Goal: Task Accomplishment & Management: Manage account settings

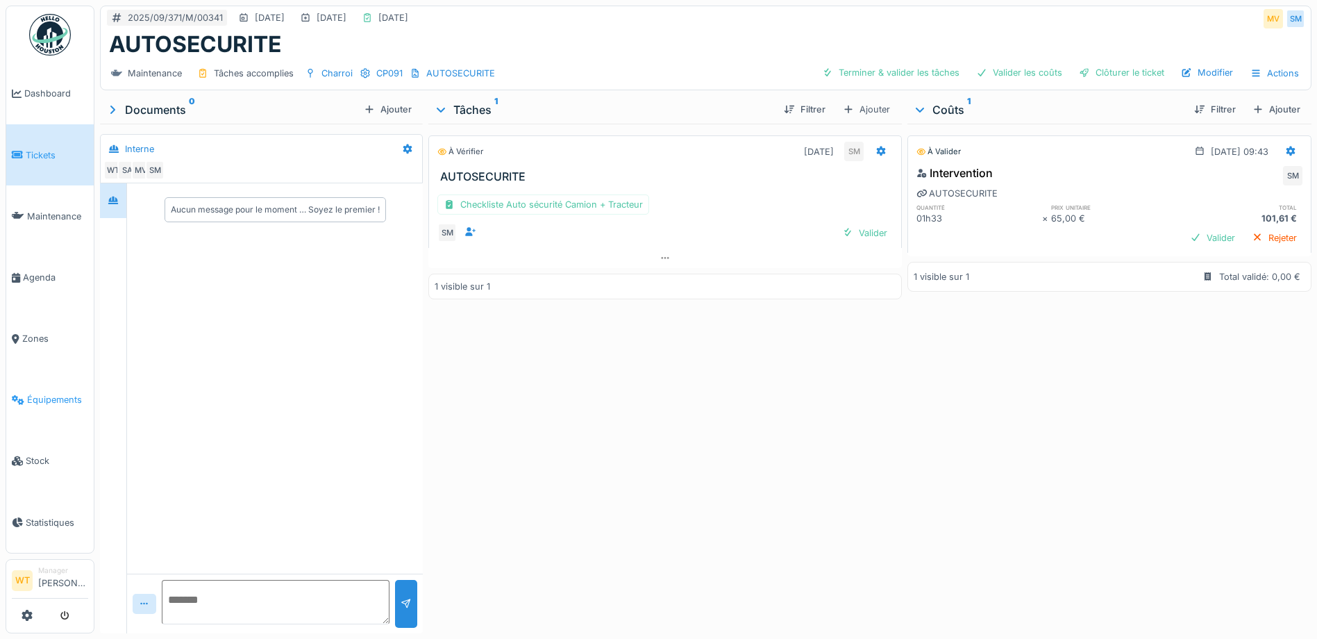
click at [64, 393] on span "Équipements" at bounding box center [57, 399] width 61 height 13
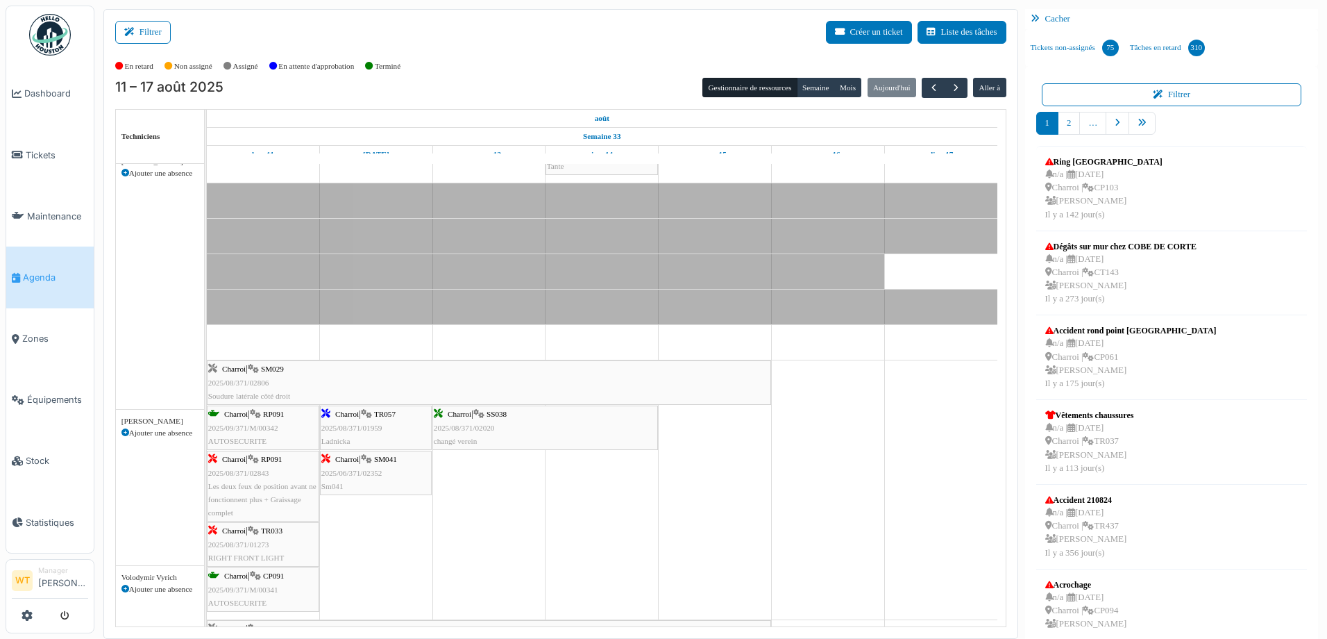
scroll to position [278, 0]
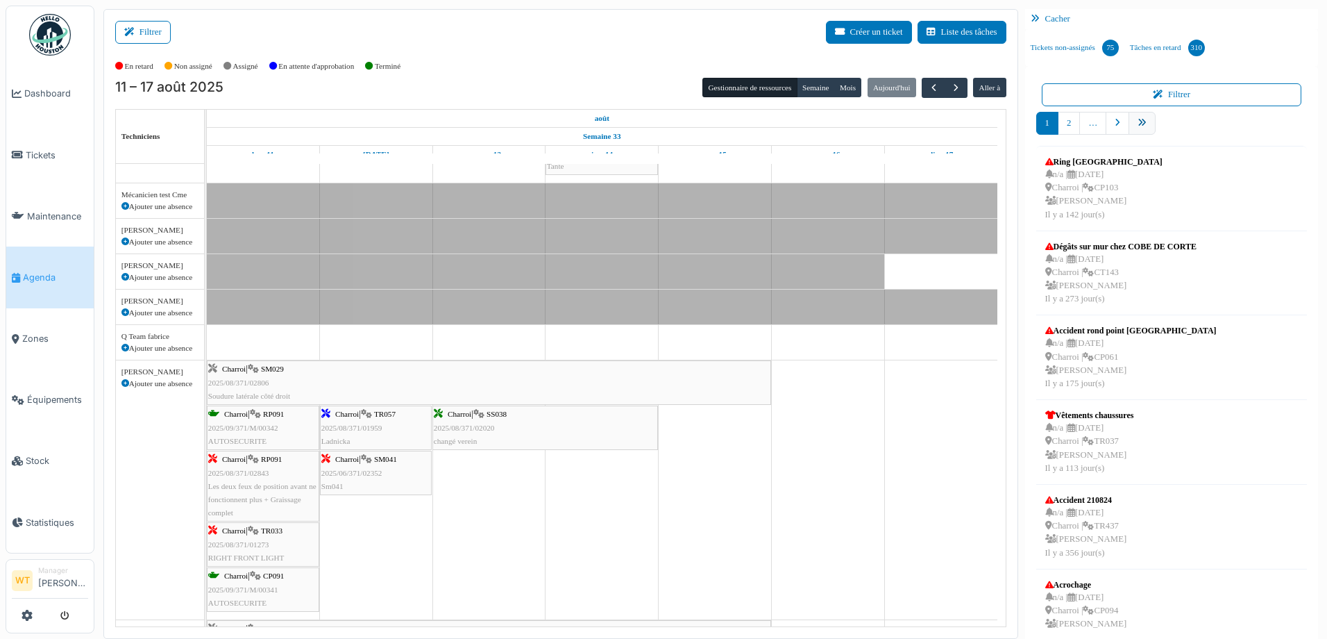
click at [1138, 124] on icon "pager" at bounding box center [1142, 123] width 9 height 9
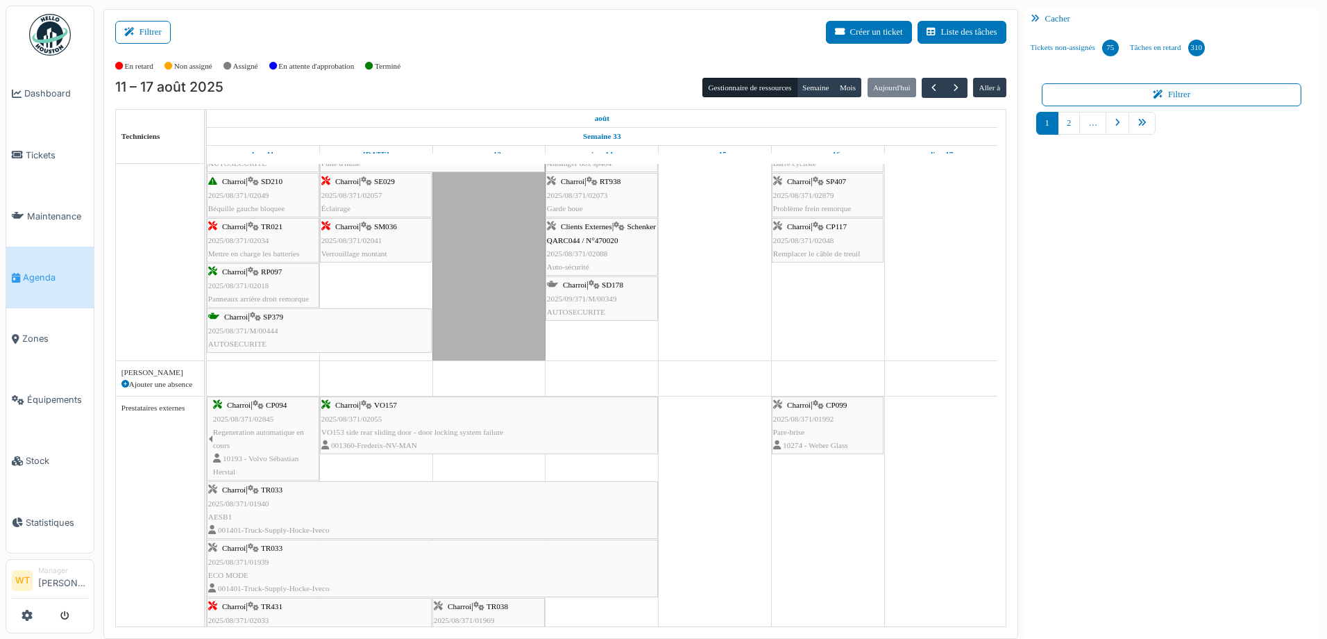
scroll to position [0, 0]
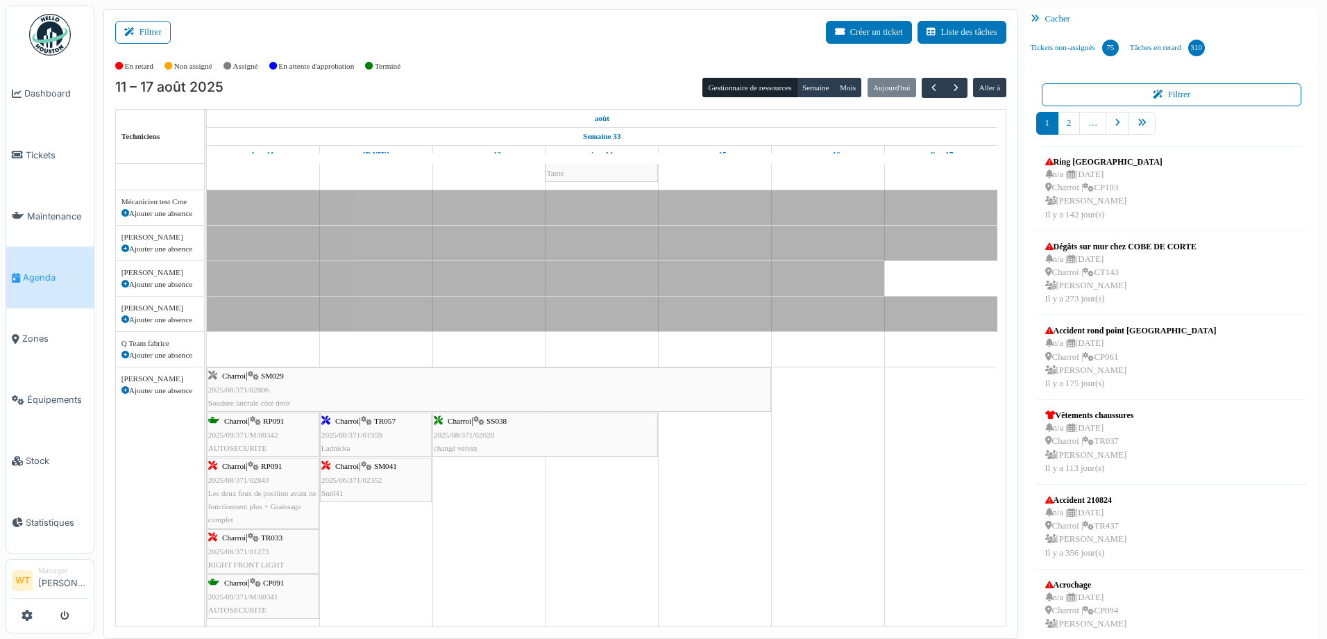
scroll to position [278, 0]
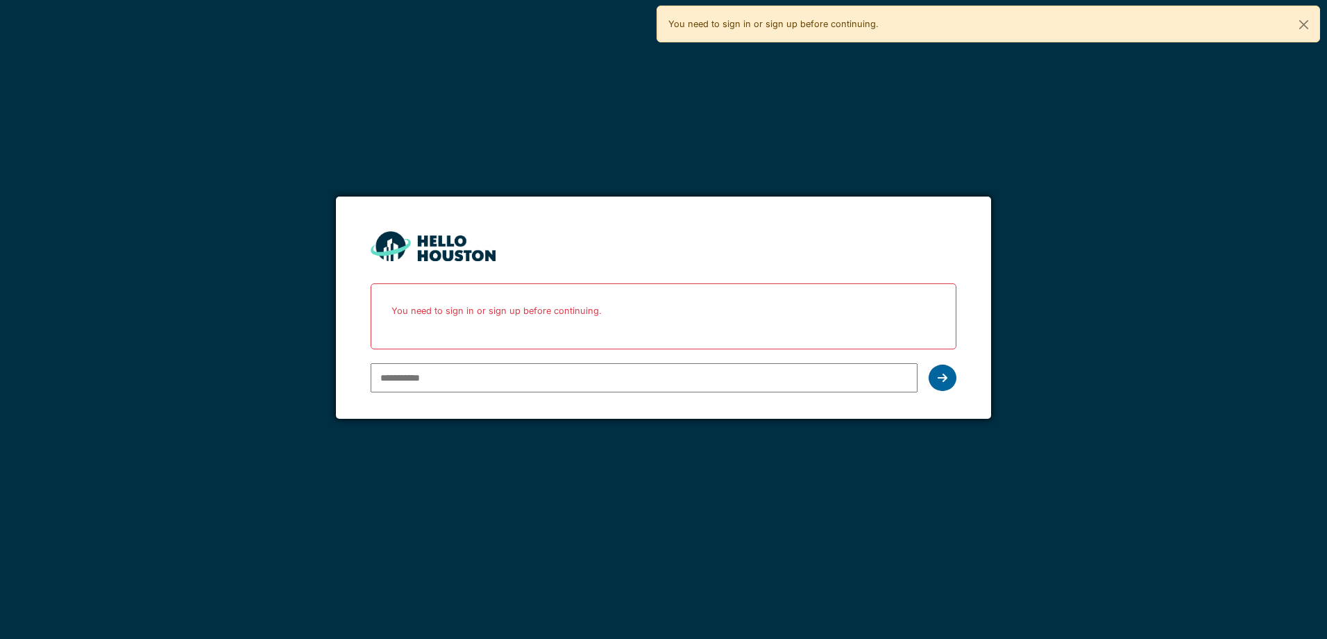
type input "**********"
click at [953, 376] on div at bounding box center [943, 377] width 28 height 26
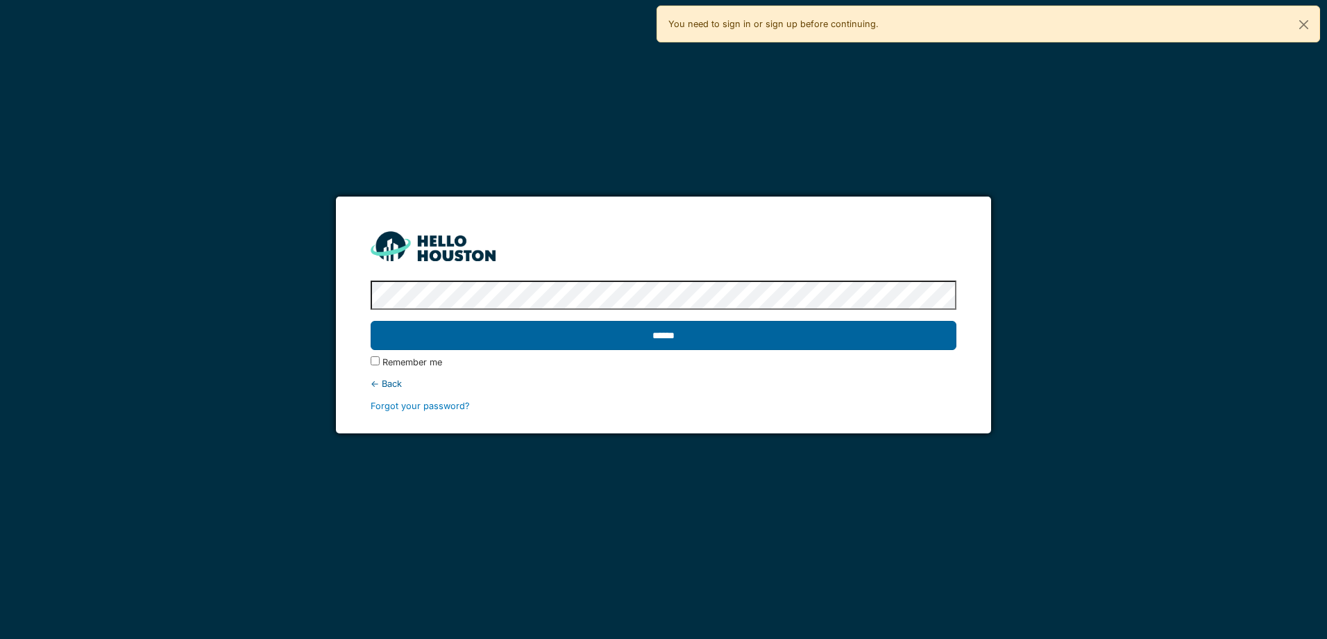
click at [658, 334] on input "******" at bounding box center [663, 335] width 585 height 29
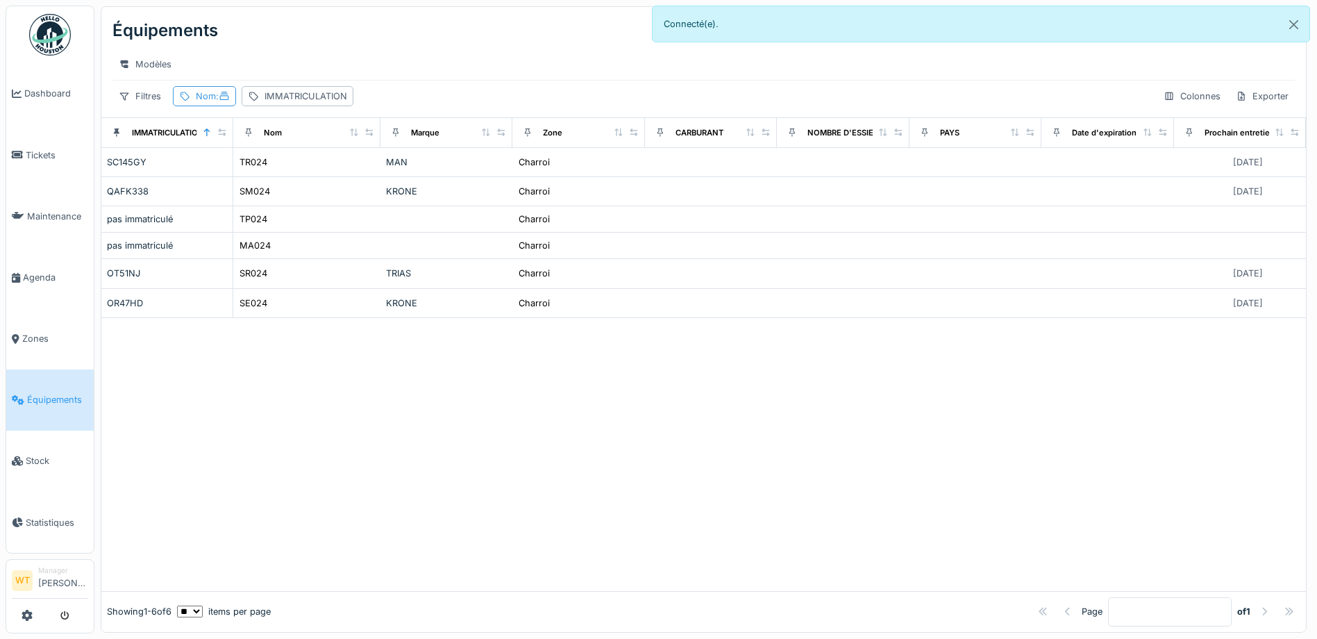
click at [211, 103] on div "Nom :" at bounding box center [213, 96] width 34 height 13
click at [306, 169] on icon at bounding box center [300, 173] width 11 height 9
click at [302, 169] on input "Nom" at bounding box center [248, 173] width 138 height 29
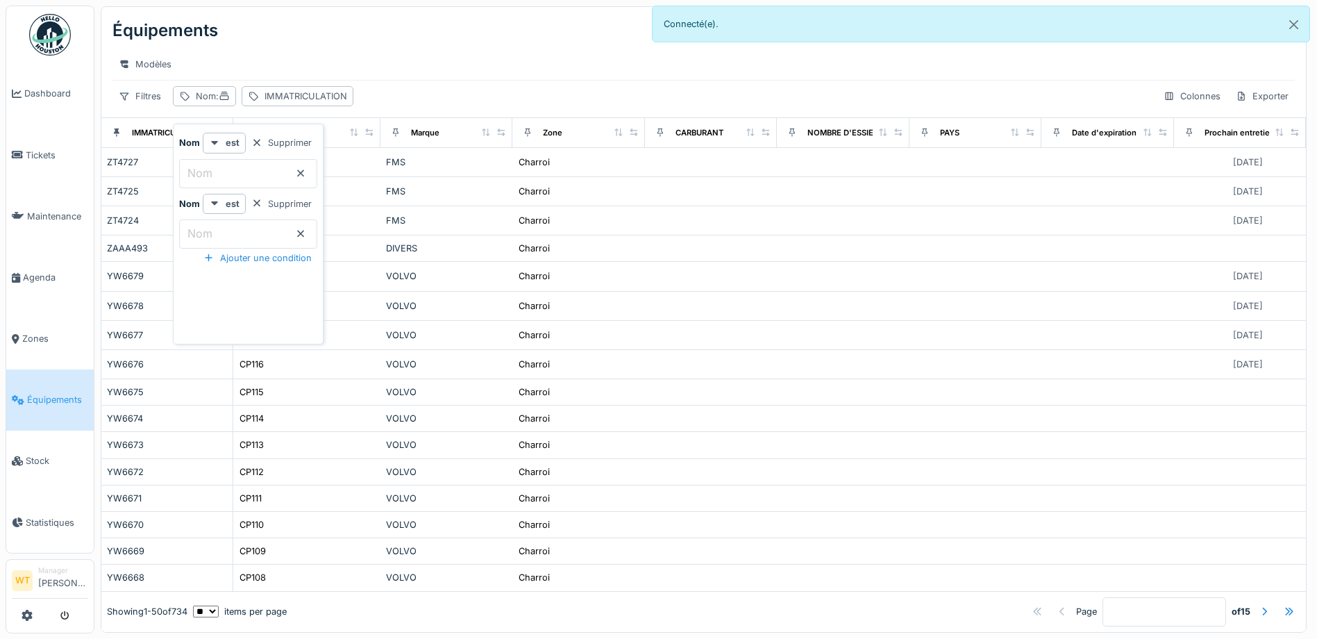
click at [266, 163] on input "Nom" at bounding box center [248, 173] width 138 height 29
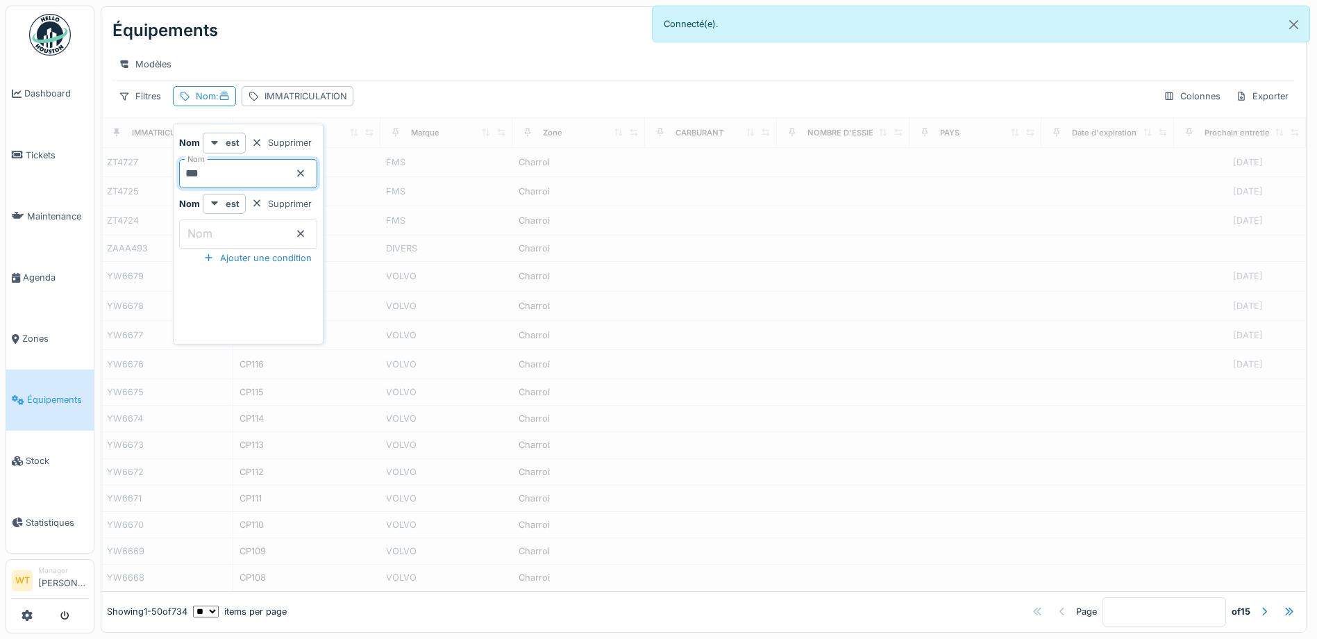
type input "***"
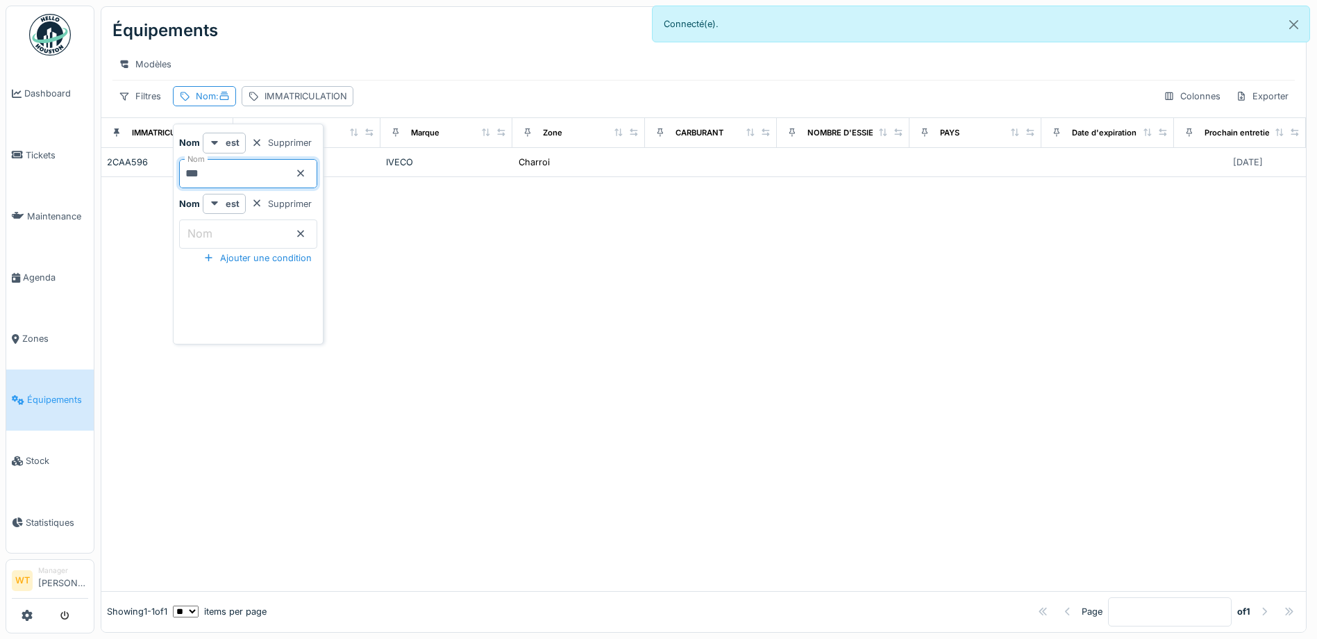
click at [430, 71] on div "Modèles" at bounding box center [703, 64] width 1182 height 20
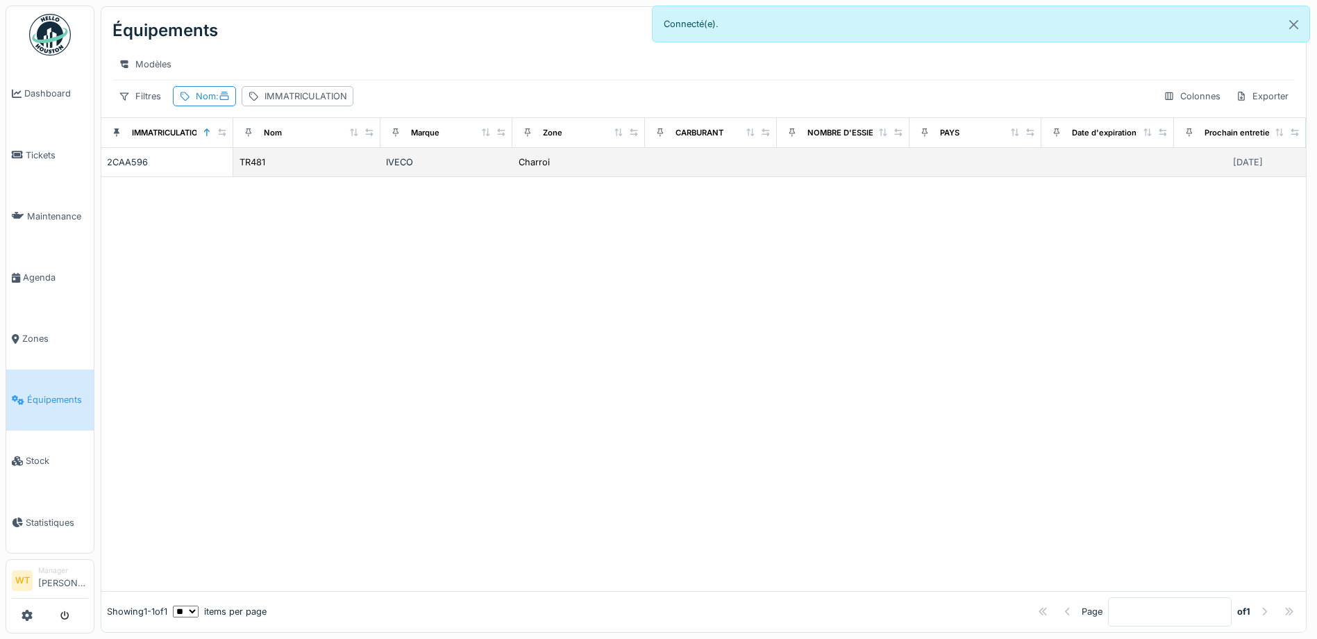
click at [358, 169] on div "TR481" at bounding box center [307, 162] width 136 height 15
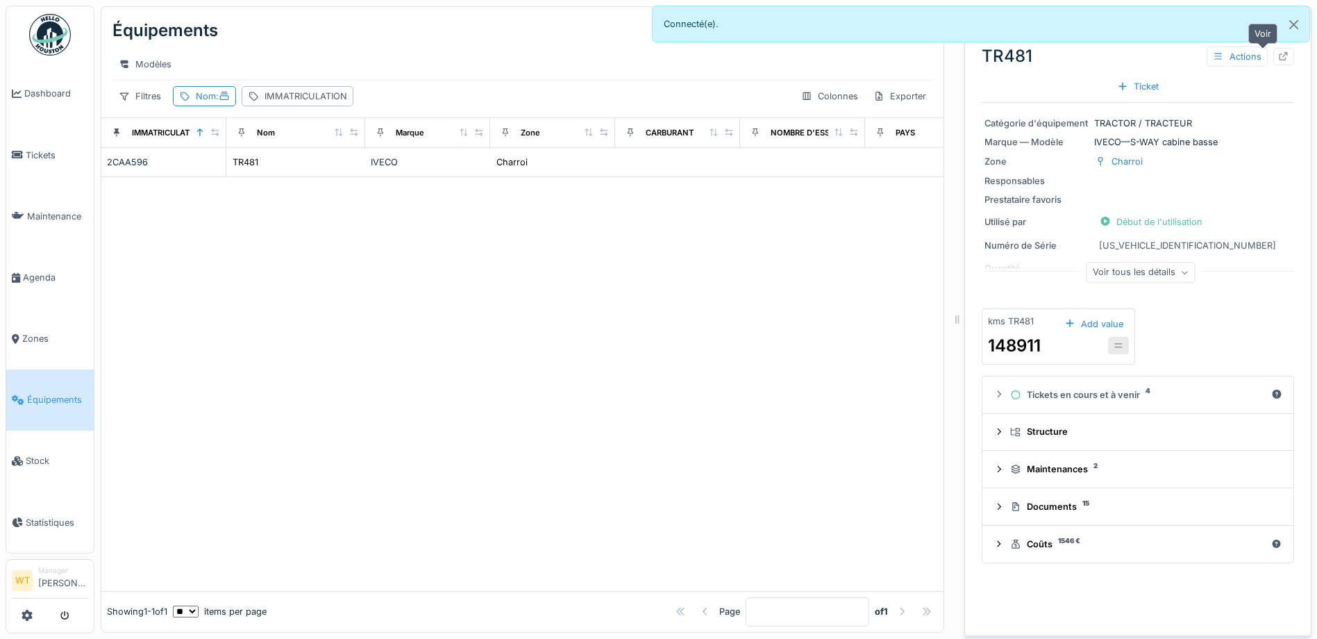
click at [1273, 59] on div at bounding box center [1283, 56] width 21 height 17
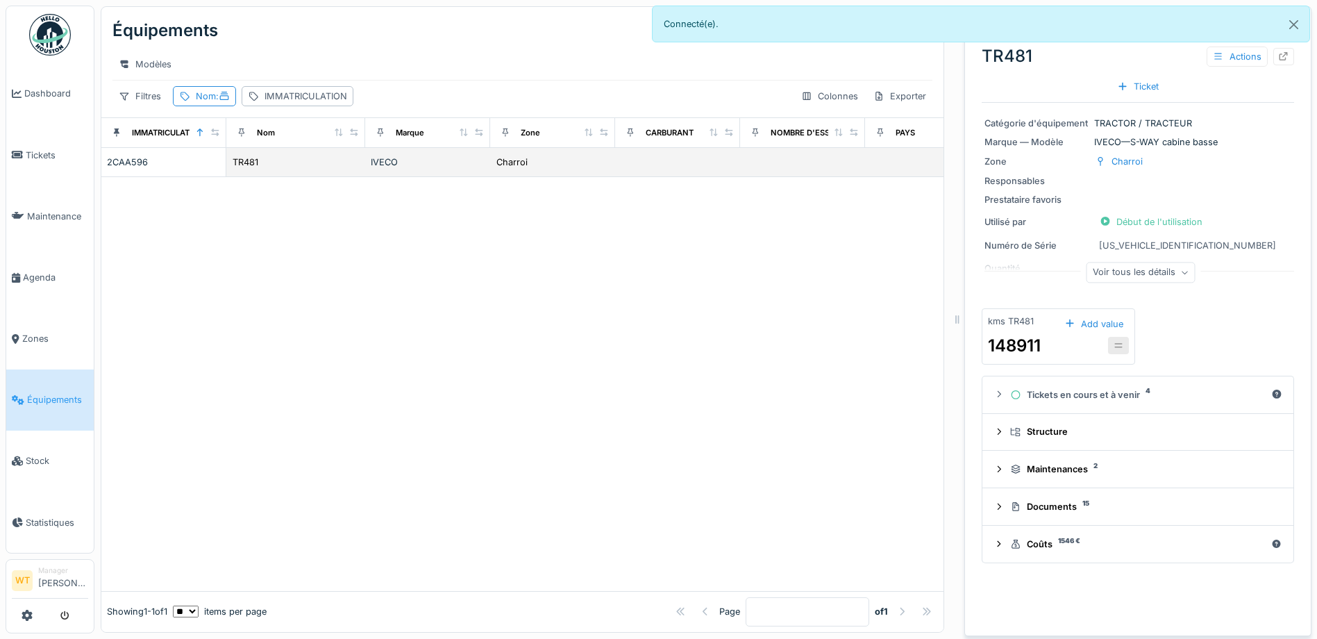
click at [294, 169] on div "TR481" at bounding box center [296, 162] width 128 height 15
click at [520, 165] on div "Charroi" at bounding box center [511, 162] width 31 height 13
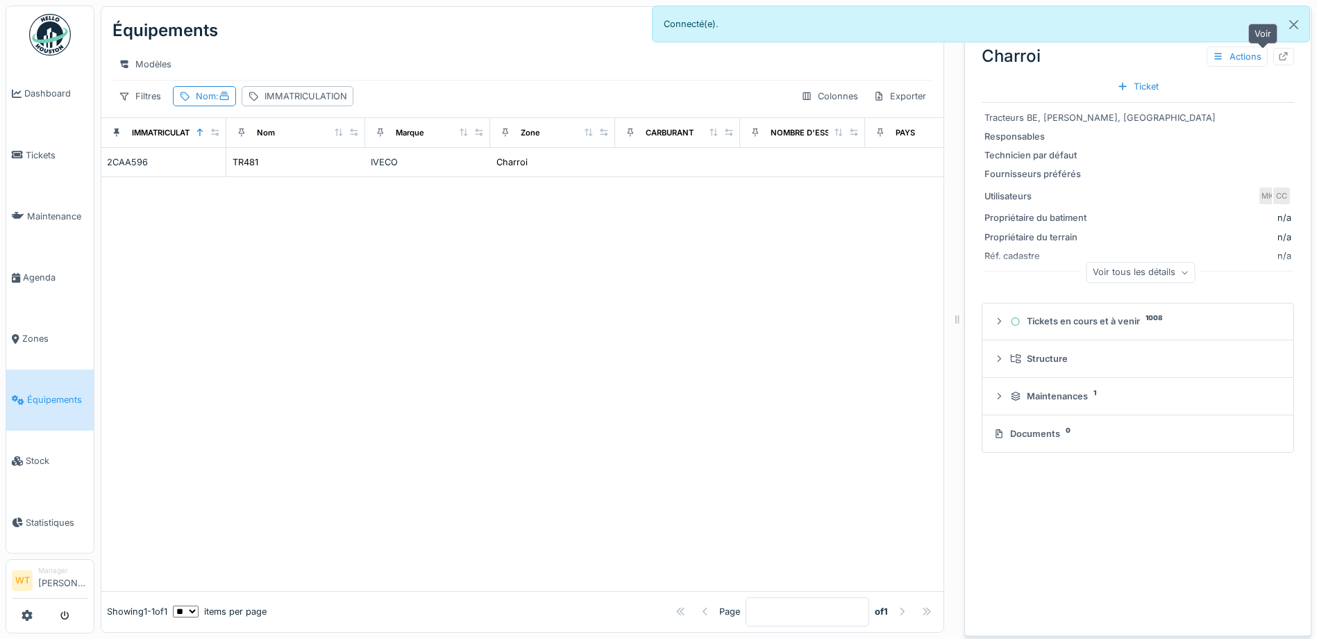
click at [1280, 53] on icon at bounding box center [1284, 56] width 9 height 9
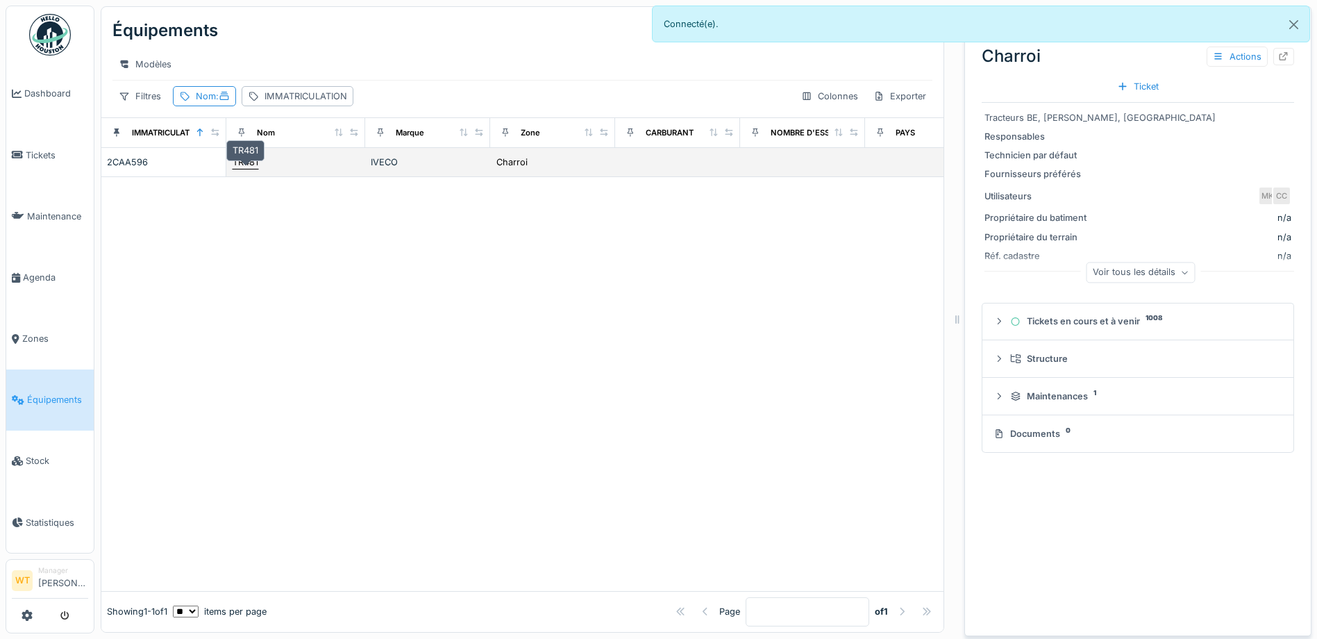
click at [257, 169] on div "TR481" at bounding box center [246, 162] width 26 height 13
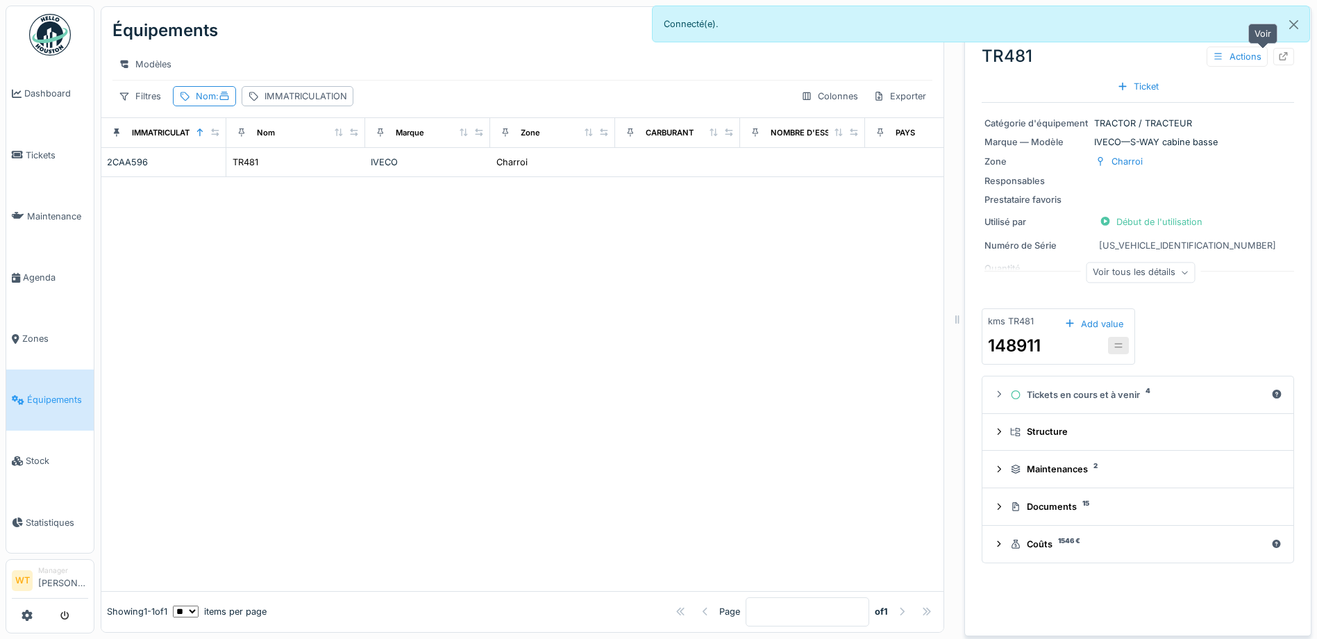
click at [1280, 55] on icon at bounding box center [1284, 56] width 9 height 9
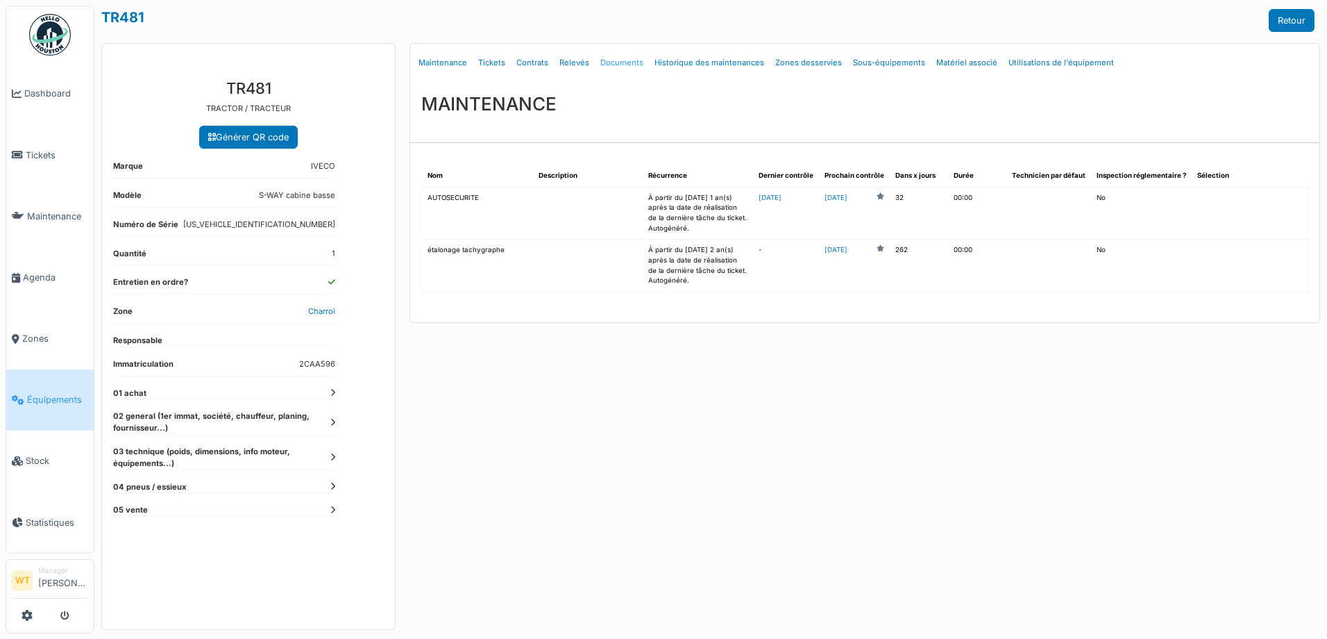
click at [617, 62] on link "Documents" at bounding box center [622, 63] width 54 height 33
select select "***"
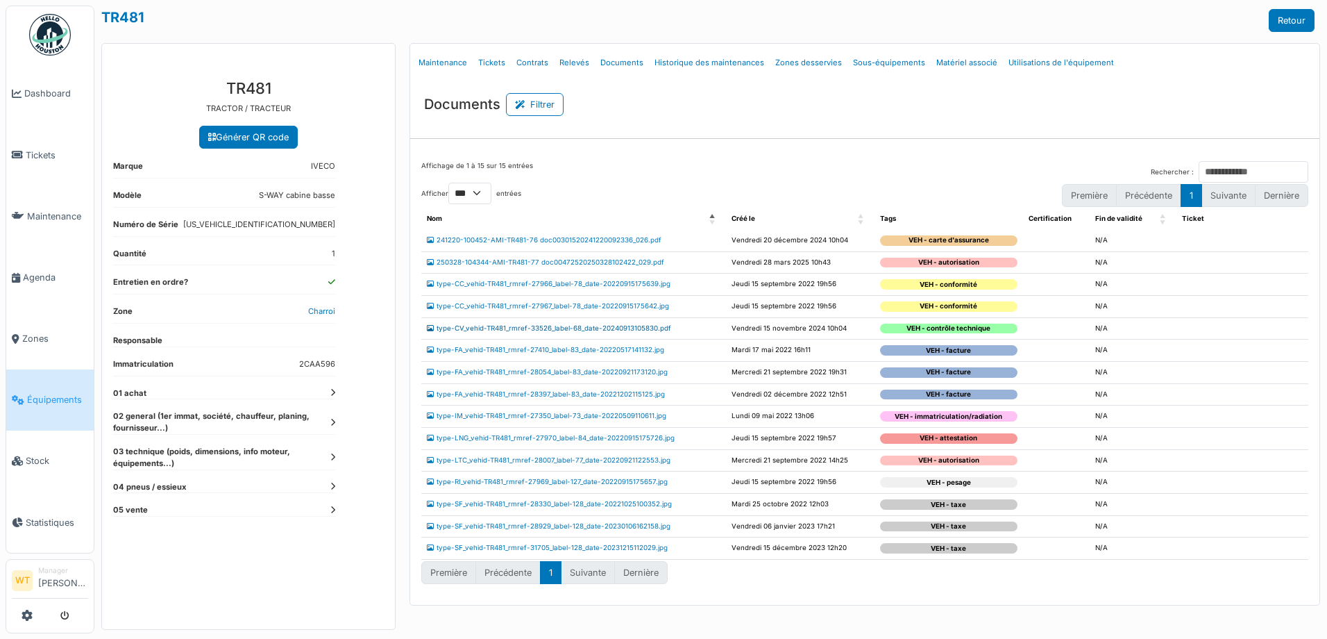
click at [537, 329] on link "type-CV_vehid-TR481_rmref-33526_label-68_date-20240913105830.pdf" at bounding box center [549, 328] width 244 height 8
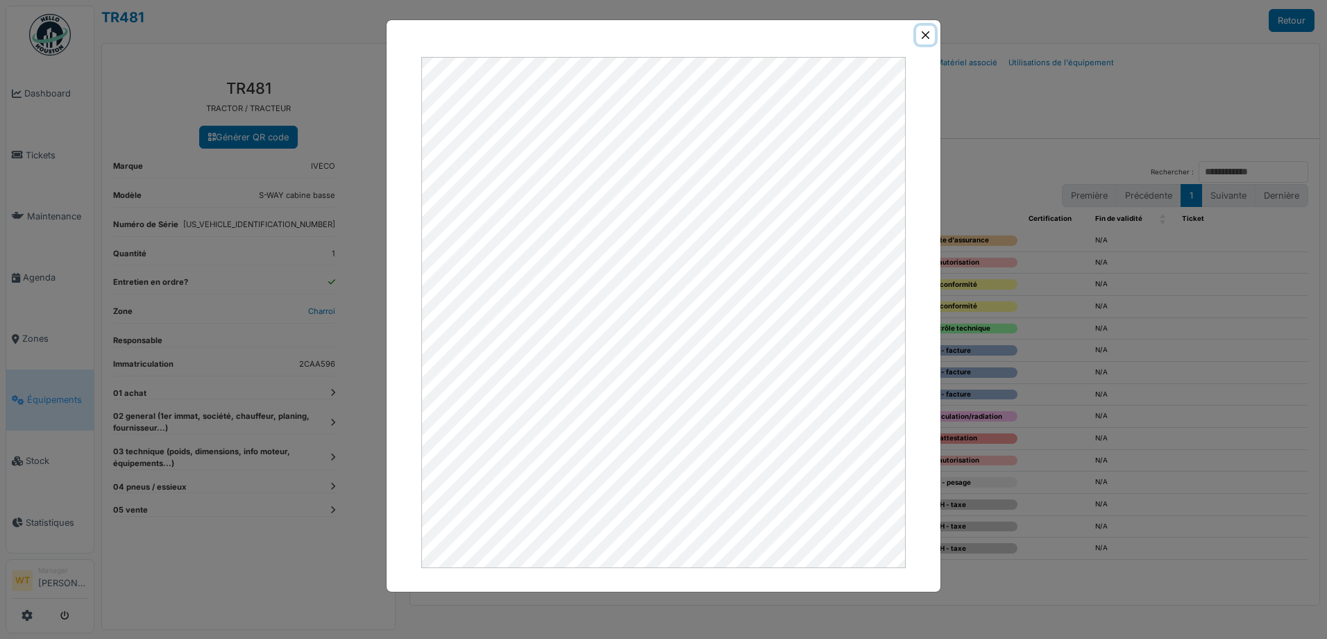
click at [929, 35] on button "Close" at bounding box center [925, 35] width 19 height 19
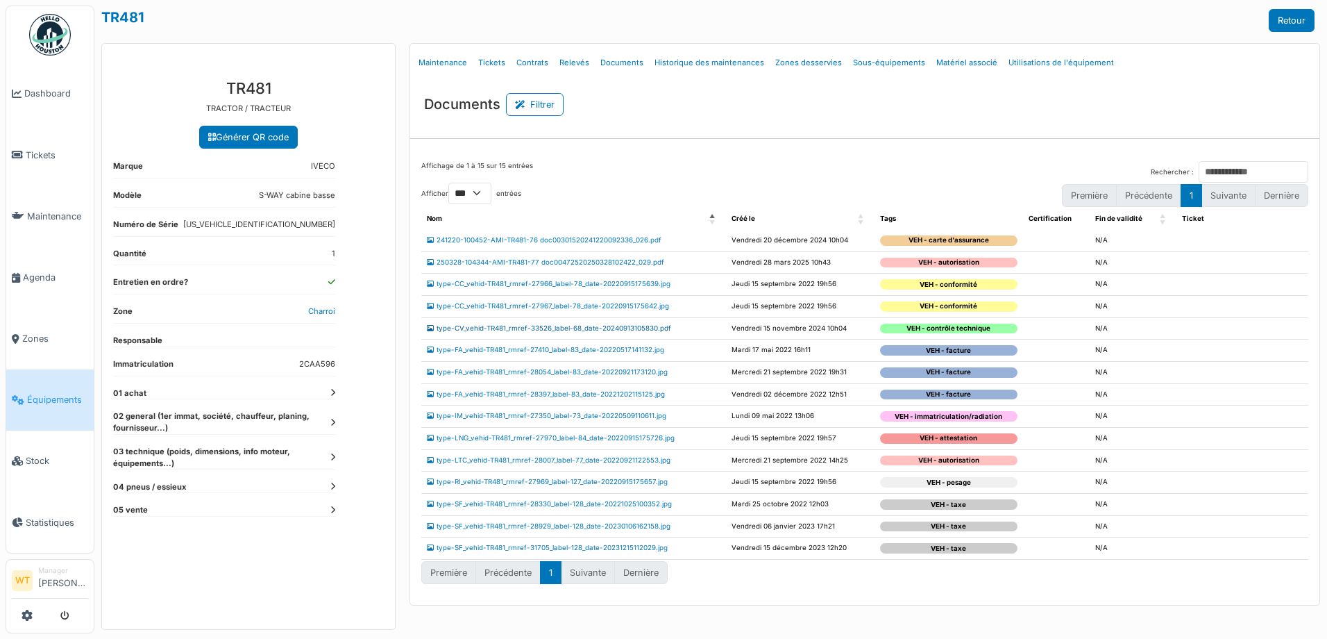
click at [503, 331] on link "type-CV_vehid-TR481_rmref-33526_label-68_date-20240913105830.pdf" at bounding box center [549, 328] width 244 height 8
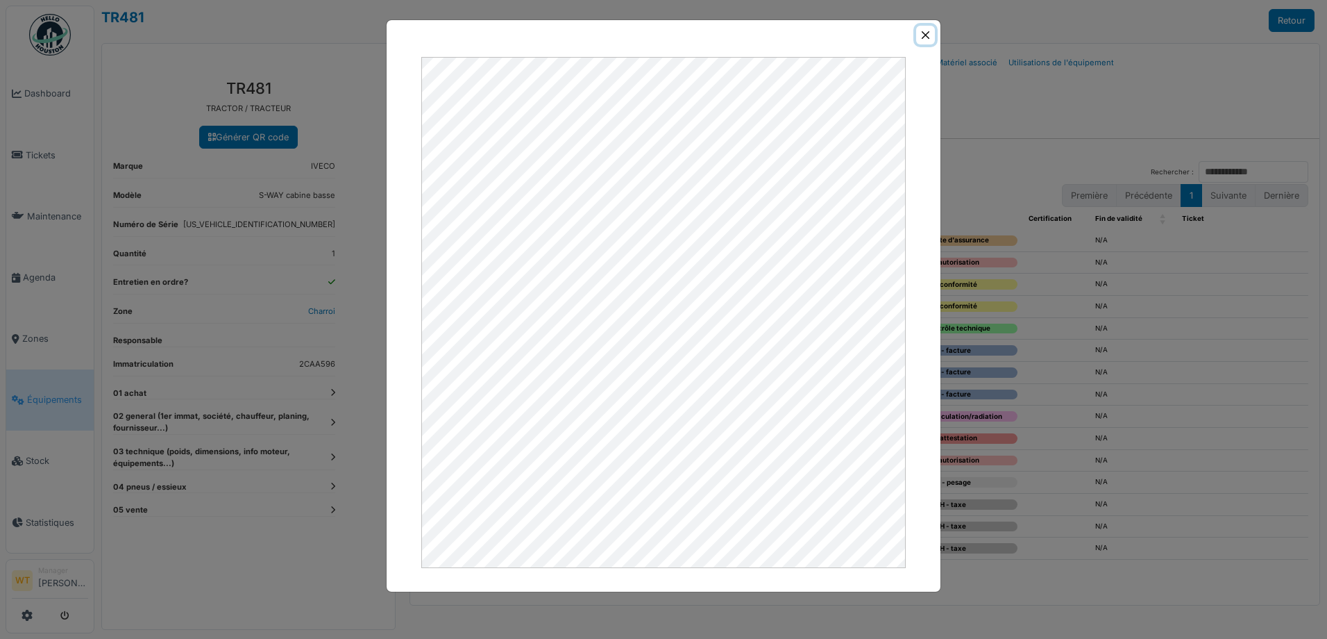
click at [923, 37] on button "Close" at bounding box center [925, 35] width 19 height 19
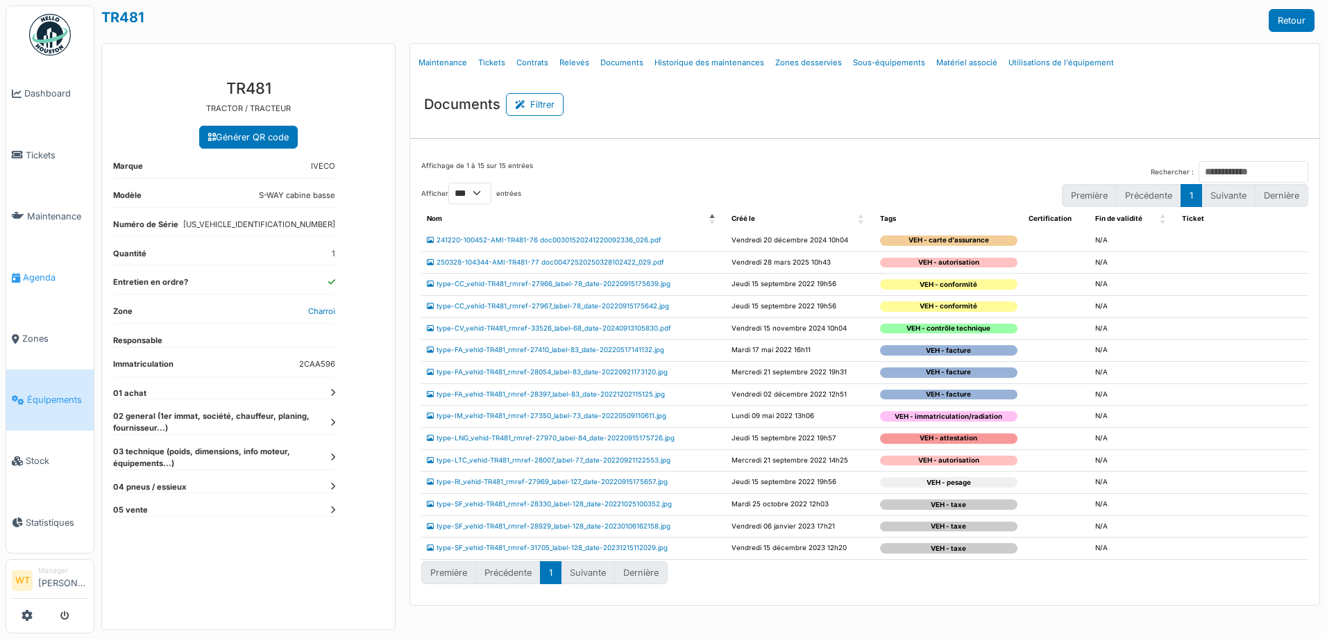
click at [39, 271] on span "Agenda" at bounding box center [55, 277] width 65 height 13
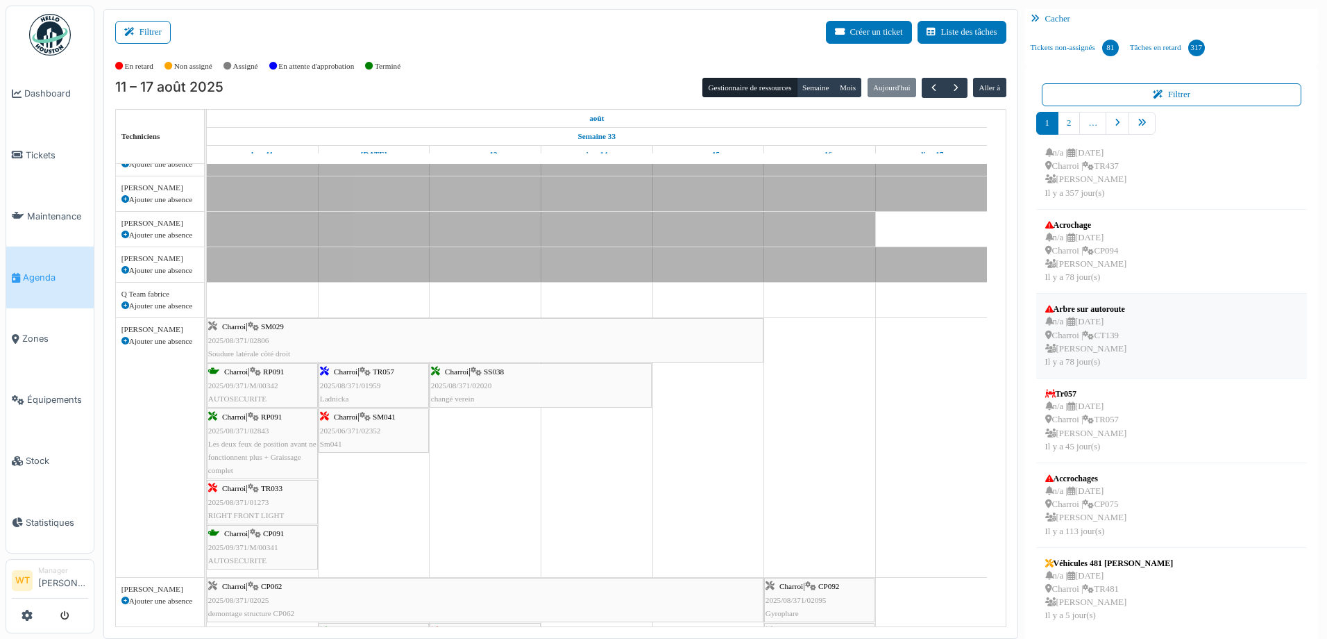
scroll to position [361, 0]
click at [55, 393] on span "Équipements" at bounding box center [57, 399] width 61 height 13
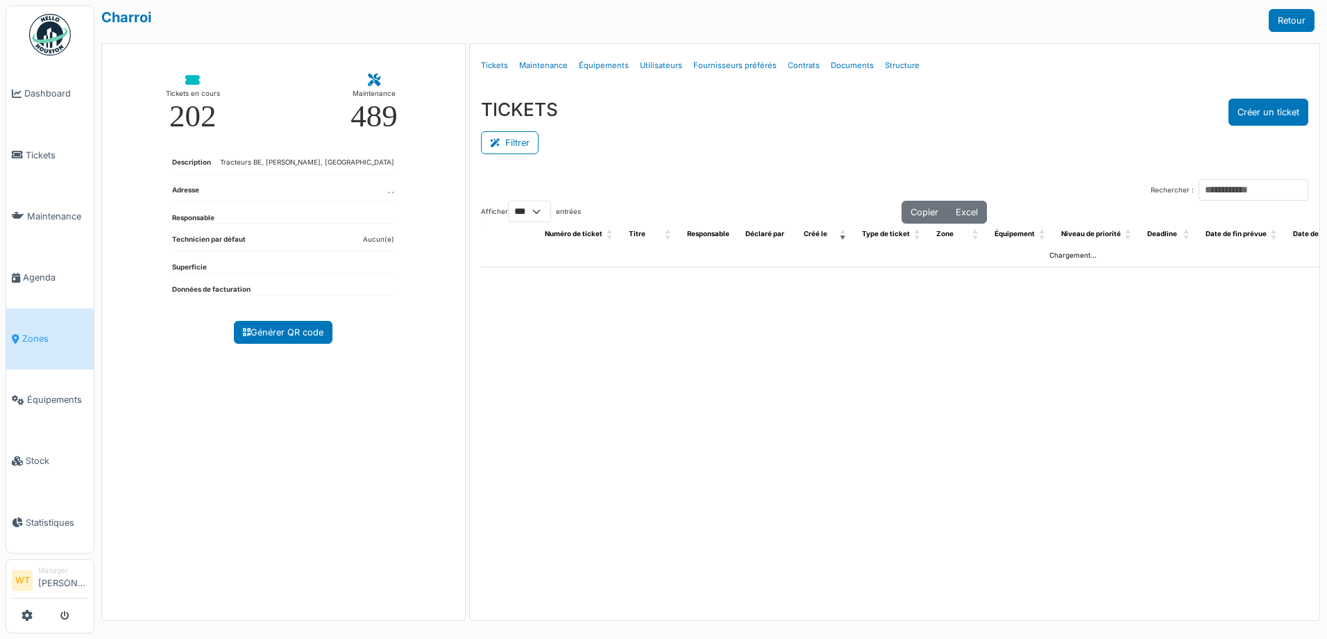
select select "***"
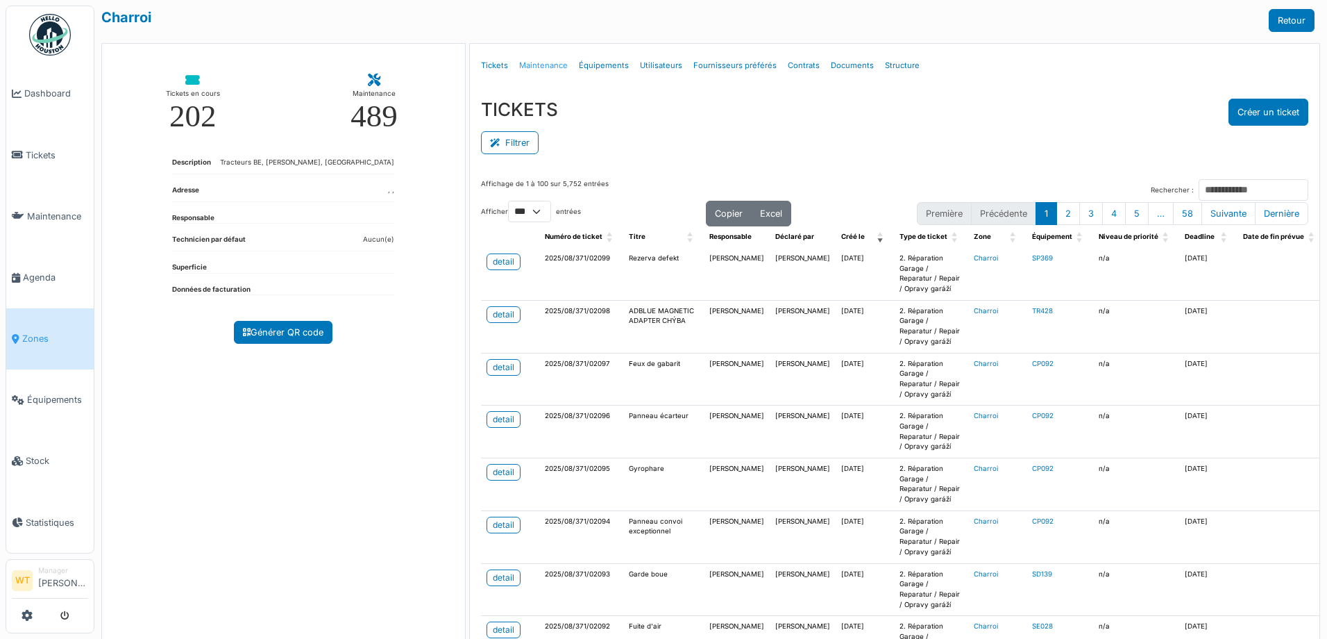
click at [538, 63] on link "Maintenance" at bounding box center [544, 65] width 60 height 33
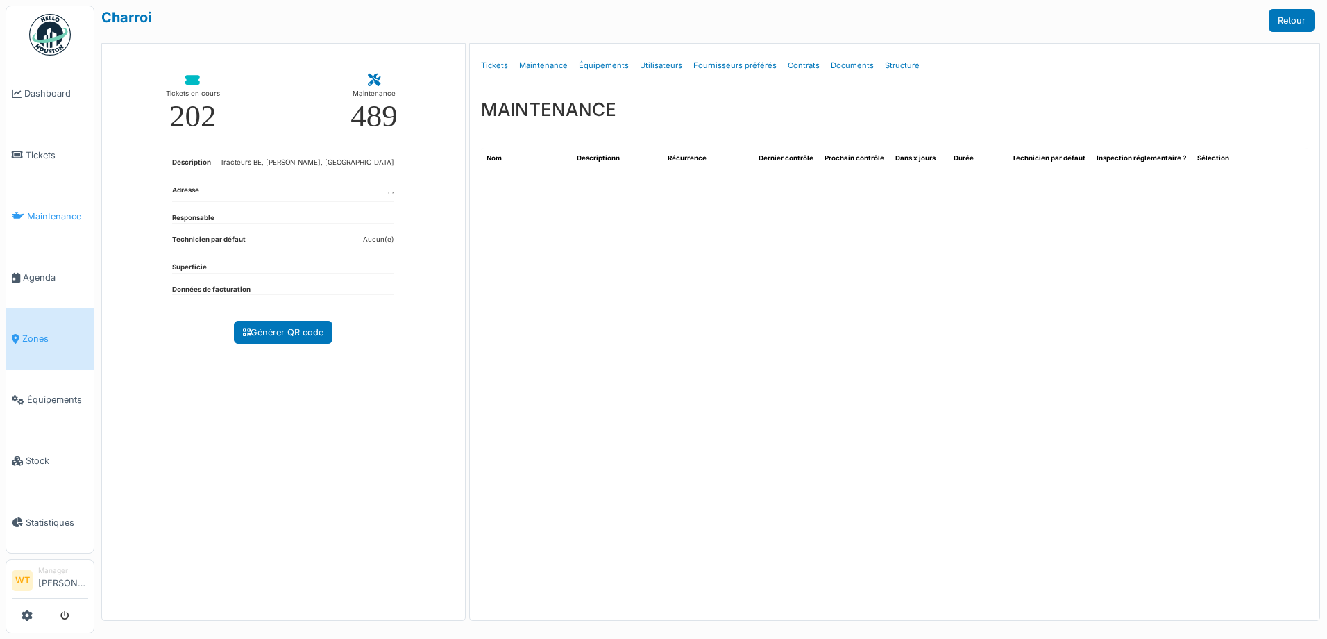
click at [26, 212] on li "Maintenance" at bounding box center [50, 216] width 76 height 13
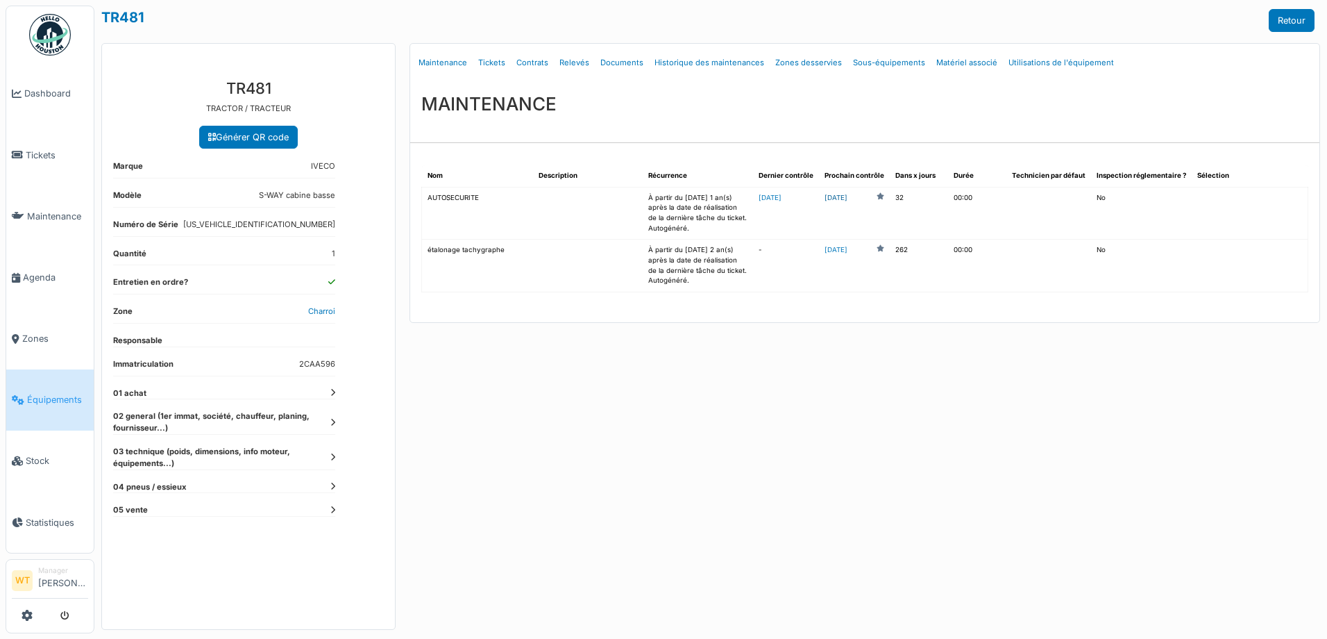
click at [848, 200] on link "[DATE]" at bounding box center [836, 198] width 23 height 10
click at [45, 285] on link "Agenda" at bounding box center [49, 276] width 87 height 61
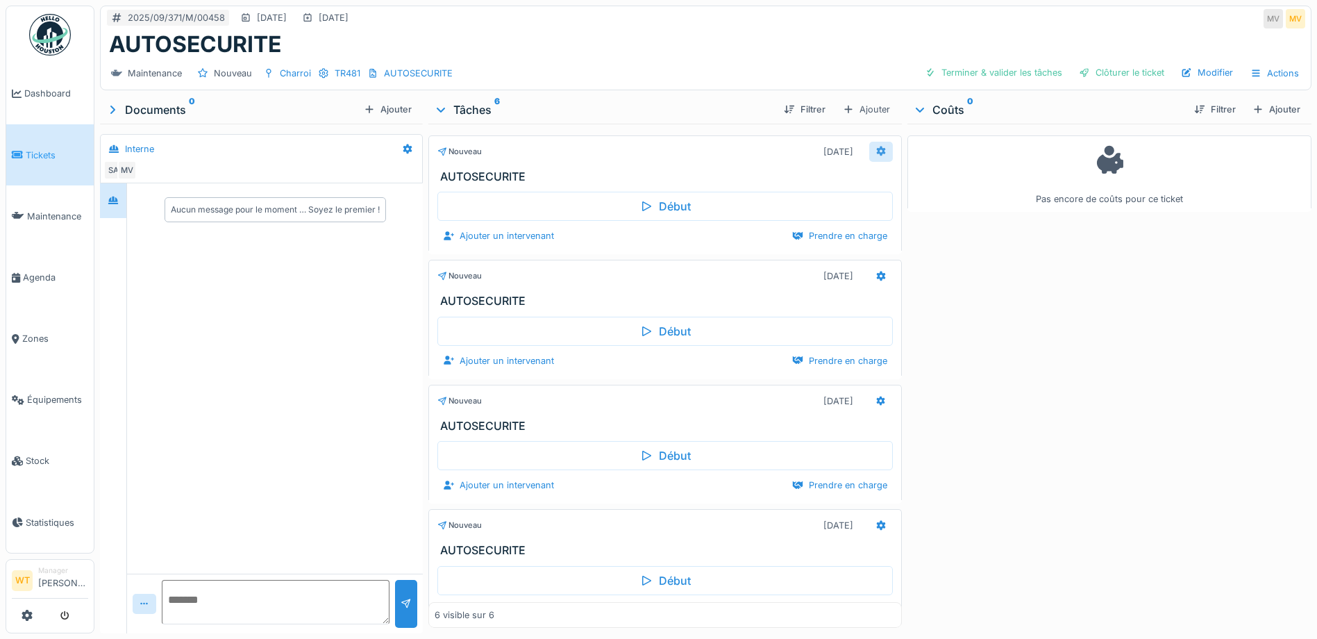
click at [869, 153] on div at bounding box center [881, 152] width 24 height 20
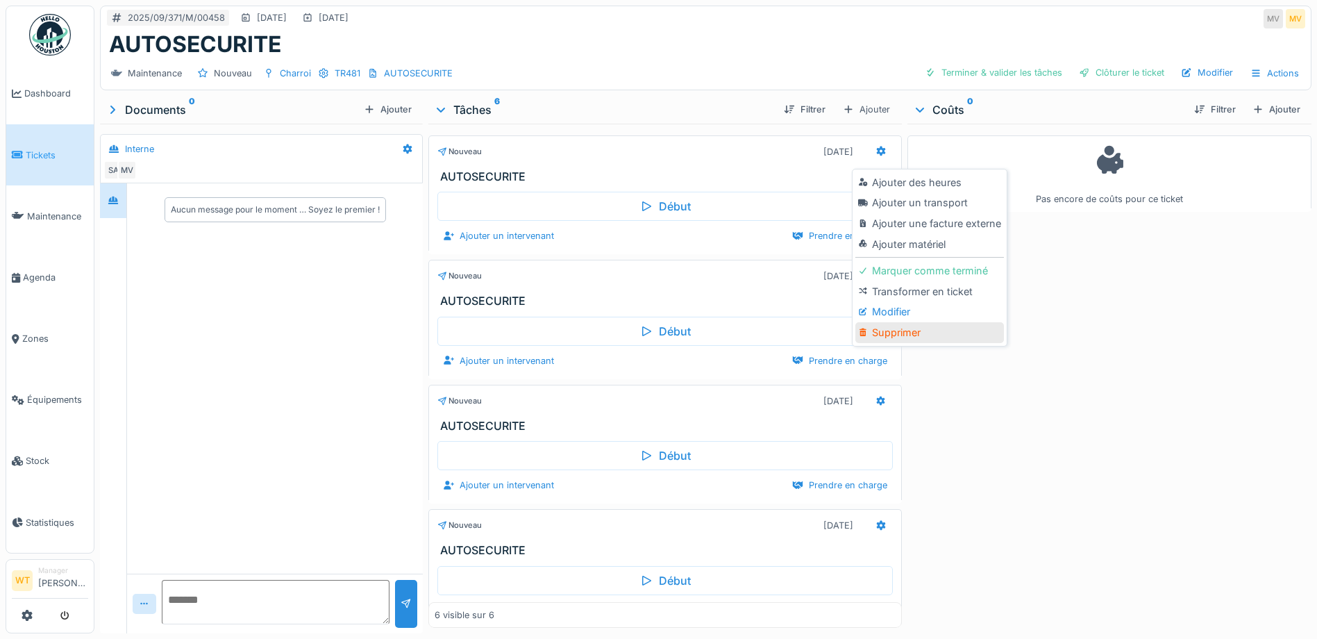
click at [913, 339] on div "Supprimer" at bounding box center [929, 332] width 148 height 21
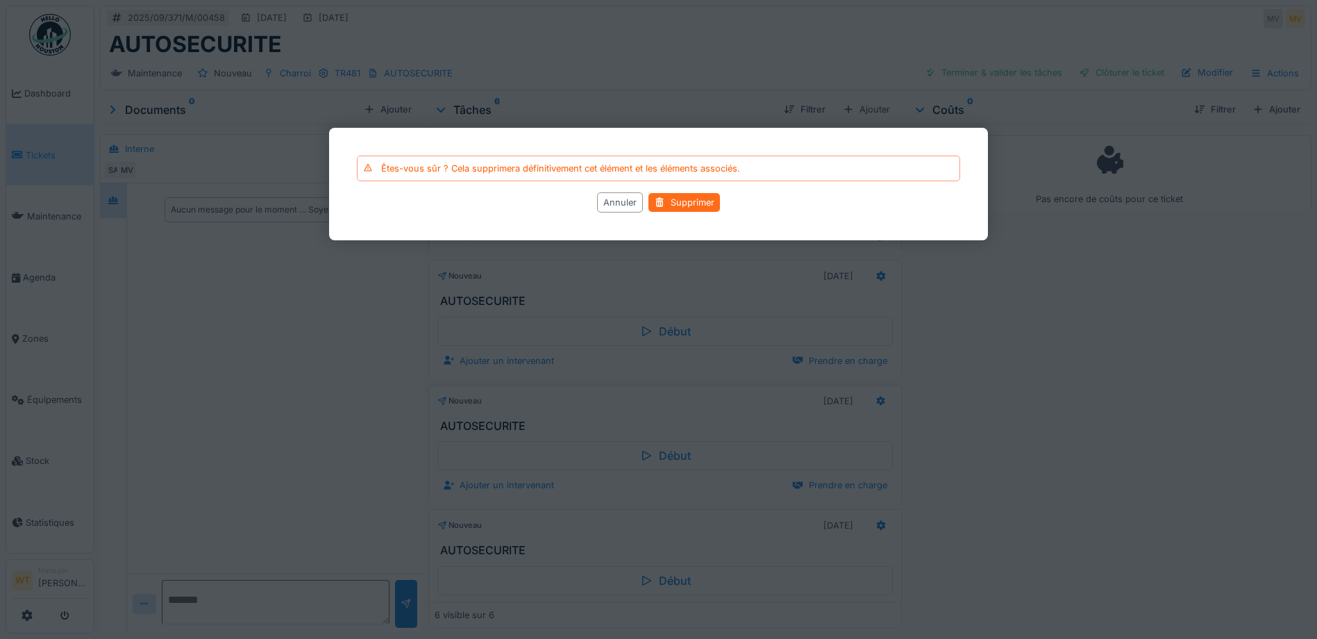
click at [660, 211] on div "Supprimer" at bounding box center [684, 202] width 72 height 19
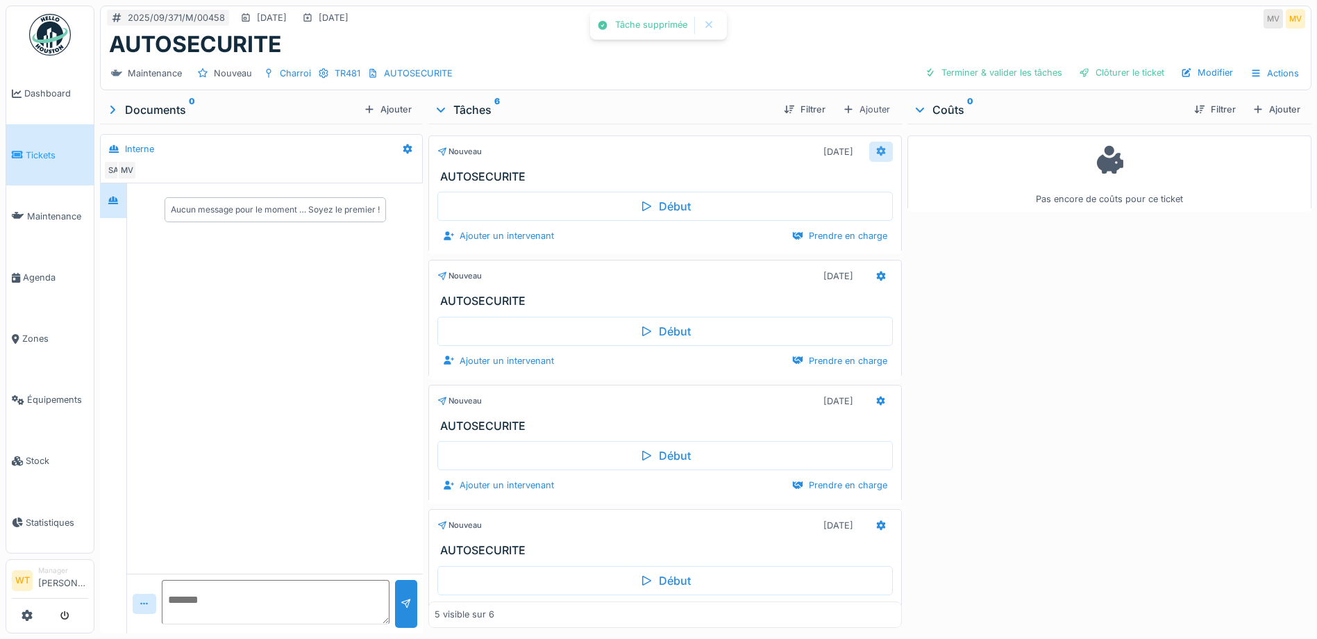
click at [869, 153] on div at bounding box center [881, 152] width 24 height 20
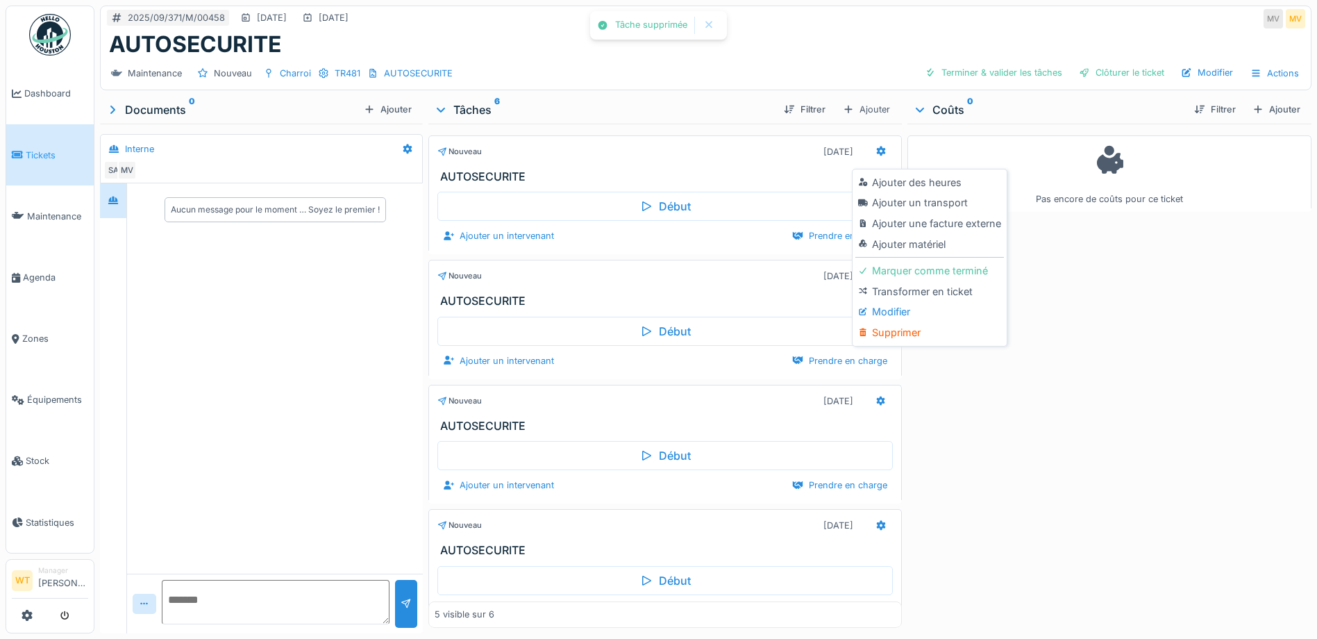
drag, startPoint x: 894, startPoint y: 333, endPoint x: 839, endPoint y: 305, distance: 60.9
click at [890, 333] on div "Supprimer" at bounding box center [929, 332] width 148 height 21
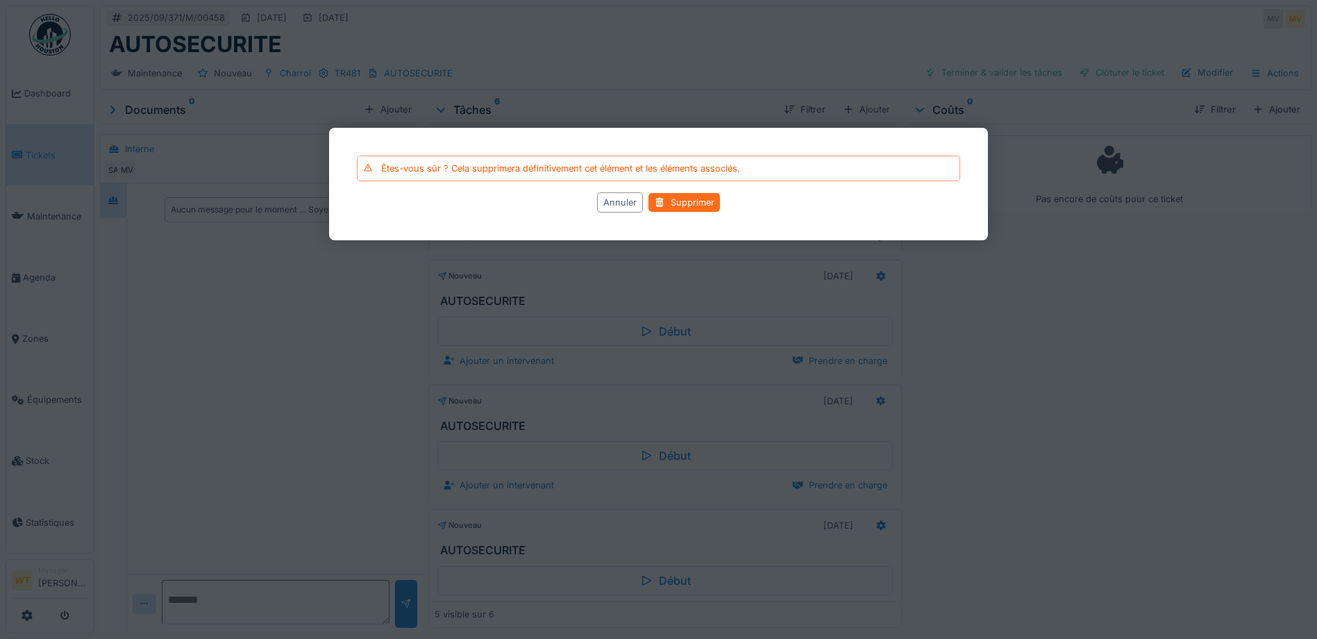
click at [669, 196] on div "Supprimer" at bounding box center [684, 202] width 72 height 19
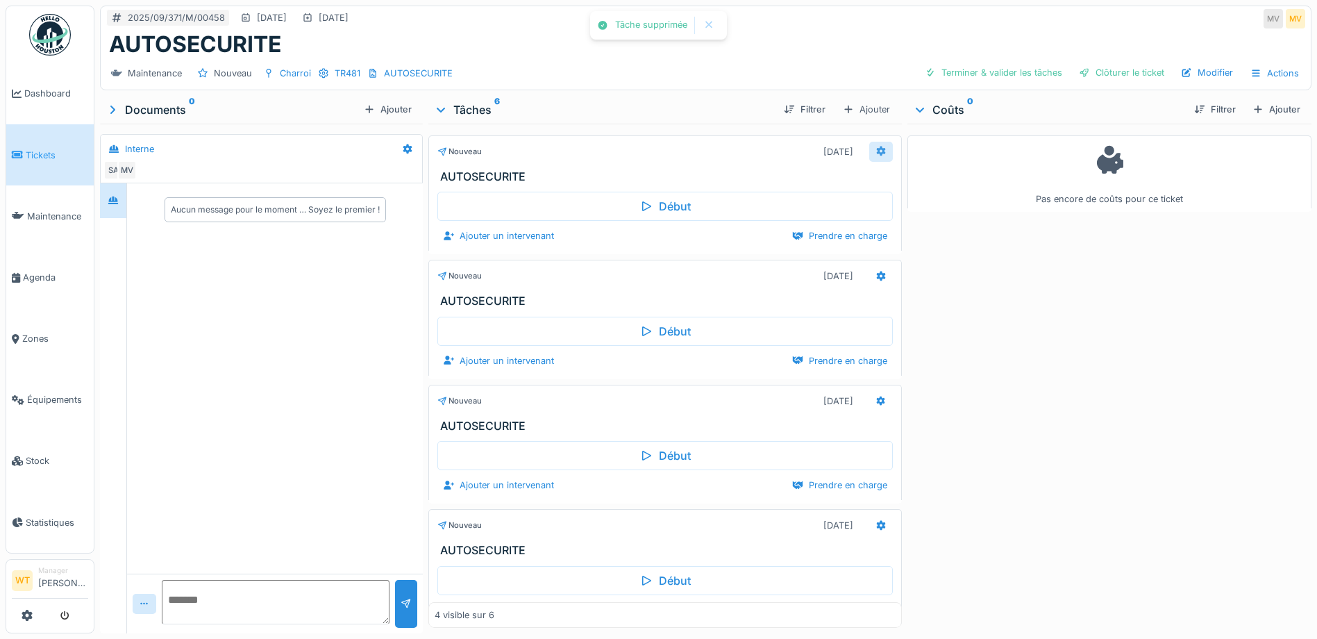
click at [869, 149] on div at bounding box center [881, 152] width 24 height 20
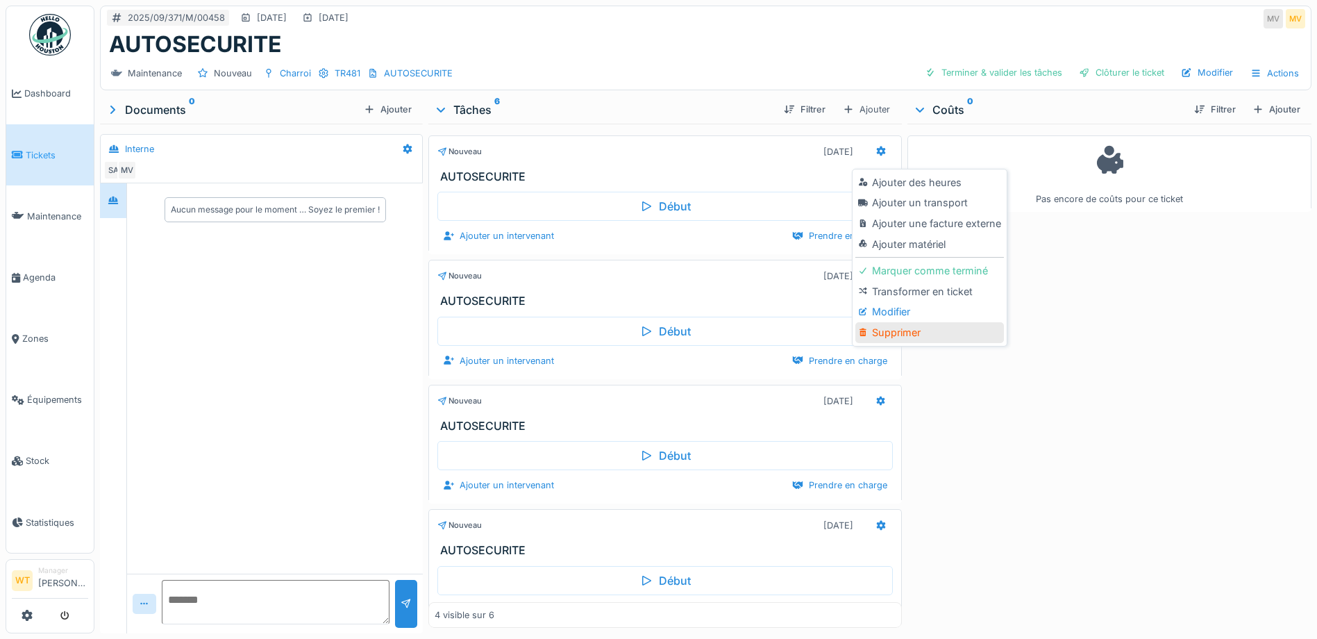
click at [868, 331] on icon at bounding box center [863, 332] width 10 height 8
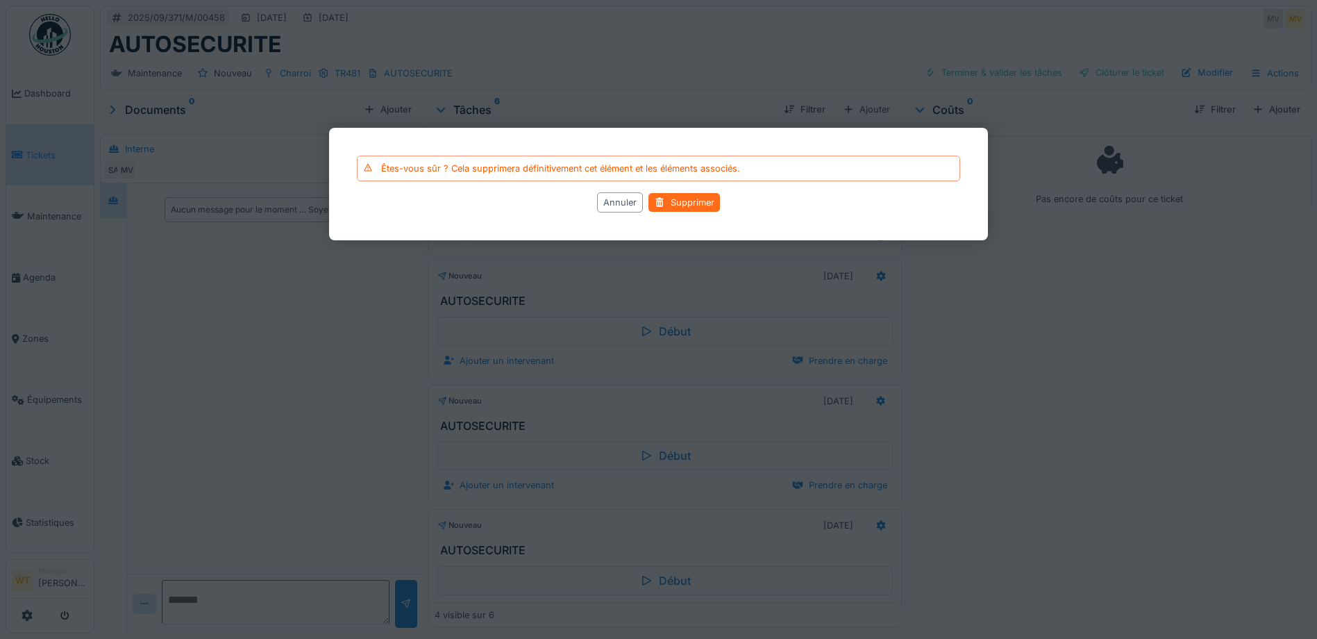
click at [678, 200] on div "Supprimer" at bounding box center [684, 202] width 72 height 19
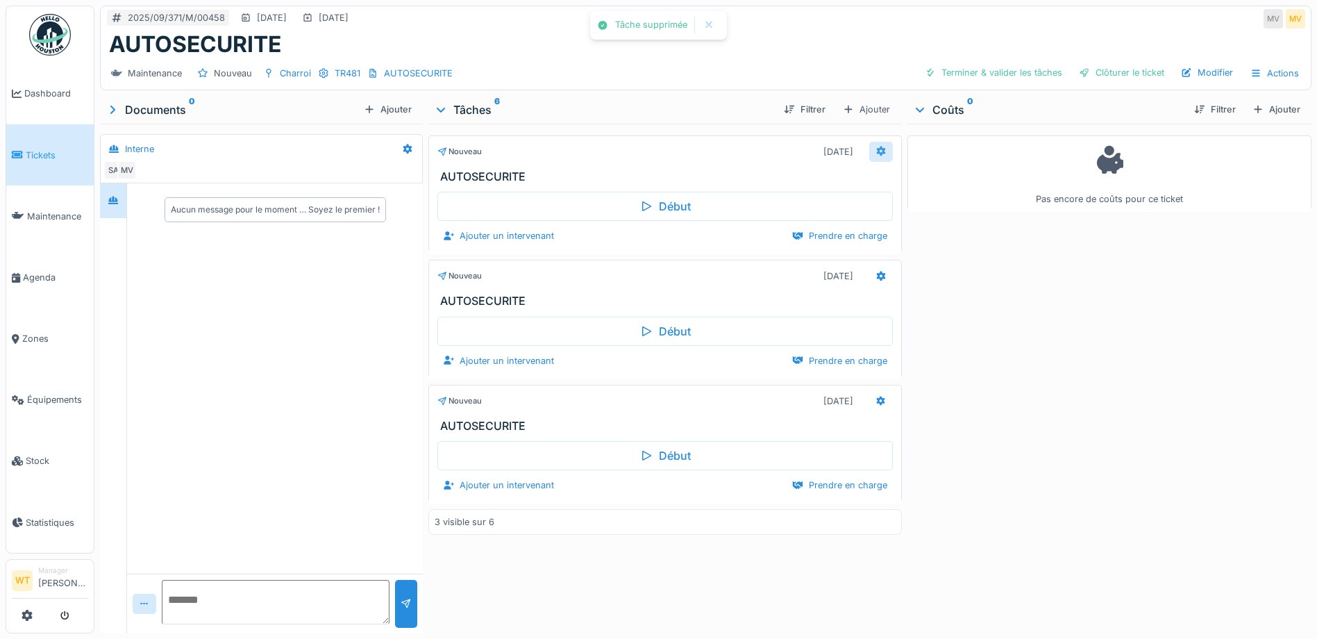
click at [877, 155] on icon at bounding box center [881, 151] width 9 height 10
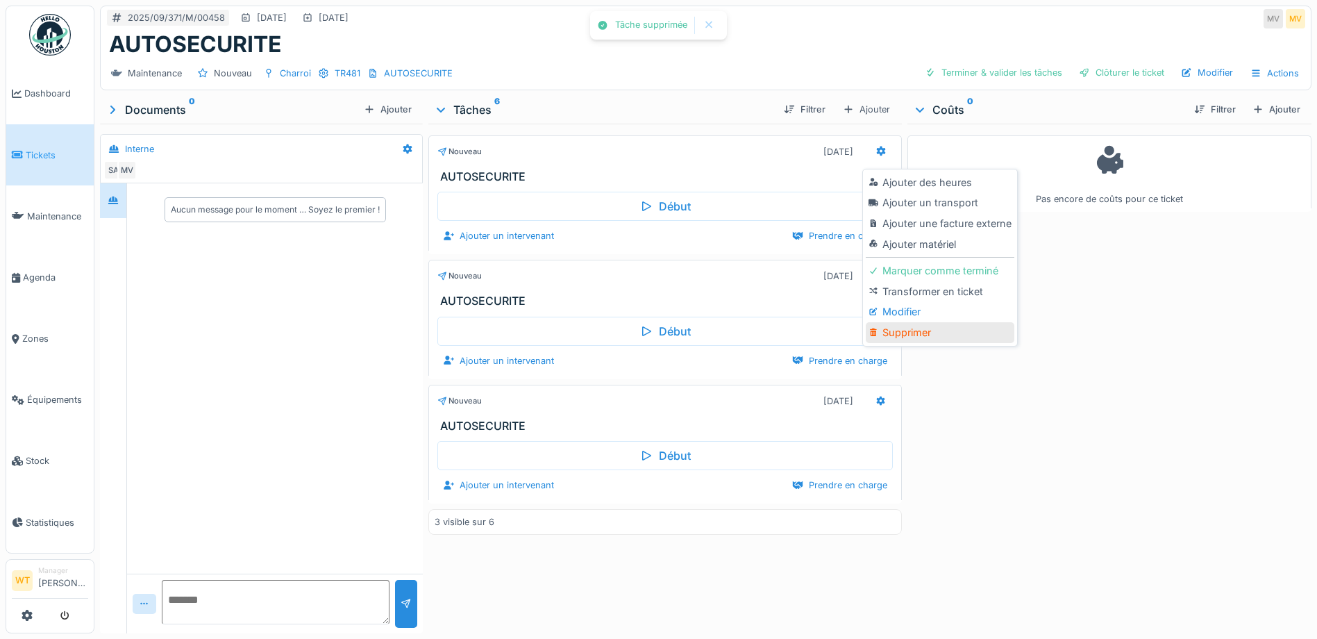
click at [900, 332] on div "Supprimer" at bounding box center [940, 332] width 148 height 21
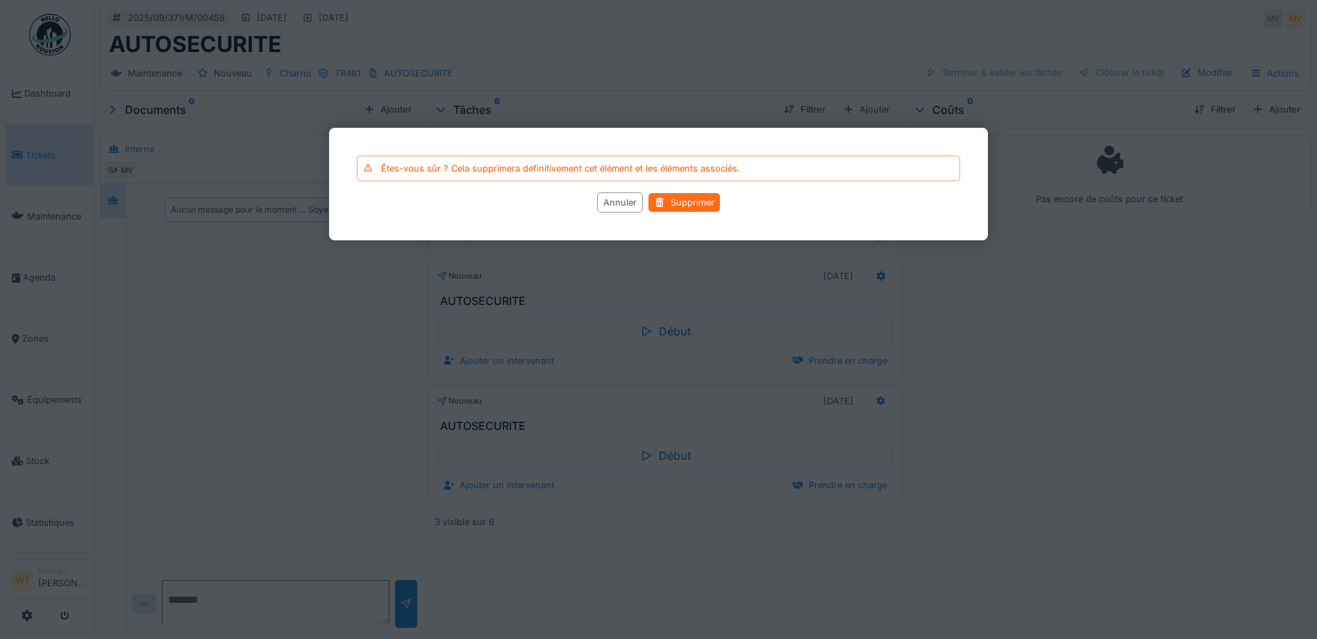
click at [673, 201] on div "Supprimer" at bounding box center [684, 202] width 72 height 19
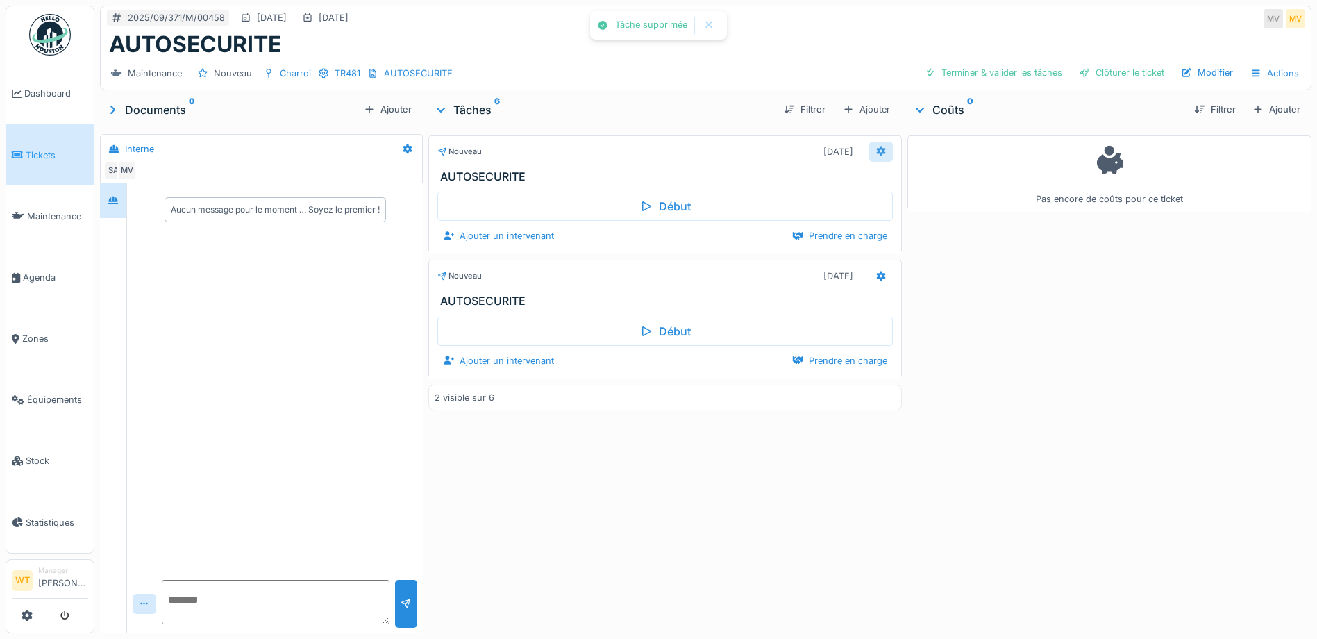
click at [875, 156] on div at bounding box center [880, 151] width 11 height 13
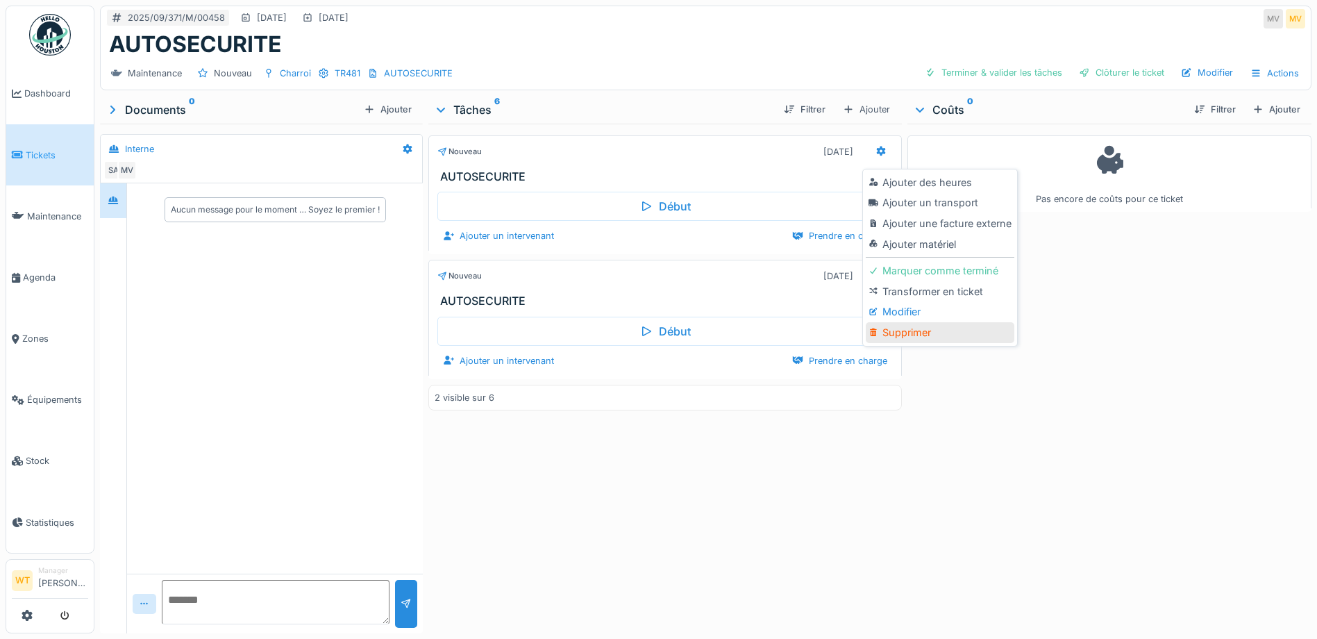
click at [892, 334] on div "Supprimer" at bounding box center [940, 332] width 148 height 21
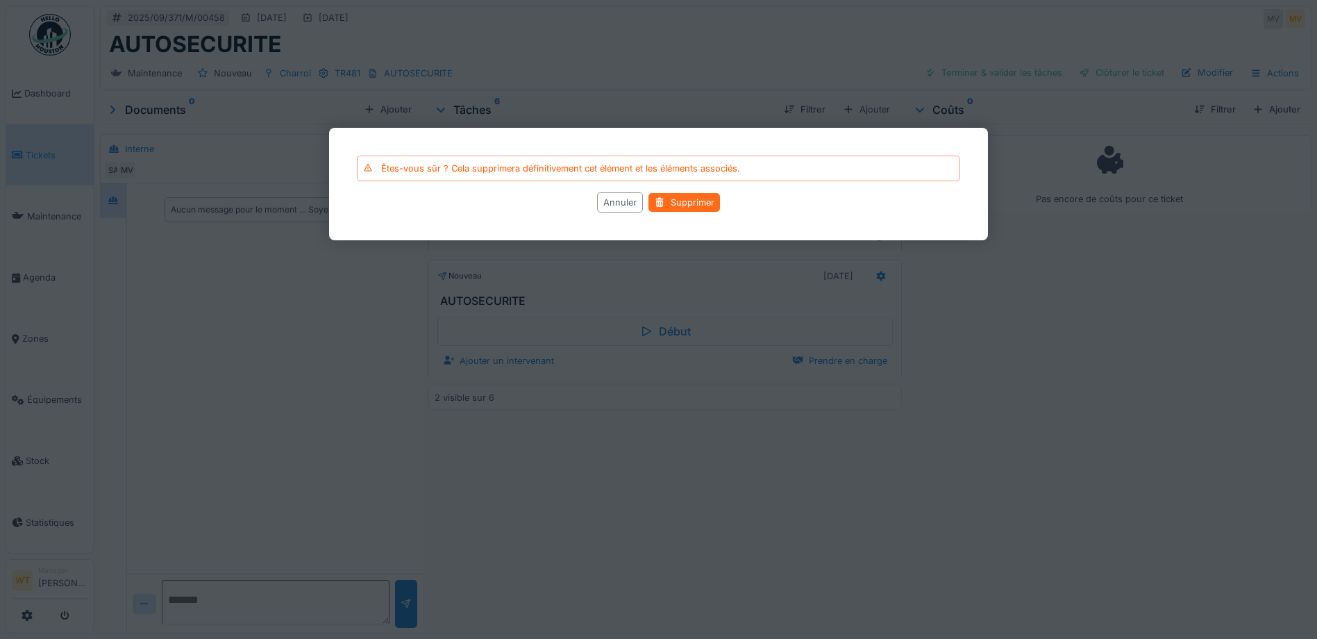
click at [673, 197] on div "Supprimer" at bounding box center [684, 202] width 72 height 19
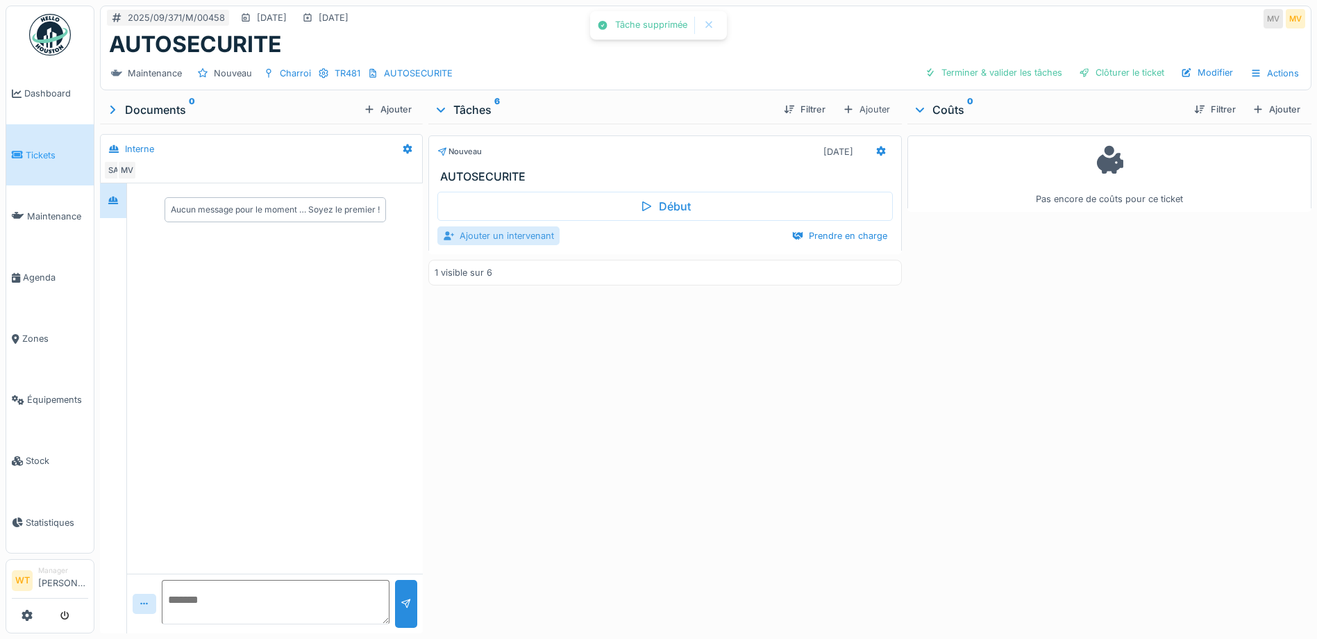
click at [476, 236] on div "Ajouter un intervenant" at bounding box center [498, 235] width 122 height 19
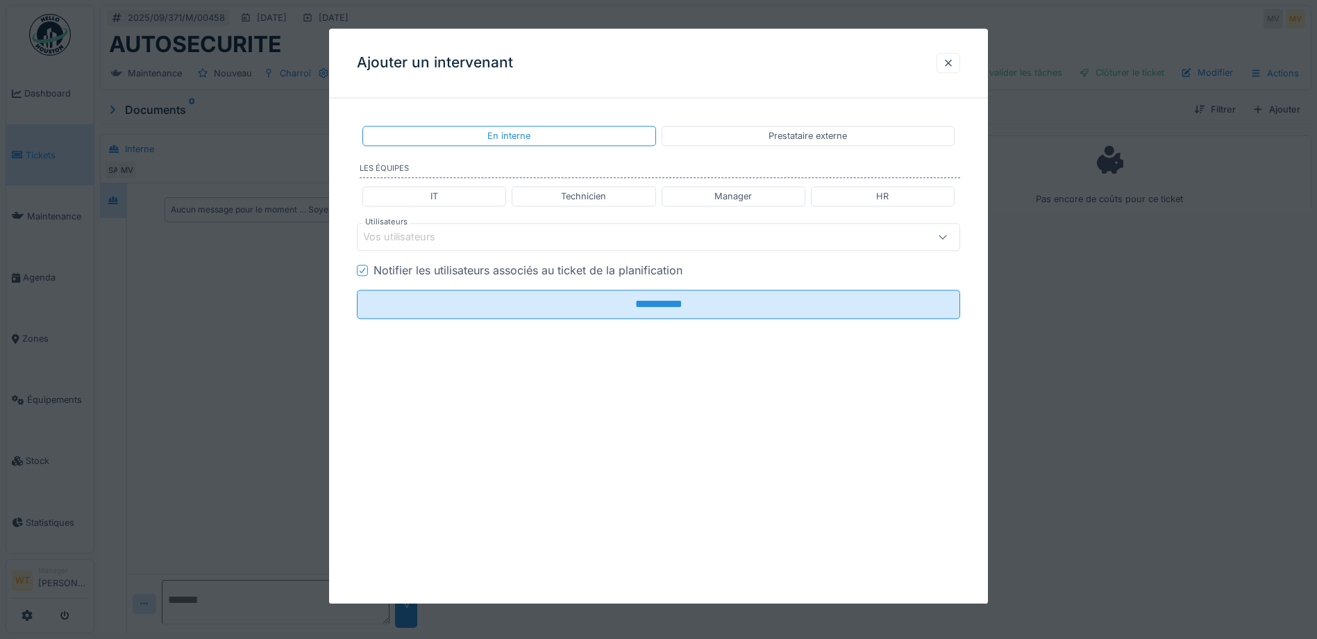
click at [503, 232] on div "Vos utilisateurs" at bounding box center [623, 237] width 520 height 15
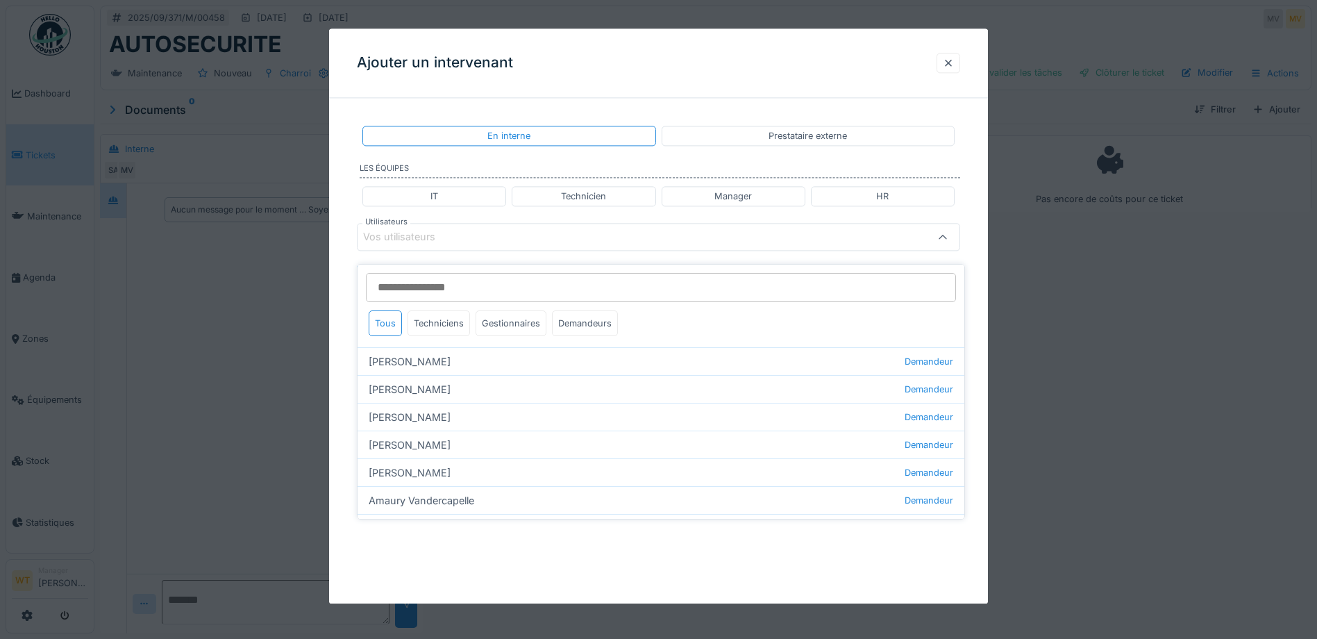
scroll to position [10, 0]
click at [449, 316] on div "Techniciens" at bounding box center [439, 325] width 62 height 26
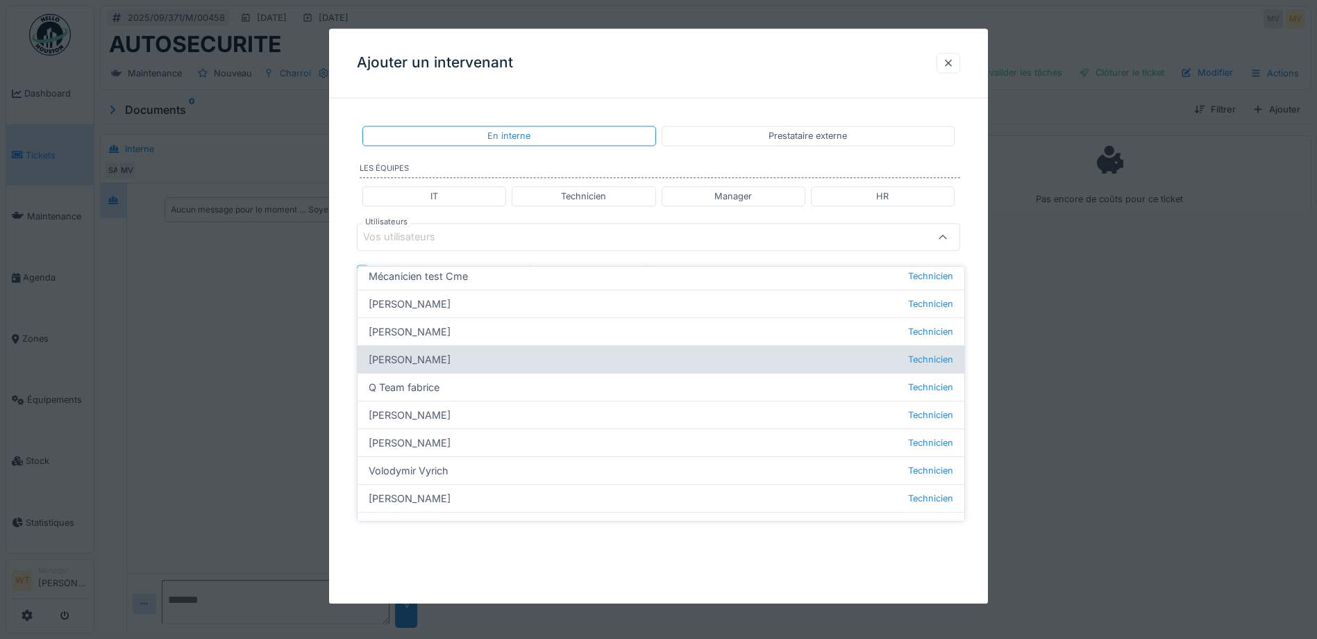
scroll to position [159, 0]
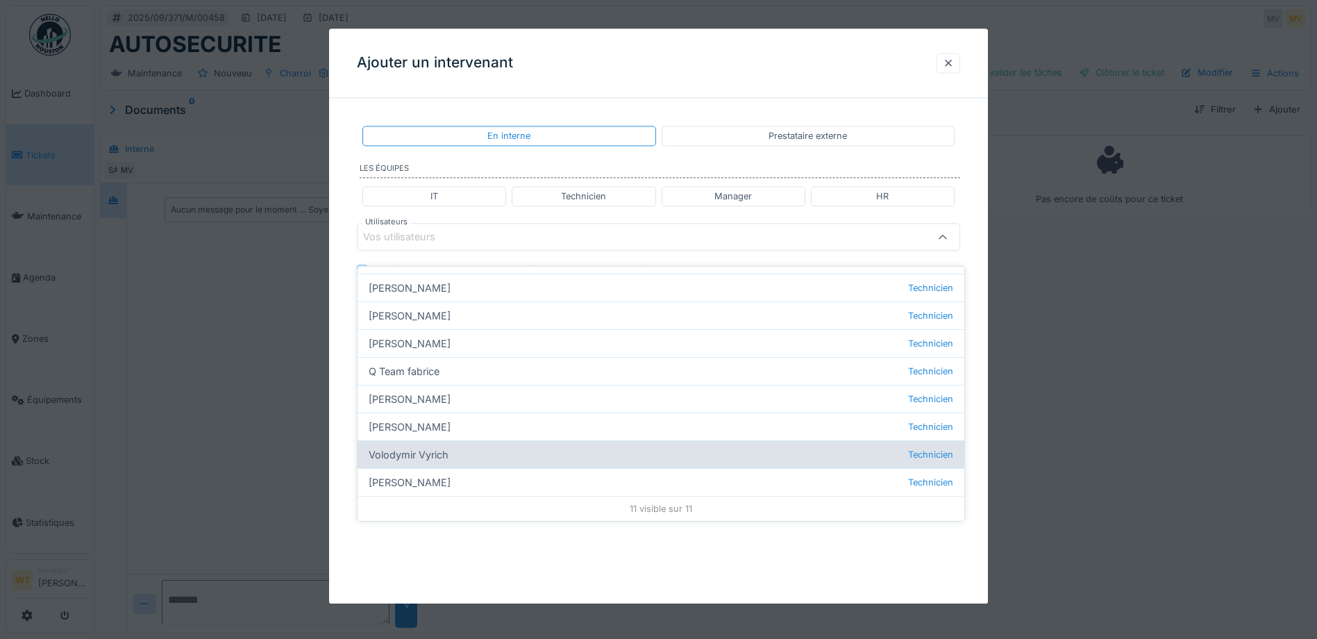
drag, startPoint x: 435, startPoint y: 439, endPoint x: 451, endPoint y: 424, distance: 22.1
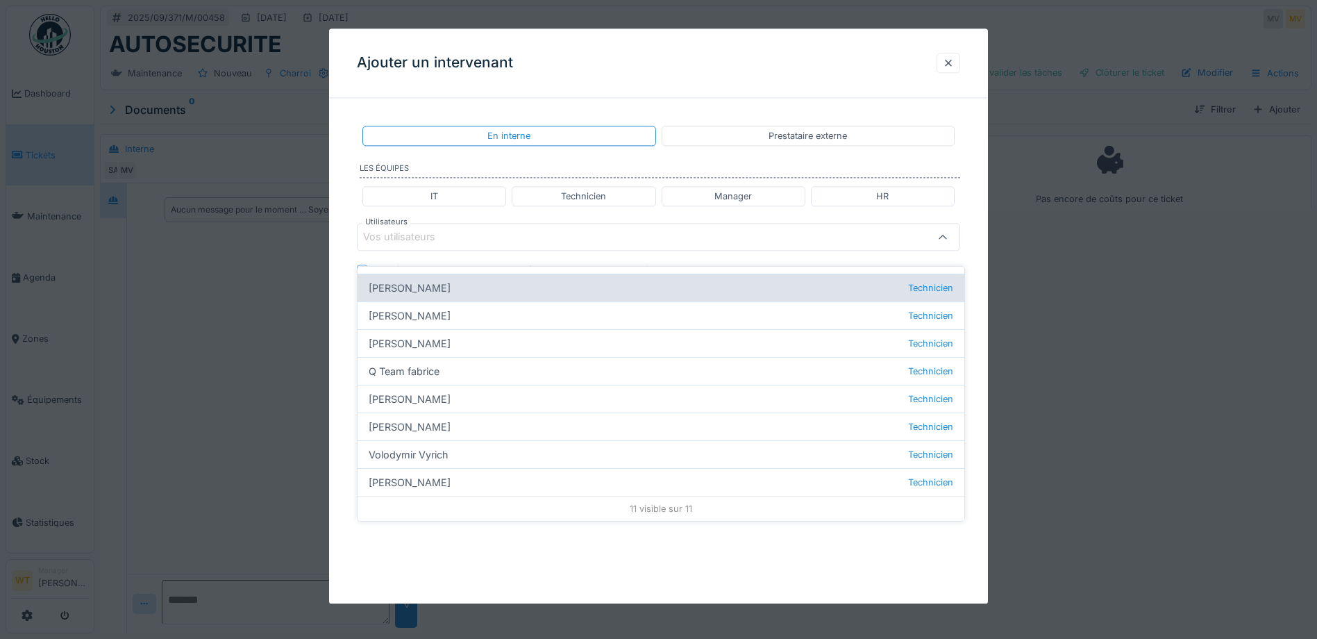
click at [435, 440] on div "Volodymir Vyrich Technicien" at bounding box center [661, 454] width 607 height 28
type input "*****"
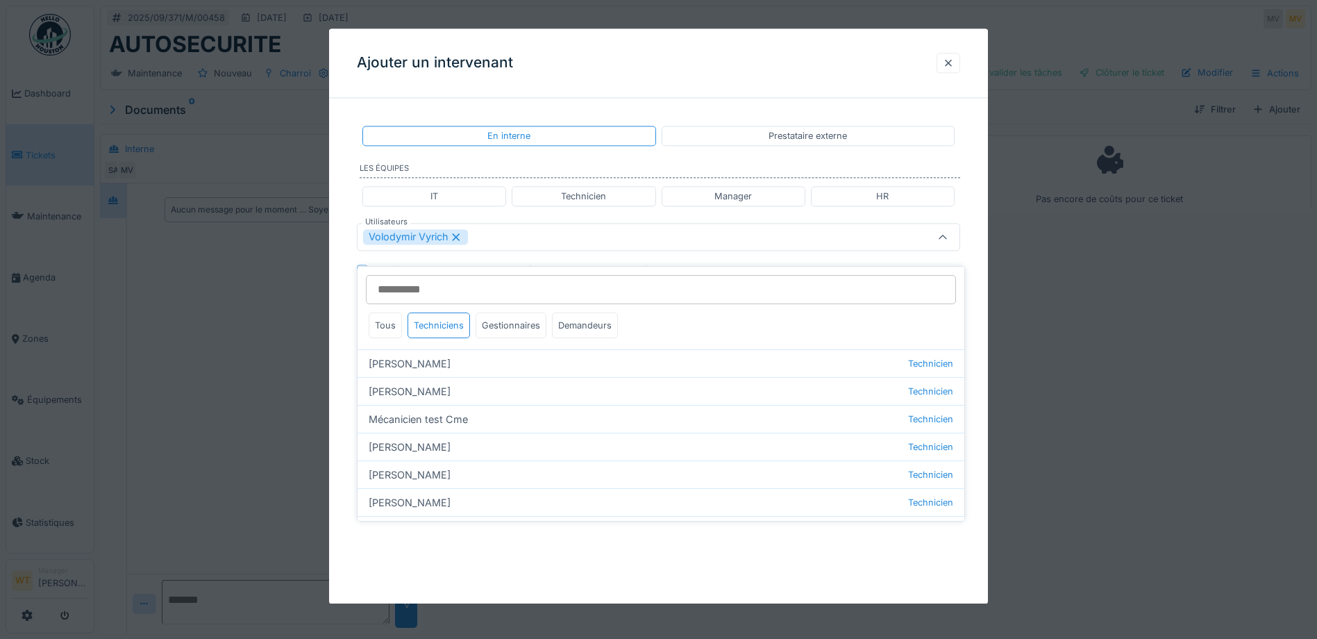
click at [505, 238] on div "Volodymir Vyrich" at bounding box center [623, 237] width 520 height 15
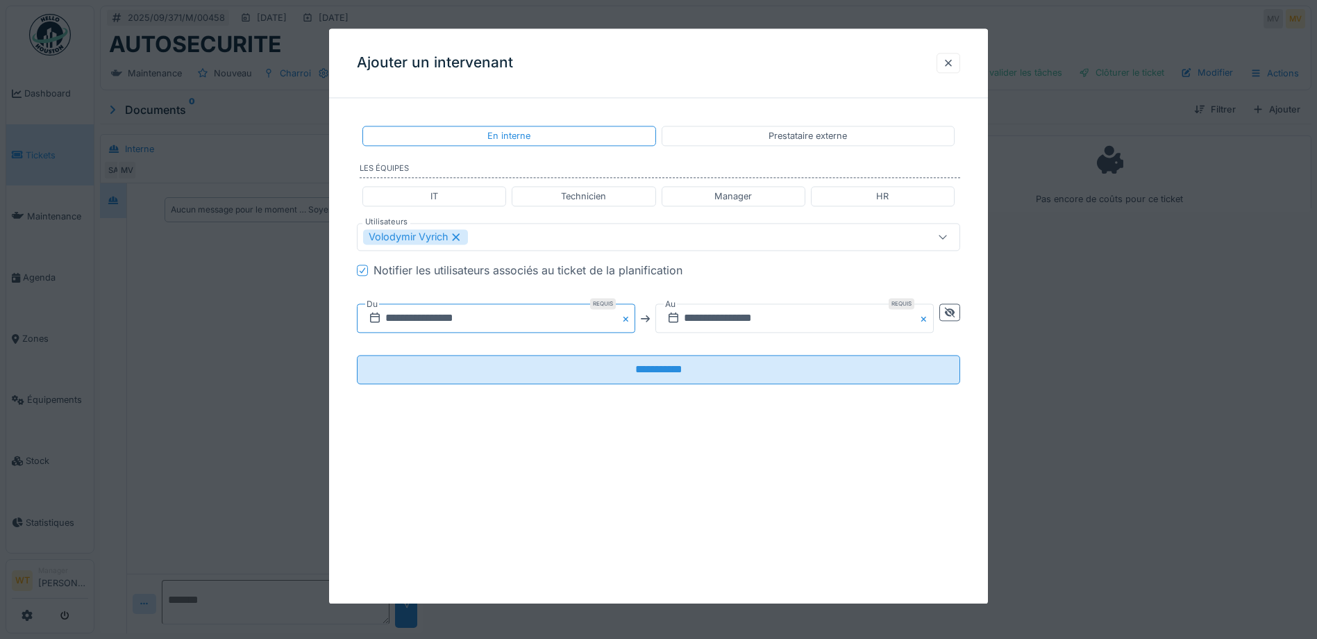
click at [477, 309] on input "**********" at bounding box center [496, 318] width 278 height 29
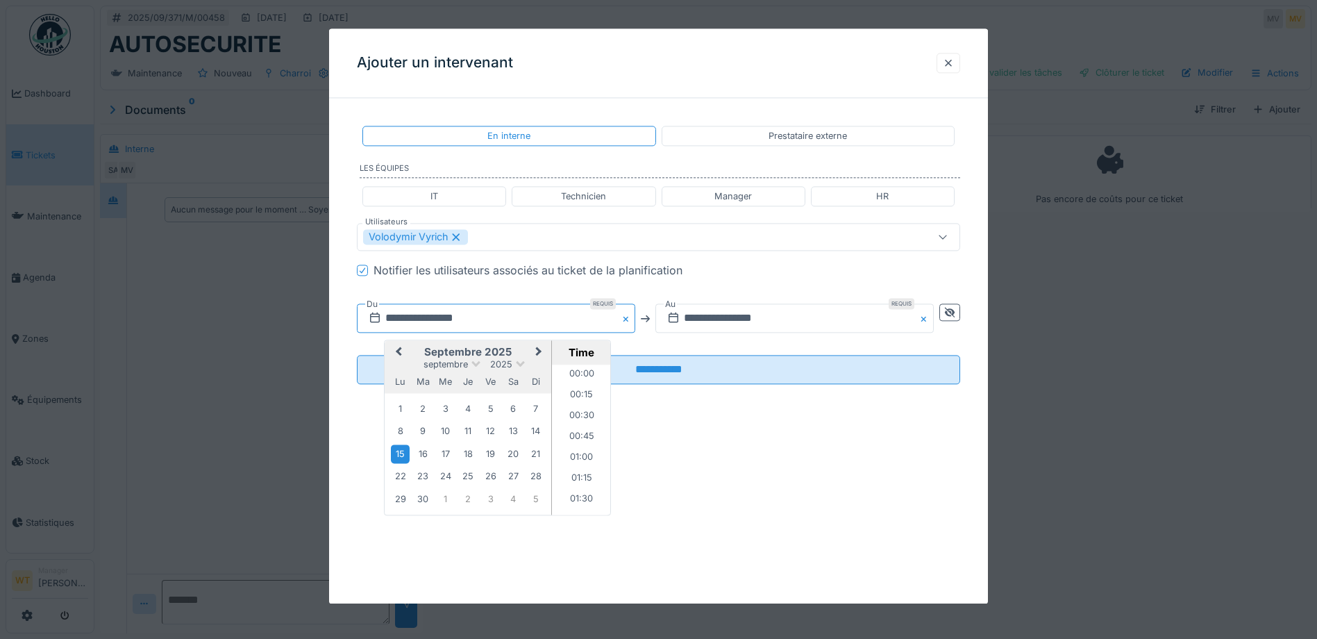
scroll to position [1268, 0]
click at [394, 348] on button "Previous Month" at bounding box center [397, 353] width 22 height 22
click at [473, 454] on div "14" at bounding box center [468, 454] width 19 height 20
click at [581, 397] on li "08:00" at bounding box center [581, 398] width 59 height 21
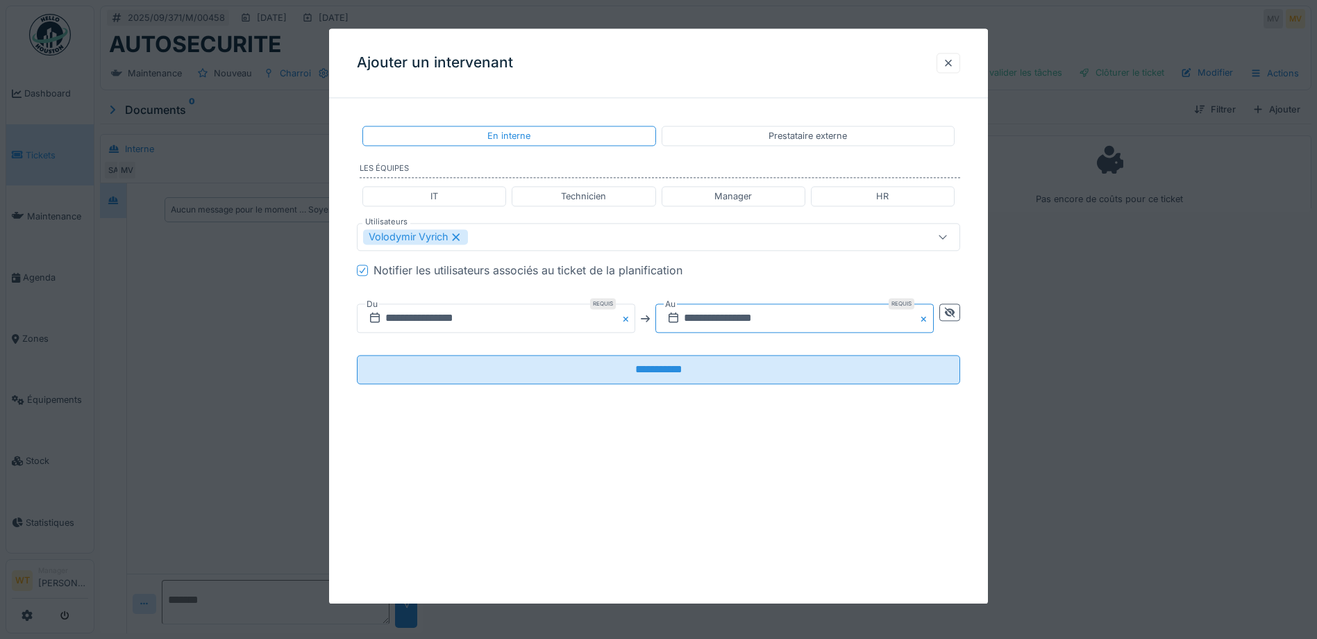
click at [708, 316] on input "**********" at bounding box center [794, 318] width 278 height 29
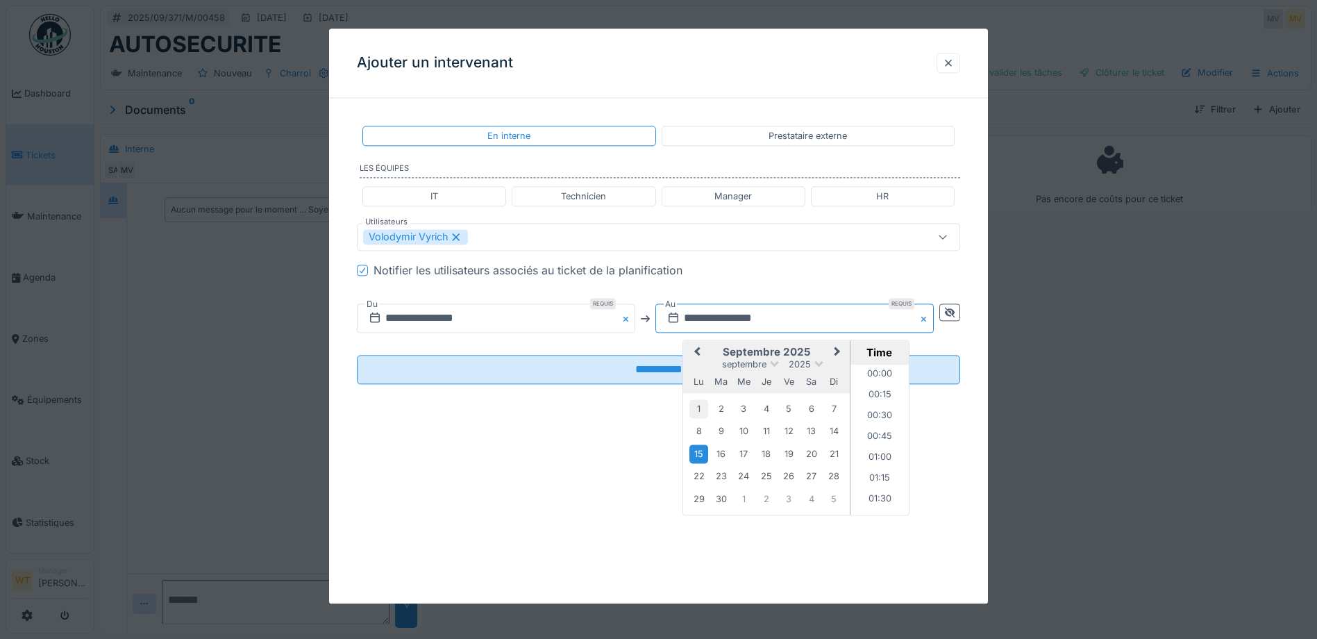
scroll to position [1268, 0]
click at [697, 349] on span "Previous Month" at bounding box center [697, 352] width 0 height 17
click at [769, 454] on div "14" at bounding box center [766, 454] width 19 height 20
drag, startPoint x: 883, startPoint y: 438, endPoint x: 719, endPoint y: 405, distance: 167.9
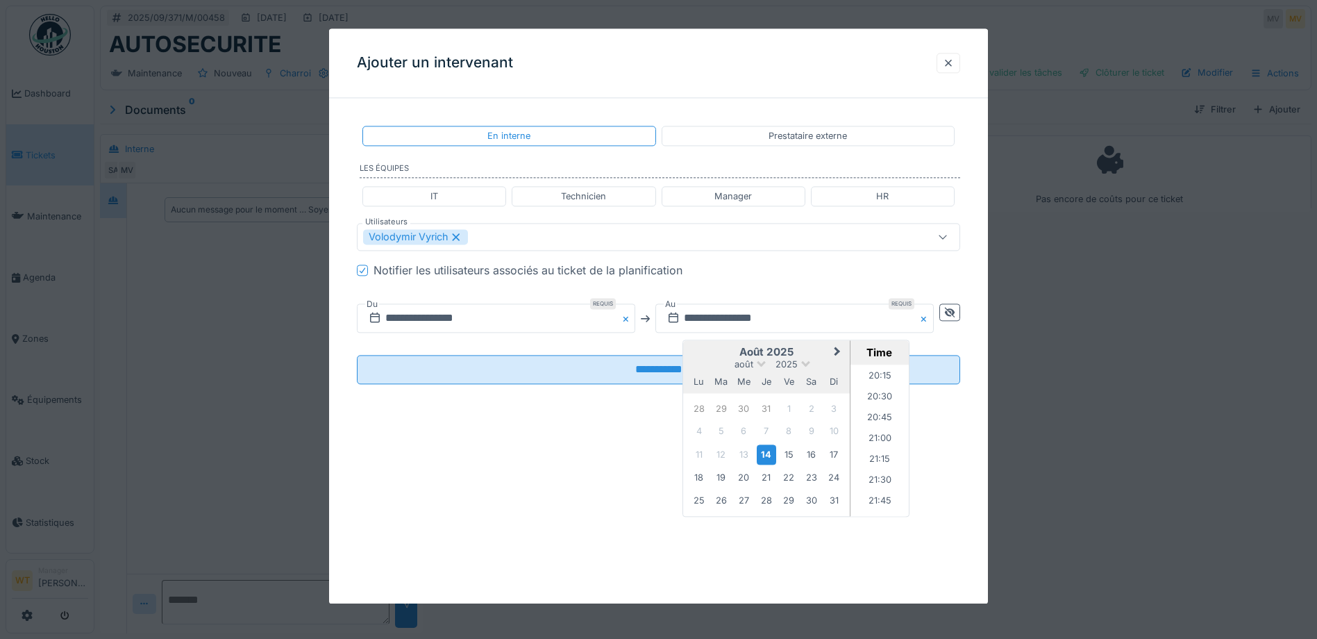
click at [882, 437] on li "21:00" at bounding box center [879, 440] width 59 height 21
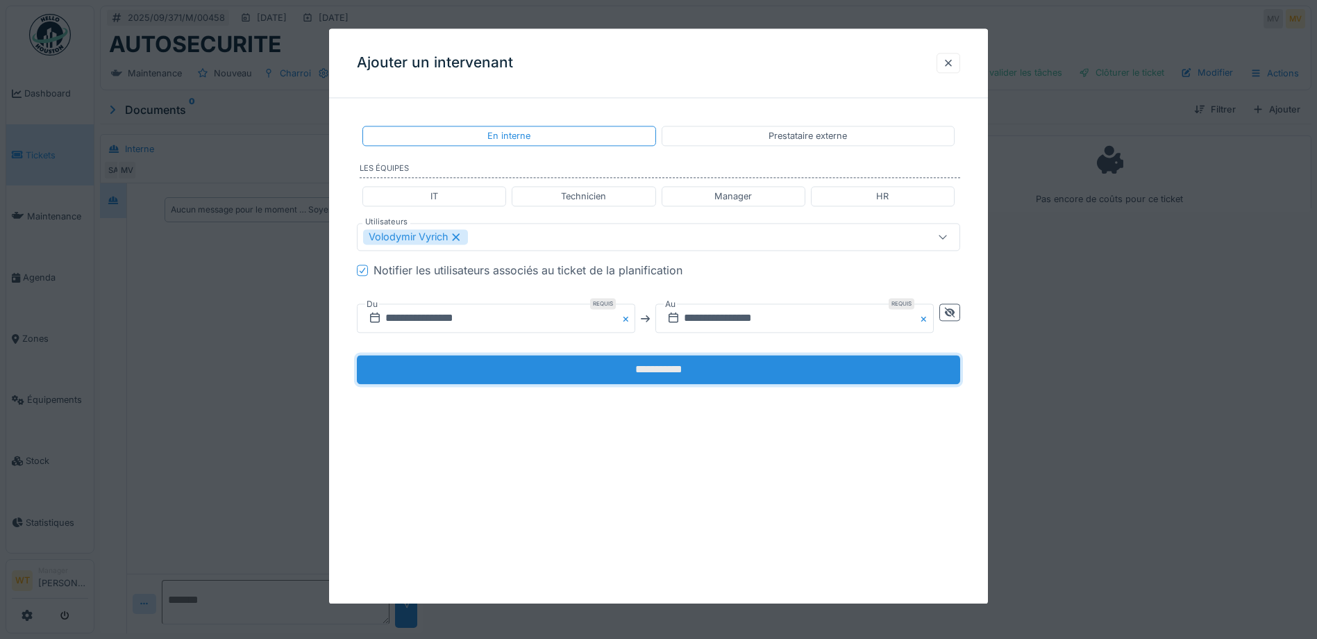
click at [608, 367] on input "**********" at bounding box center [658, 369] width 603 height 29
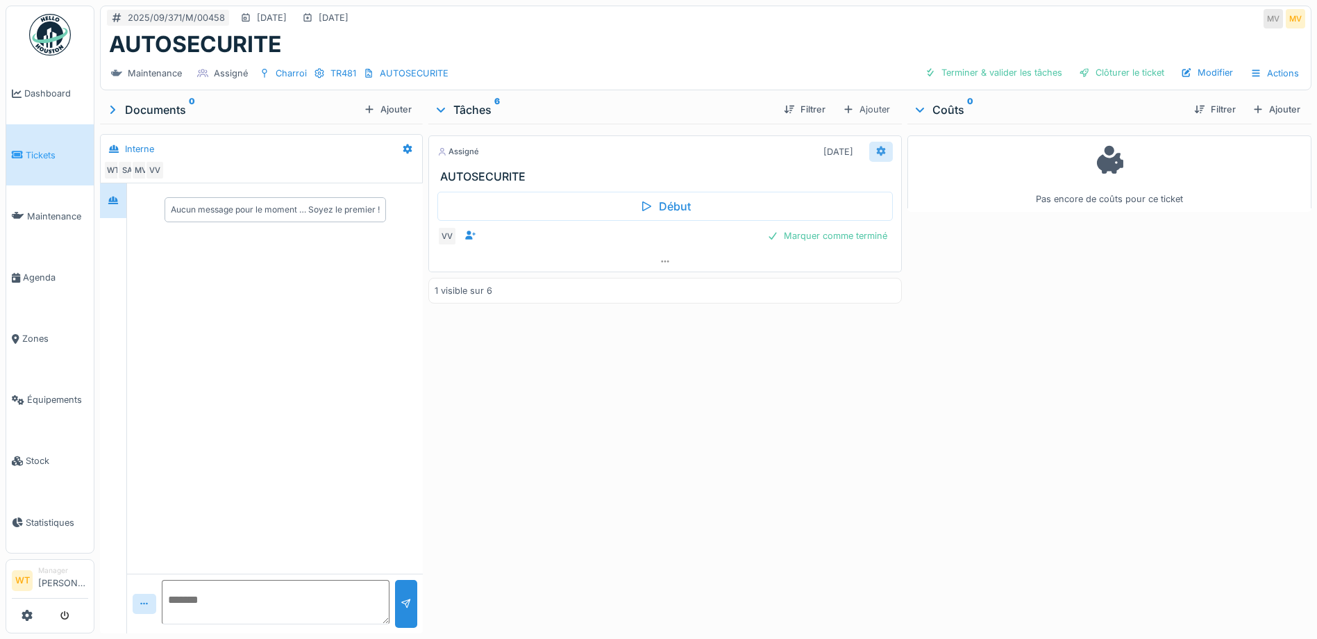
click at [877, 146] on icon at bounding box center [881, 151] width 9 height 10
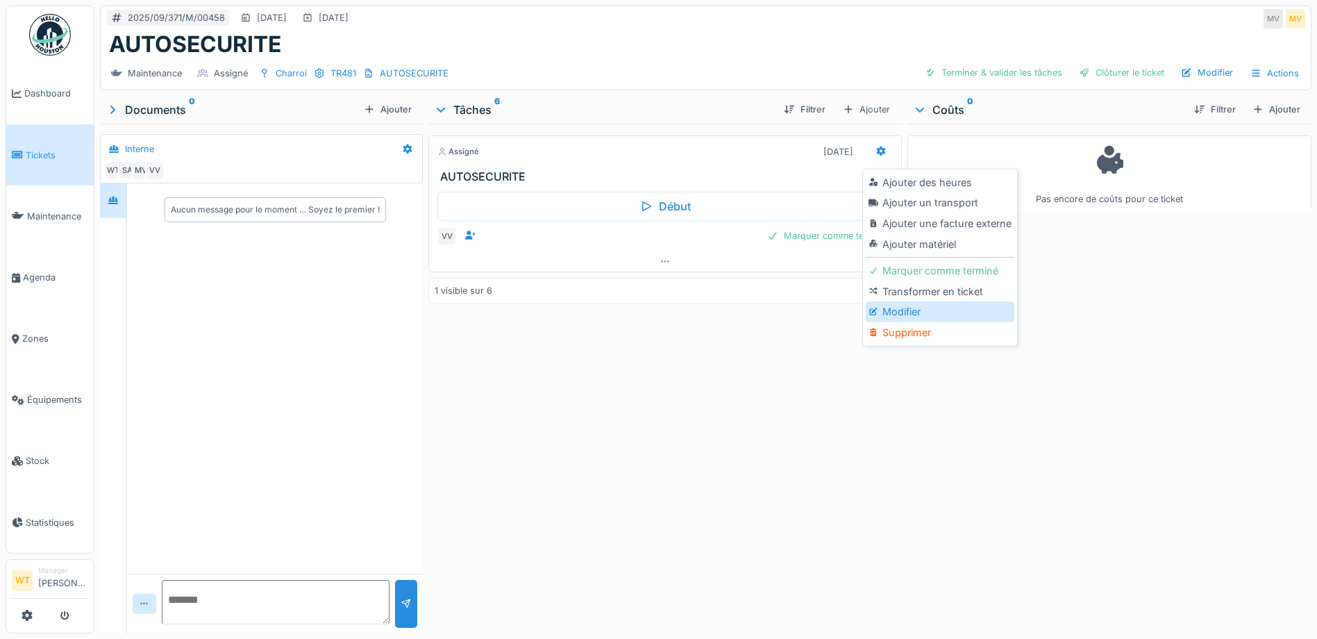
click at [882, 301] on div "Modifier" at bounding box center [940, 311] width 148 height 21
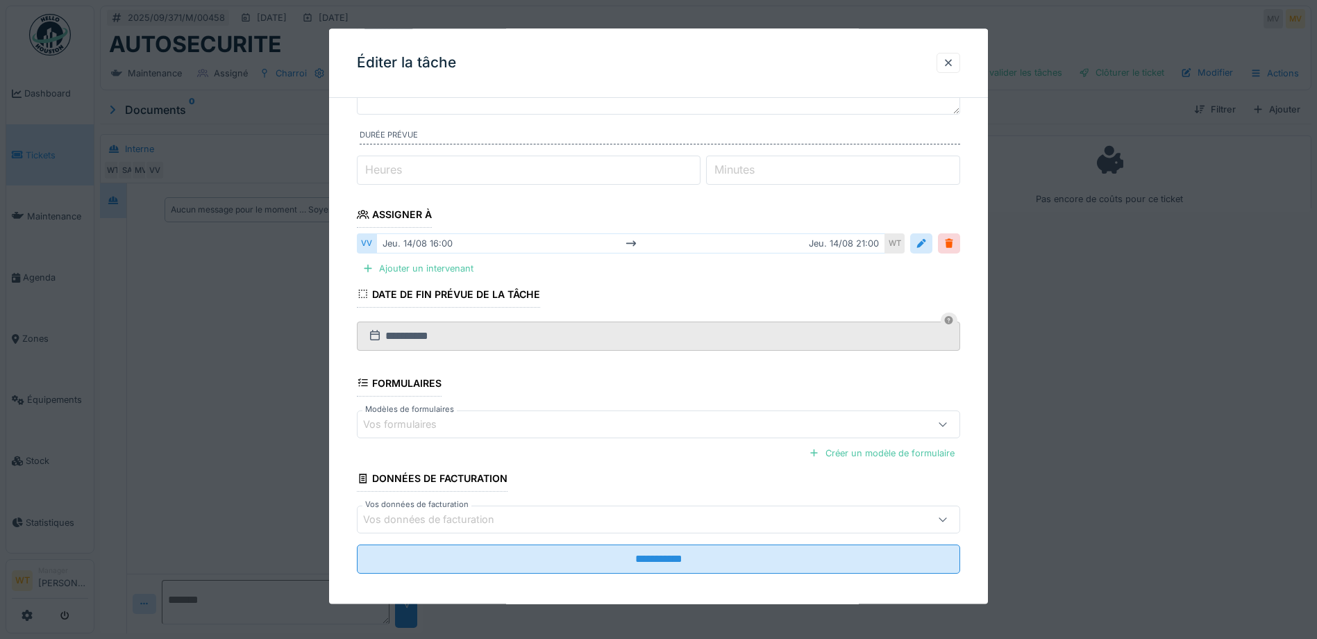
scroll to position [138, 0]
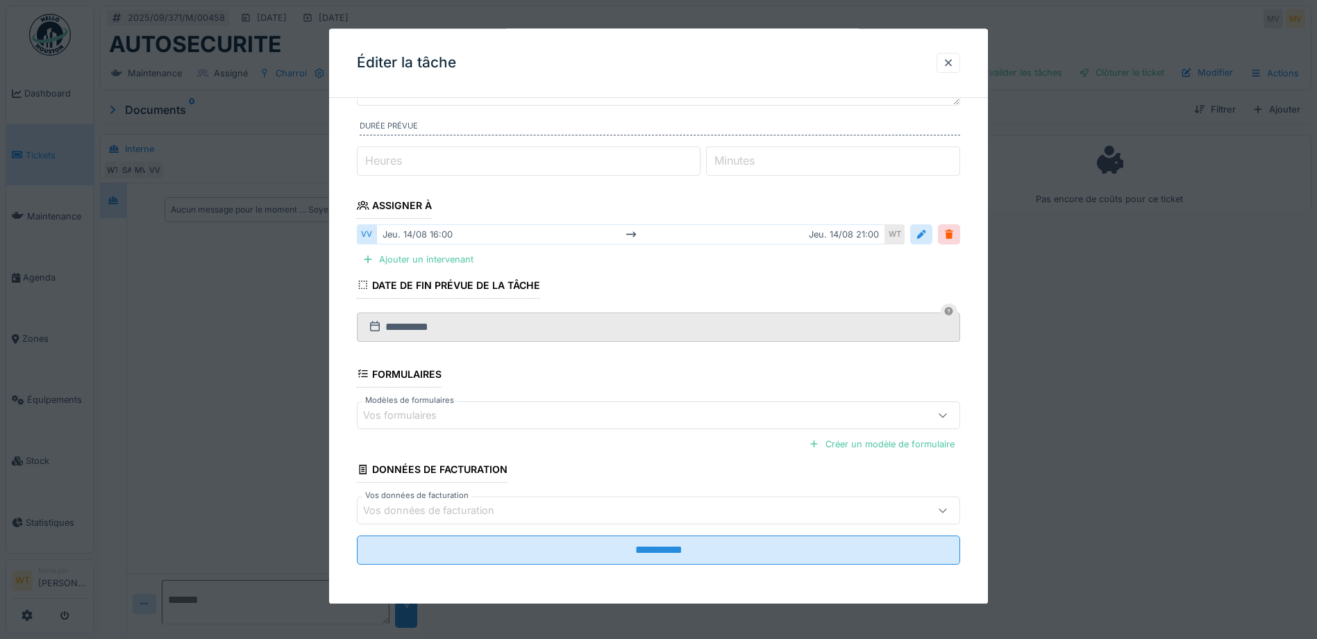
click at [429, 411] on div "Vos formulaires" at bounding box center [409, 415] width 93 height 15
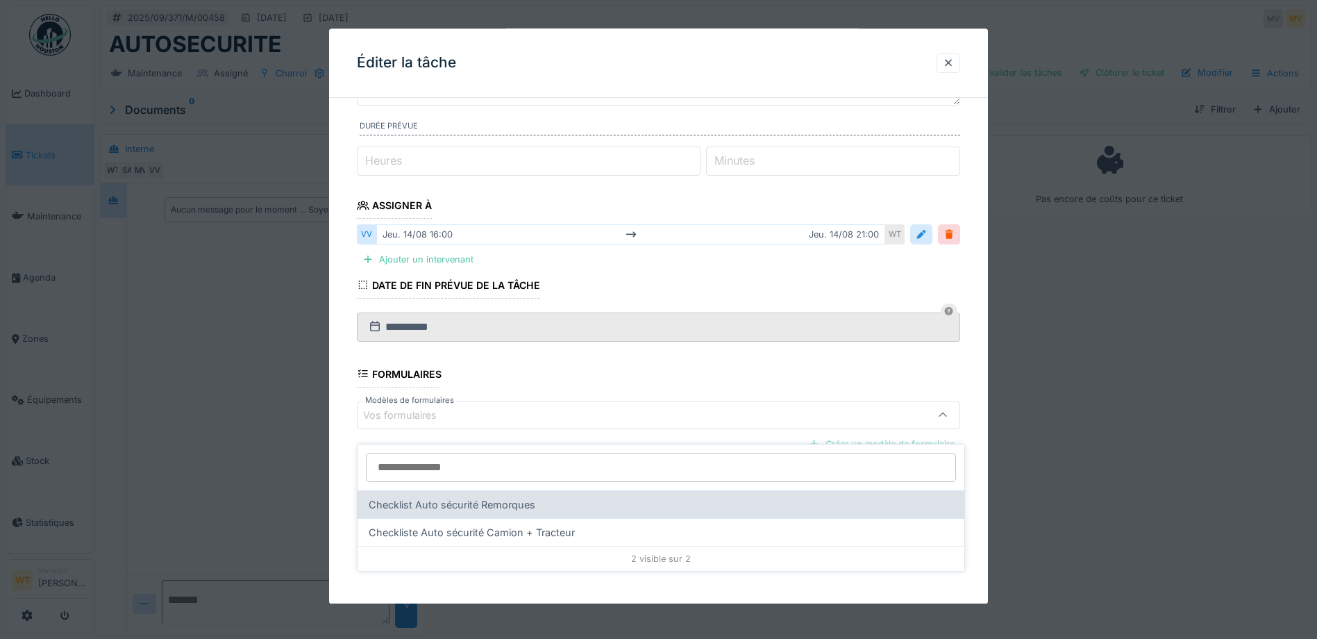
click at [485, 496] on div "Checklist Auto sécurité Remorques" at bounding box center [661, 504] width 607 height 28
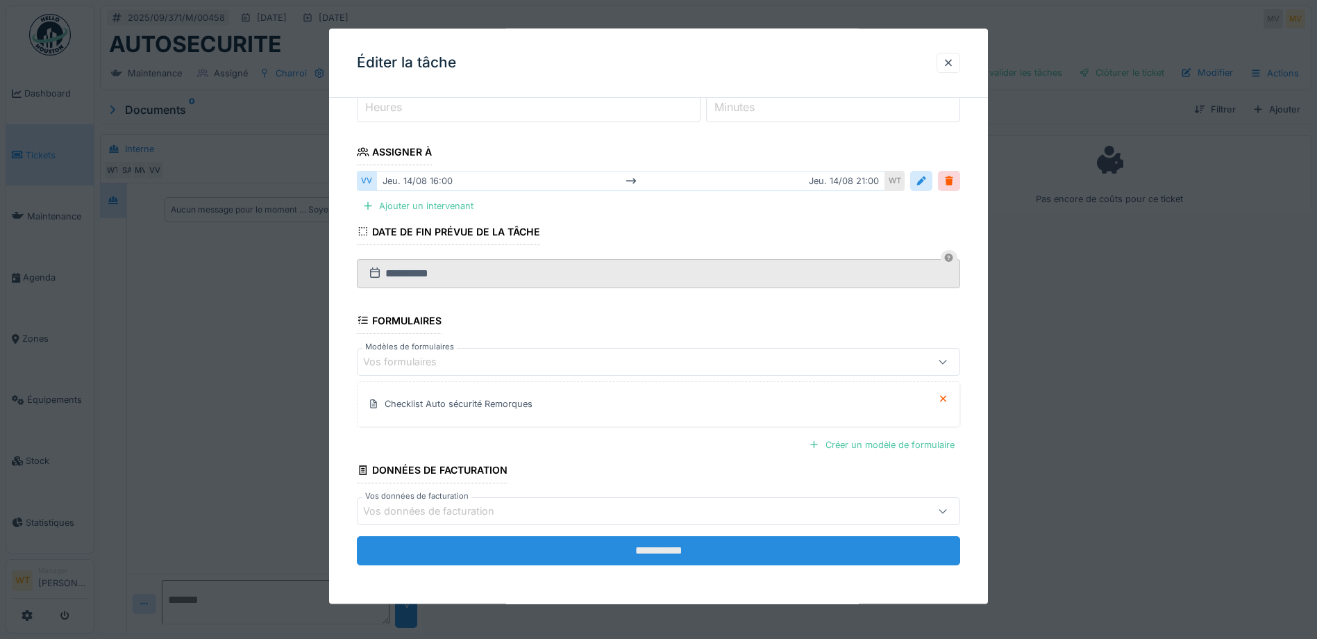
scroll to position [192, 0]
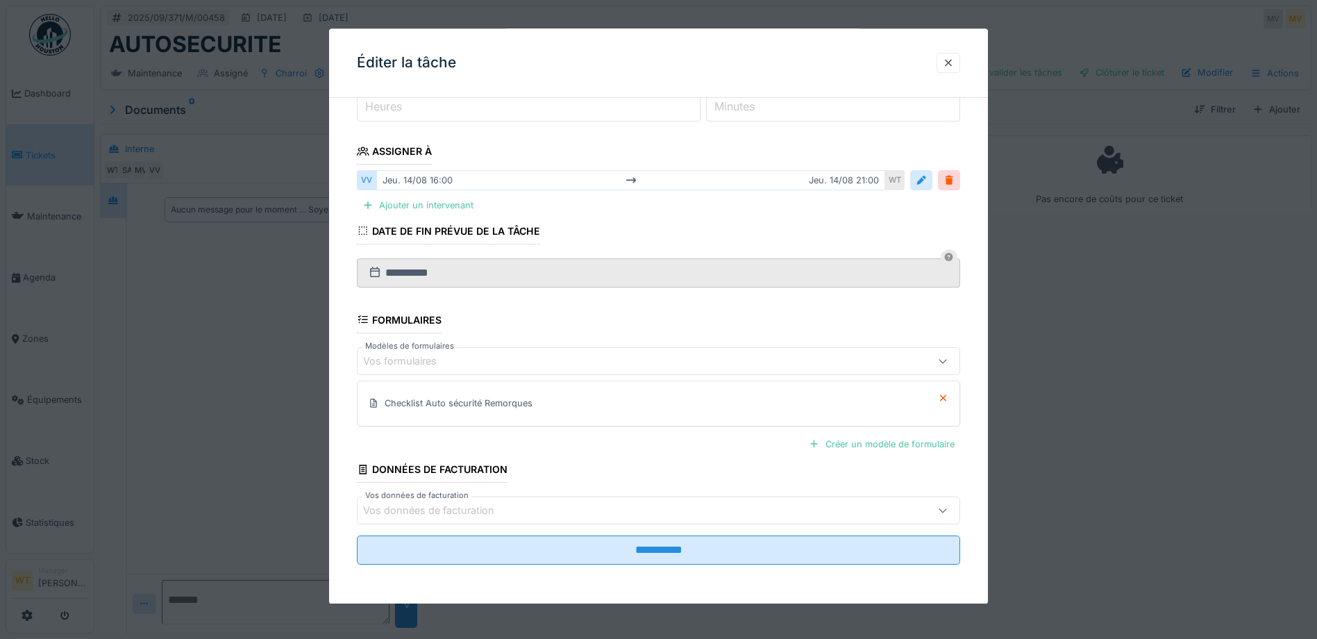
click at [471, 409] on div "Checklist Auto sécurité Remorques" at bounding box center [459, 403] width 148 height 13
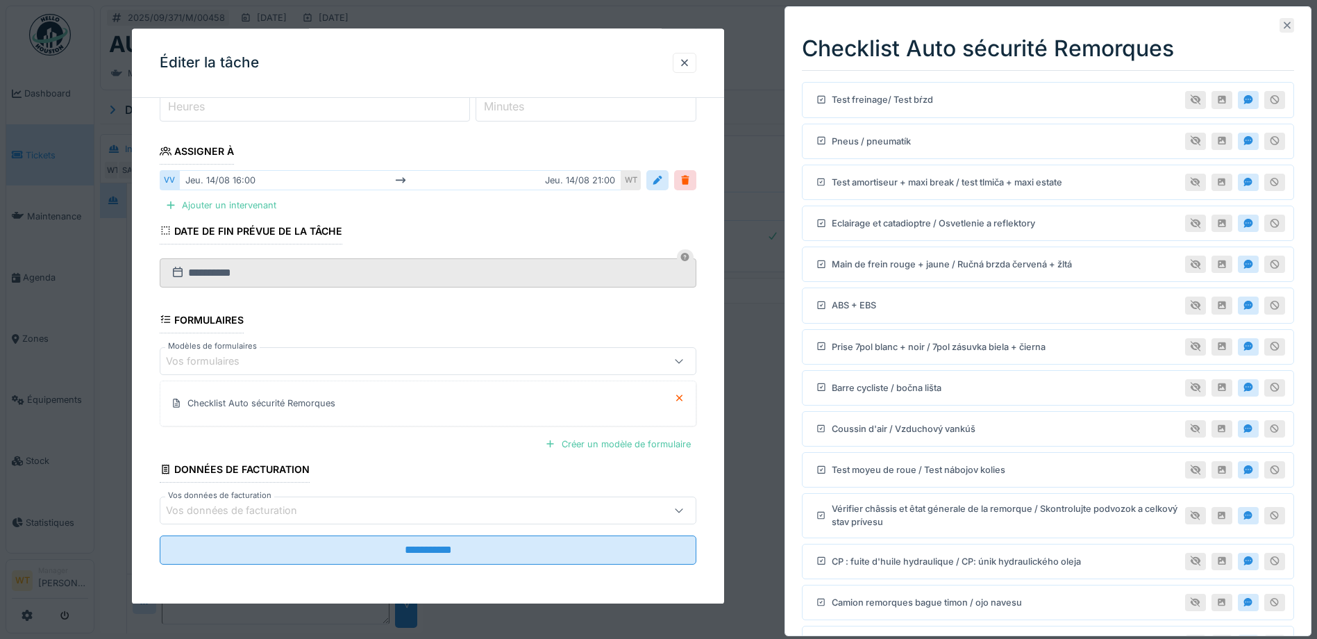
click at [1282, 26] on icon at bounding box center [1287, 25] width 11 height 9
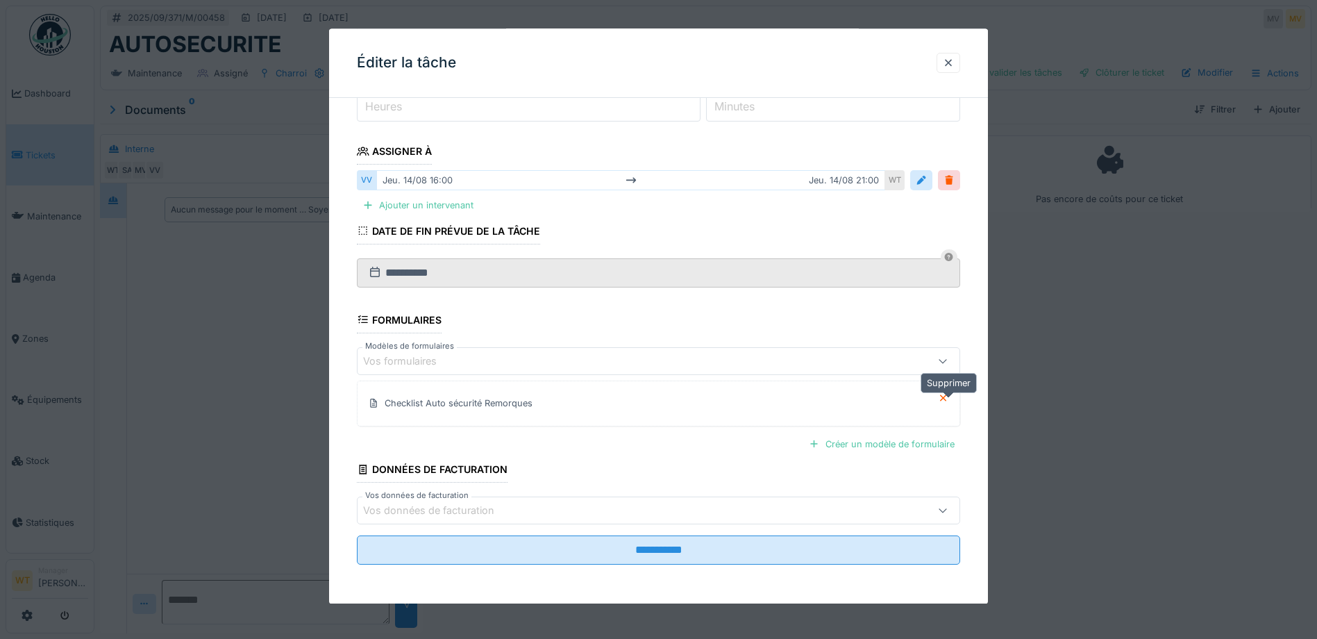
click at [946, 396] on icon at bounding box center [943, 398] width 11 height 9
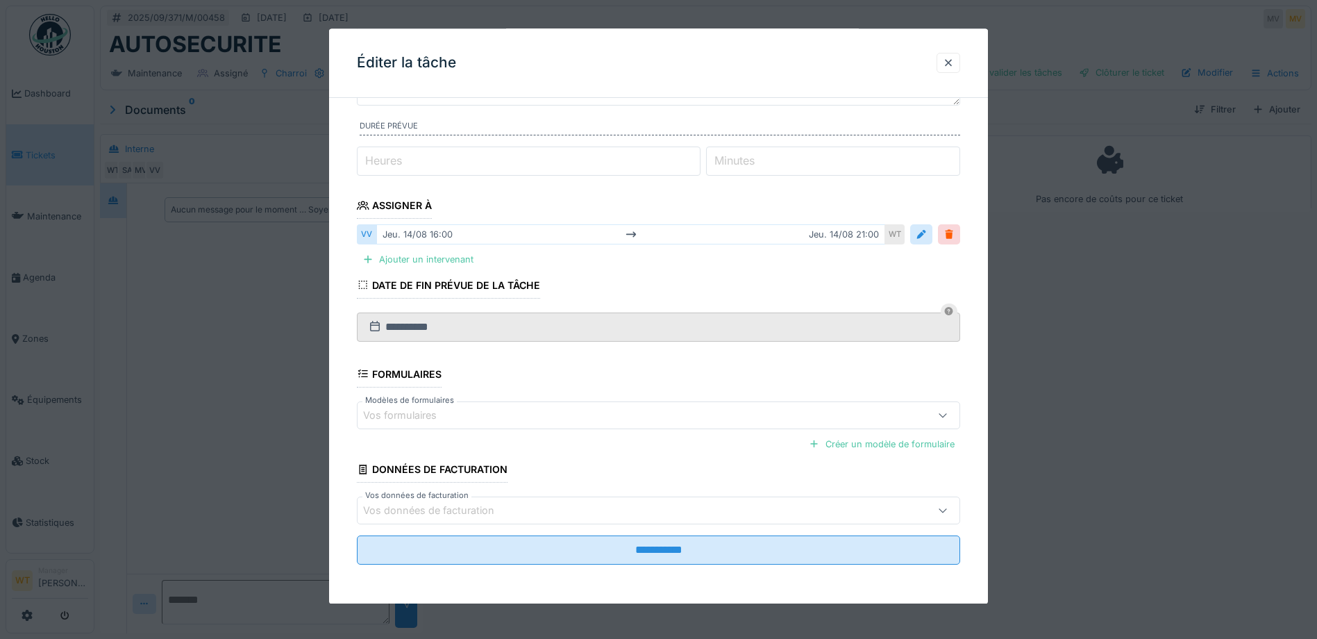
click at [657, 424] on div "Vos formulaires" at bounding box center [658, 415] width 603 height 28
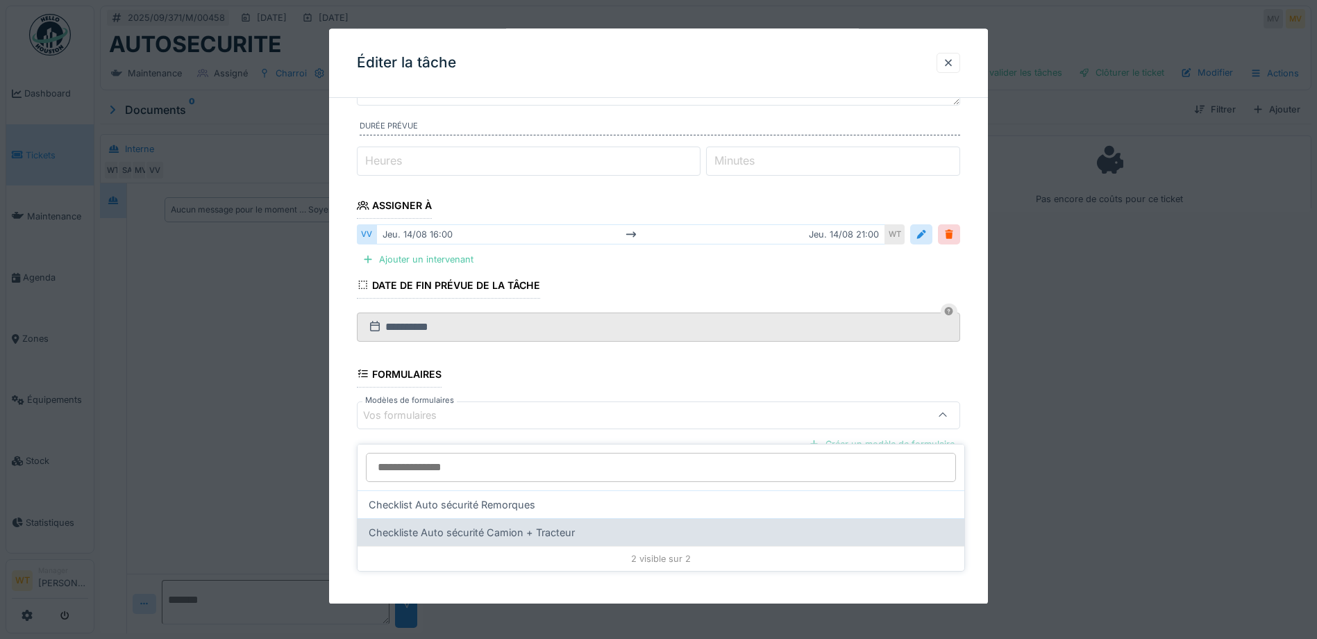
click at [539, 518] on div "Checkliste Auto sécurité Camion + Tracteur" at bounding box center [661, 532] width 607 height 28
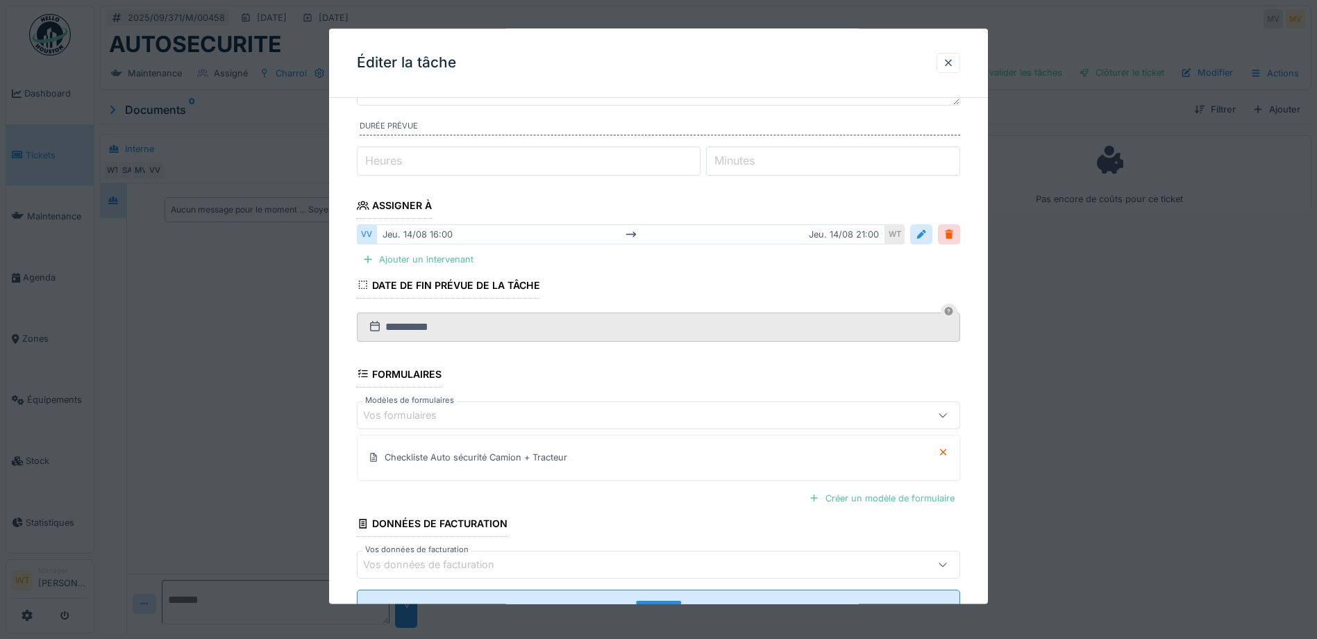
scroll to position [192, 0]
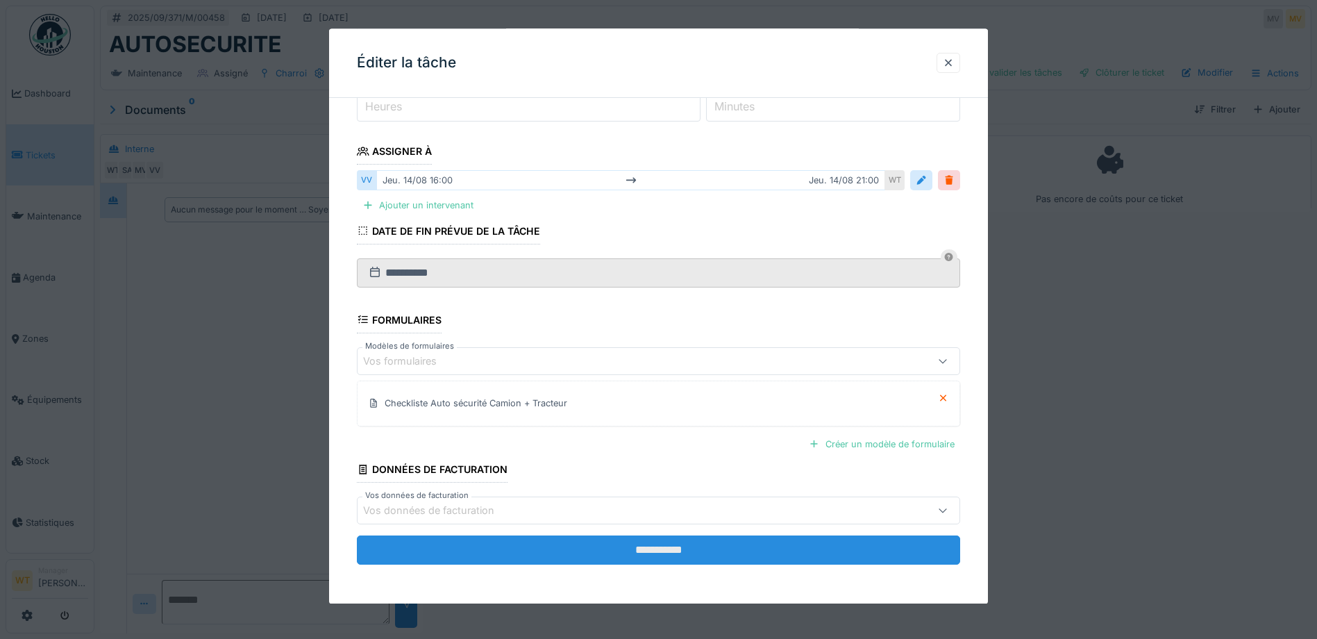
click at [555, 555] on input "**********" at bounding box center [658, 549] width 603 height 29
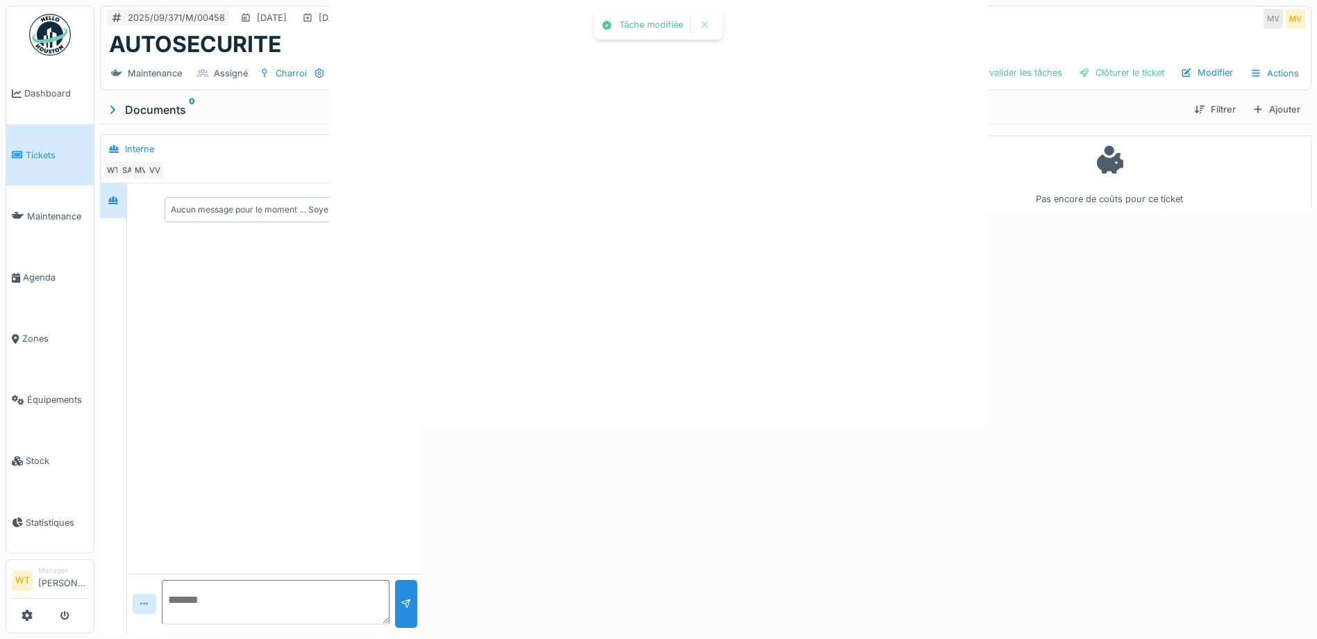
scroll to position [0, 0]
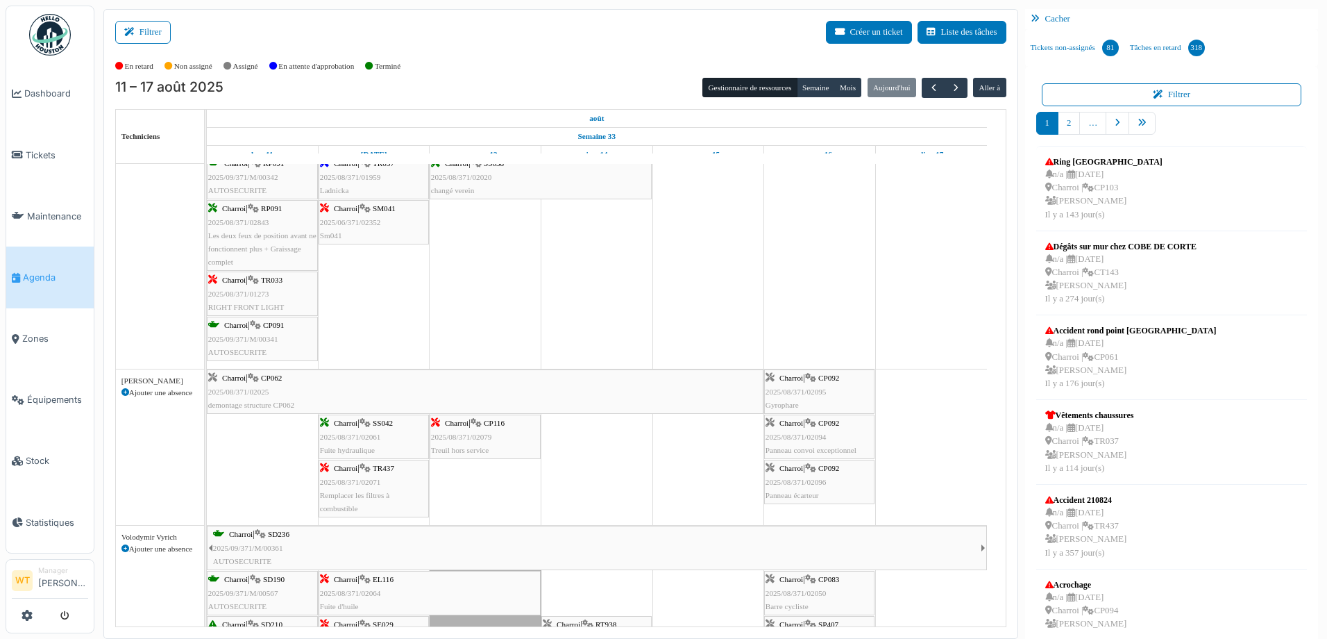
drag, startPoint x: 603, startPoint y: 600, endPoint x: 580, endPoint y: 294, distance: 306.4
click at [580, 294] on div "Bât. Admin. Hall Entrée RDC | Extincteur Hall Entrée Bât. Admin. Extincteurs Va…" at bounding box center [606, 403] width 799 height 1534
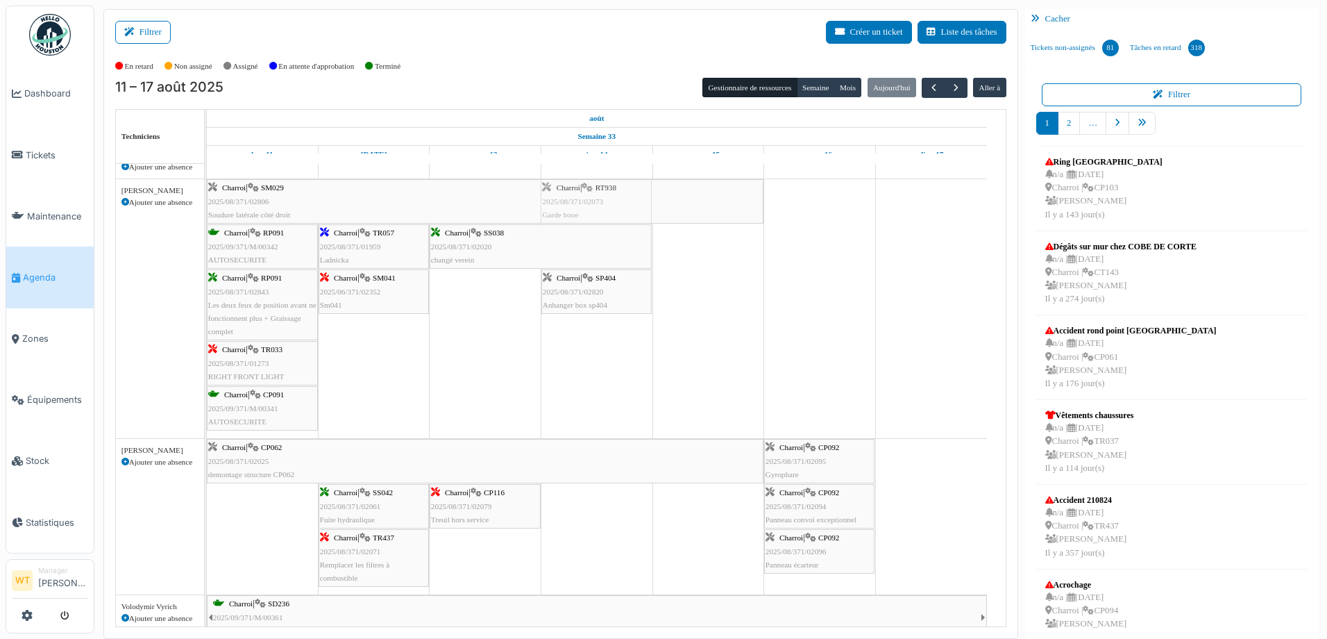
drag, startPoint x: 604, startPoint y: 392, endPoint x: 608, endPoint y: 372, distance: 19.9
click at [608, 372] on div "Bât. Admin. Hall Entrée RDC | Extincteur Hall Entrée Bât. Admin. Extincteurs Va…" at bounding box center [606, 465] width 799 height 1520
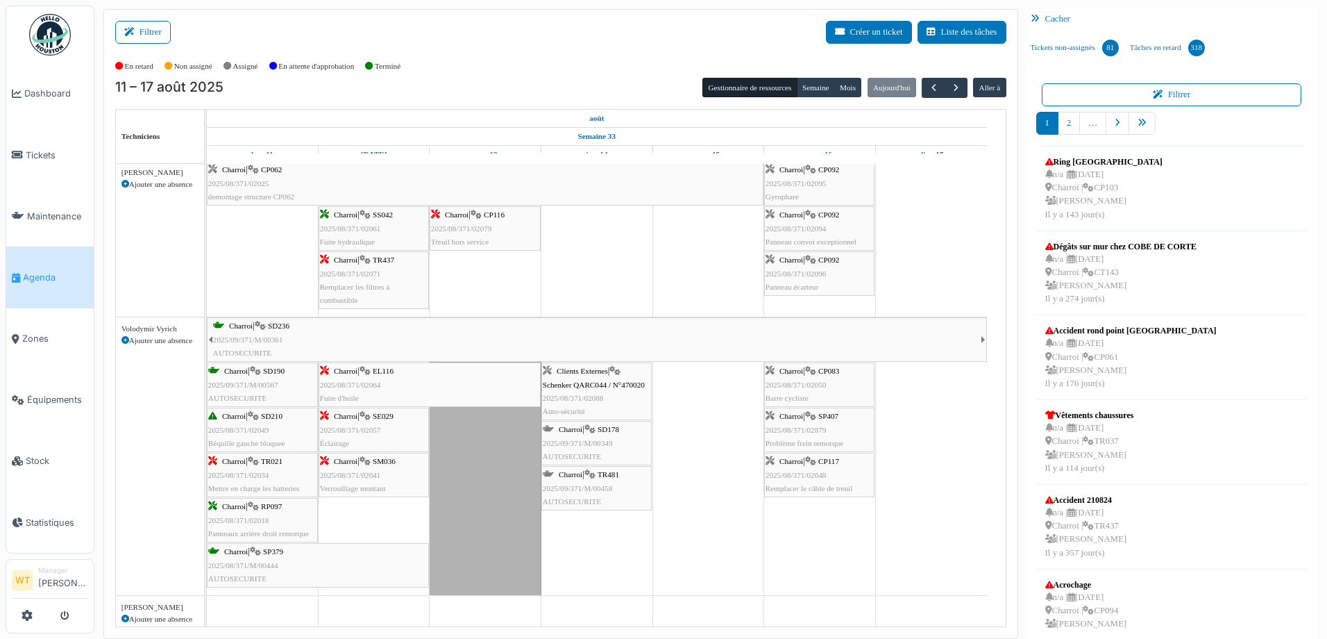
click at [25, 271] on span "Agenda" at bounding box center [55, 277] width 65 height 13
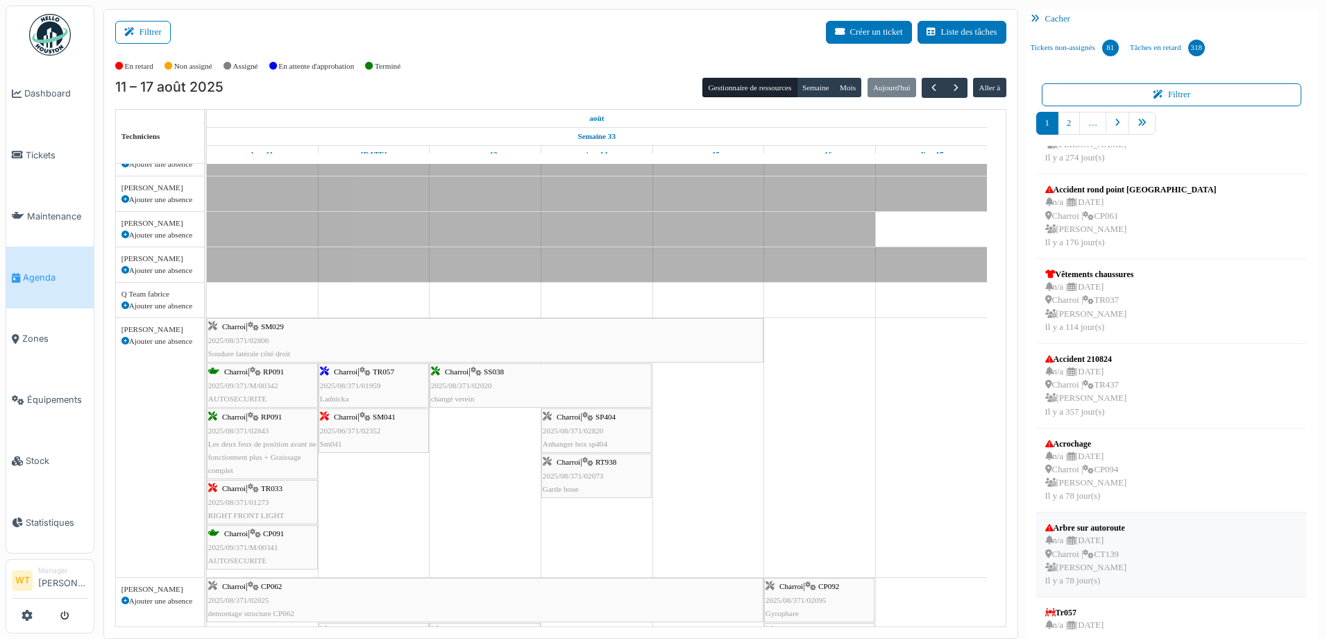
scroll to position [347, 0]
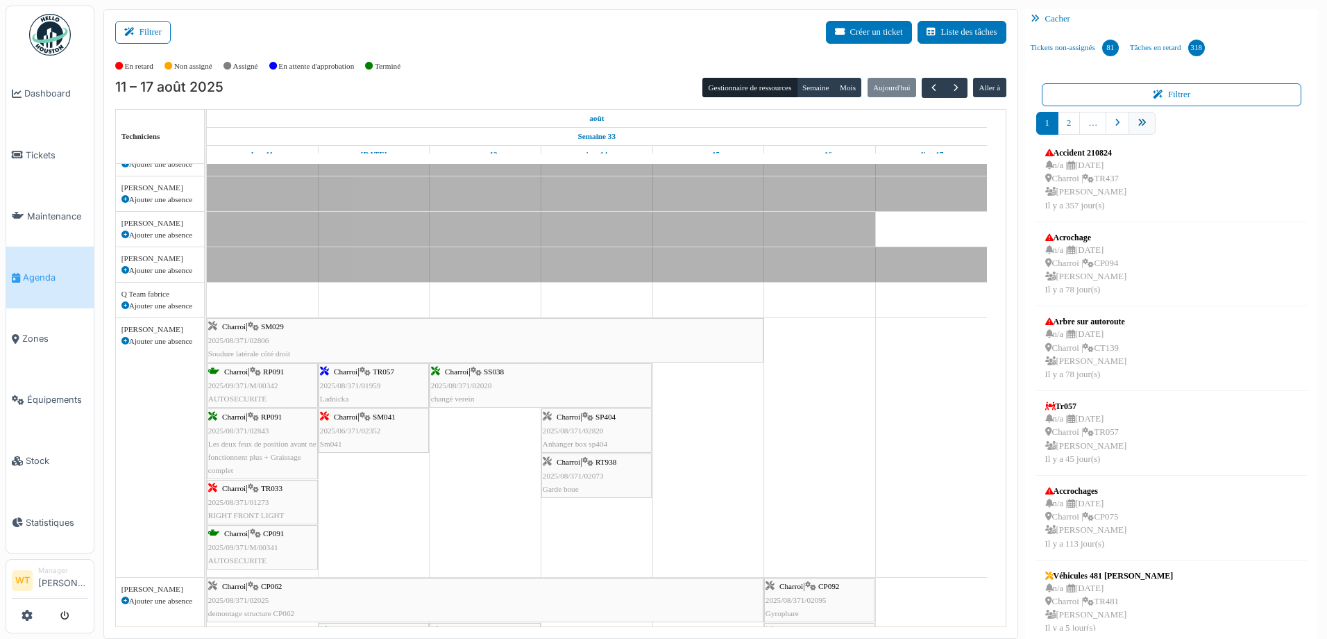
click at [1144, 128] on link "pager" at bounding box center [1142, 123] width 27 height 23
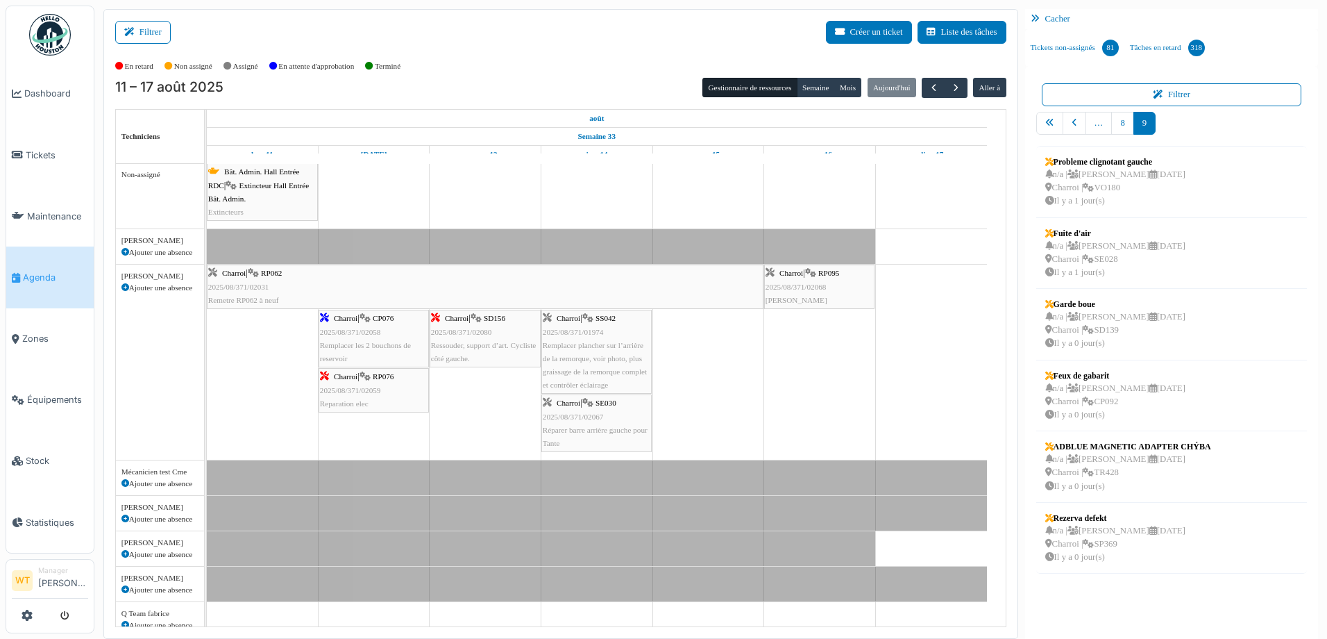
scroll to position [0, 0]
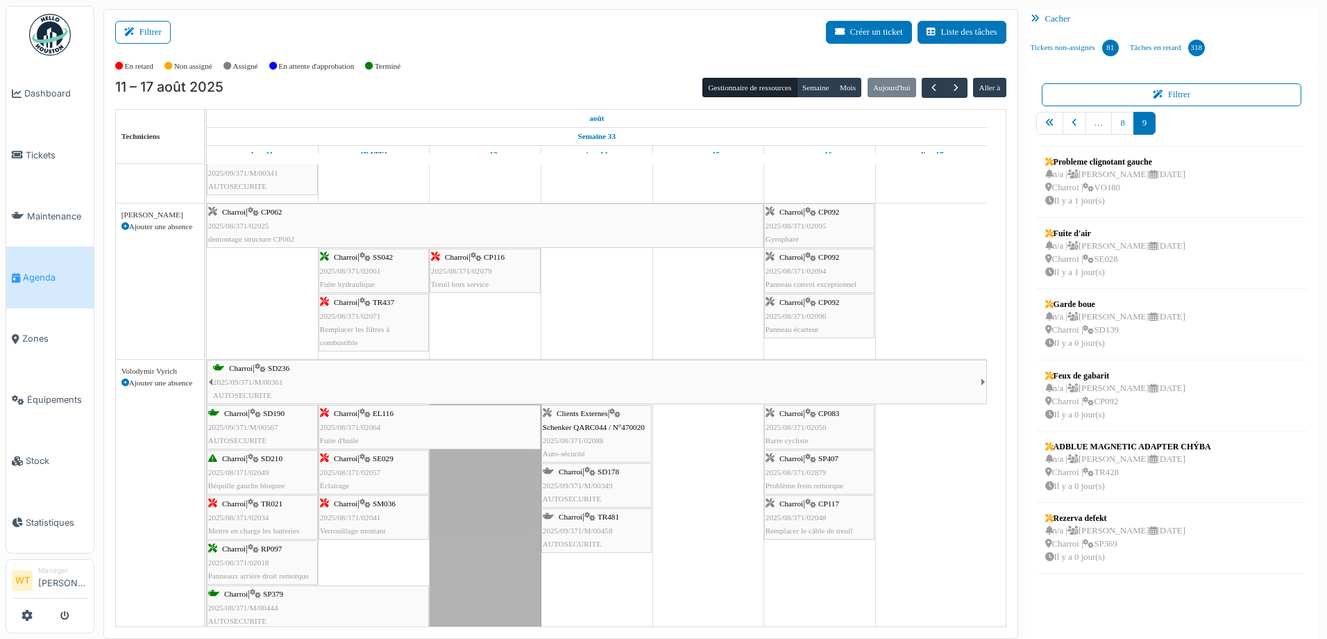
click at [617, 478] on div "Charroi | SD178 2025/09/371/M/00349 AUTOSECURITE" at bounding box center [597, 485] width 108 height 40
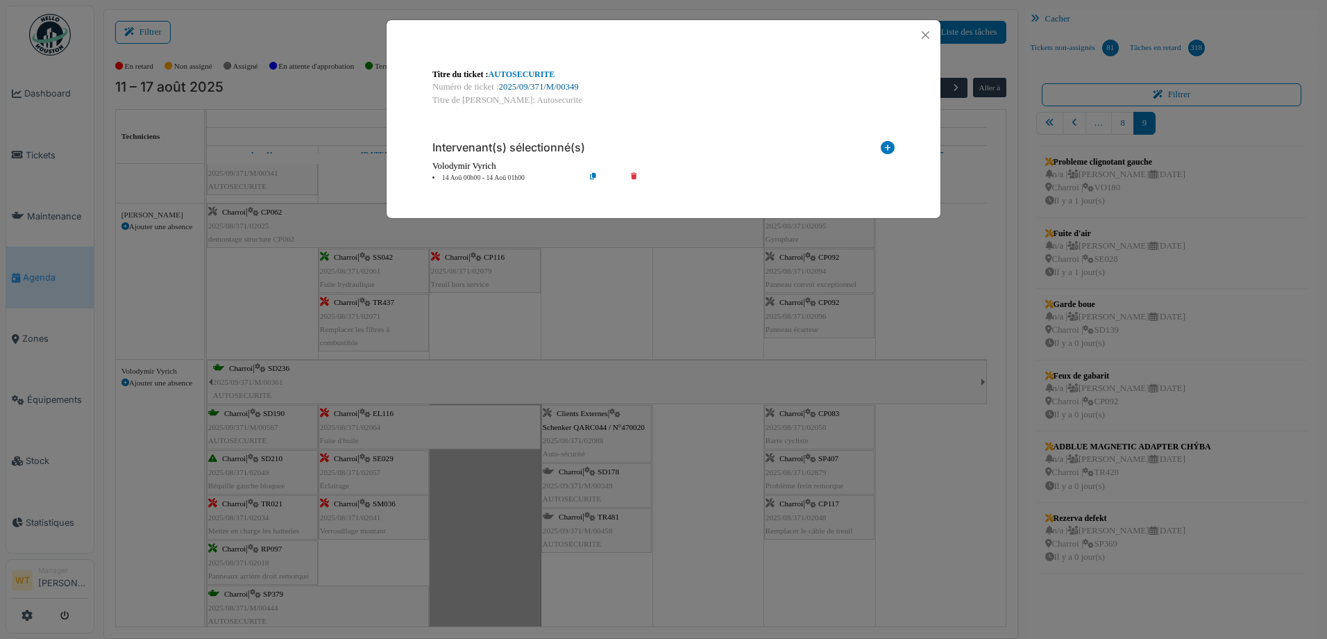
click at [555, 87] on link "2025/09/371/M/00349" at bounding box center [539, 87] width 80 height 10
click at [931, 34] on button "Close" at bounding box center [925, 35] width 19 height 19
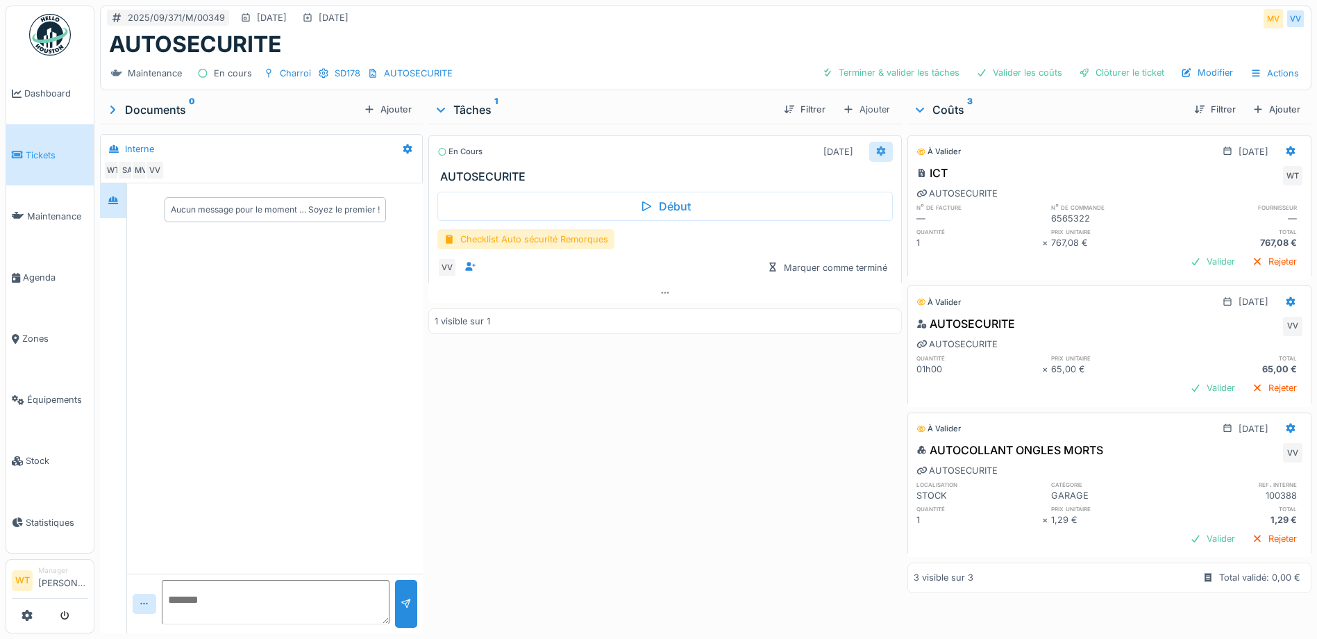
click at [869, 147] on div at bounding box center [881, 152] width 24 height 20
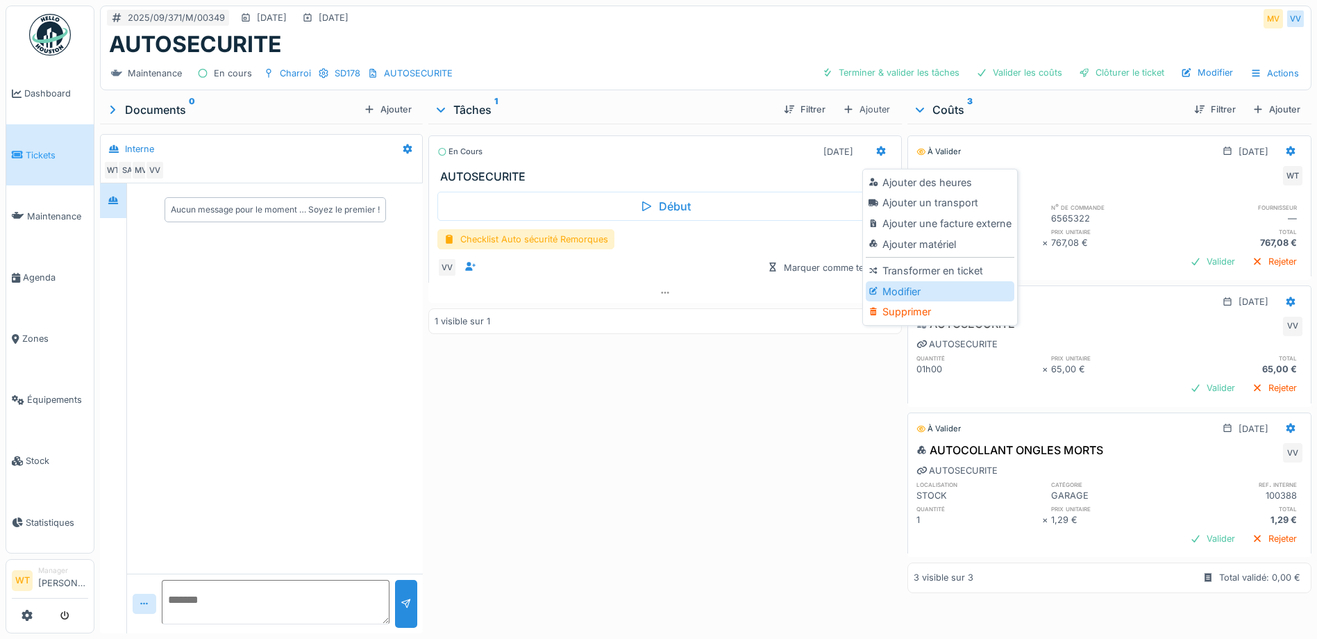
click at [887, 285] on div "Modifier" at bounding box center [940, 291] width 148 height 21
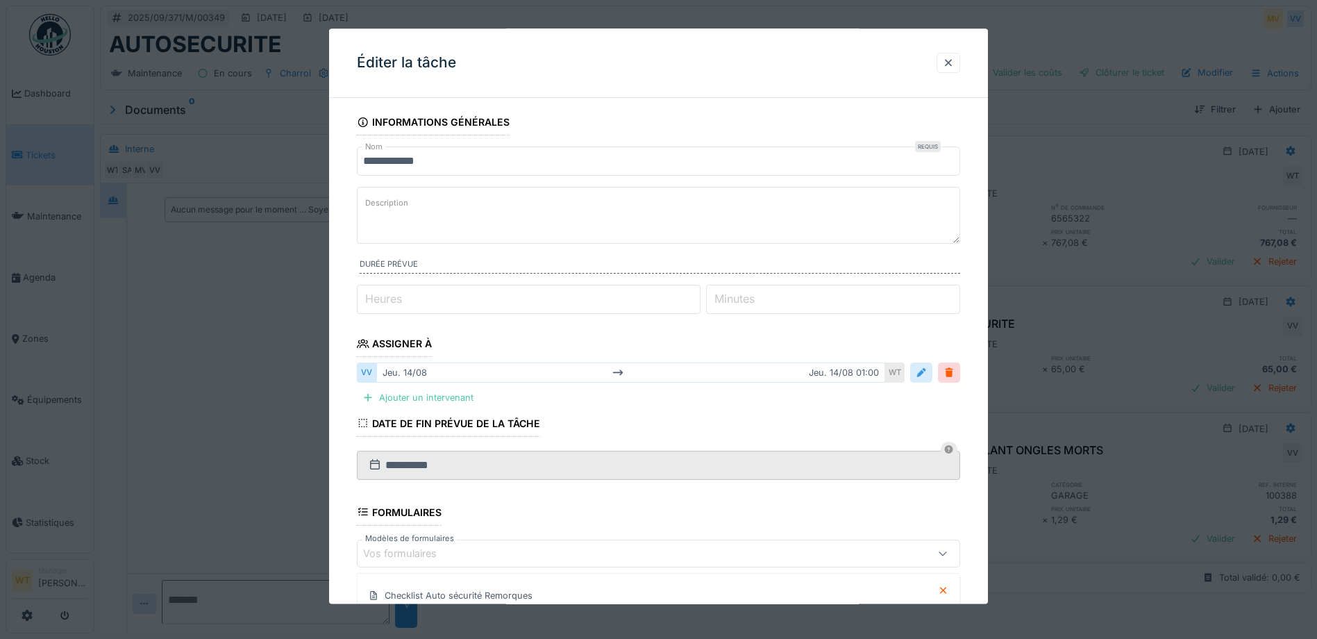
click at [927, 370] on div at bounding box center [921, 373] width 11 height 13
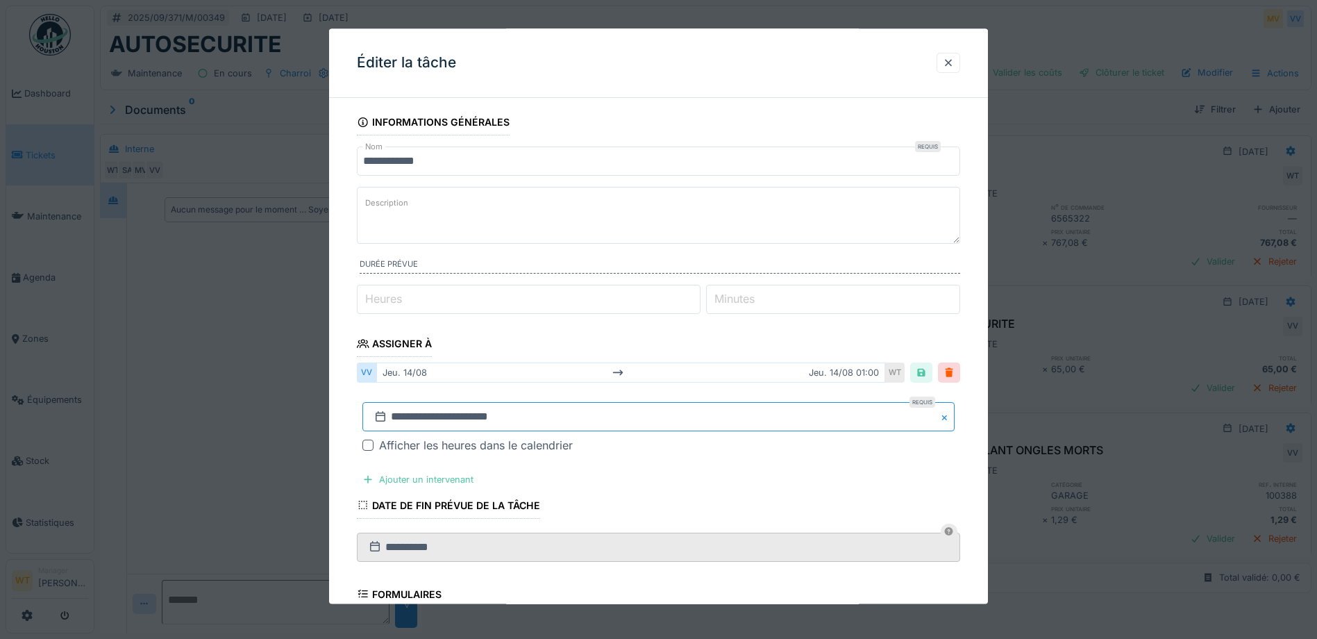
click at [513, 421] on input "**********" at bounding box center [658, 417] width 592 height 29
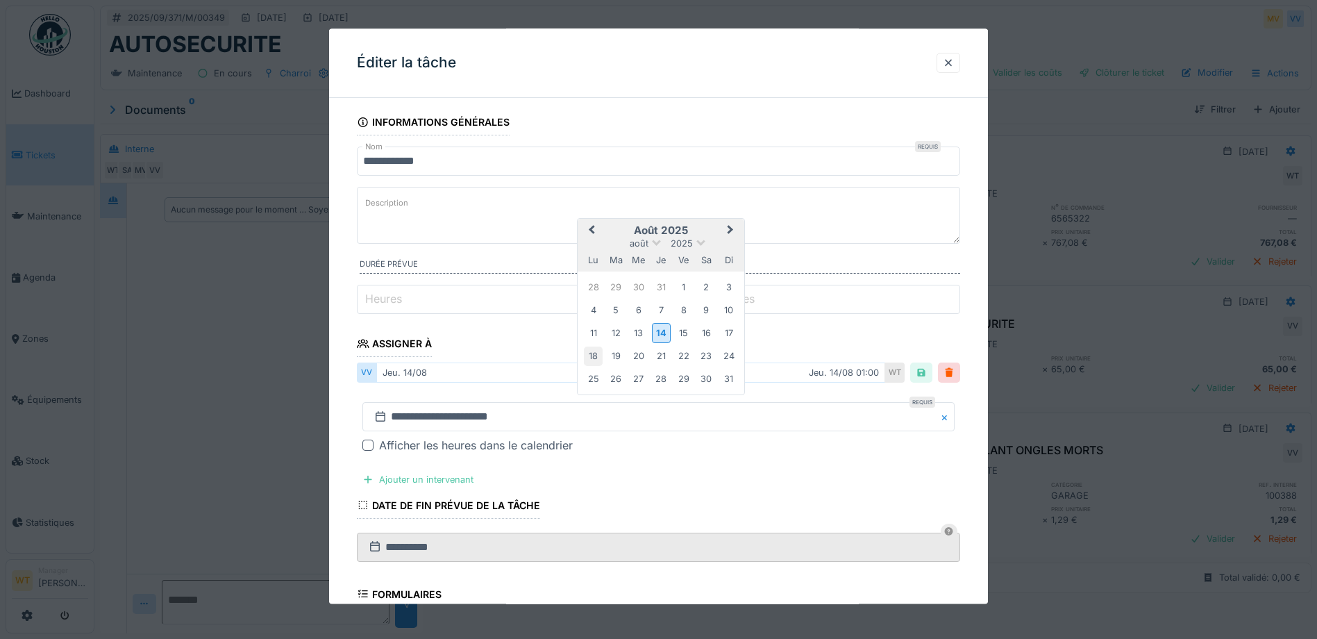
click at [603, 353] on div "18" at bounding box center [593, 356] width 19 height 19
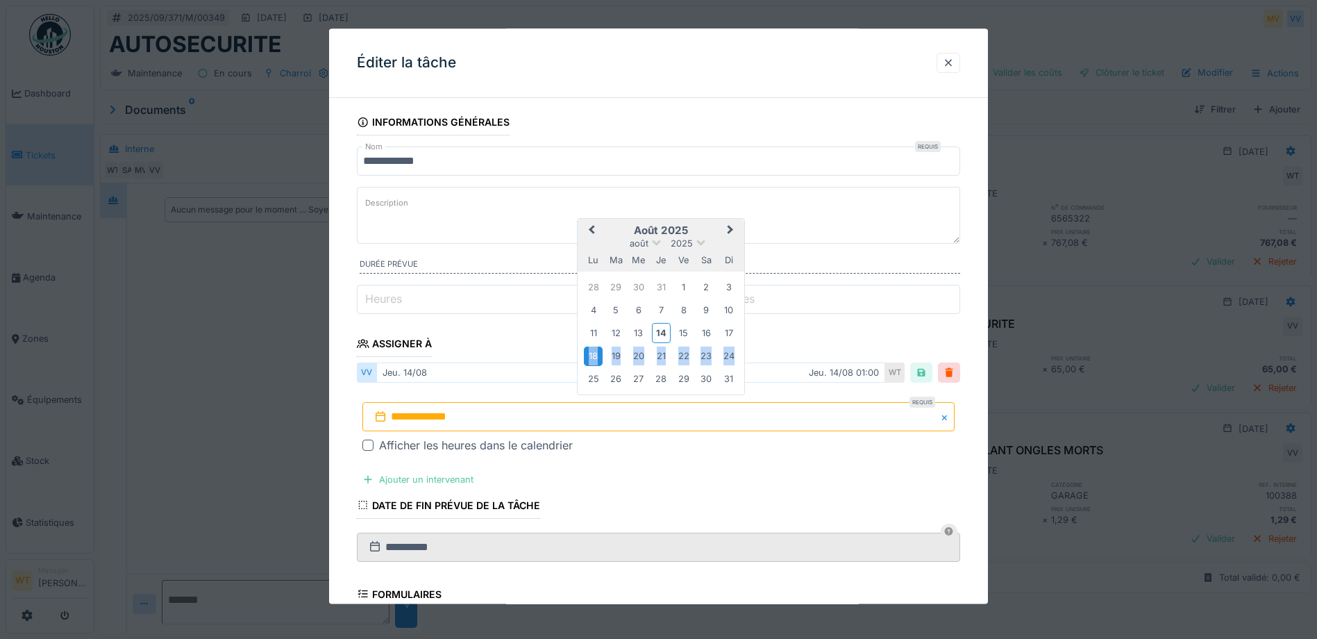
click at [603, 353] on div "18" at bounding box center [593, 356] width 19 height 19
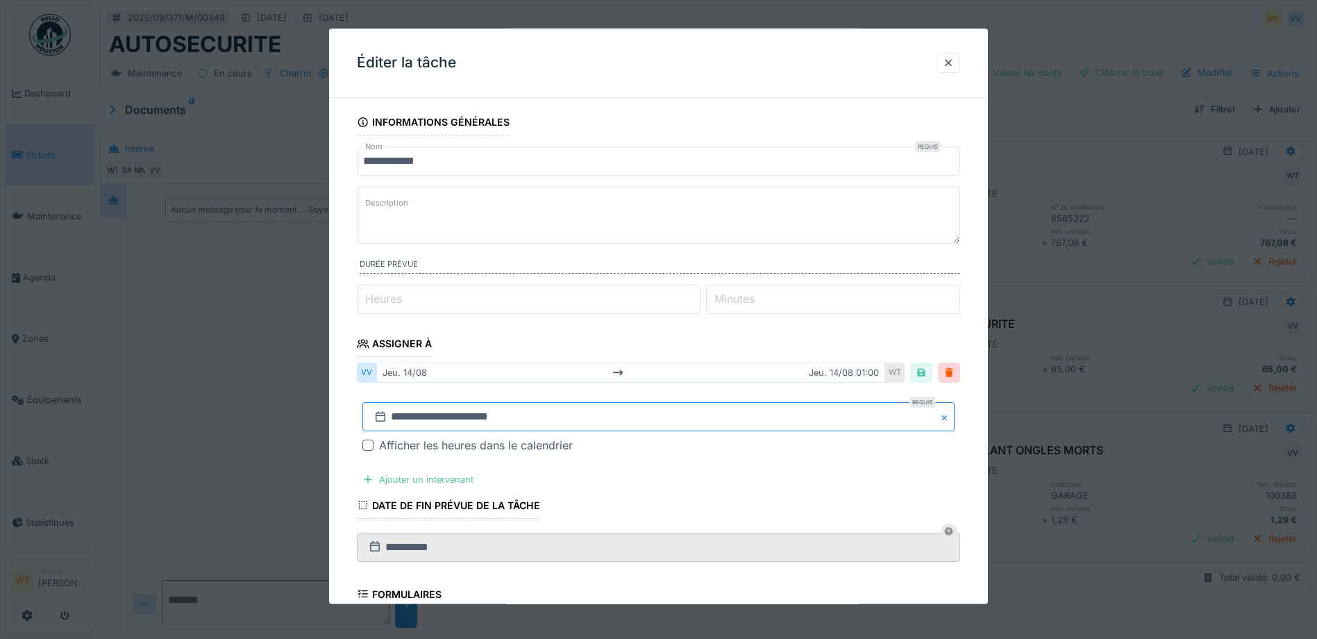
click at [612, 426] on input "**********" at bounding box center [658, 417] width 592 height 29
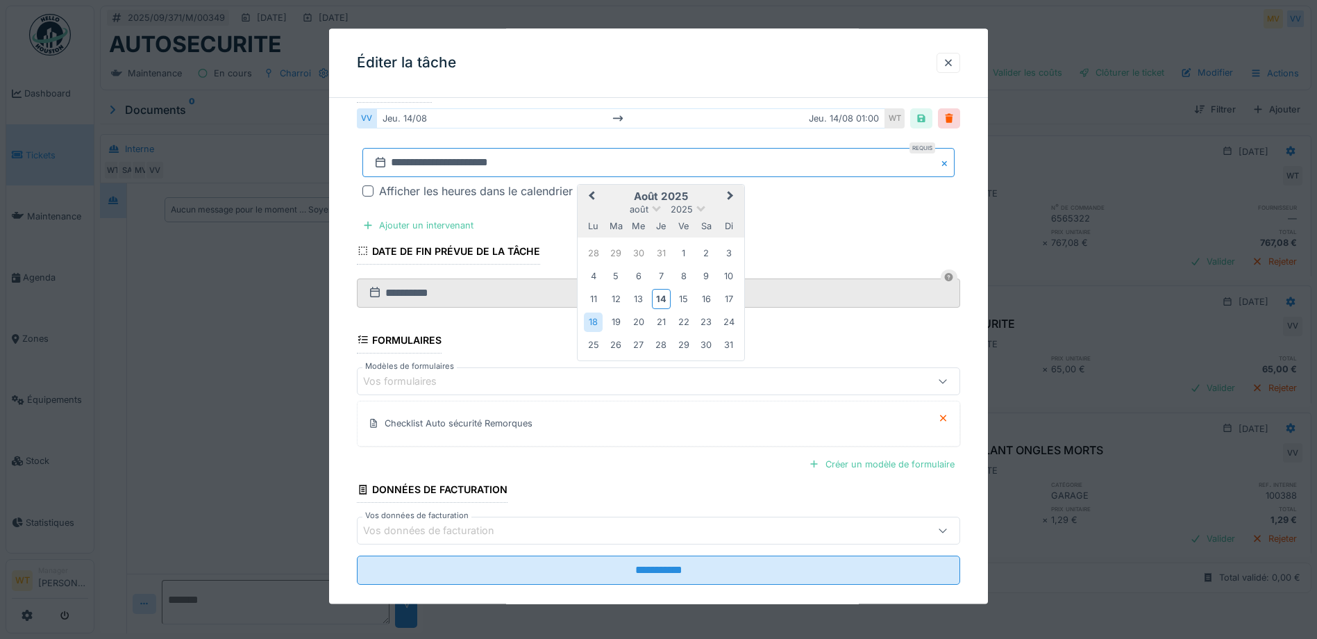
scroll to position [274, 0]
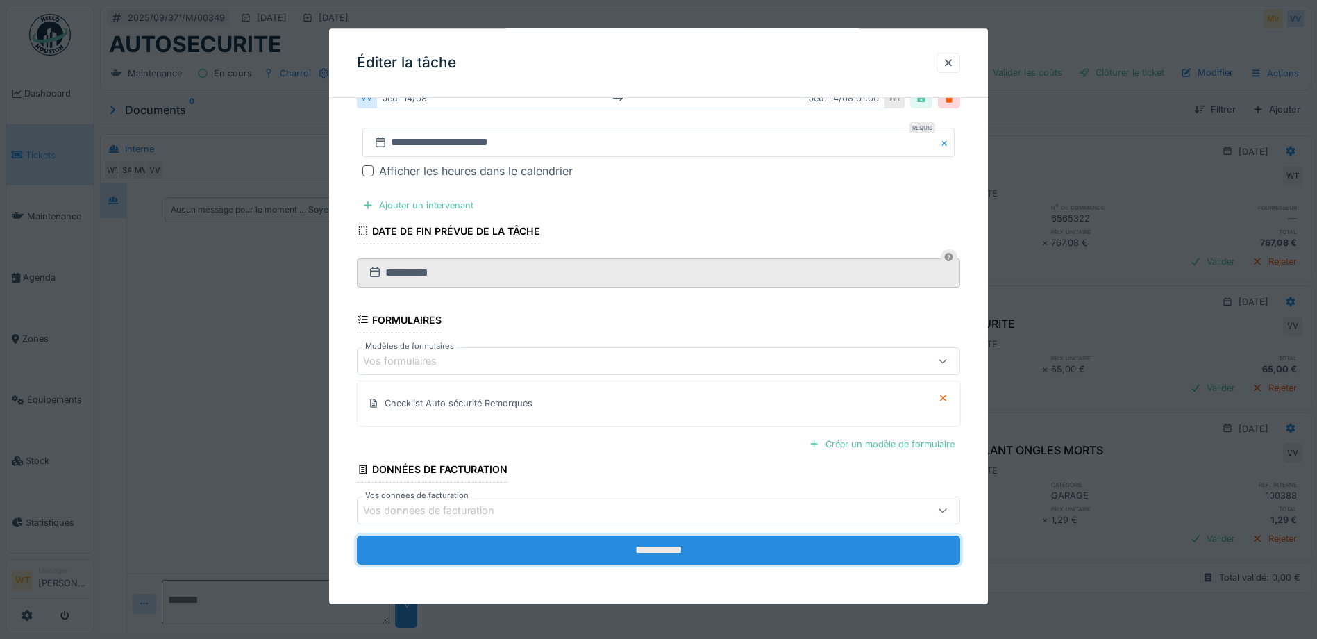
click at [569, 553] on input "**********" at bounding box center [658, 549] width 603 height 29
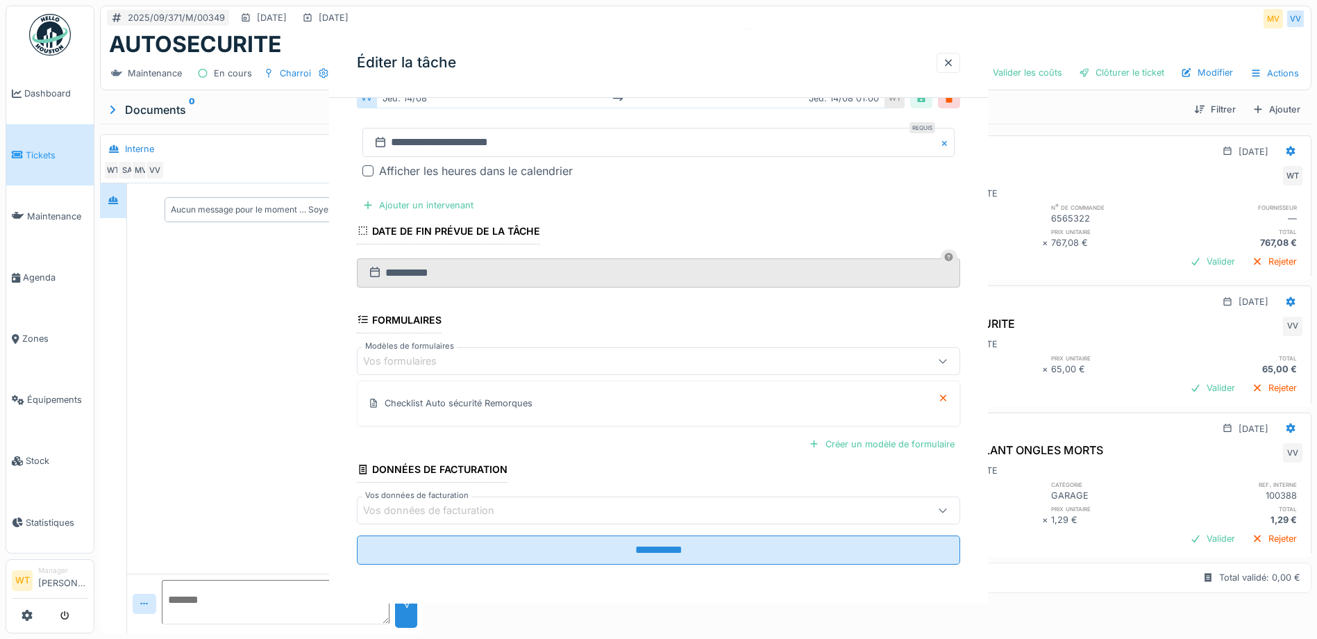
scroll to position [0, 0]
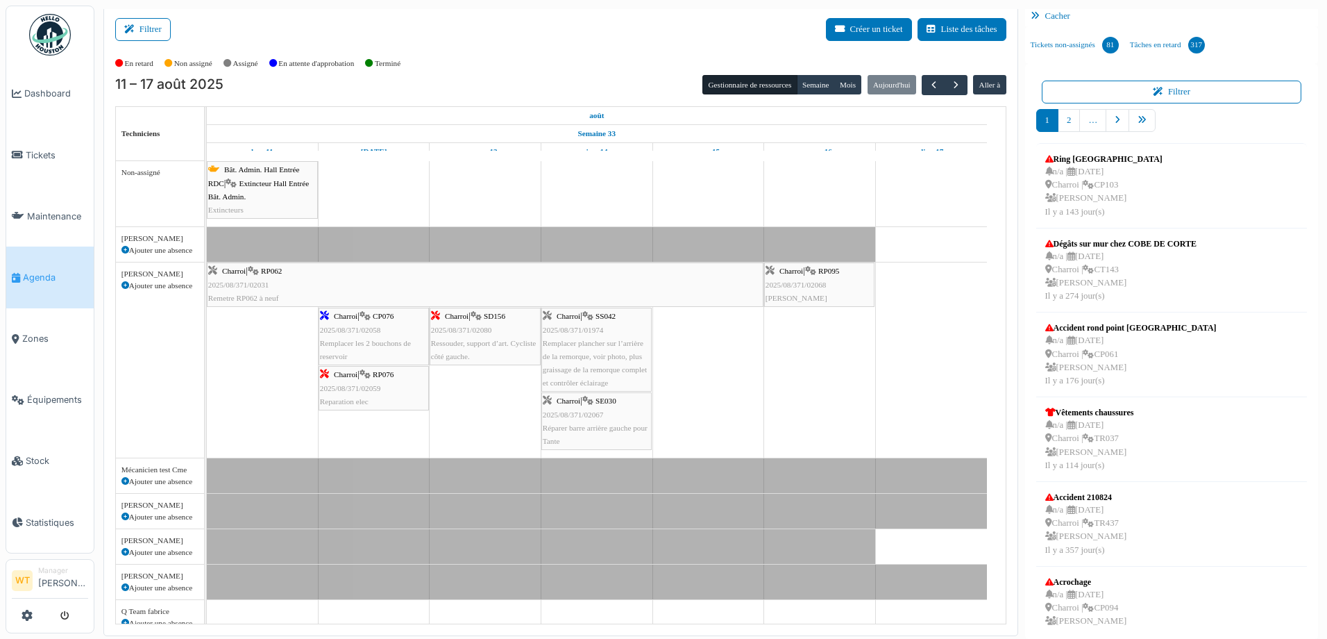
scroll to position [42, 0]
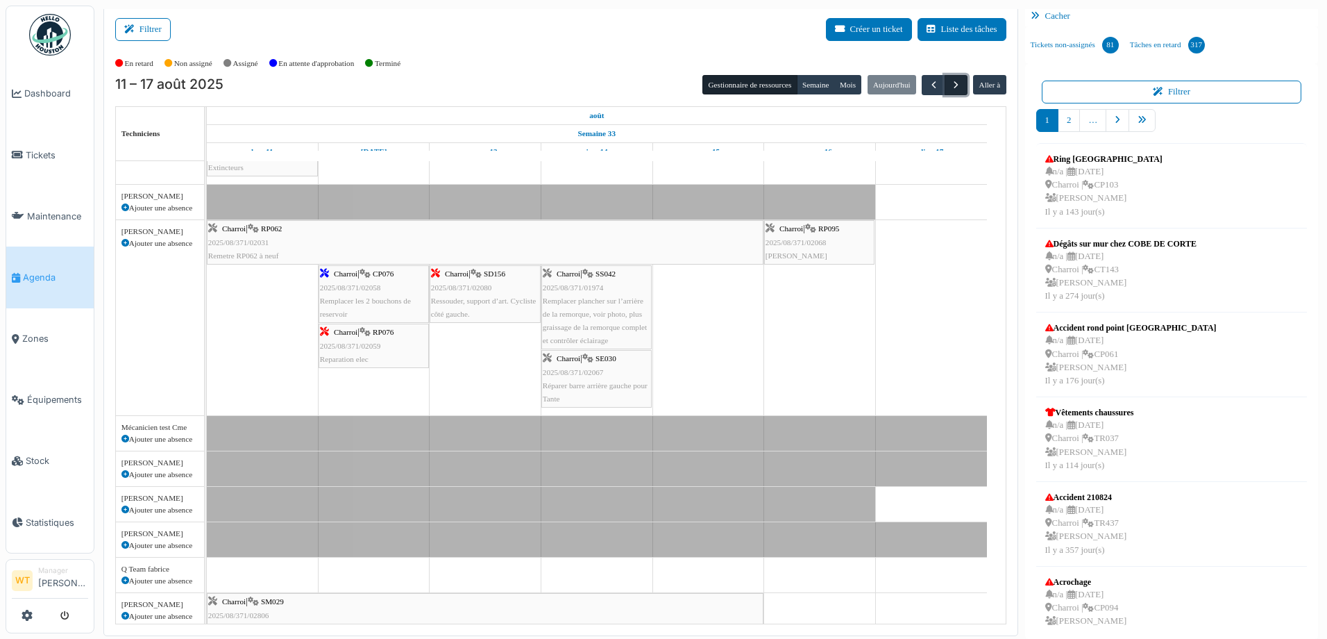
click at [956, 91] on button "button" at bounding box center [956, 85] width 23 height 20
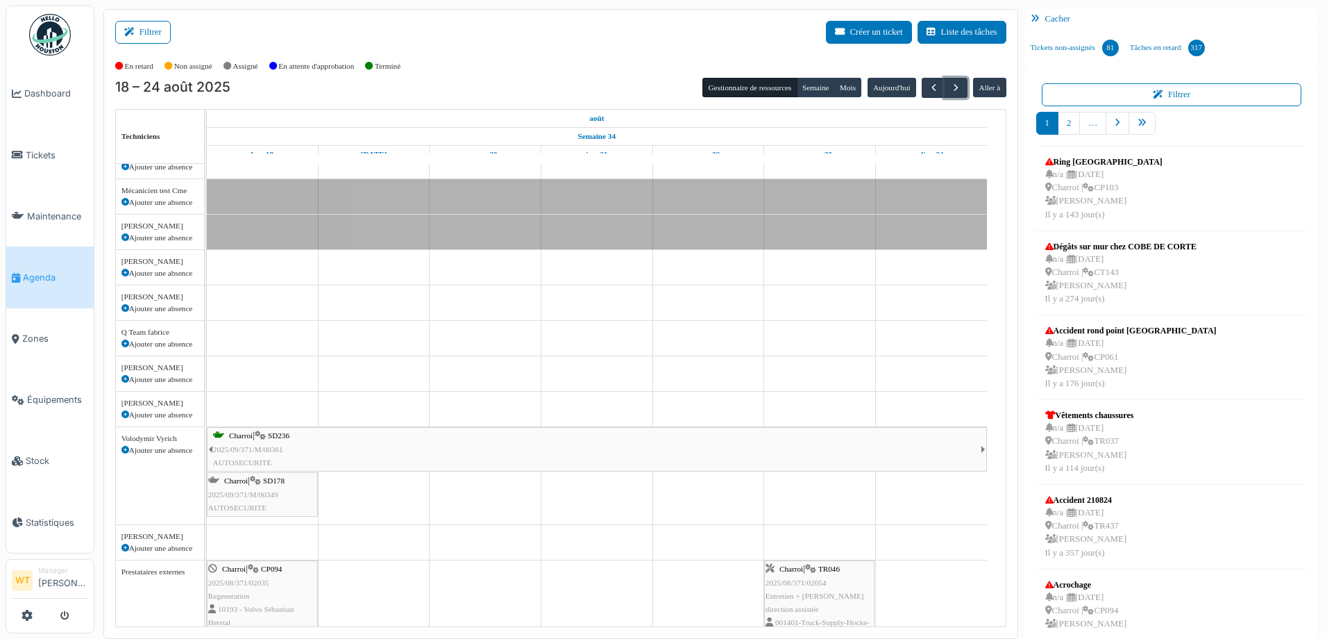
scroll to position [278, 0]
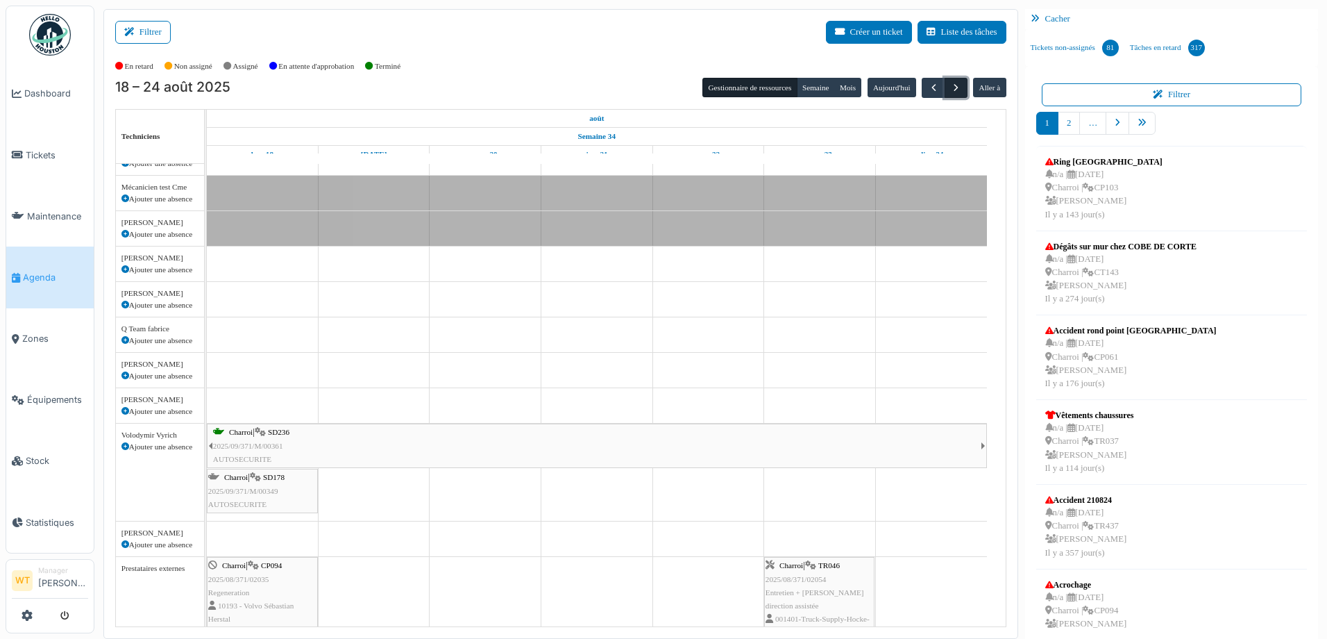
click at [951, 87] on span "button" at bounding box center [956, 88] width 12 height 12
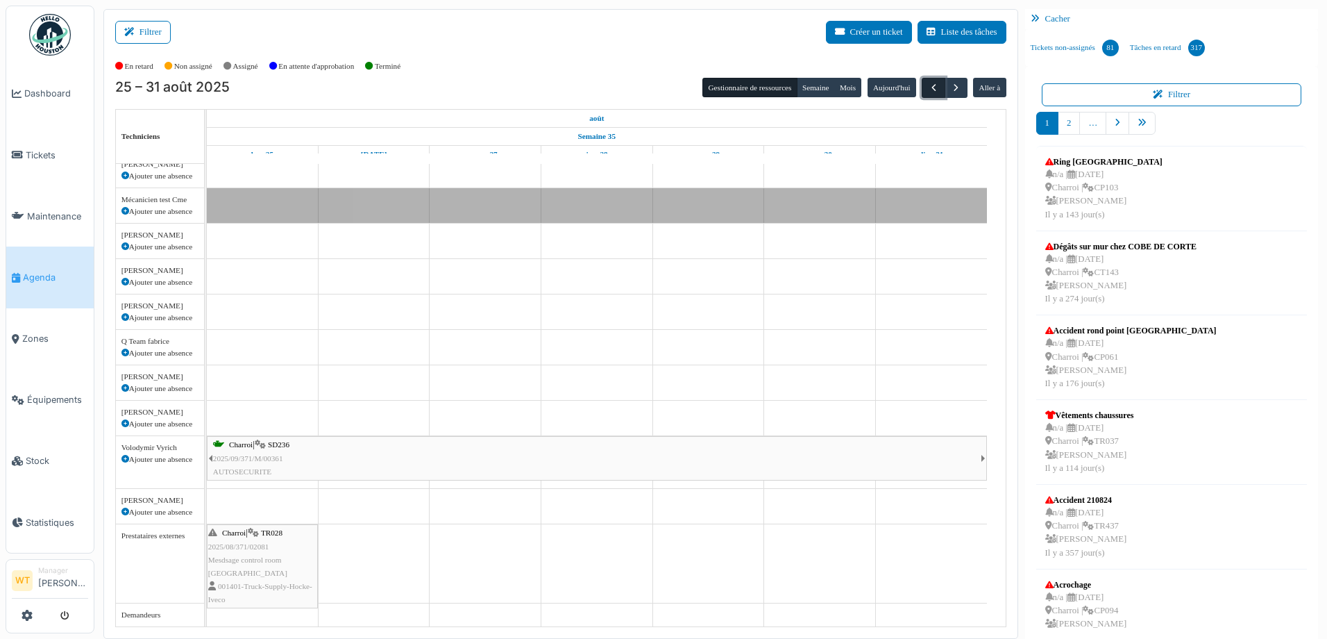
click at [935, 87] on button "button" at bounding box center [933, 88] width 23 height 20
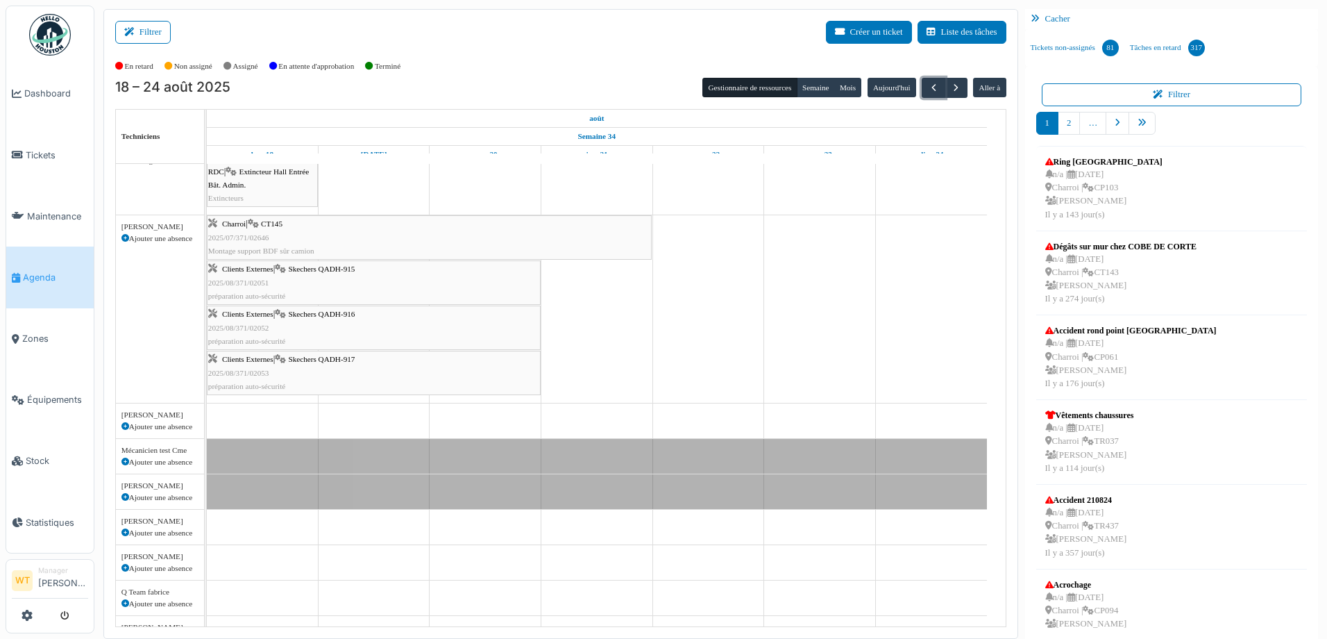
scroll to position [278, 0]
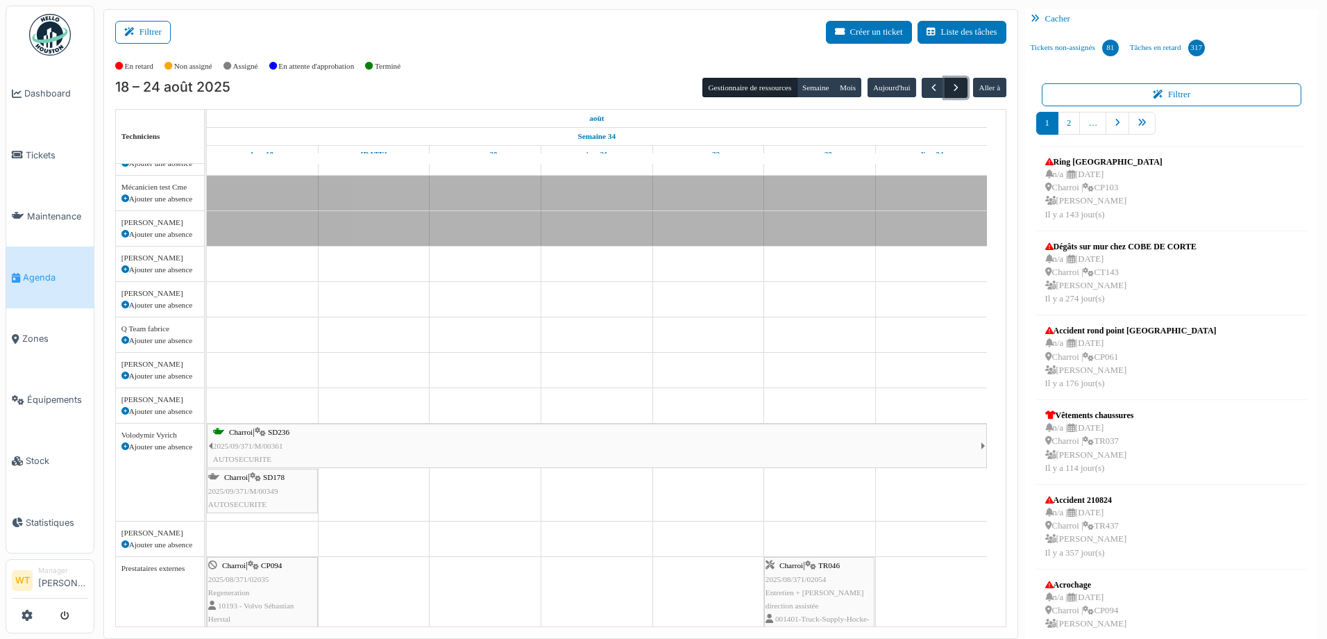
click at [950, 90] on span "button" at bounding box center [956, 88] width 12 height 12
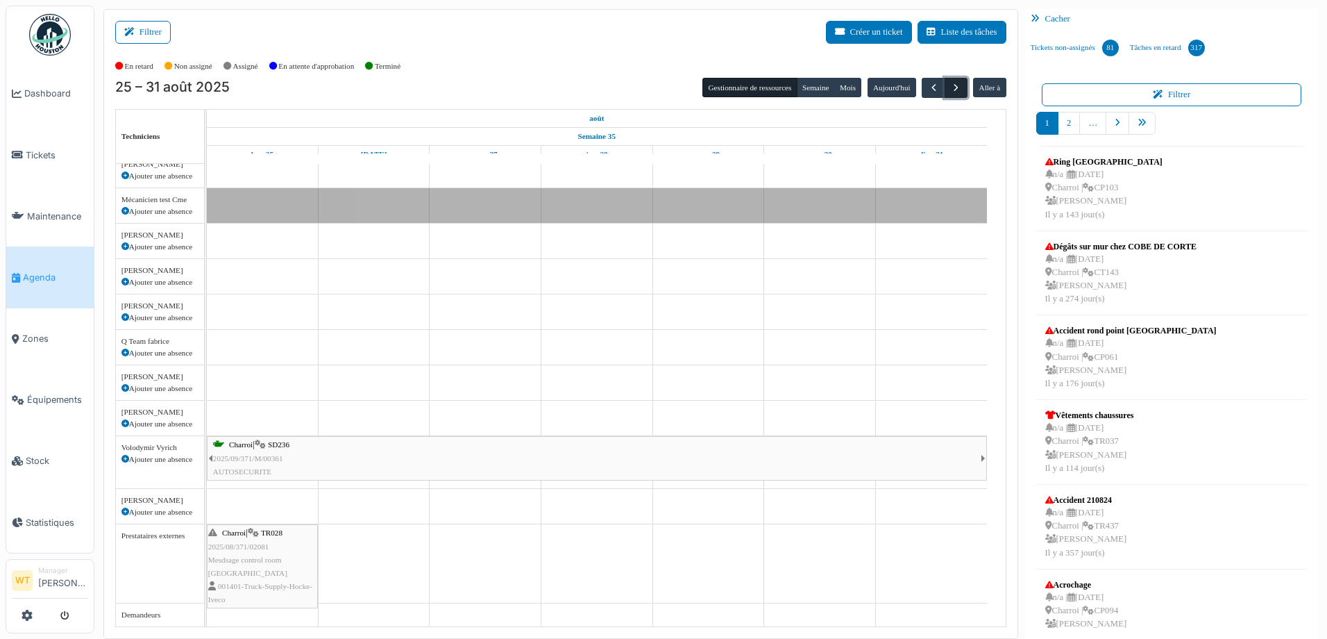
scroll to position [143, 0]
click at [950, 90] on span "button" at bounding box center [956, 88] width 12 height 12
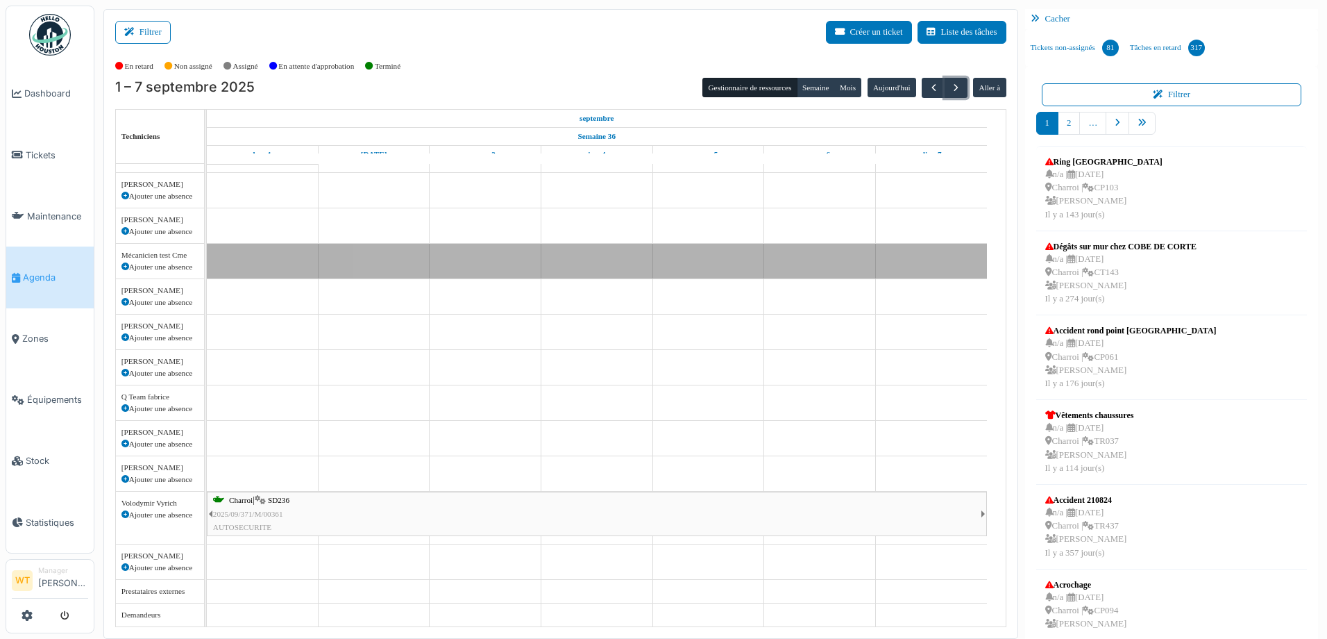
click at [287, 519] on div "Charroi | SD236 2025/09/371/M/00361 AUTOSECURITE" at bounding box center [597, 514] width 768 height 40
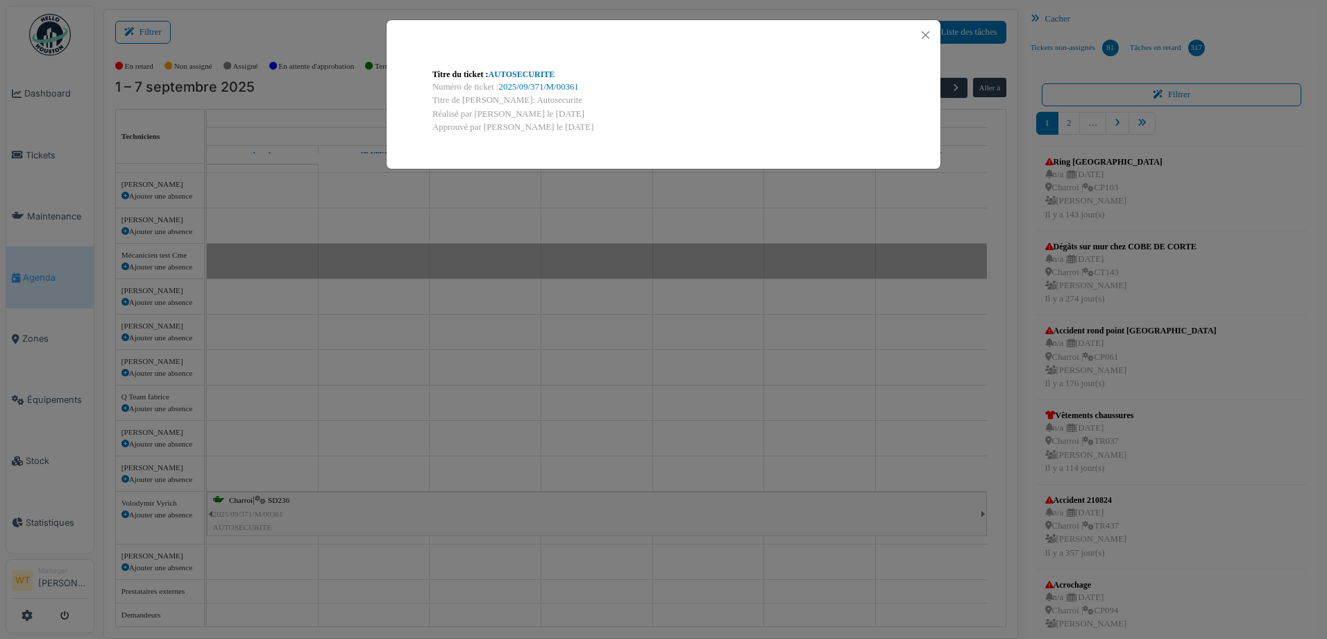
click at [514, 80] on div "Titre du ticket : AUTOSECURITE" at bounding box center [664, 74] width 462 height 12
click at [525, 69] on link "AUTOSECURITE" at bounding box center [522, 74] width 67 height 10
click at [928, 29] on button "Close" at bounding box center [925, 35] width 19 height 19
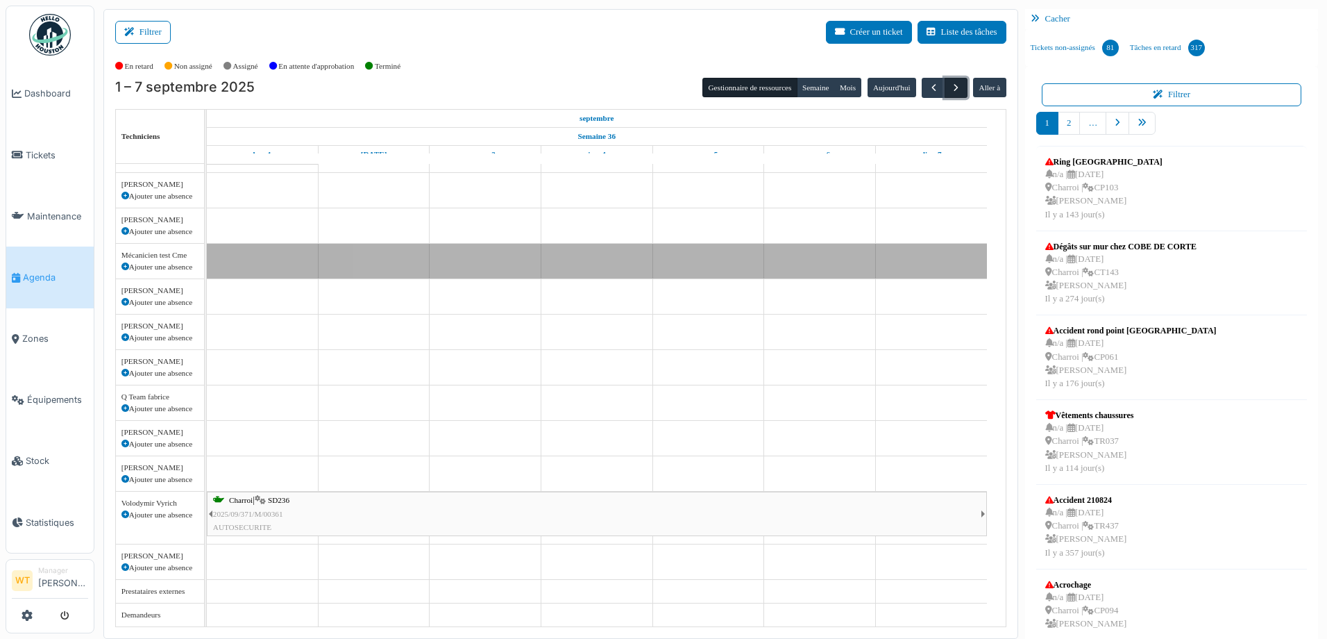
click at [950, 94] on span "button" at bounding box center [956, 88] width 12 height 12
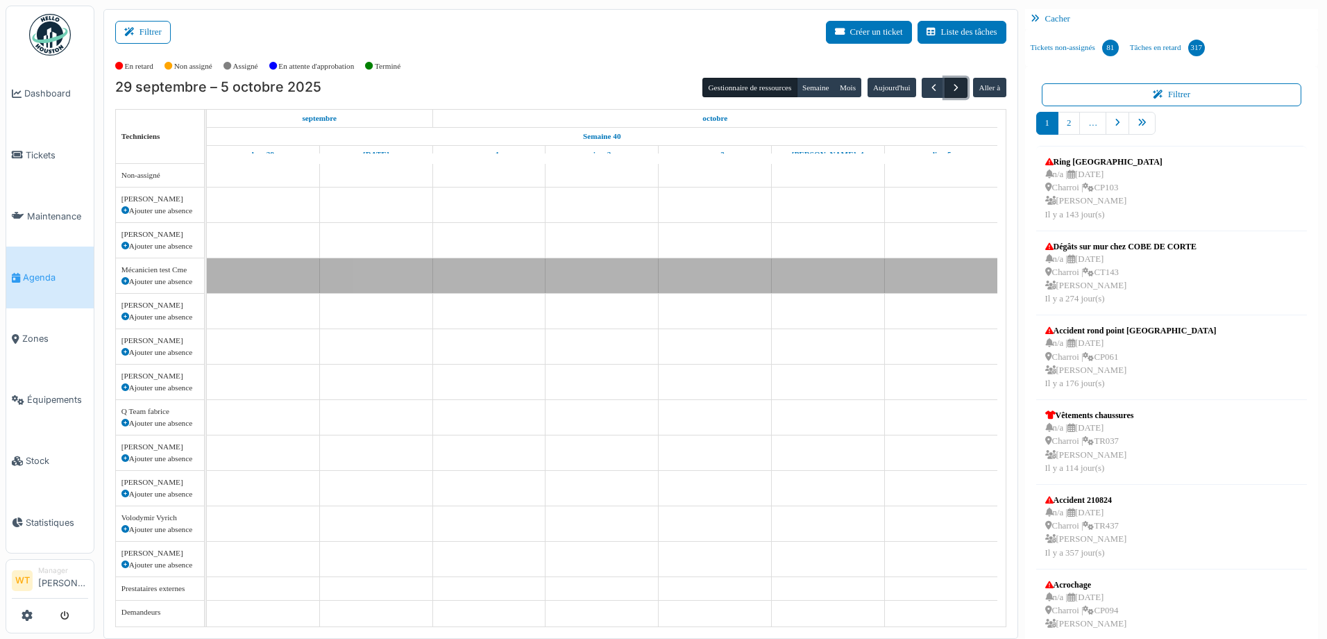
scroll to position [0, 0]
click at [922, 83] on button "button" at bounding box center [933, 88] width 23 height 20
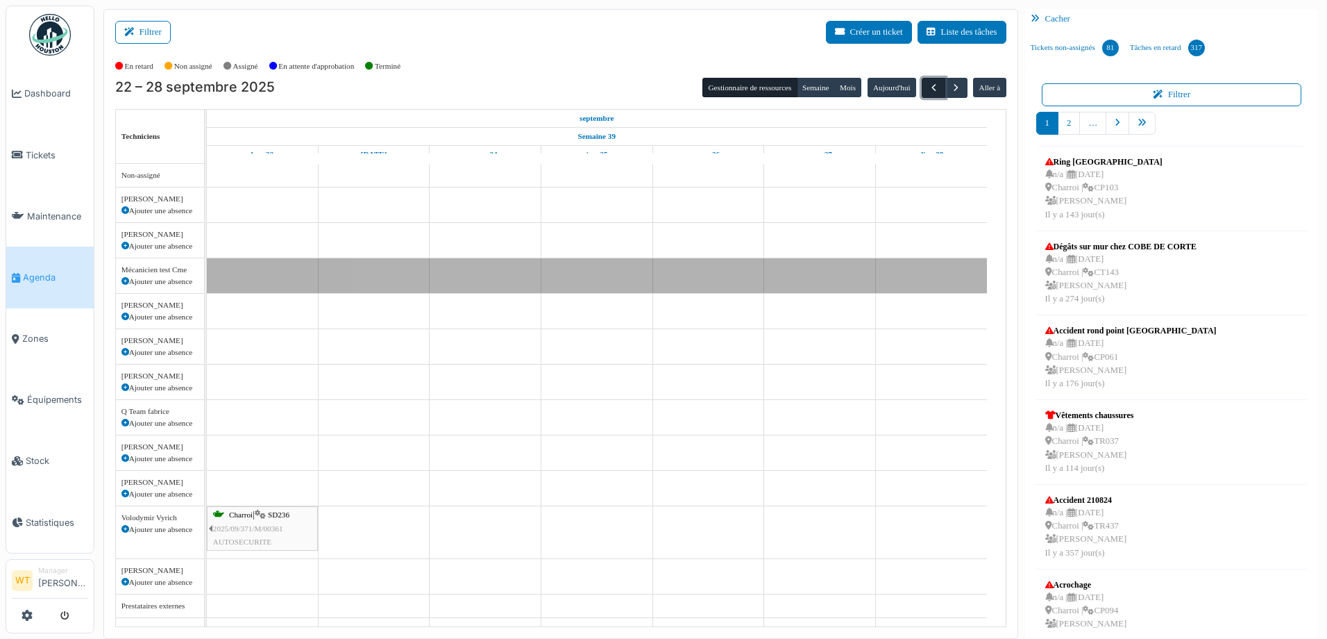
click at [922, 83] on button "button" at bounding box center [933, 88] width 23 height 20
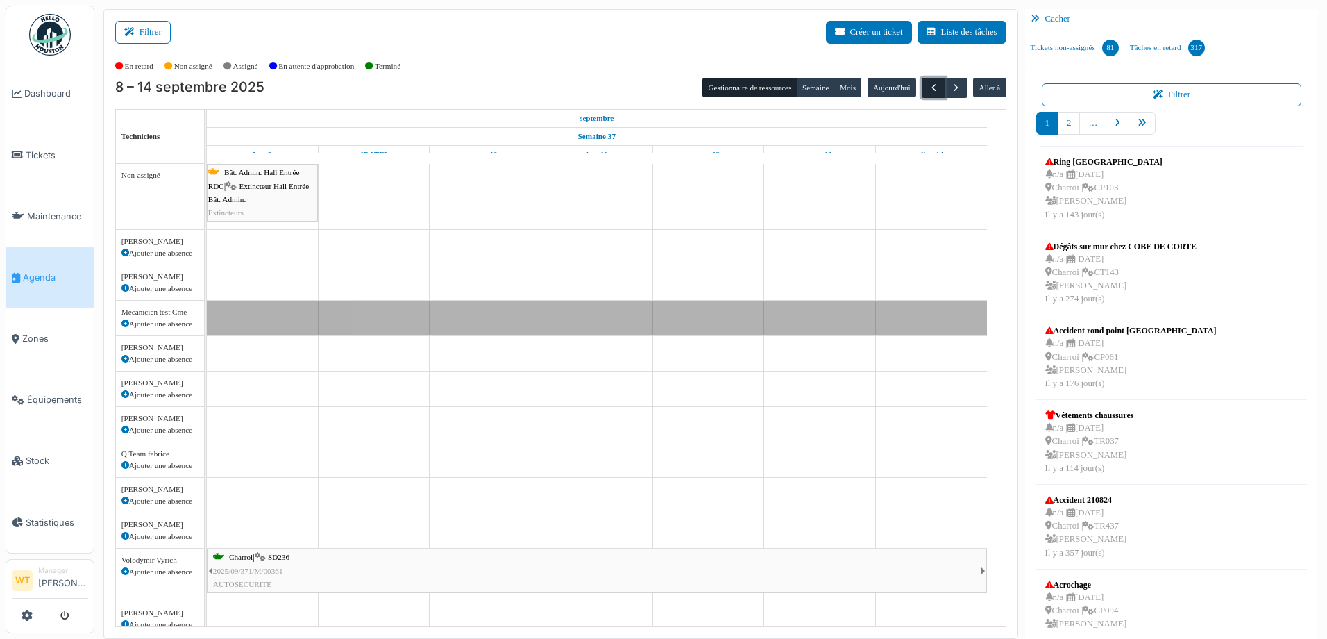
click at [922, 83] on button "button" at bounding box center [933, 88] width 23 height 20
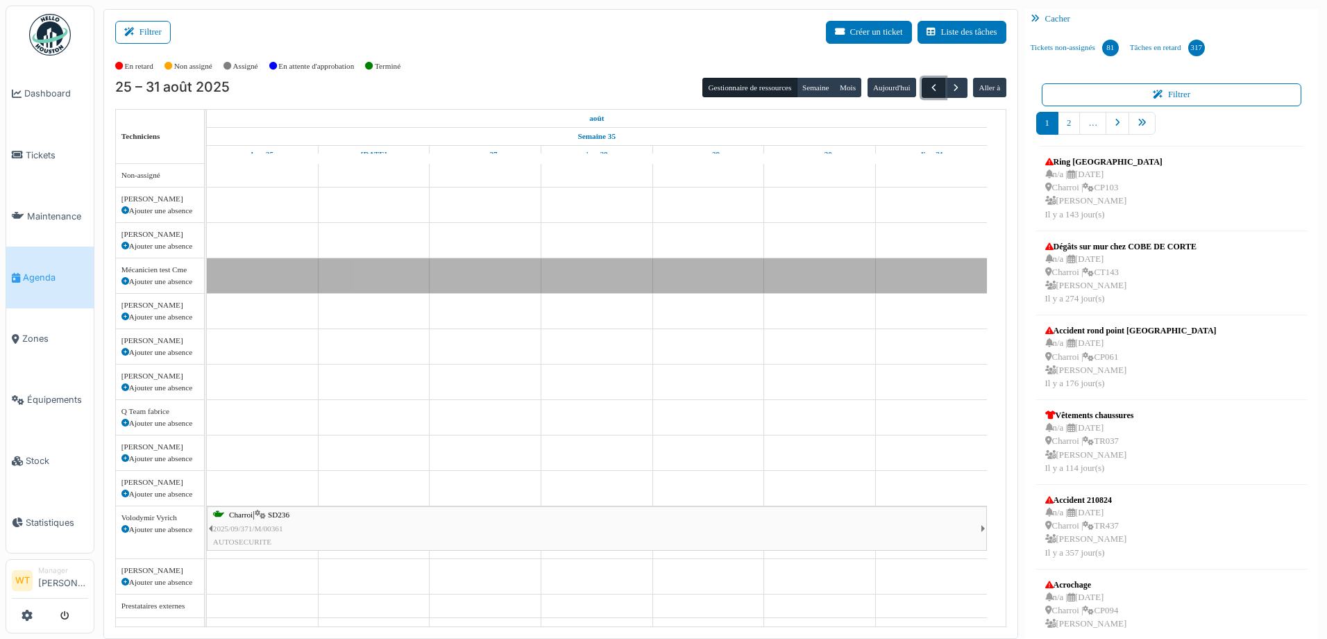
click at [922, 83] on button "button" at bounding box center [933, 88] width 23 height 20
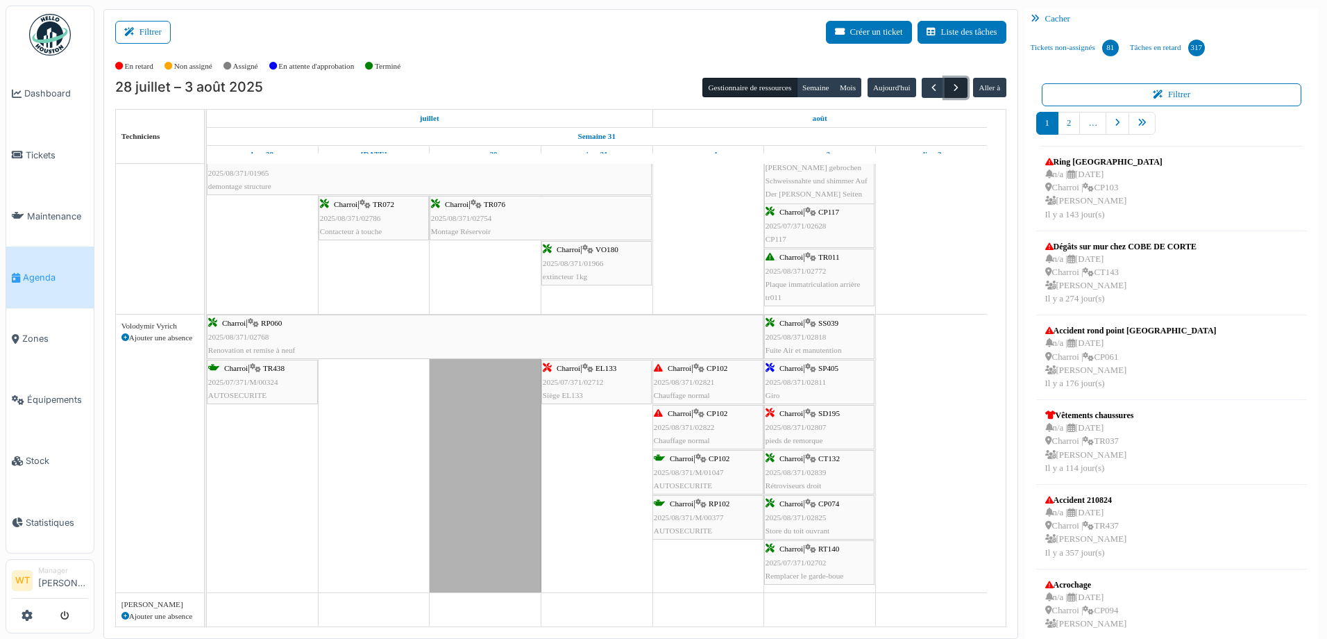
click at [956, 93] on button "button" at bounding box center [956, 88] width 23 height 20
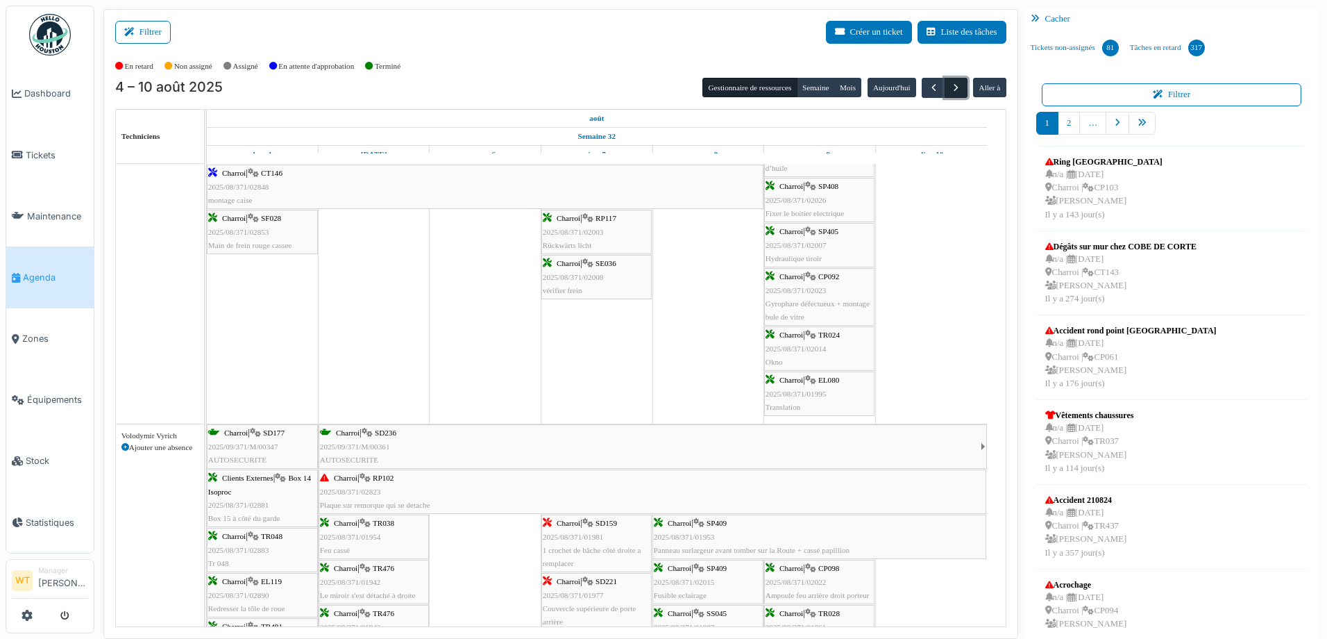
click at [955, 83] on button "button" at bounding box center [956, 88] width 23 height 20
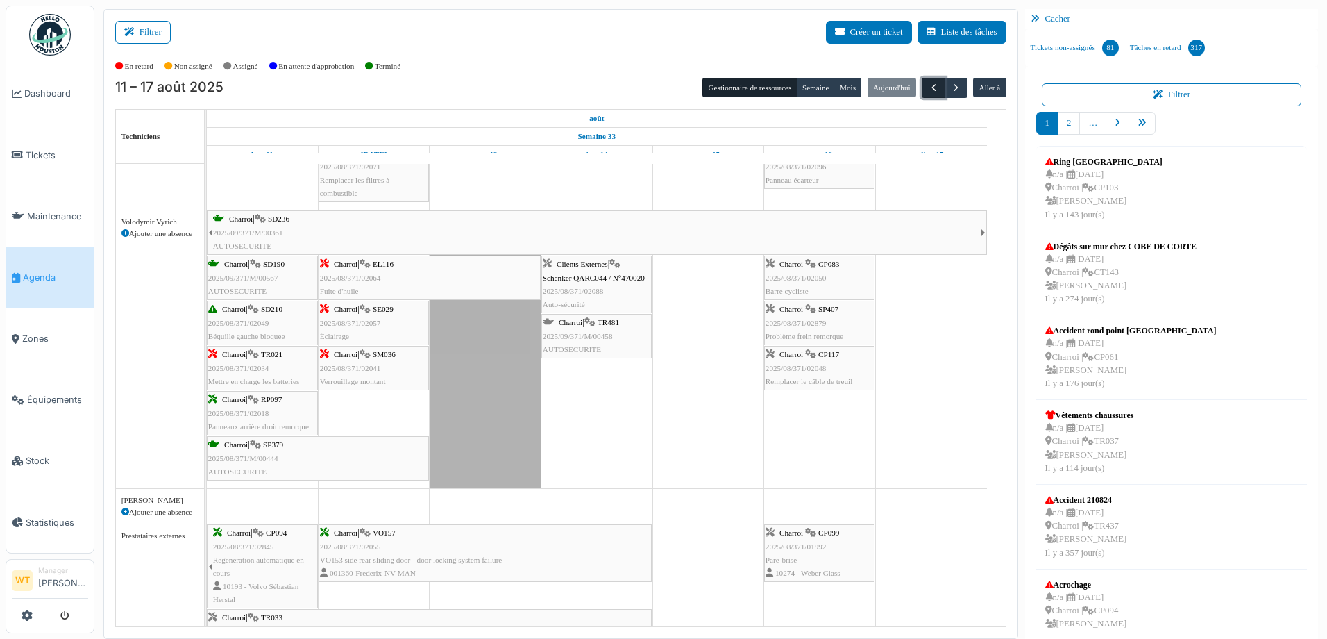
click at [924, 81] on button "button" at bounding box center [933, 88] width 23 height 20
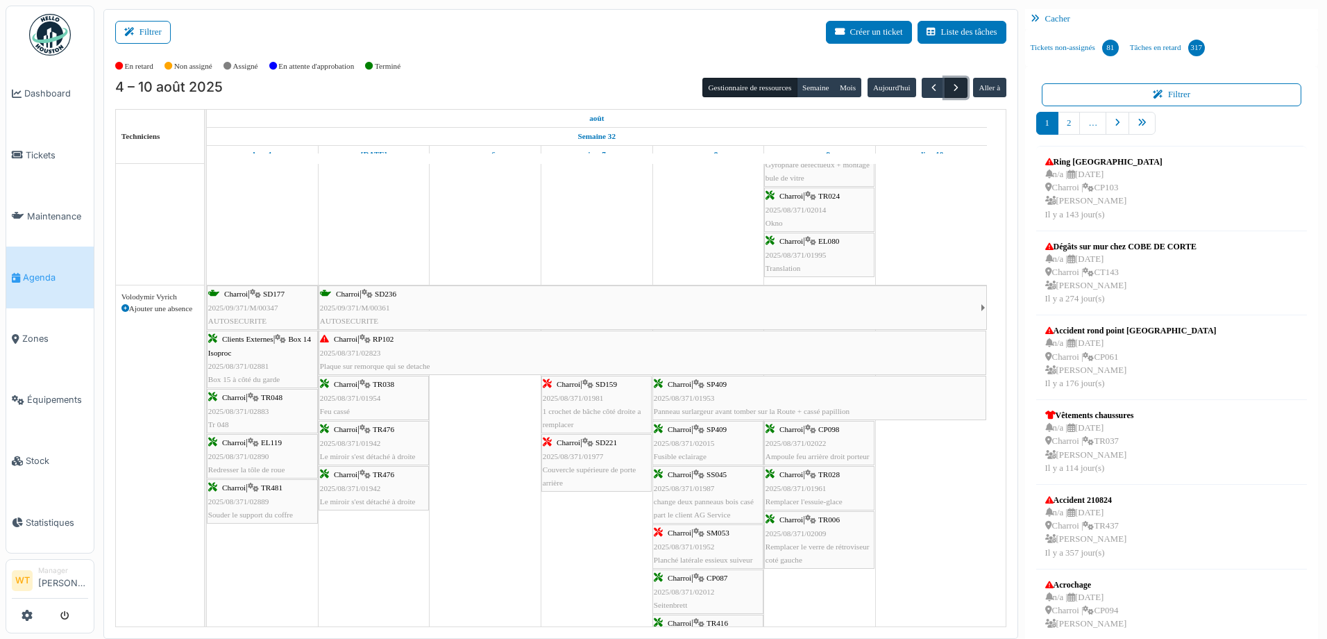
click at [950, 90] on span "button" at bounding box center [956, 88] width 12 height 12
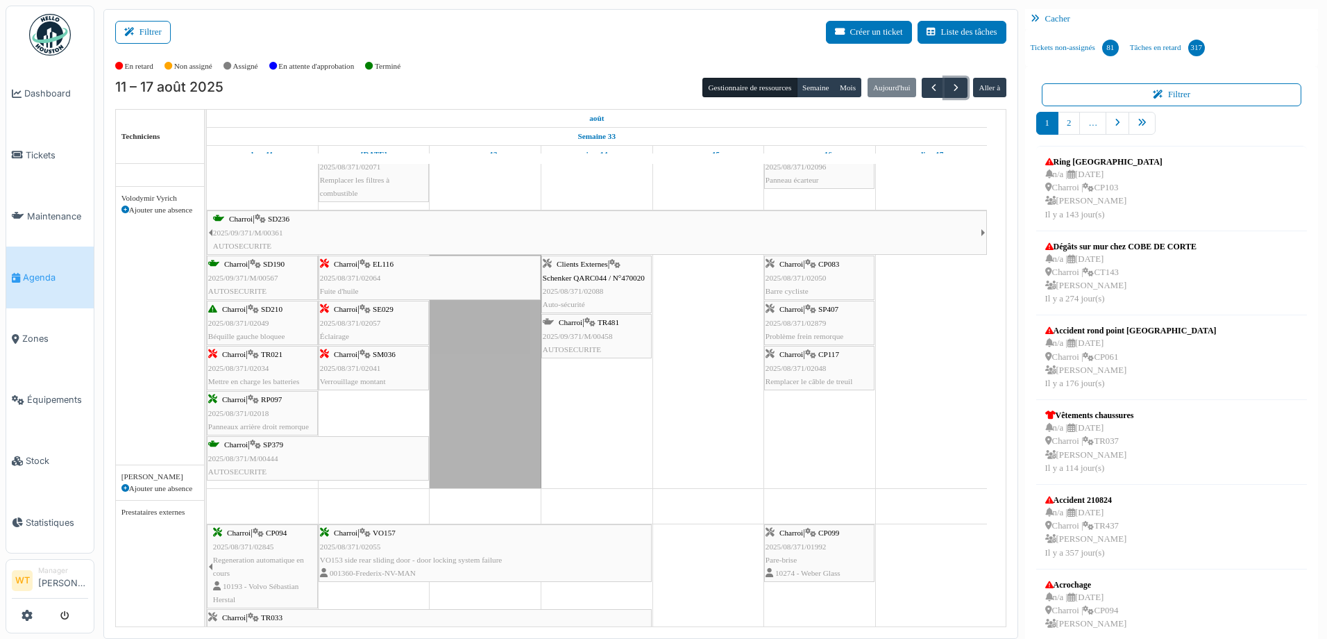
scroll to position [844, 0]
click at [72, 393] on span "Équipements" at bounding box center [57, 399] width 61 height 13
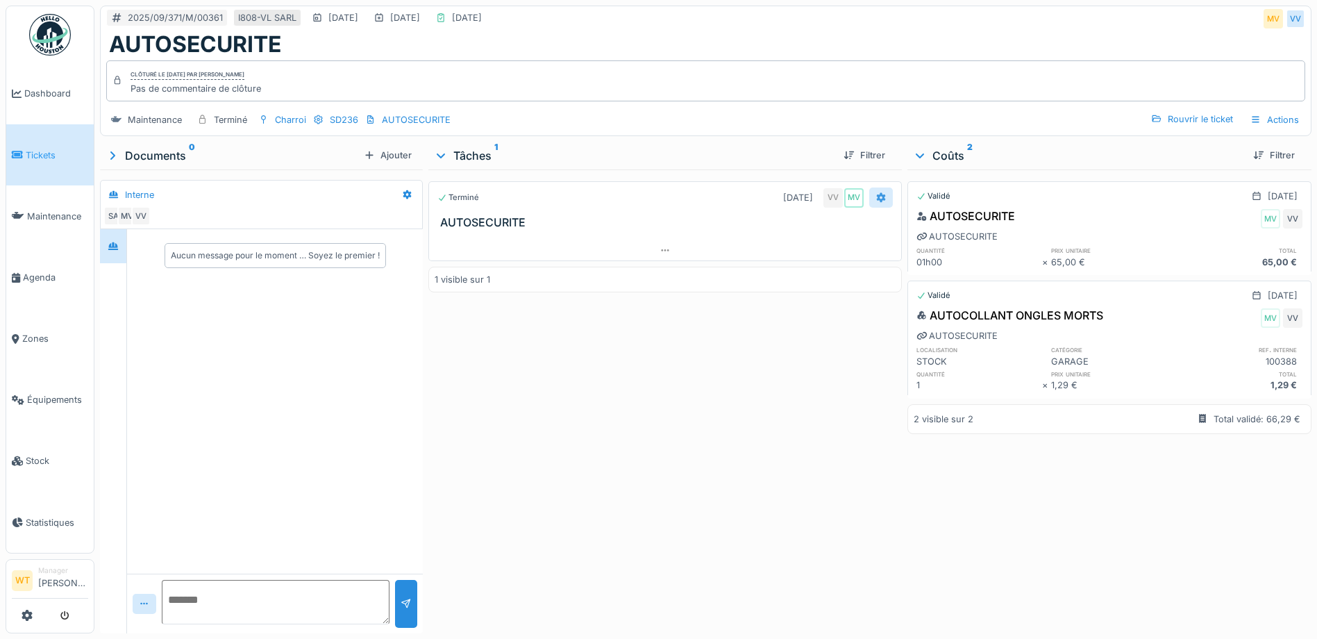
click at [878, 196] on icon at bounding box center [881, 197] width 9 height 10
click at [798, 337] on div "Terminé [DATE] VV MV AUTOSECURITE 1 visible sur 1" at bounding box center [664, 398] width 473 height 458
click at [686, 370] on div "Terminé [DATE] VV MV AUTOSECURITE 1 visible sur 1" at bounding box center [664, 398] width 473 height 458
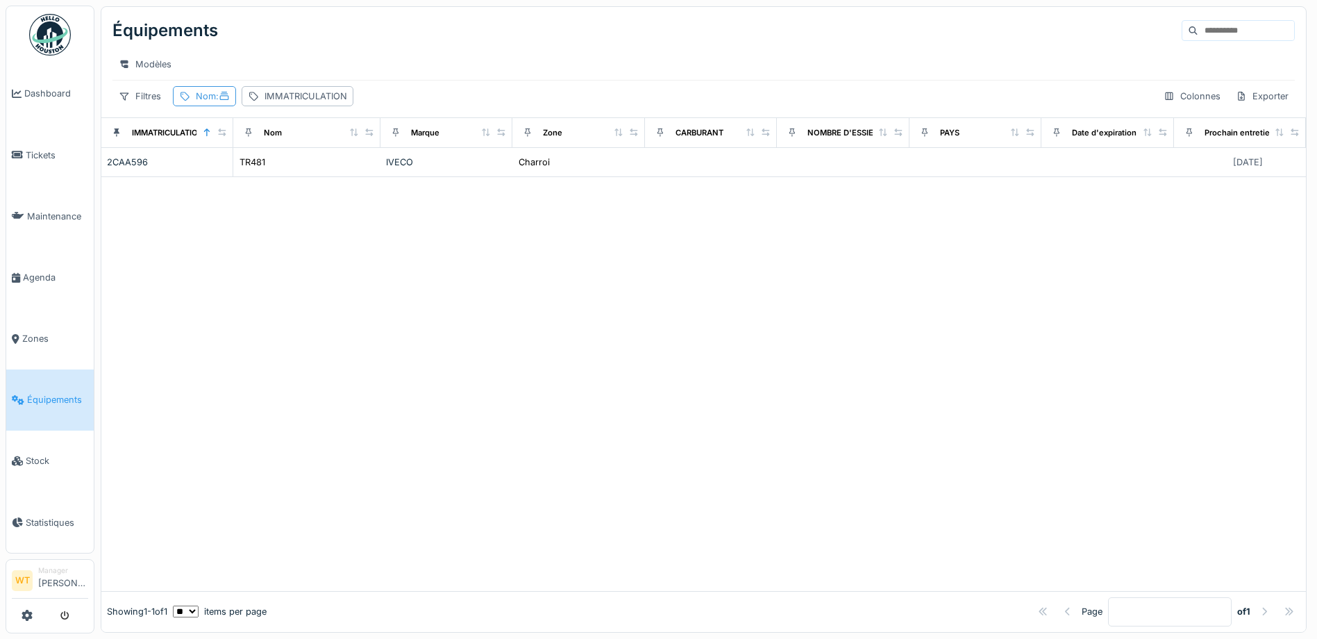
click at [206, 103] on div "Nom :" at bounding box center [213, 96] width 34 height 13
click at [306, 176] on icon at bounding box center [300, 173] width 11 height 9
click at [297, 169] on input "Nom" at bounding box center [248, 173] width 138 height 29
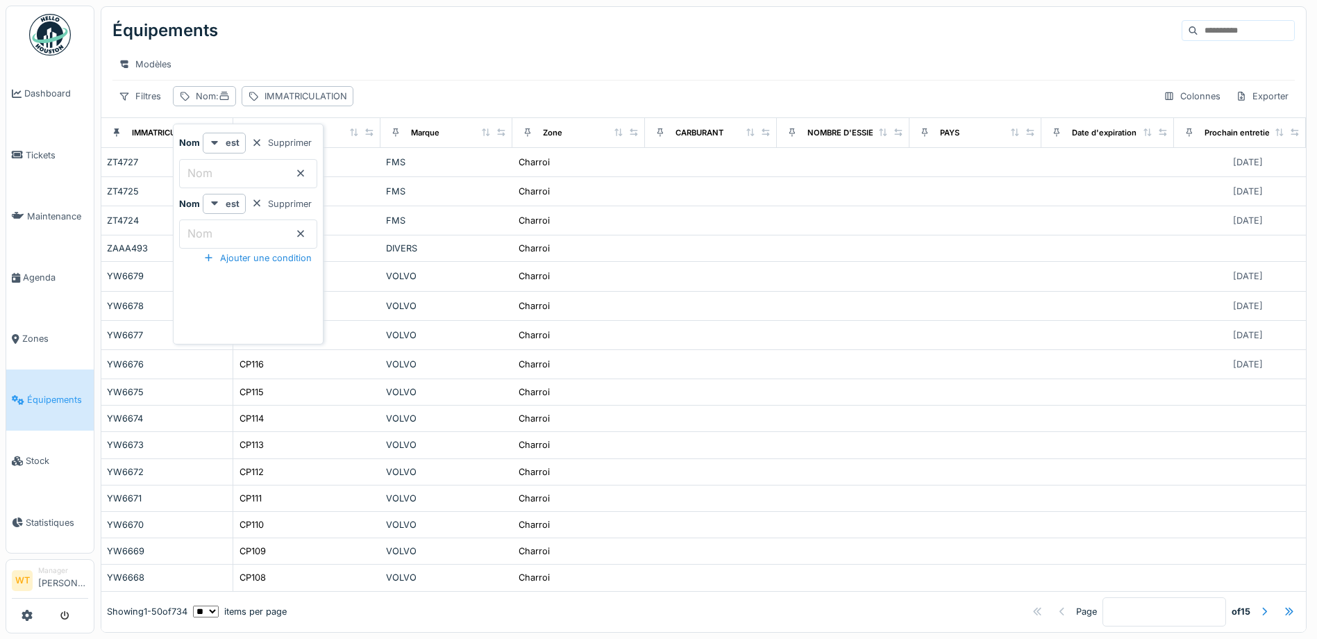
type input "*"
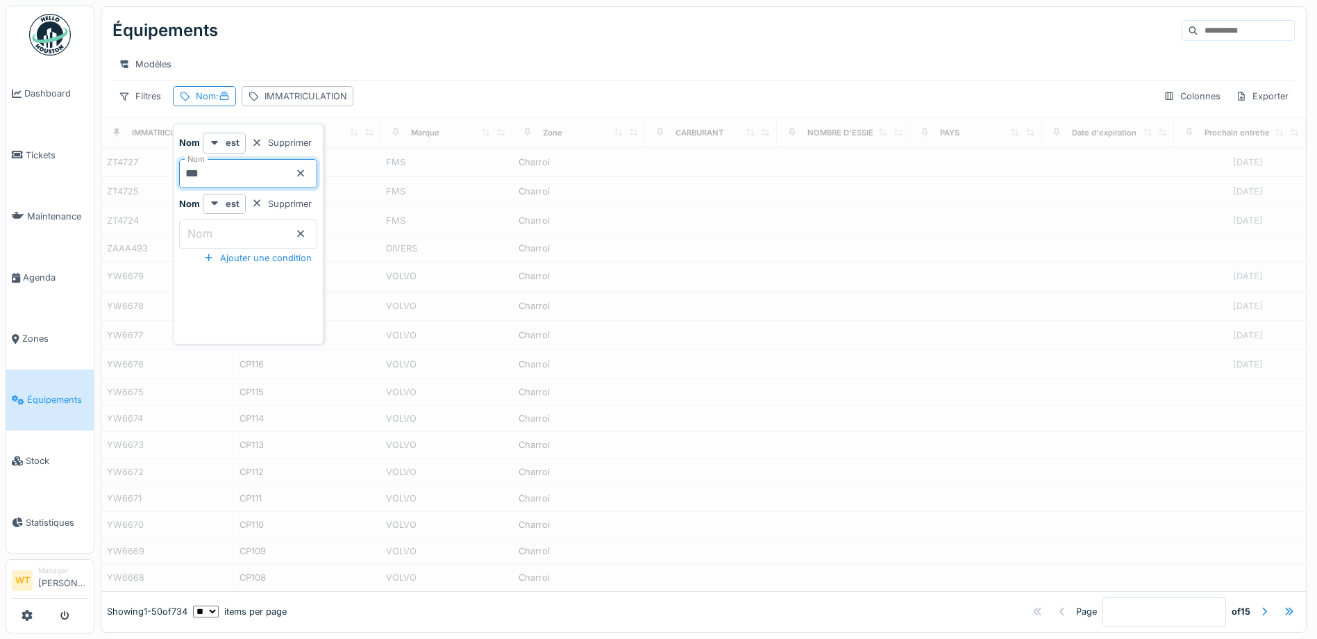
type input "***"
click at [372, 57] on div "Modèles" at bounding box center [703, 64] width 1182 height 20
click at [221, 101] on span ":" at bounding box center [223, 96] width 14 height 10
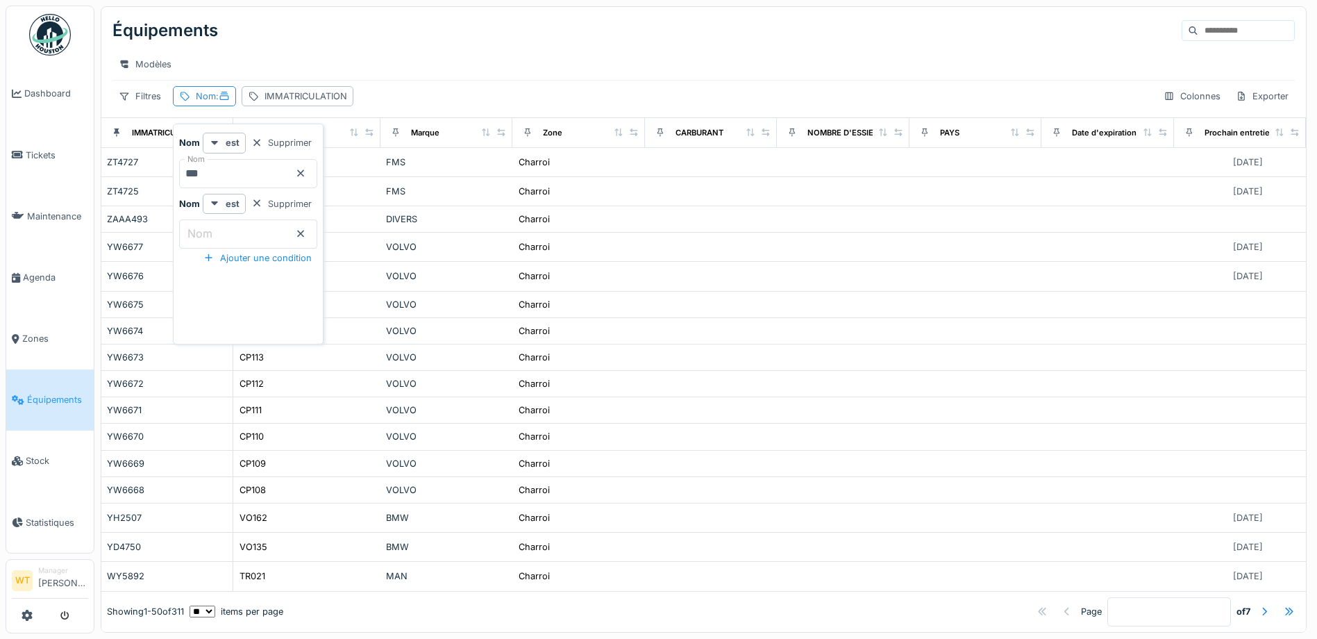
click at [526, 31] on div "Équipements" at bounding box center [703, 30] width 1182 height 36
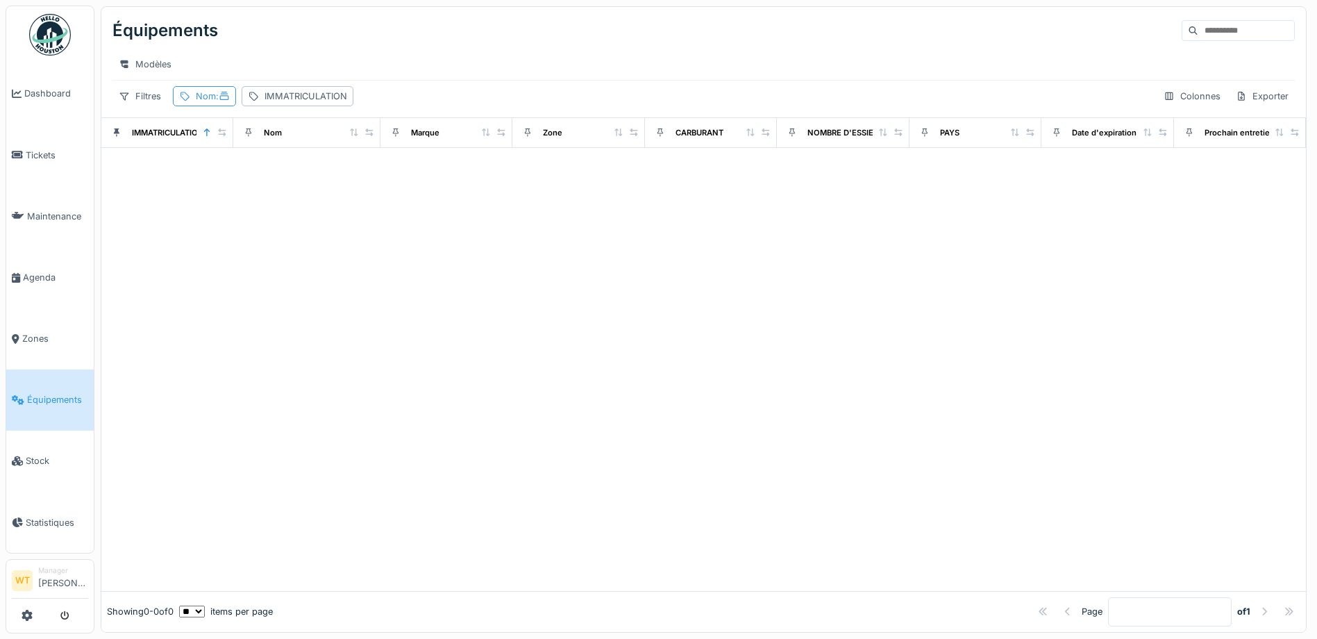
click at [203, 99] on div "Nom :" at bounding box center [204, 96] width 63 height 20
click at [306, 175] on icon at bounding box center [300, 173] width 11 height 9
click at [294, 103] on div "IMMATRICULATION" at bounding box center [306, 96] width 83 height 13
click at [285, 169] on label "IMMATRICULATION" at bounding box center [312, 173] width 108 height 17
click at [285, 169] on input "IMMATRICULATION" at bounding box center [354, 173] width 204 height 29
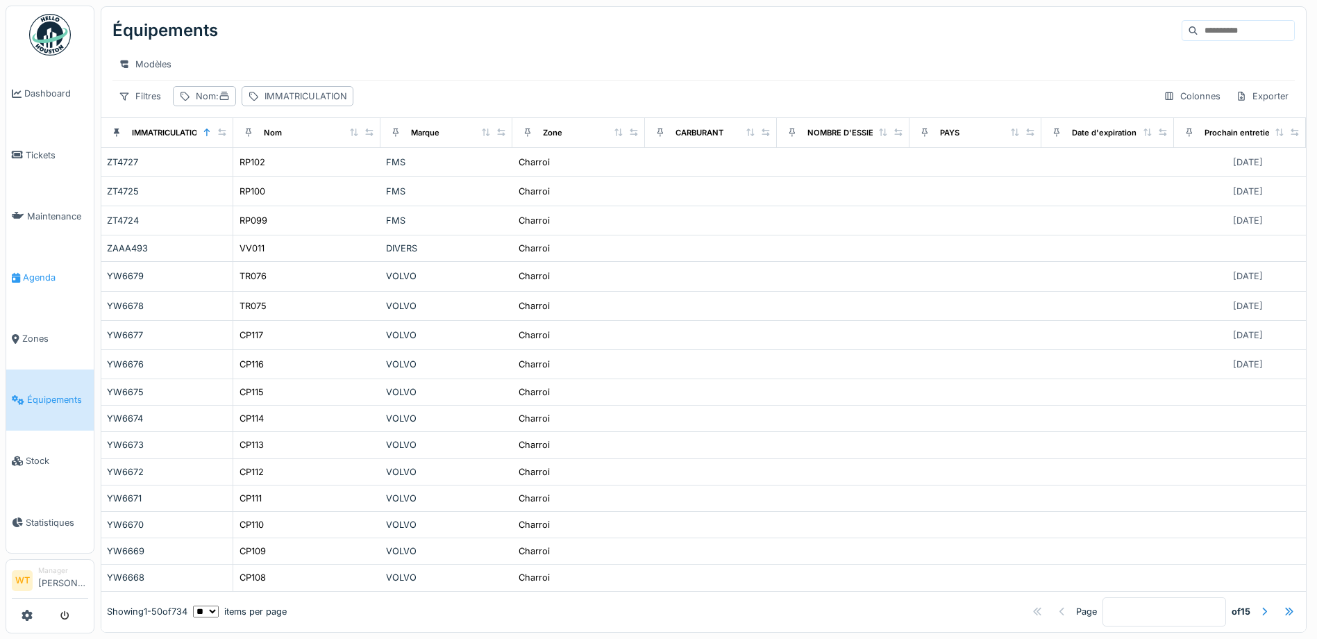
click at [54, 260] on link "Agenda" at bounding box center [49, 276] width 87 height 61
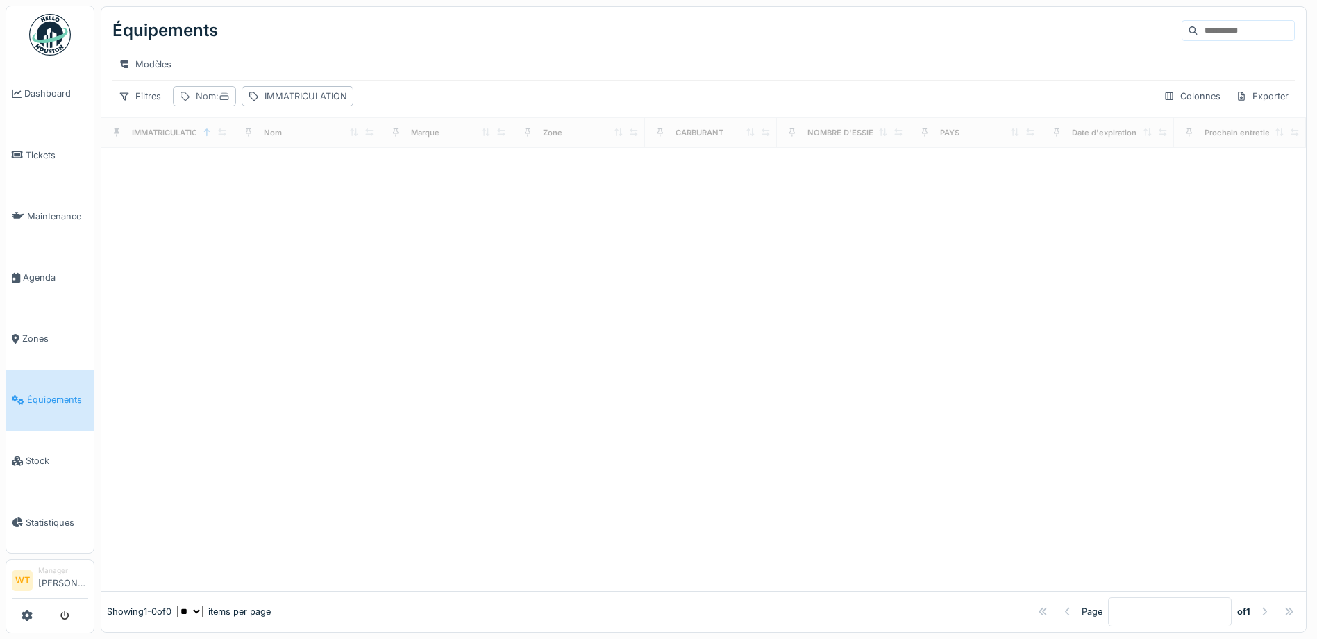
click at [187, 101] on icon at bounding box center [184, 96] width 11 height 9
click at [275, 176] on input "Nom" at bounding box center [248, 173] width 138 height 29
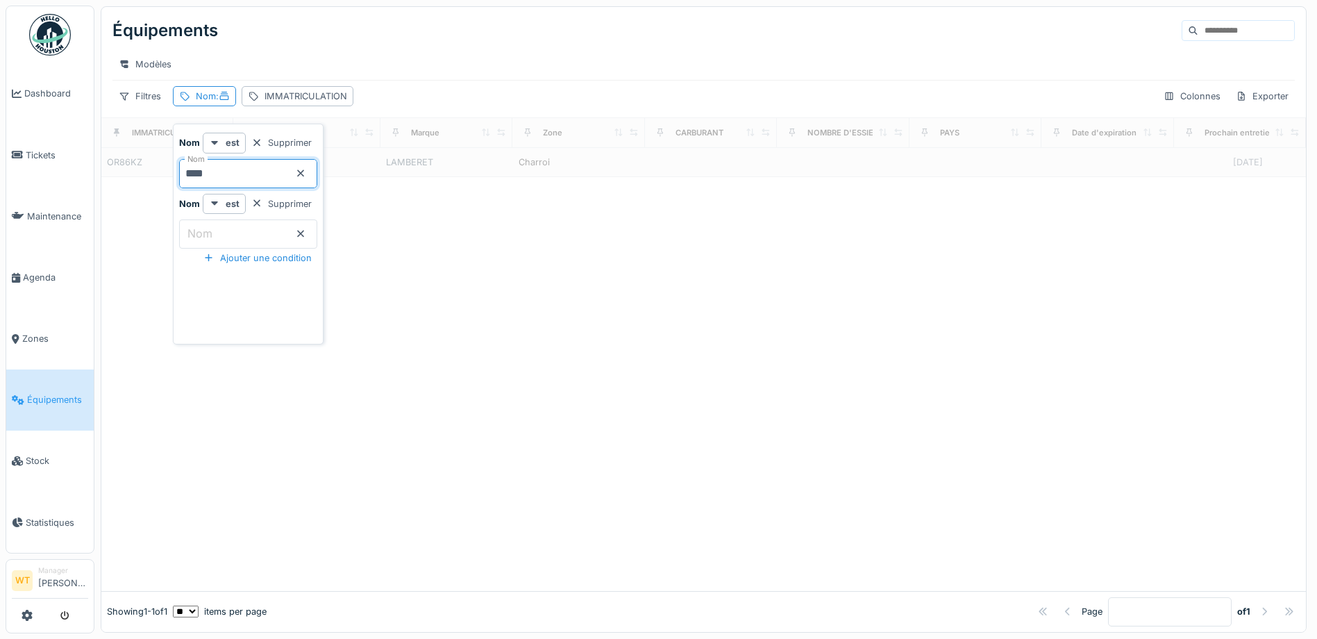
type input "*****"
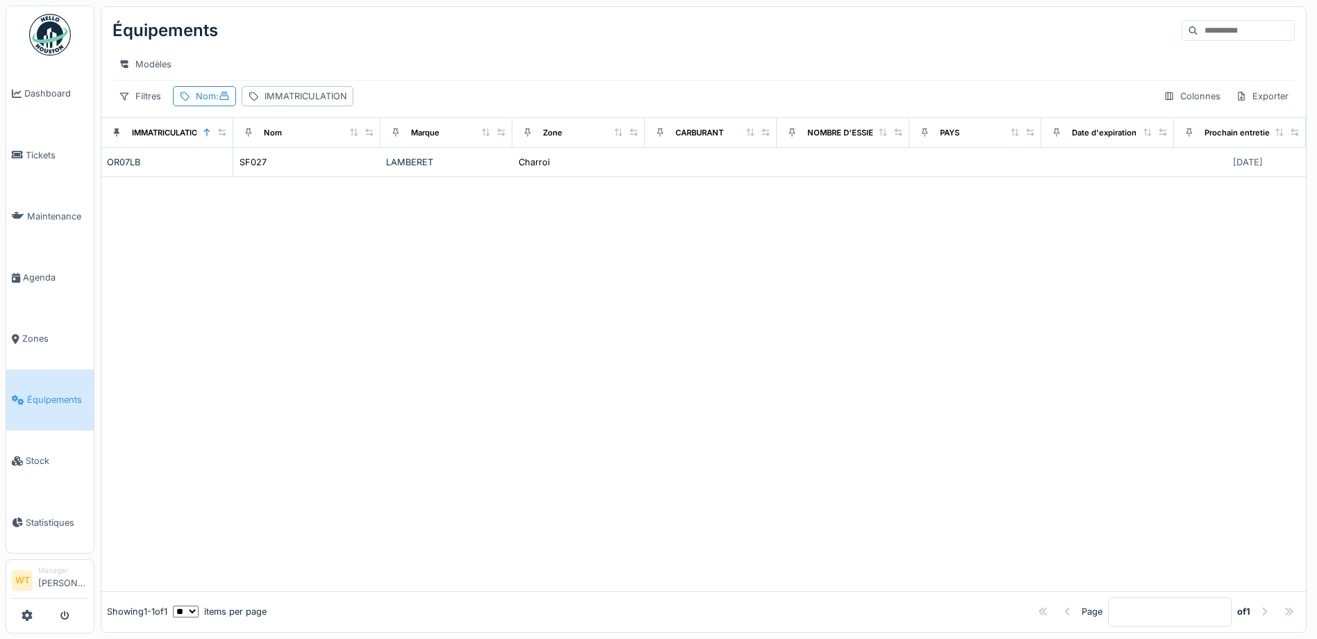
click at [433, 287] on div at bounding box center [703, 384] width 1205 height 414
click at [399, 147] on th "Marque" at bounding box center [446, 132] width 132 height 30
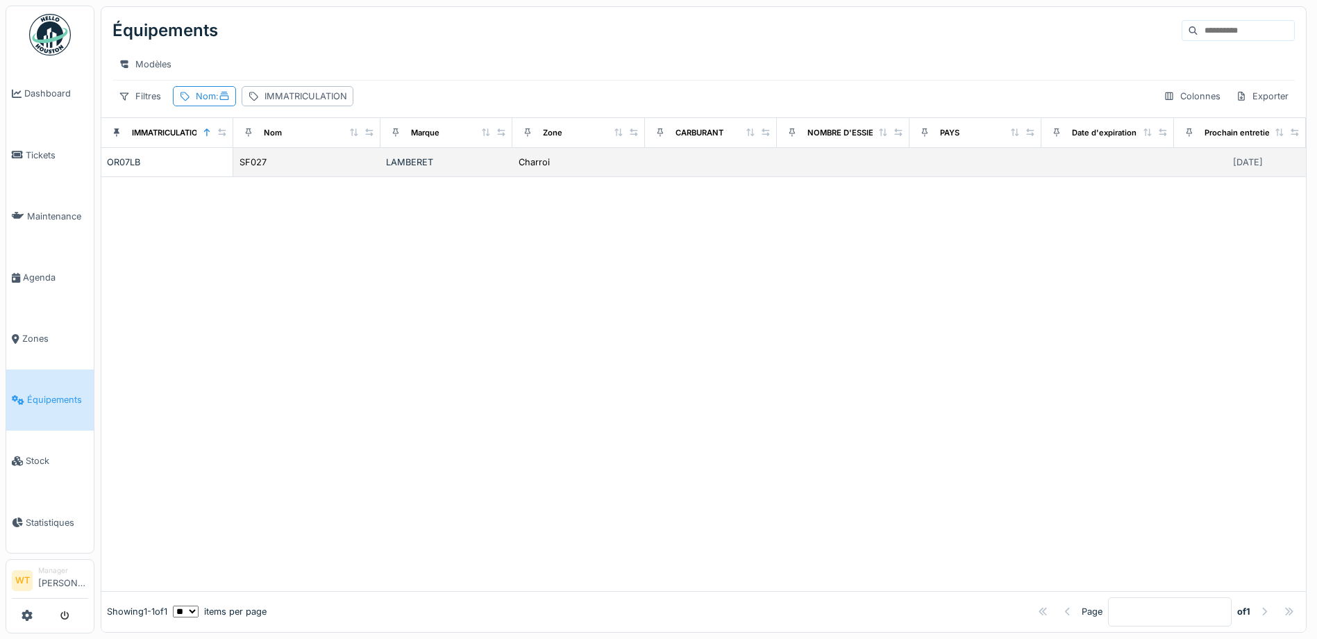
click at [414, 169] on div "LAMBERET" at bounding box center [446, 162] width 121 height 13
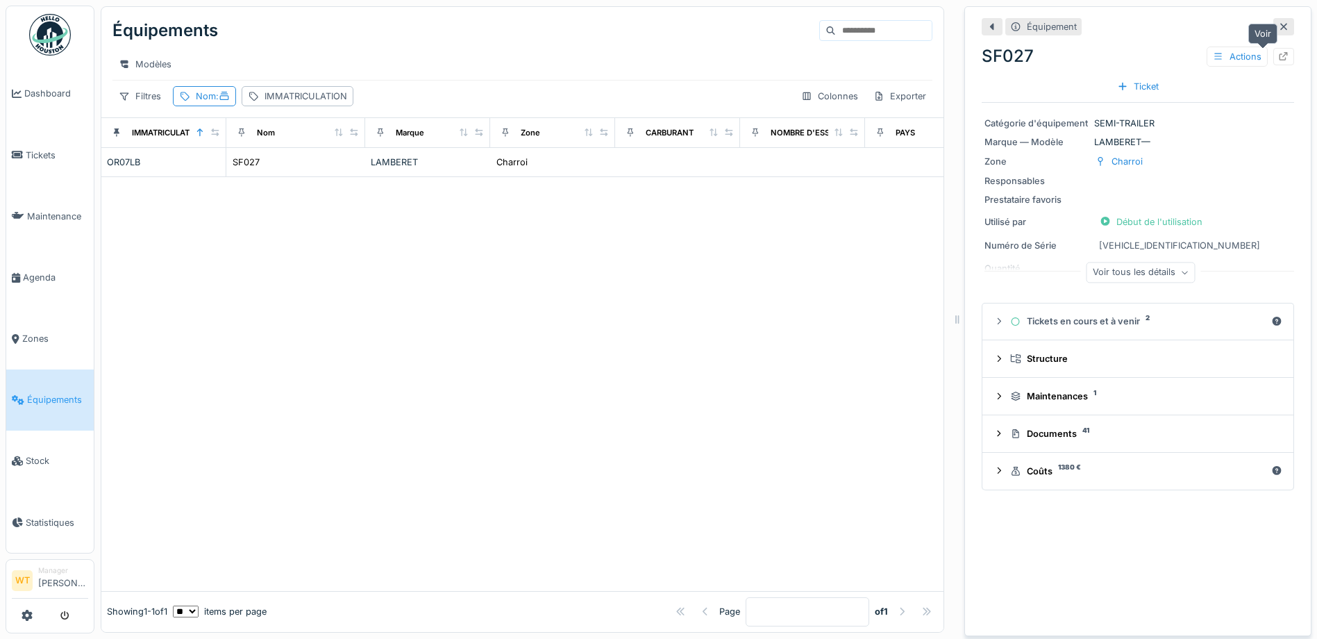
click at [1273, 51] on div at bounding box center [1283, 56] width 21 height 17
click at [221, 101] on span ":" at bounding box center [223, 96] width 14 height 10
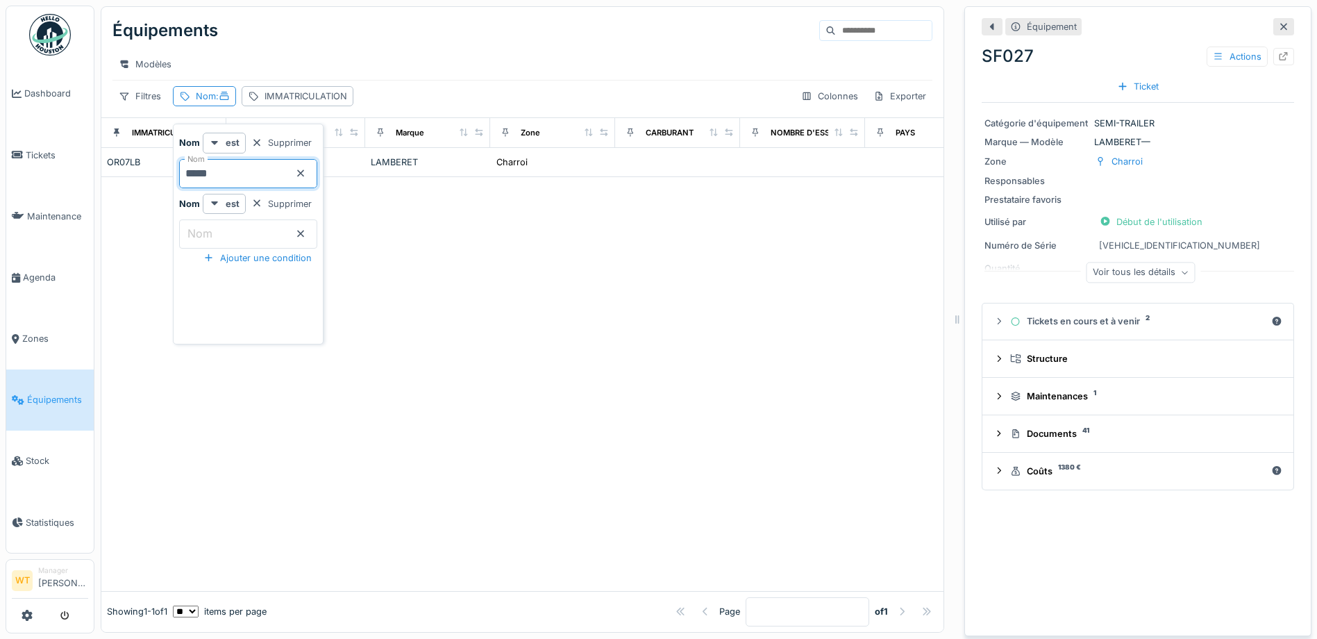
click at [267, 183] on input "*****" at bounding box center [248, 173] width 138 height 29
type input "*****"
click at [696, 385] on div at bounding box center [522, 384] width 842 height 414
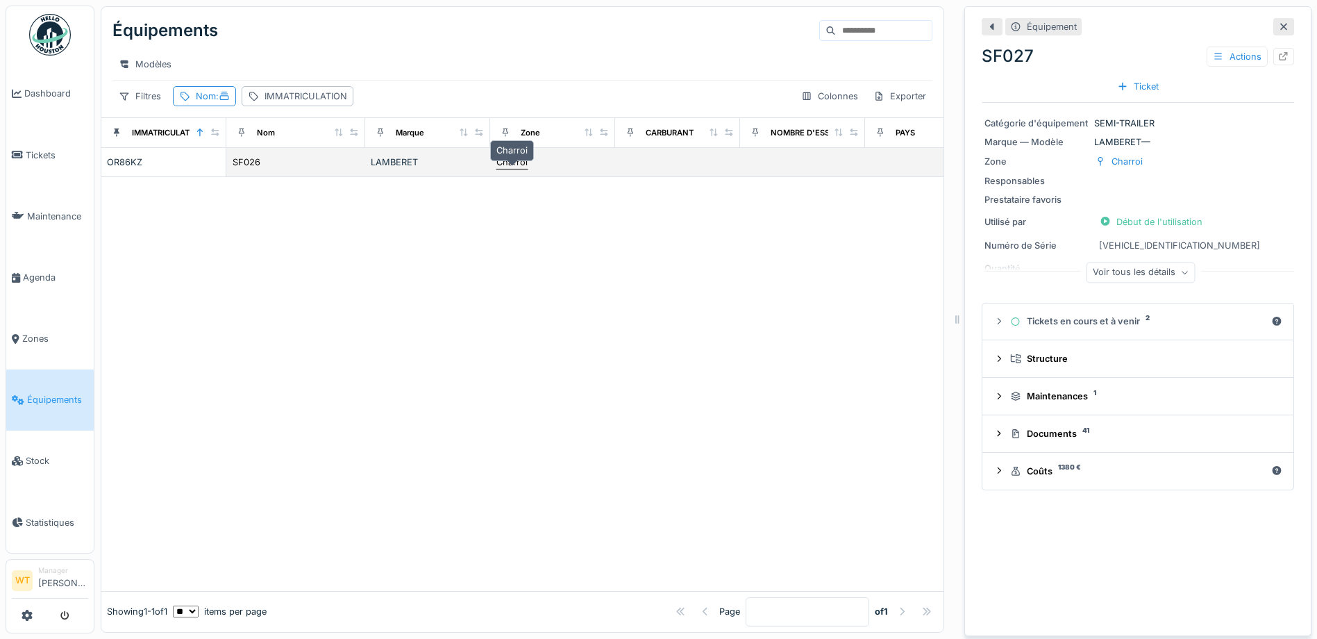
click at [527, 165] on div "Charroi" at bounding box center [512, 162] width 33 height 15
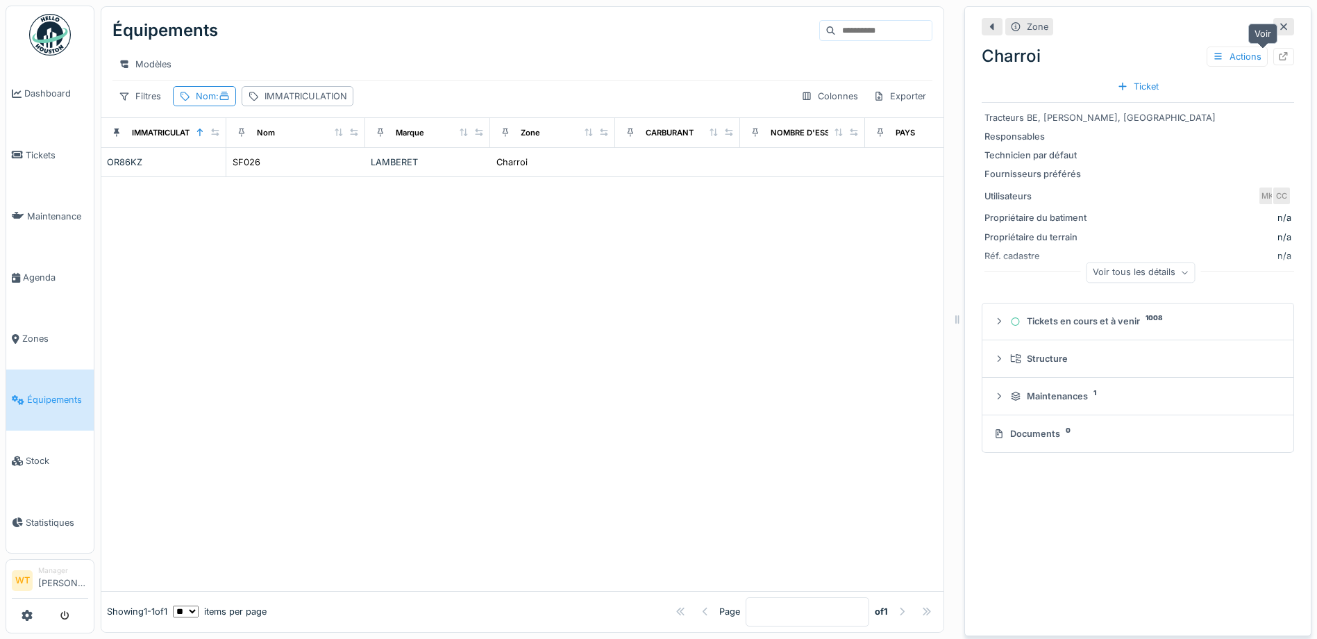
click at [1273, 57] on div at bounding box center [1283, 56] width 21 height 17
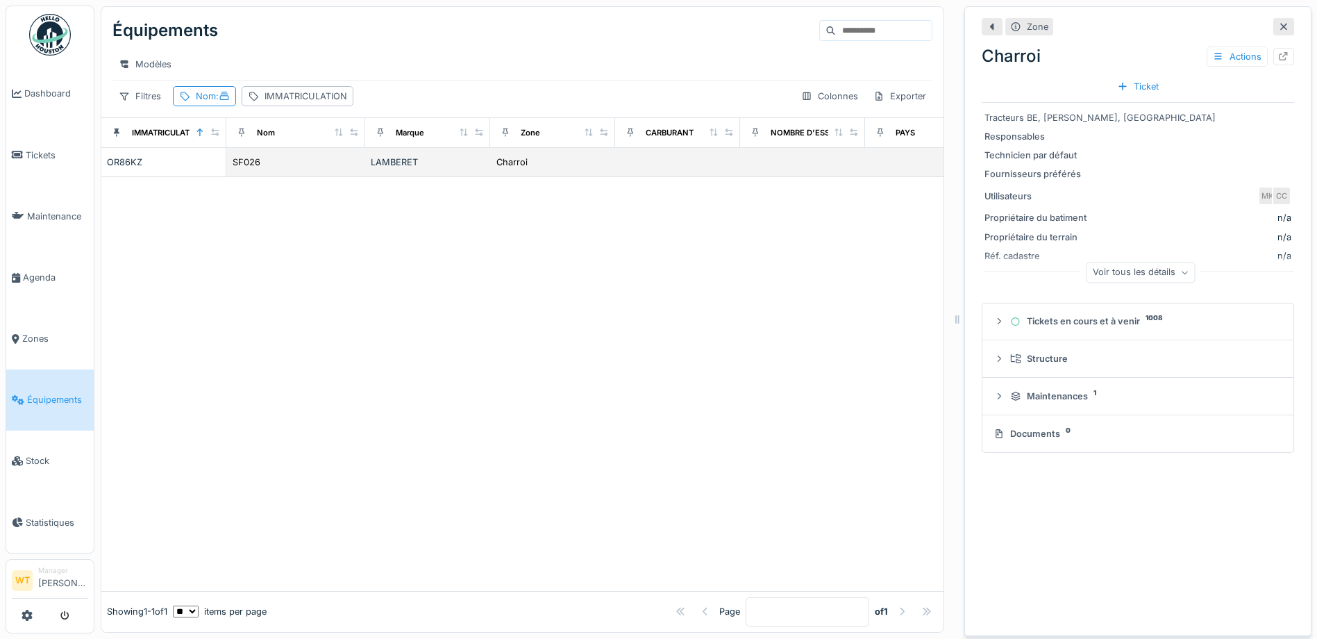
click at [268, 169] on div "SF026" at bounding box center [296, 162] width 128 height 15
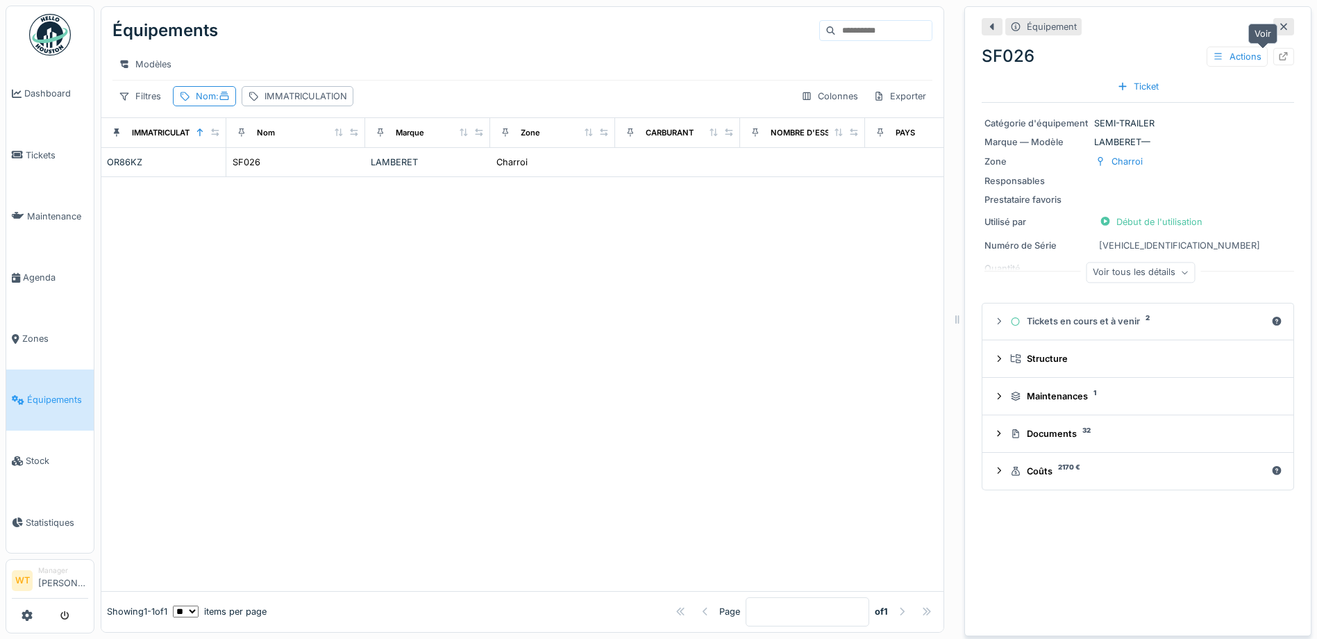
click at [1278, 62] on div at bounding box center [1283, 56] width 11 height 13
click at [215, 106] on div "Nom :" at bounding box center [204, 96] width 63 height 20
click at [306, 169] on icon at bounding box center [300, 173] width 11 height 9
click at [311, 103] on div "IMMATRICULATION" at bounding box center [306, 96] width 83 height 13
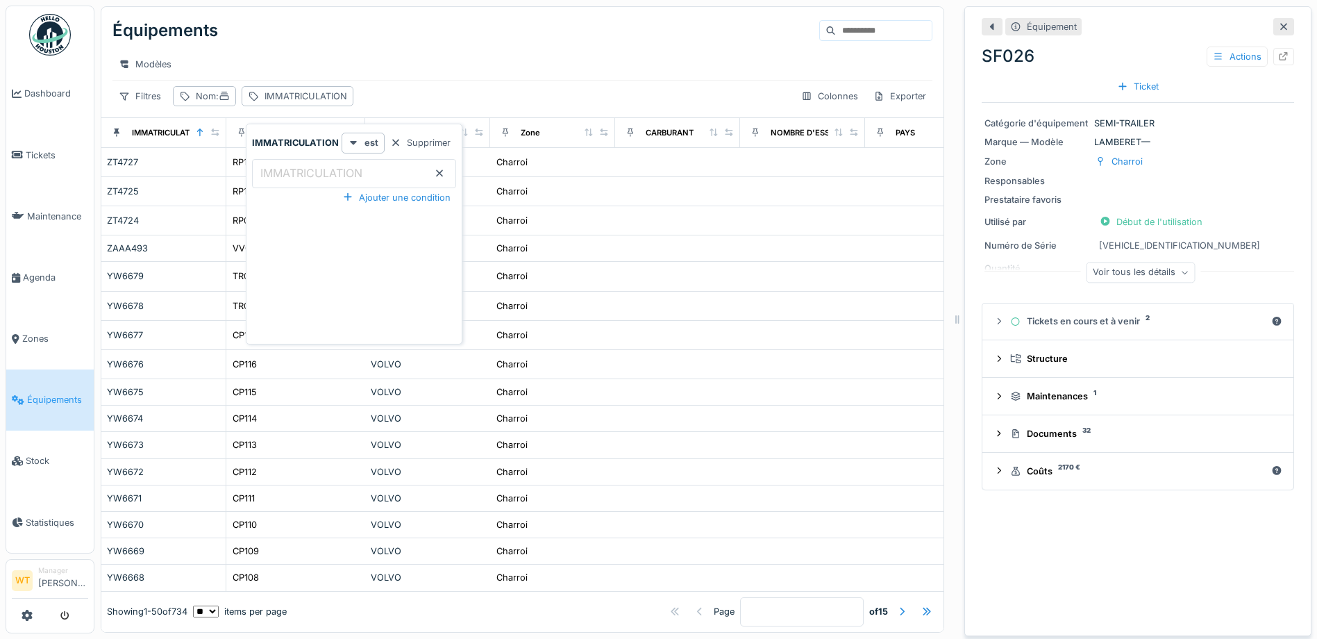
click at [298, 176] on label "IMMATRICULATION" at bounding box center [312, 173] width 108 height 17
click at [298, 176] on input "IMMATRICULATION" at bounding box center [354, 173] width 204 height 29
type input "***"
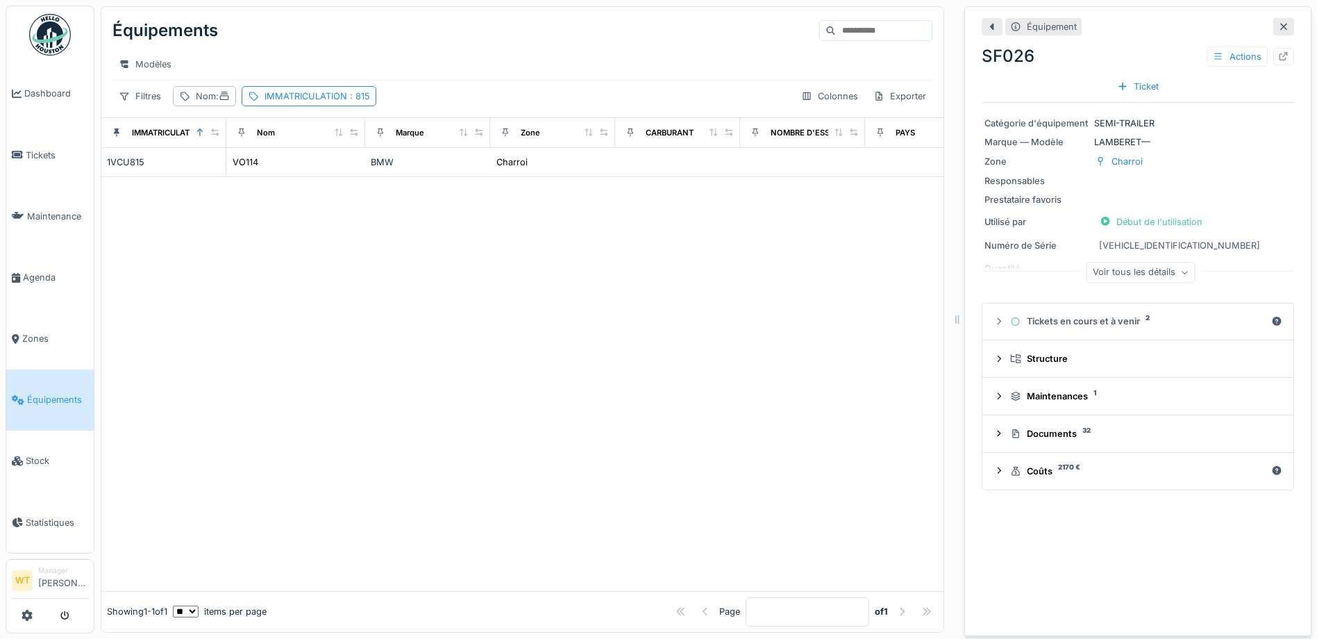
click at [462, 49] on div "Modèles" at bounding box center [522, 64] width 820 height 31
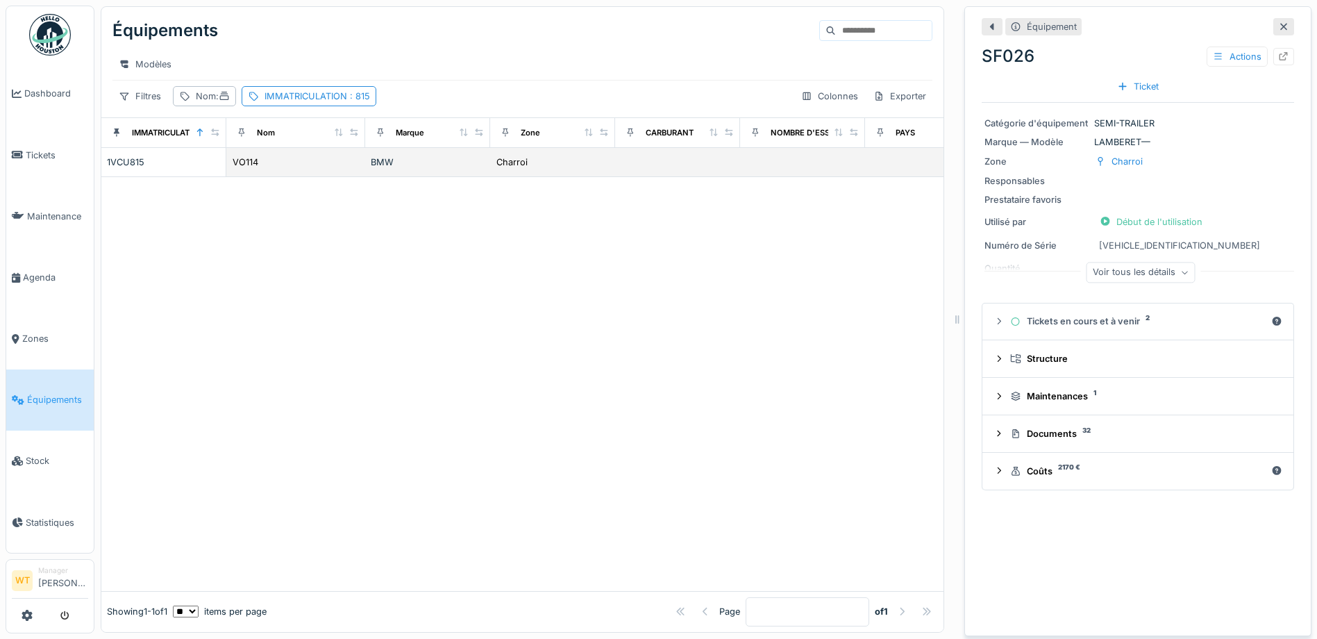
click at [425, 177] on td "BMW" at bounding box center [427, 162] width 125 height 29
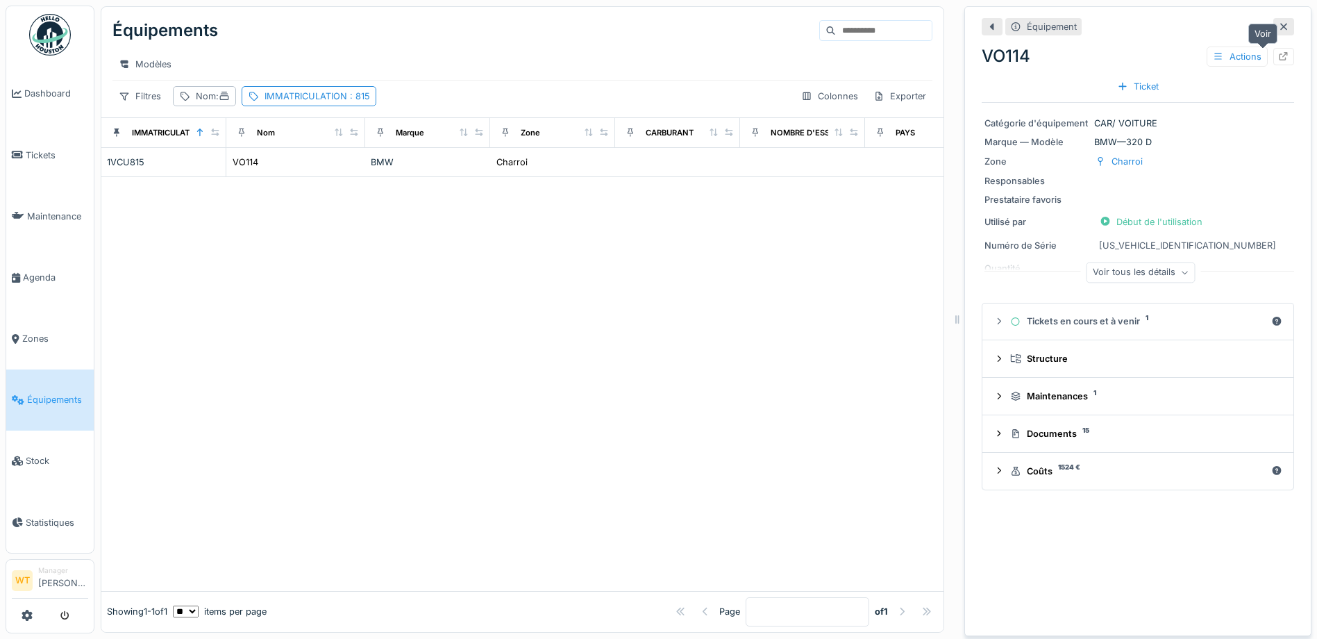
click at [1273, 60] on div at bounding box center [1283, 56] width 21 height 17
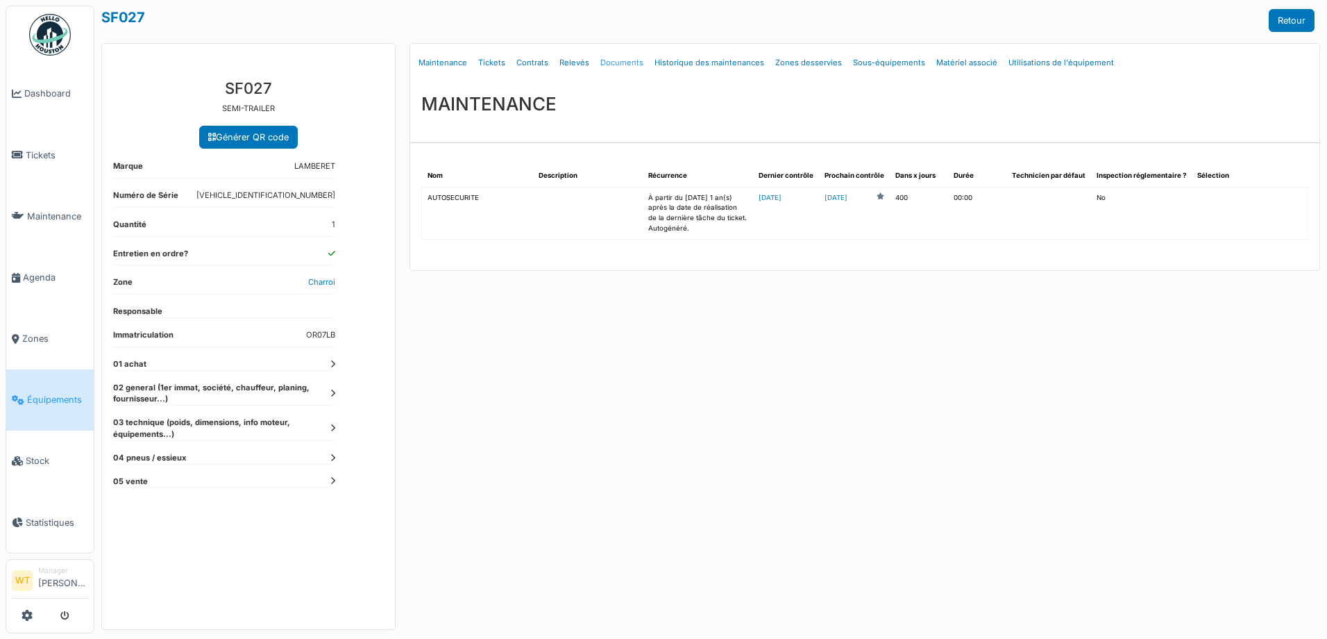
click at [634, 64] on link "Documents" at bounding box center [622, 63] width 54 height 33
select select "***"
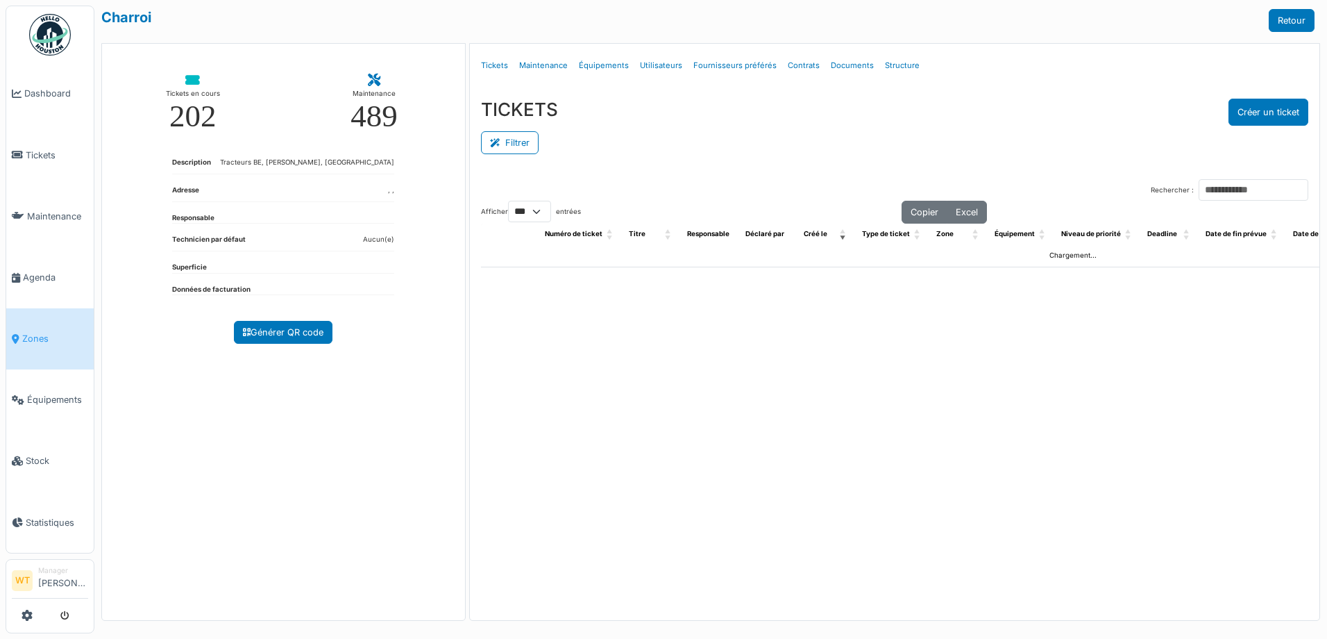
select select "***"
click at [40, 276] on span "Agenda" at bounding box center [55, 277] width 65 height 13
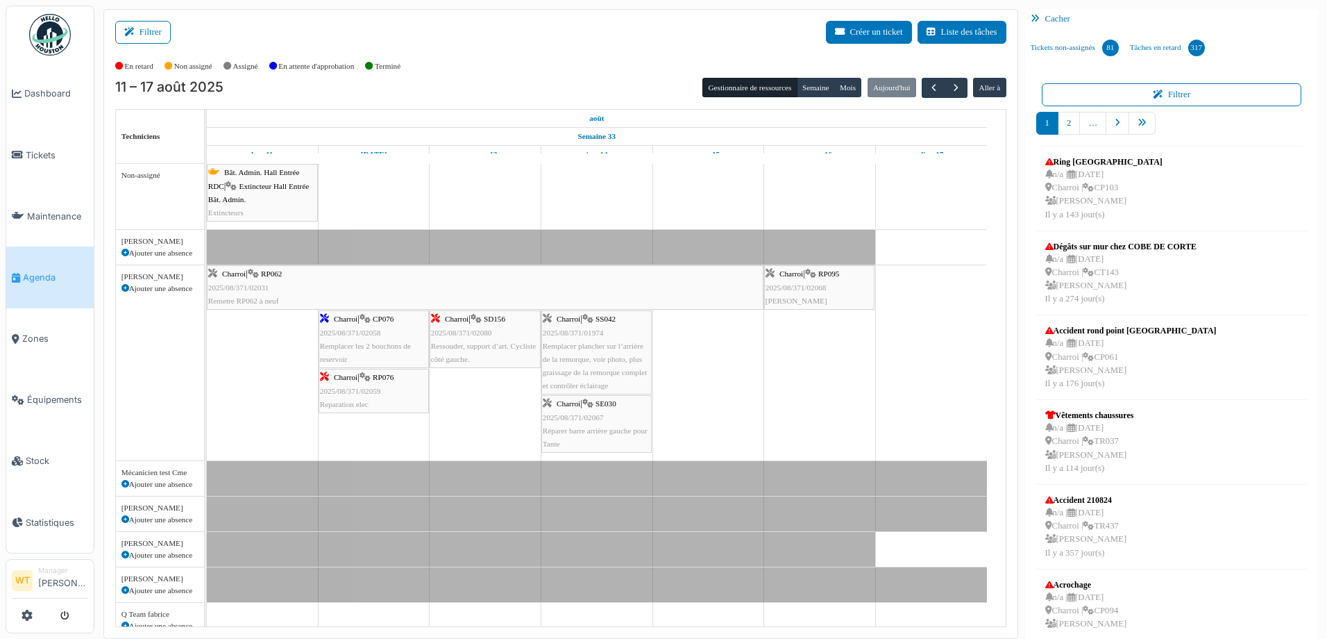
scroll to position [42, 0]
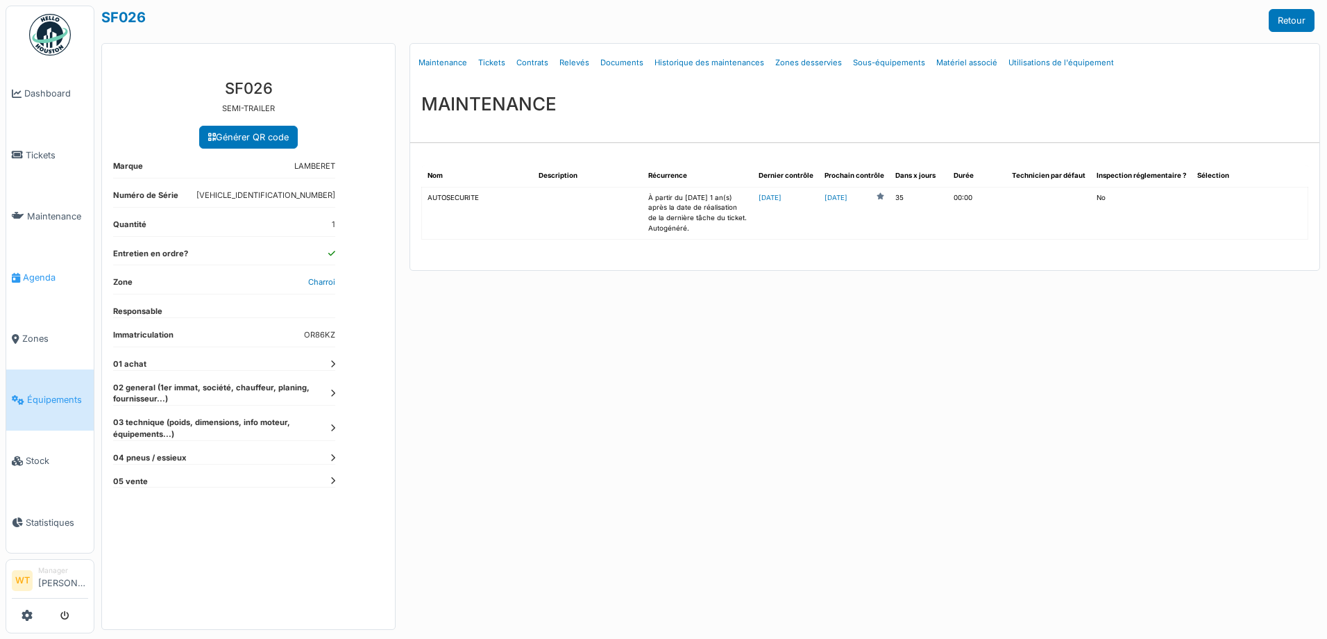
click at [45, 276] on span "Agenda" at bounding box center [55, 277] width 65 height 13
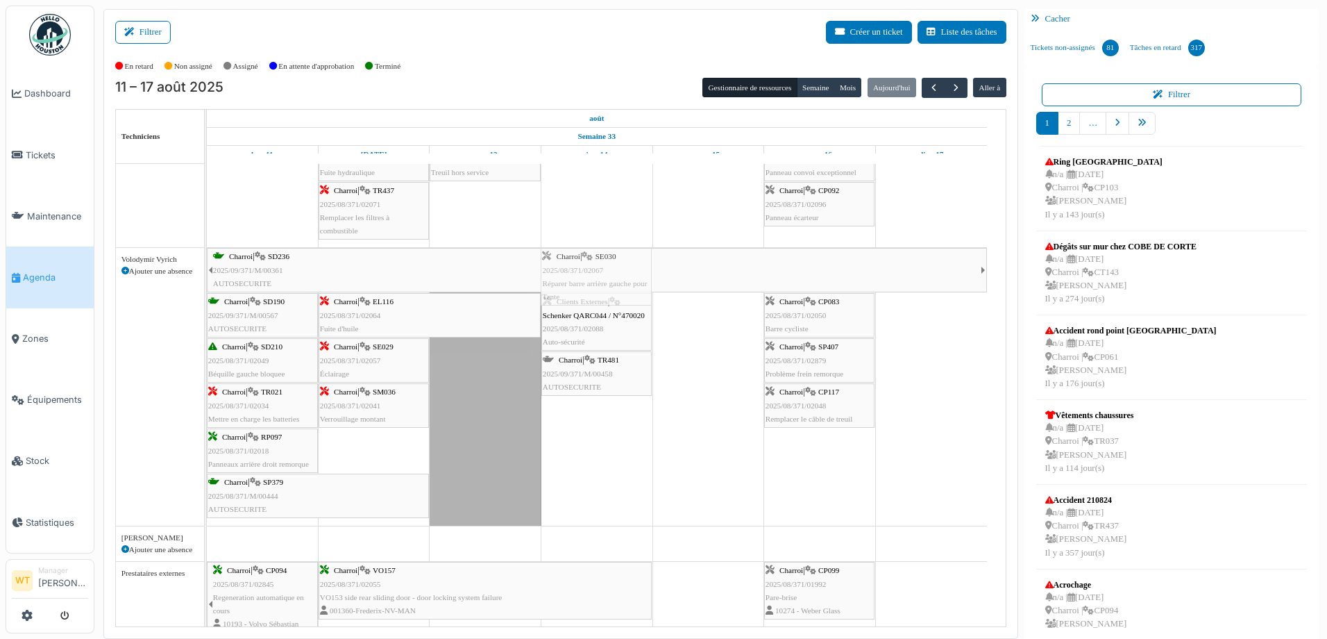
scroll to position [833, 0]
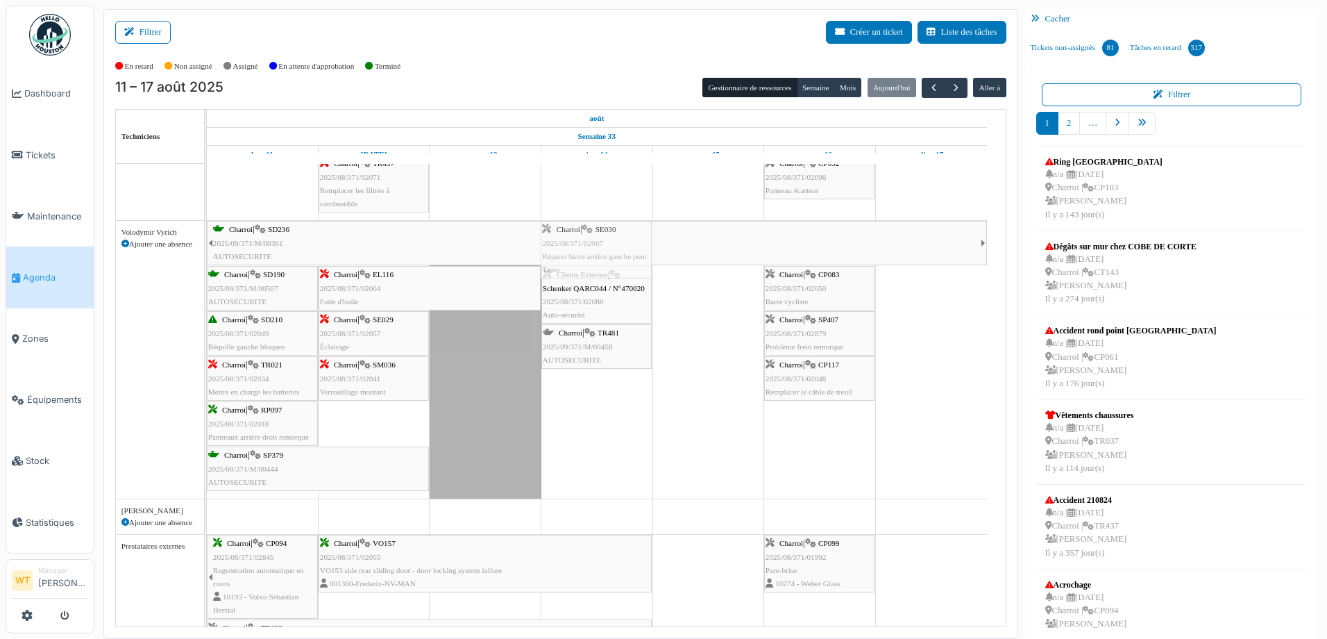
drag, startPoint x: 621, startPoint y: 278, endPoint x: 645, endPoint y: 470, distance: 193.1
click at [647, 471] on div "Bât. Admin. Hall Entrée RDC | Extincteur Hall Entrée Bât. Admin. Extincteurs Va…" at bounding box center [606, 91] width 799 height 1520
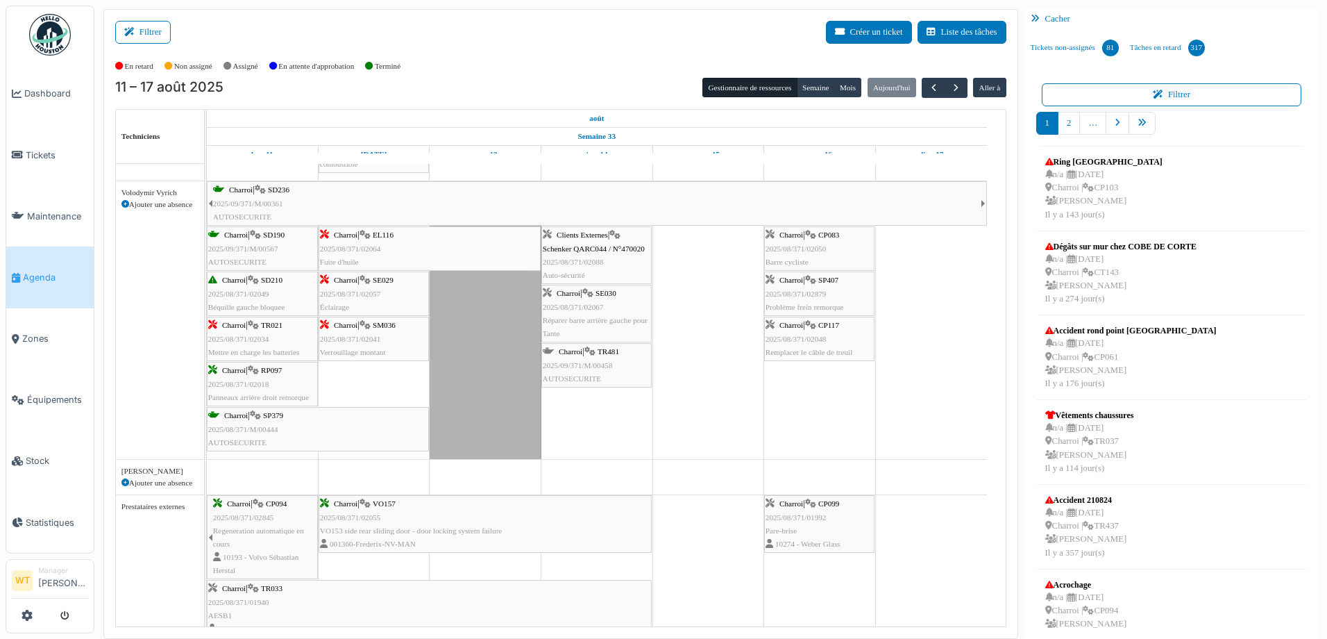
scroll to position [0, 0]
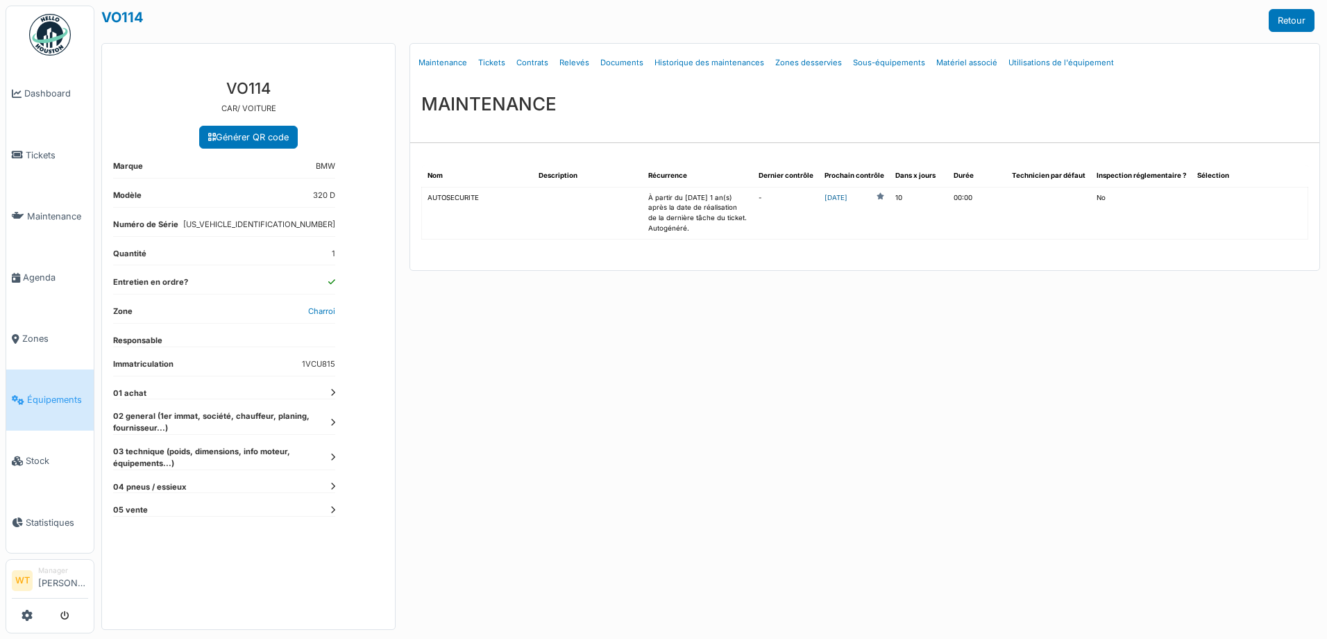
click at [848, 196] on link "[DATE]" at bounding box center [836, 198] width 23 height 10
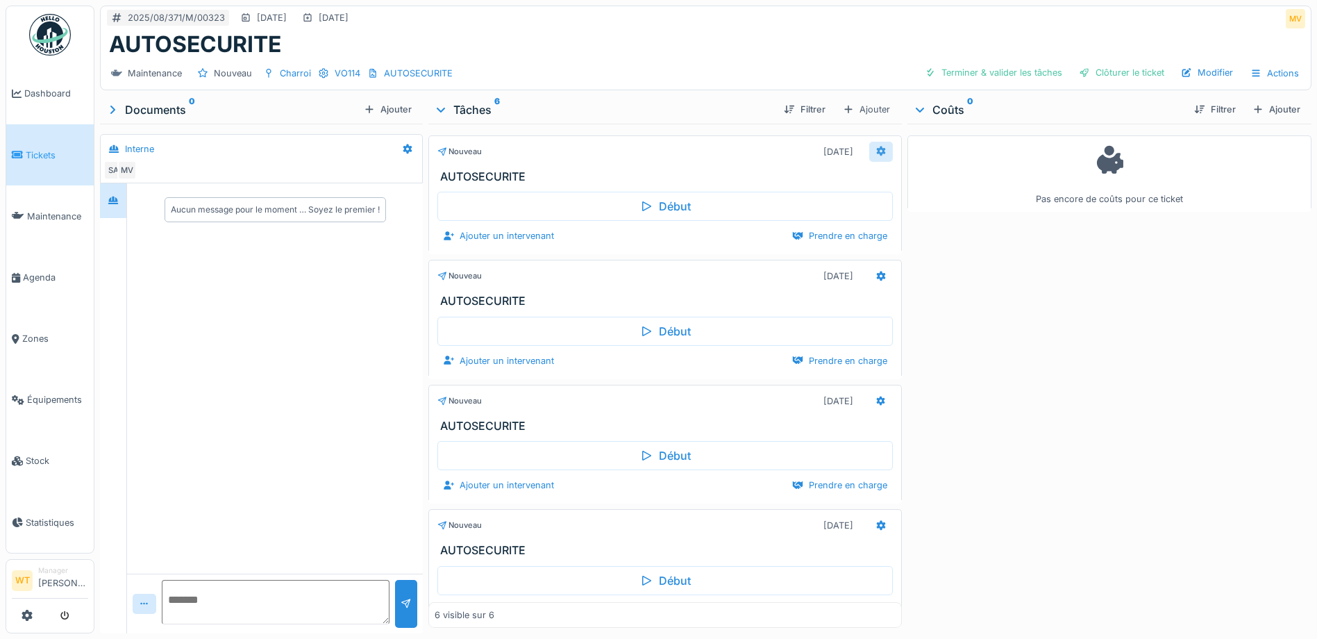
click at [875, 155] on icon at bounding box center [880, 150] width 11 height 9
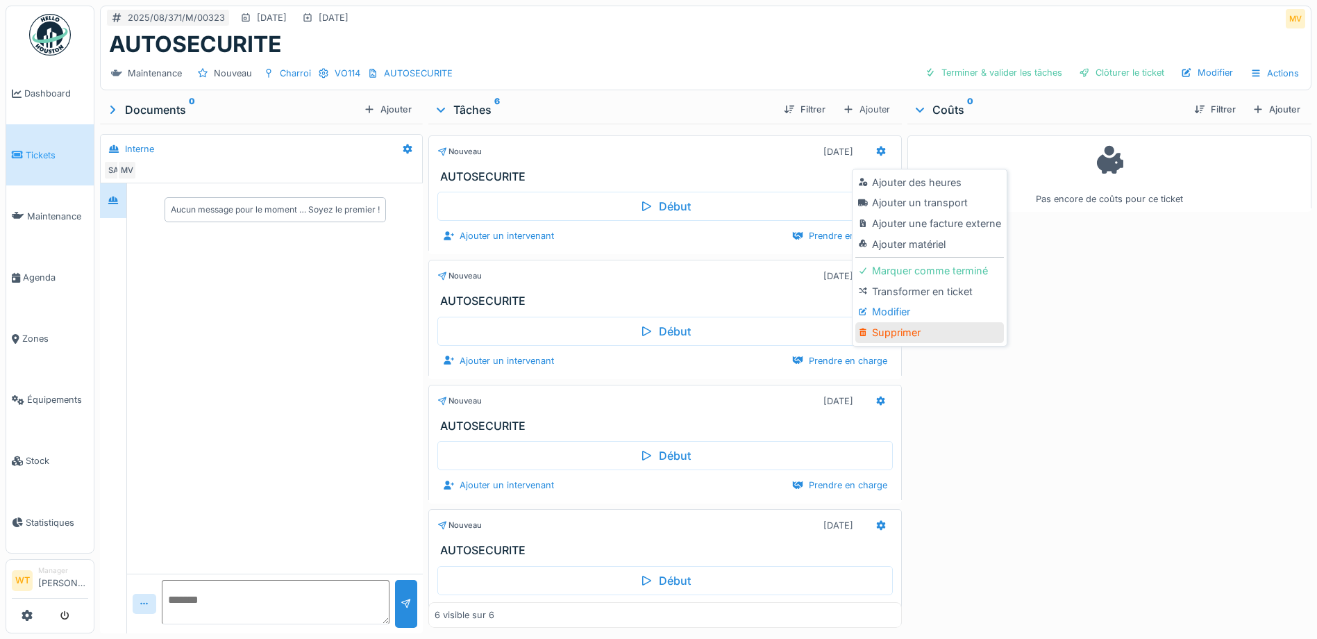
click at [897, 339] on div "Supprimer" at bounding box center [929, 332] width 148 height 21
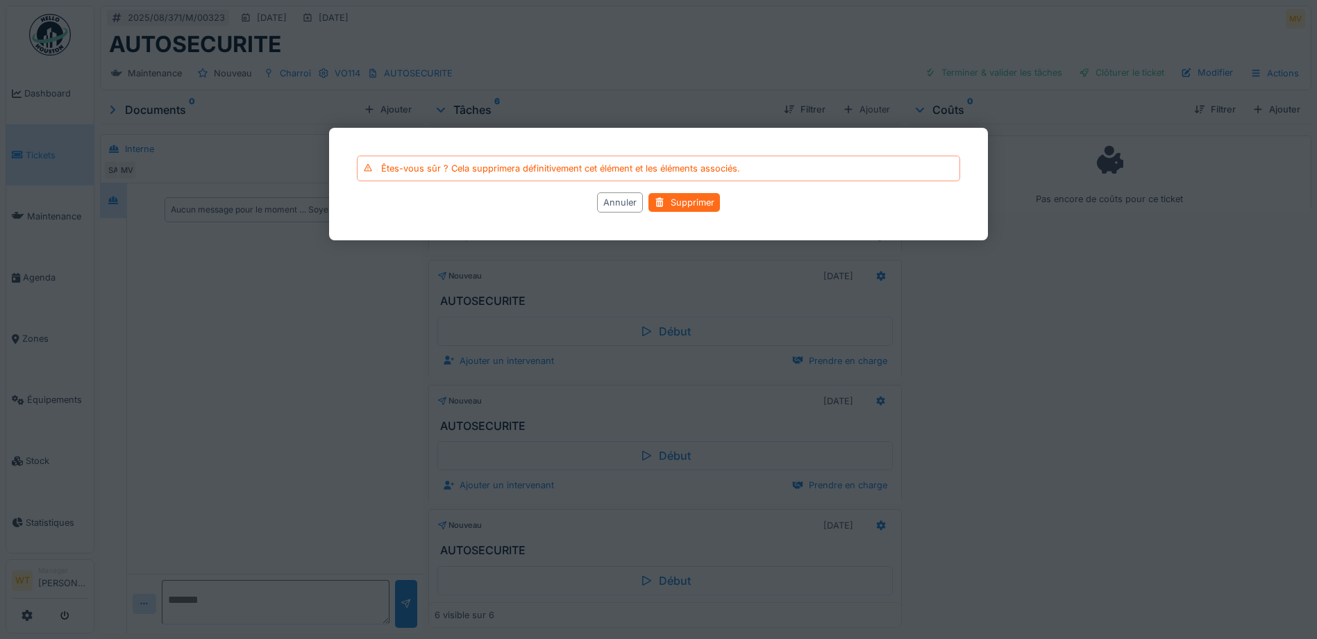
click at [703, 206] on div "Supprimer" at bounding box center [684, 202] width 72 height 19
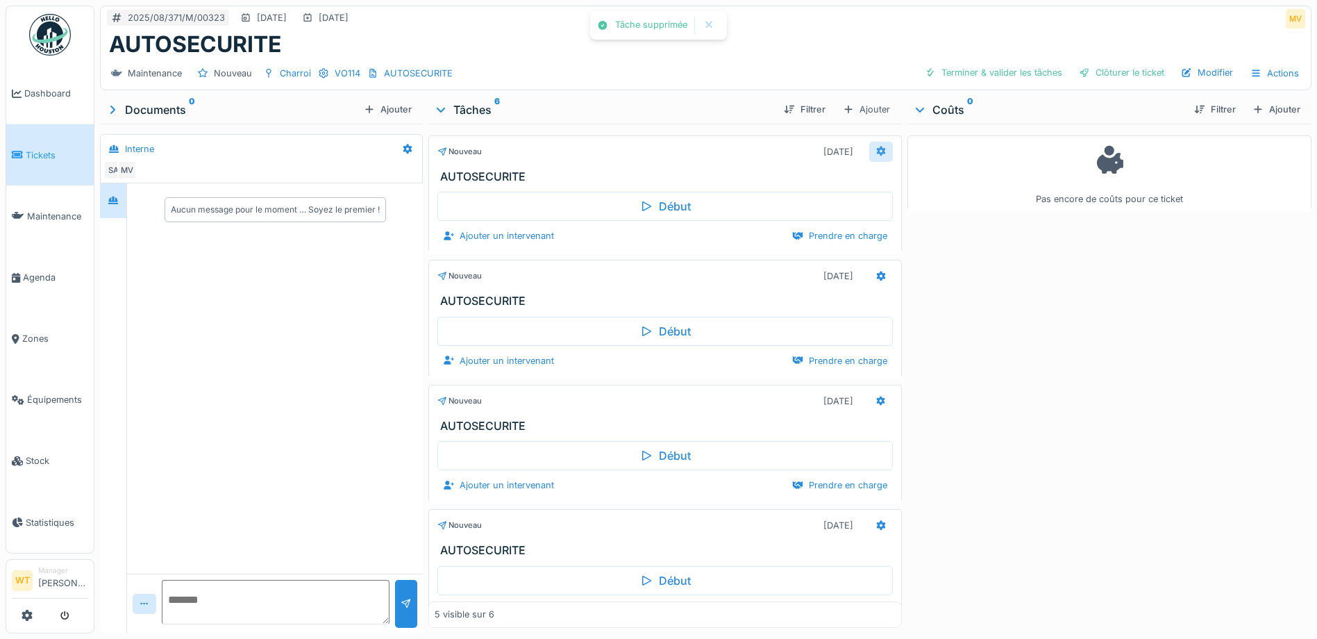
click at [875, 154] on icon at bounding box center [880, 150] width 11 height 9
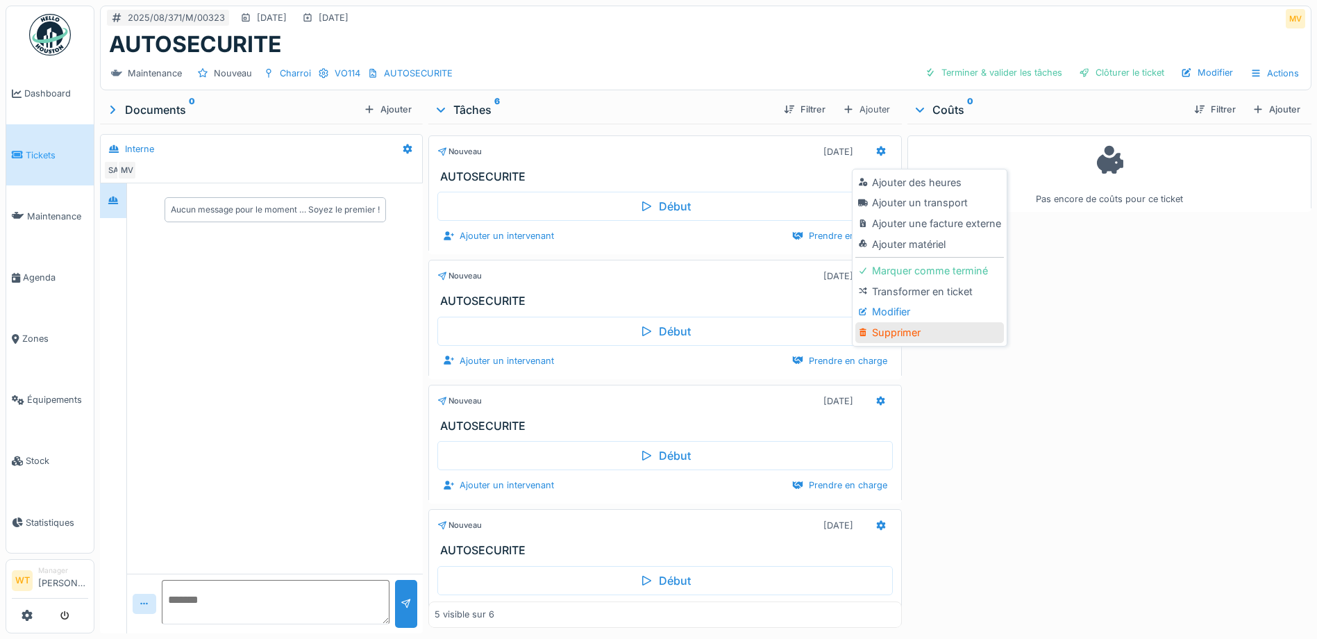
click at [898, 330] on div "Supprimer" at bounding box center [929, 332] width 148 height 21
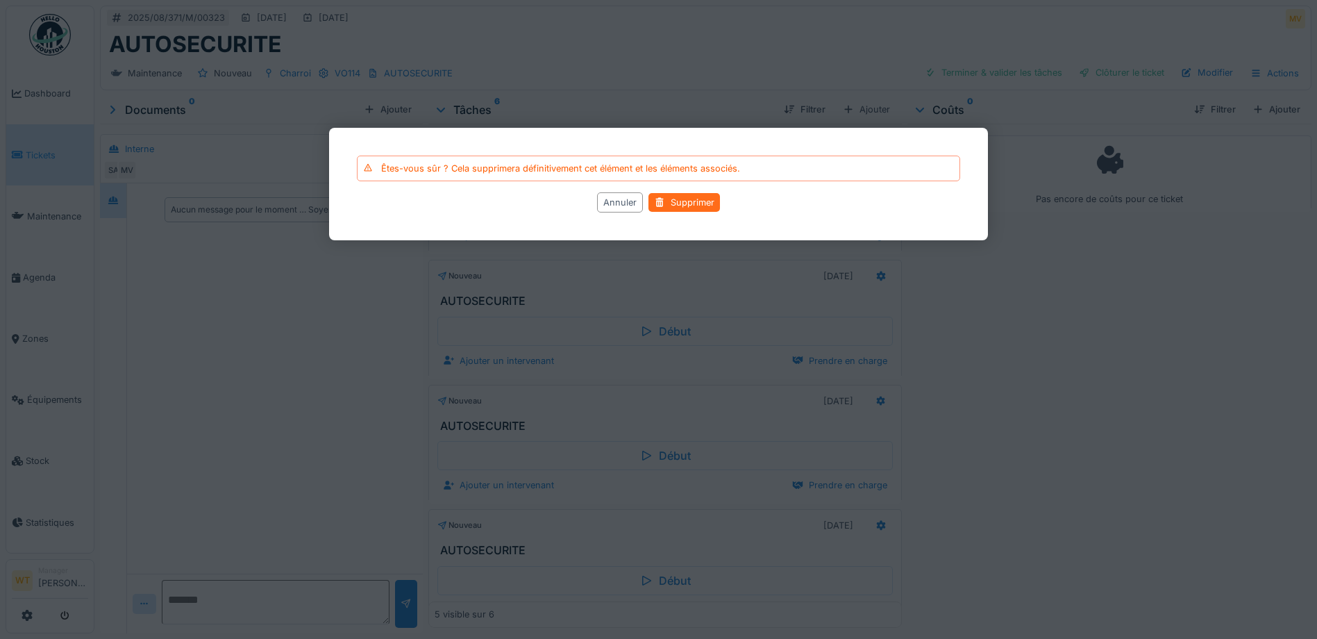
click at [680, 208] on div "Supprimer" at bounding box center [684, 202] width 72 height 19
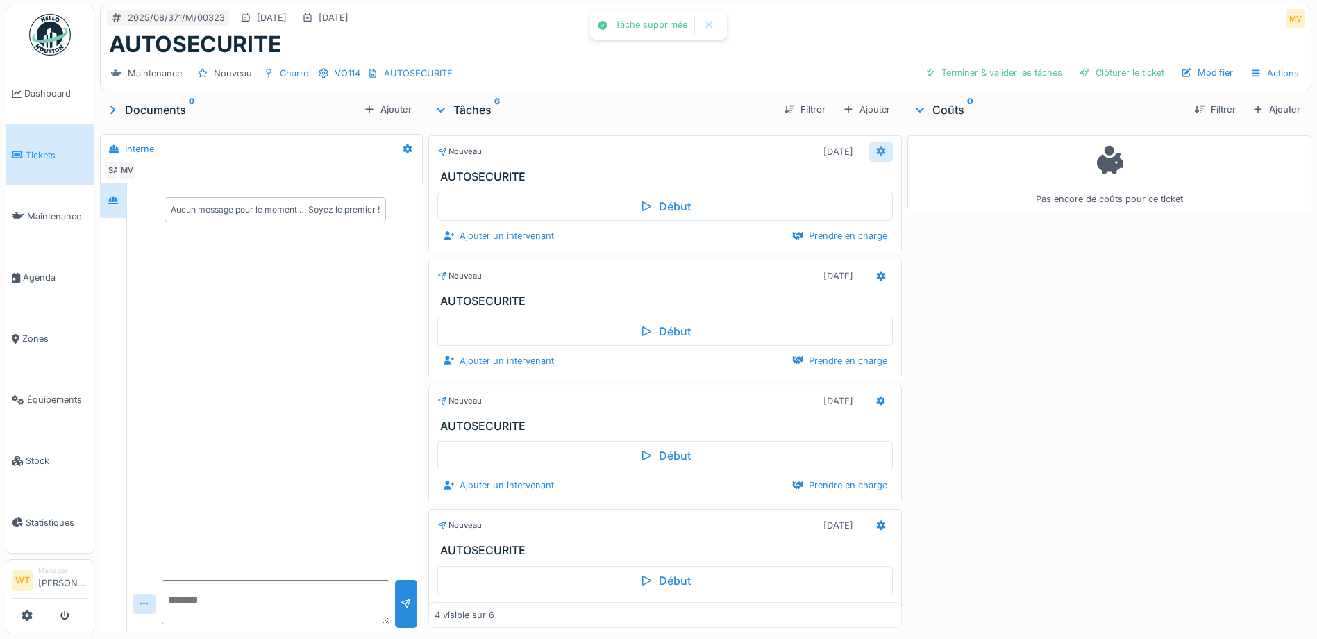
click at [875, 153] on icon at bounding box center [880, 150] width 11 height 9
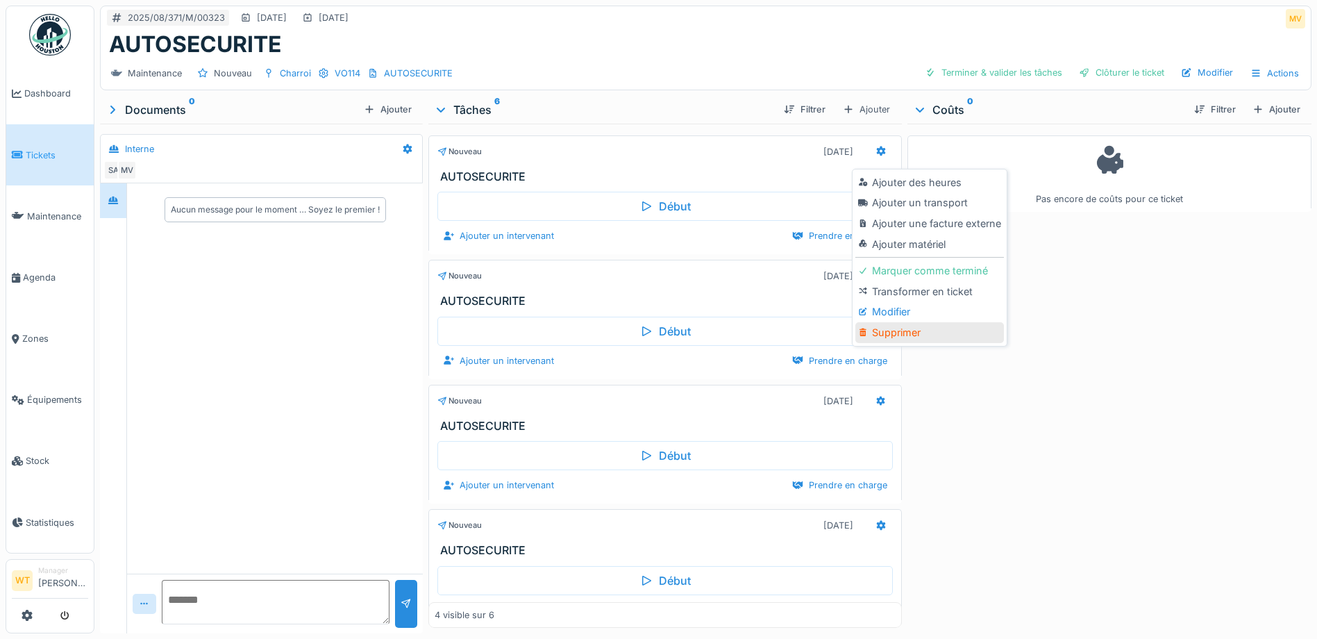
click at [912, 326] on div "Supprimer" at bounding box center [929, 332] width 148 height 21
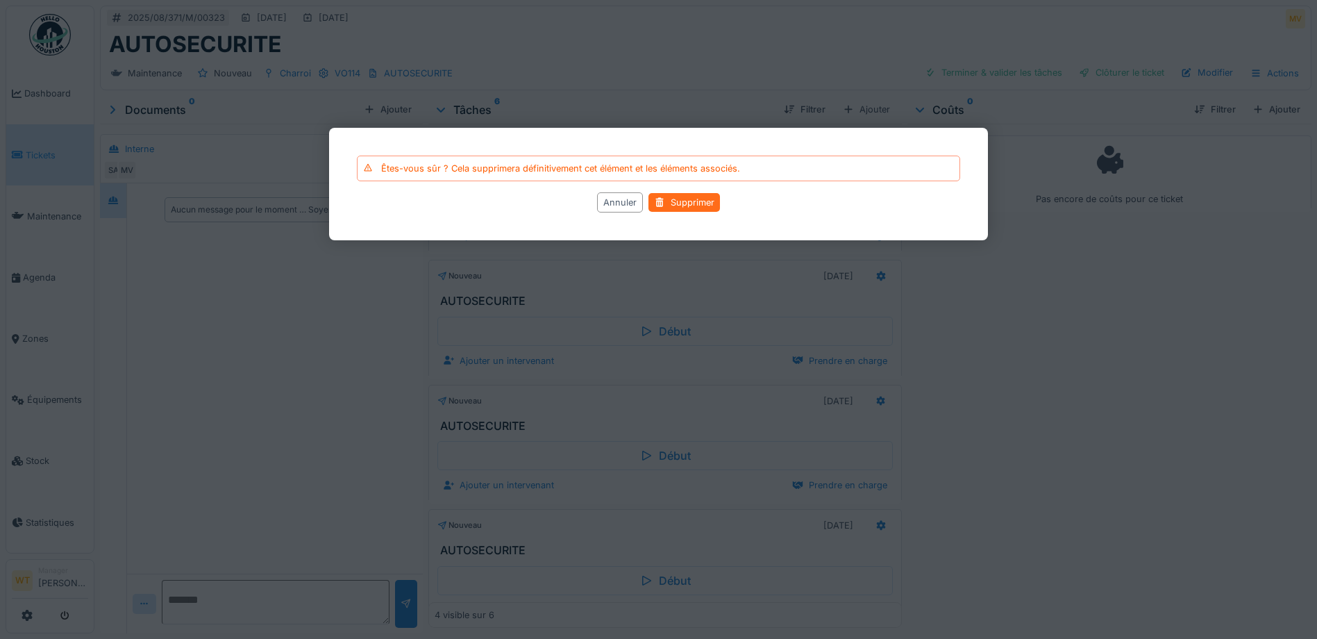
click at [716, 197] on div "Supprimer" at bounding box center [684, 202] width 72 height 19
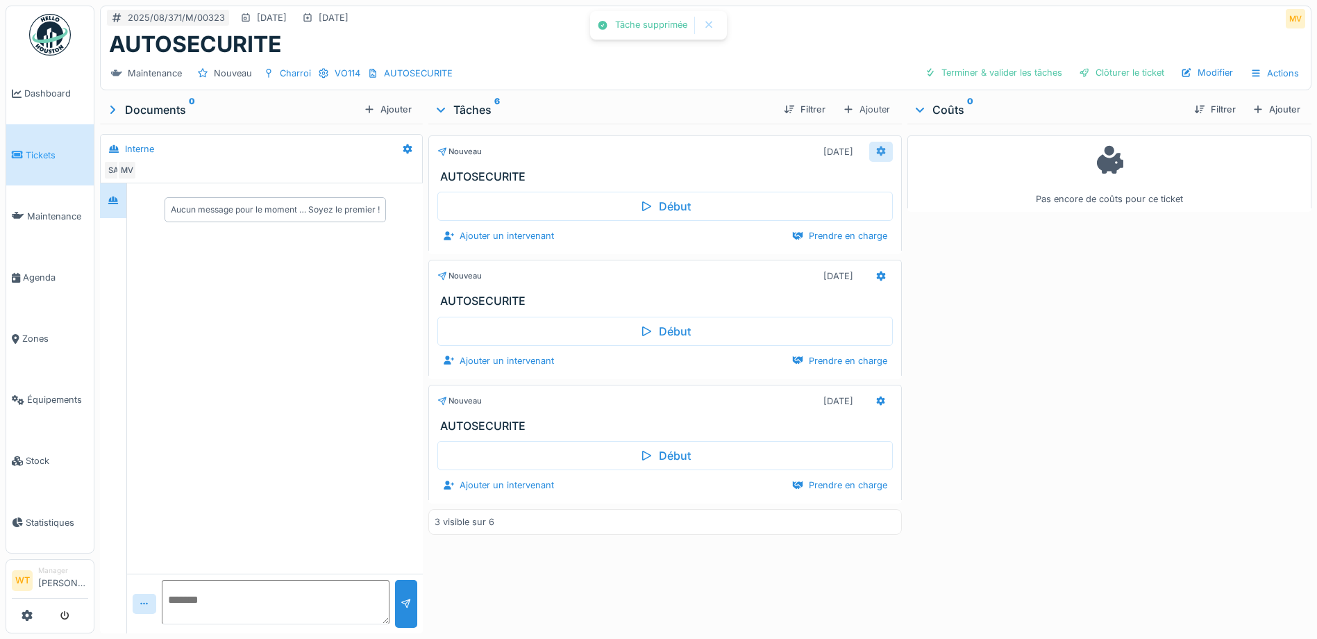
click at [877, 153] on icon at bounding box center [881, 151] width 9 height 10
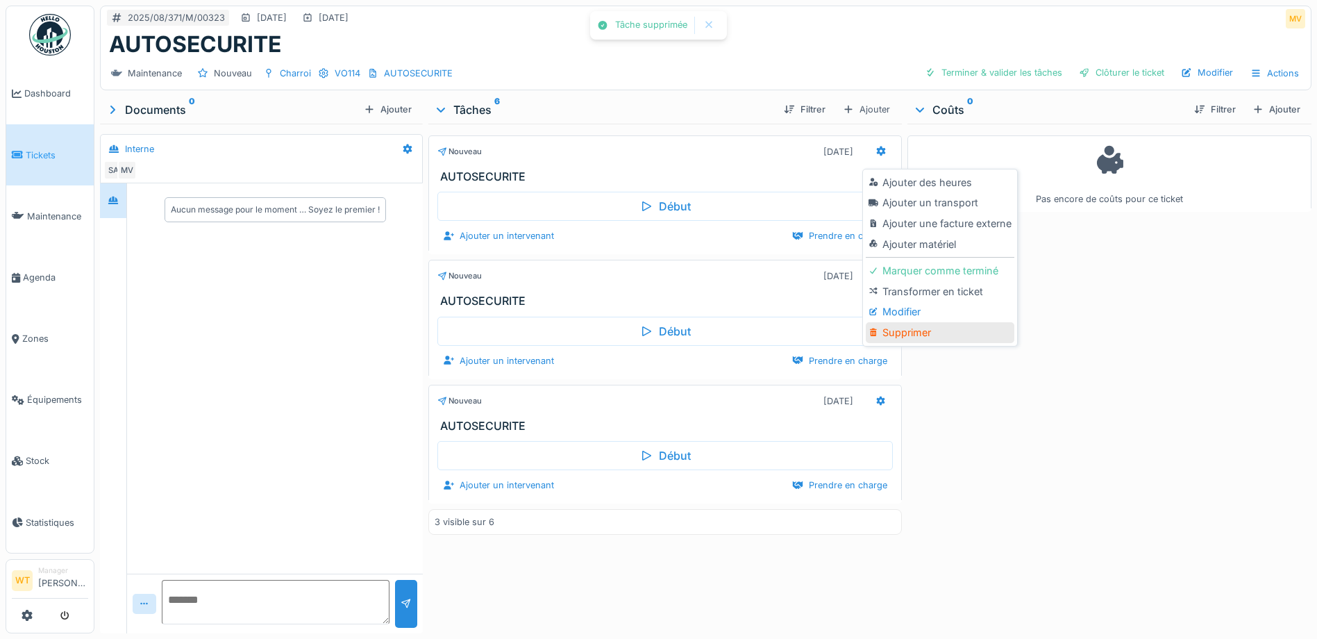
click at [890, 330] on div "Supprimer" at bounding box center [940, 332] width 148 height 21
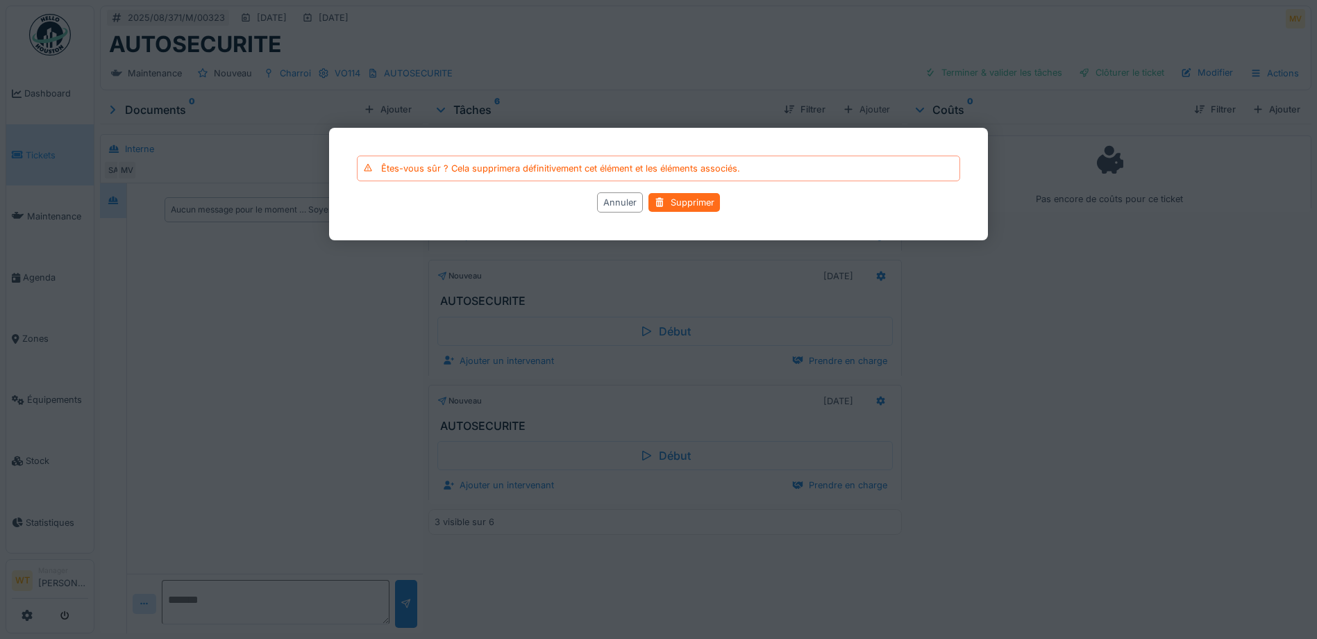
click at [684, 211] on div "Supprimer" at bounding box center [684, 202] width 72 height 19
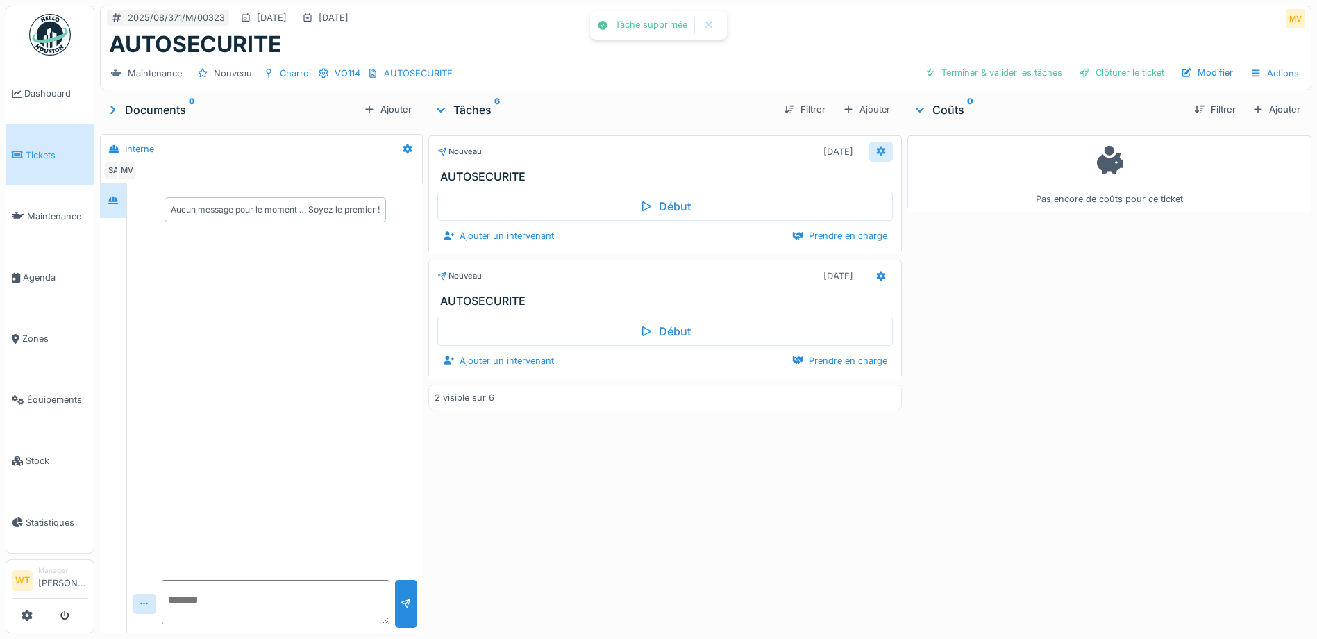
click at [878, 151] on icon at bounding box center [880, 150] width 11 height 9
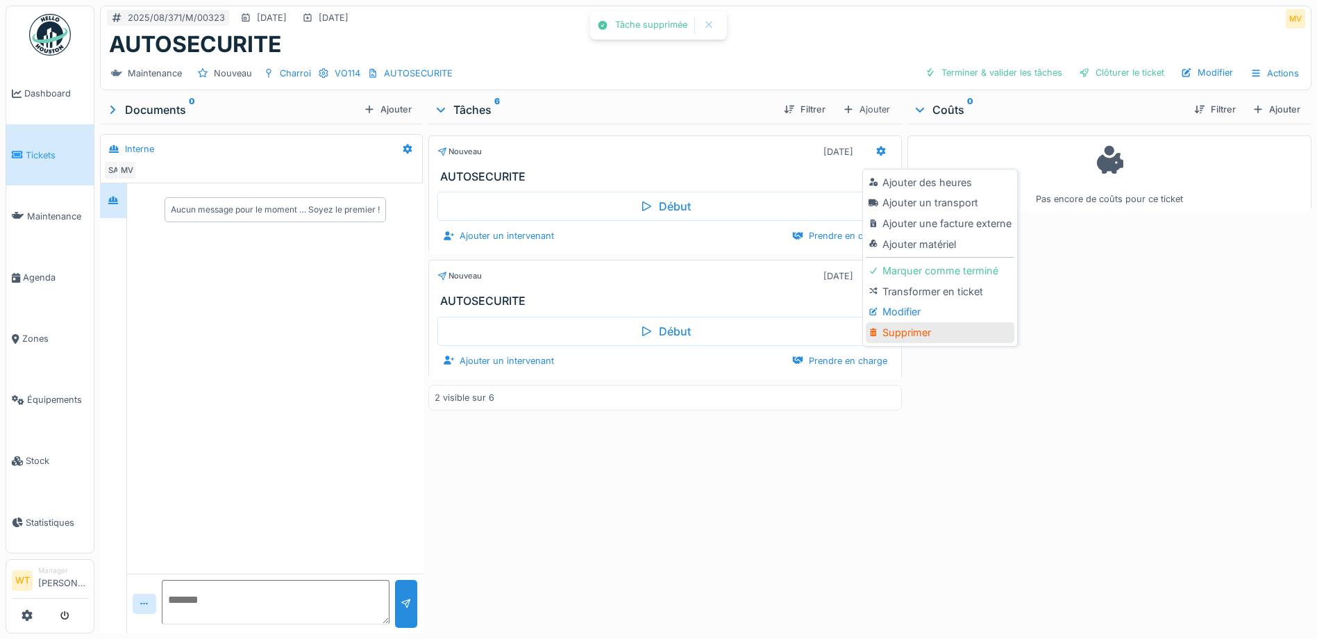
click at [904, 333] on div "Supprimer" at bounding box center [940, 332] width 148 height 21
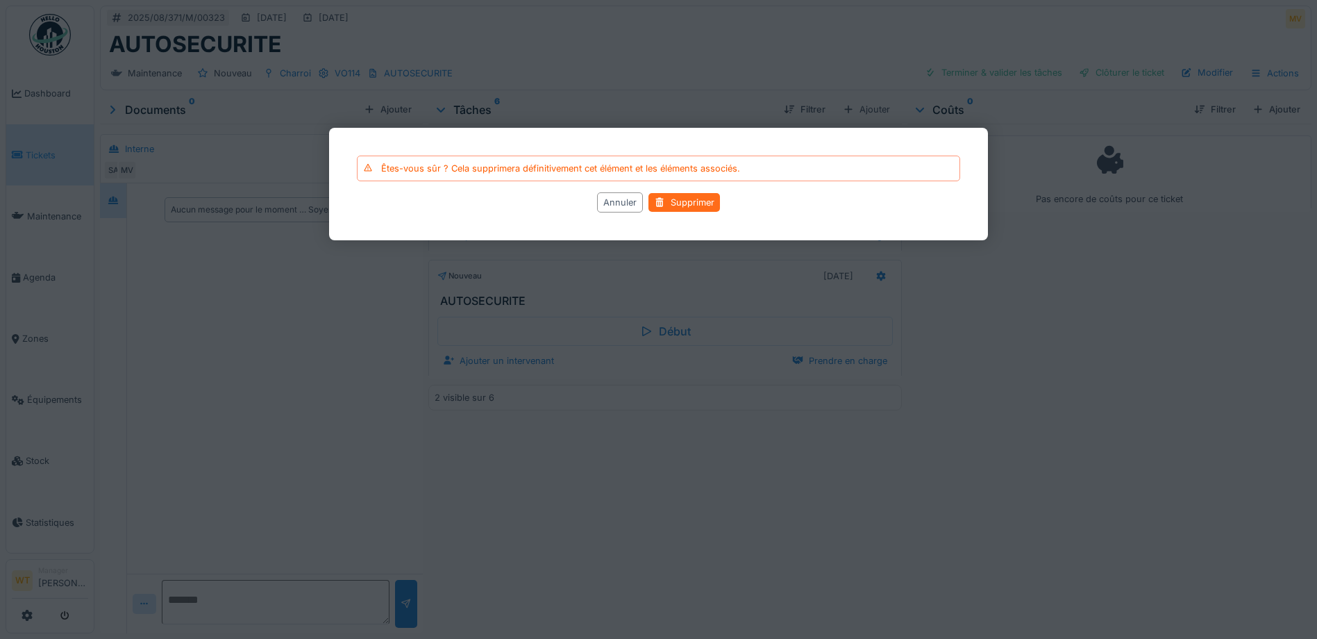
click at [685, 200] on div "Supprimer" at bounding box center [684, 202] width 72 height 19
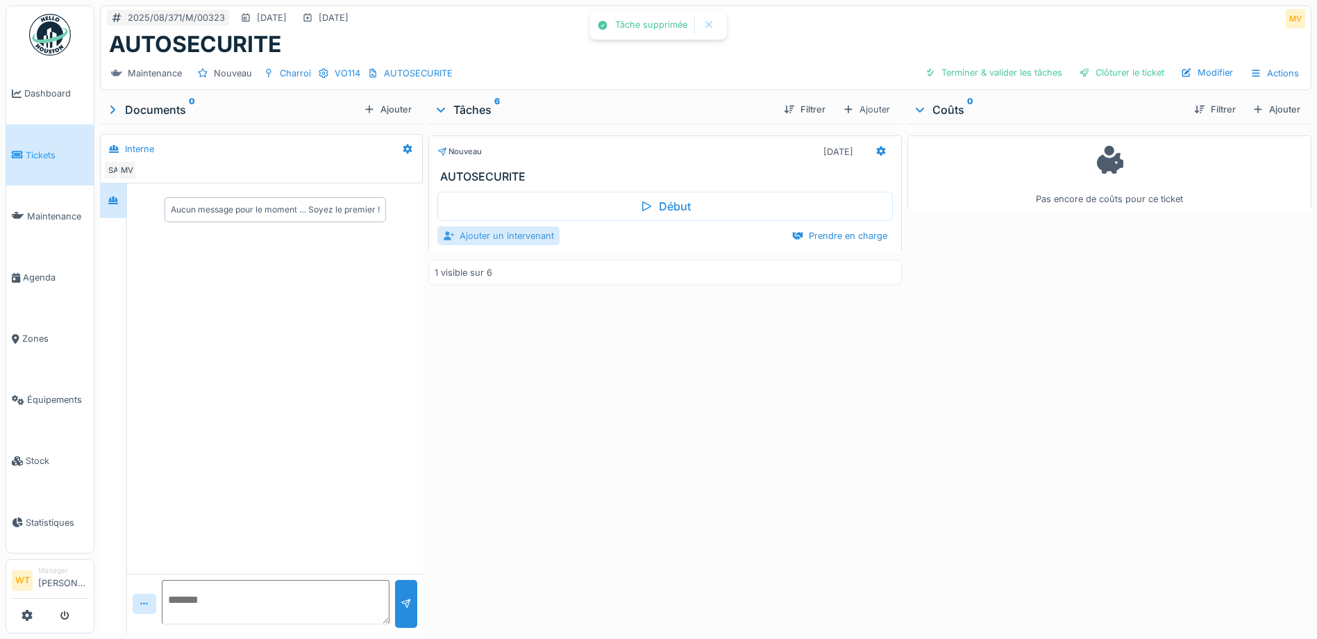
click at [473, 233] on div "Ajouter un intervenant" at bounding box center [498, 235] width 122 height 19
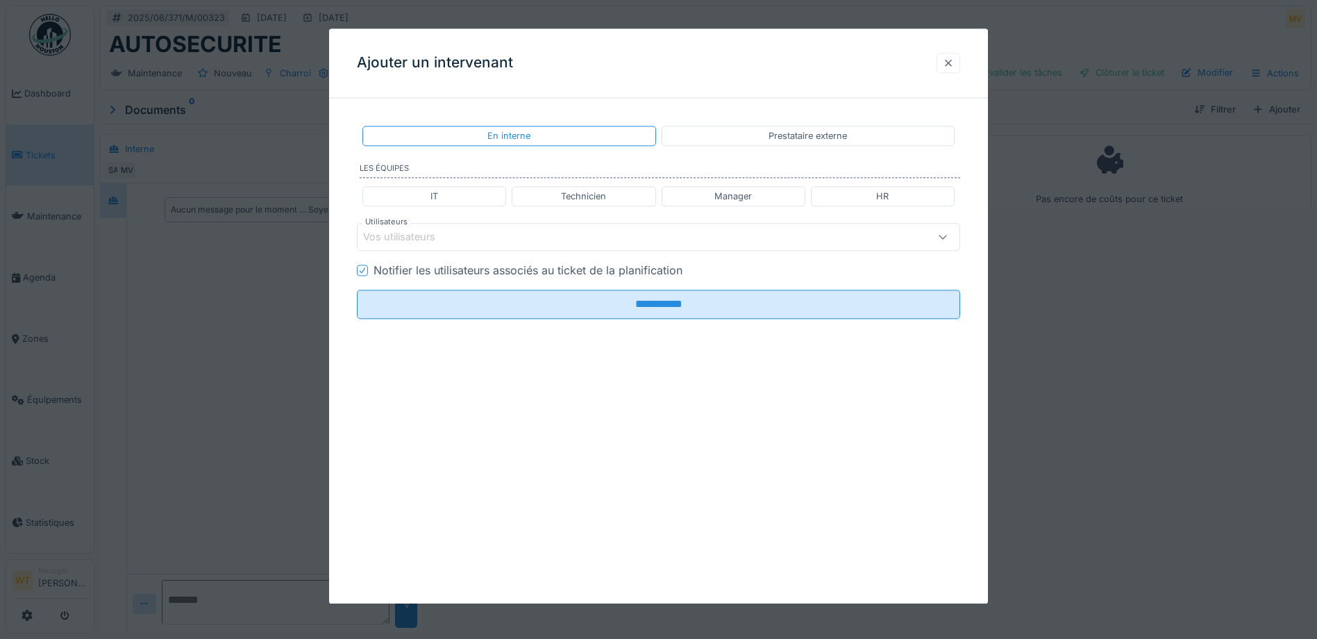
click at [950, 67] on div at bounding box center [948, 62] width 11 height 13
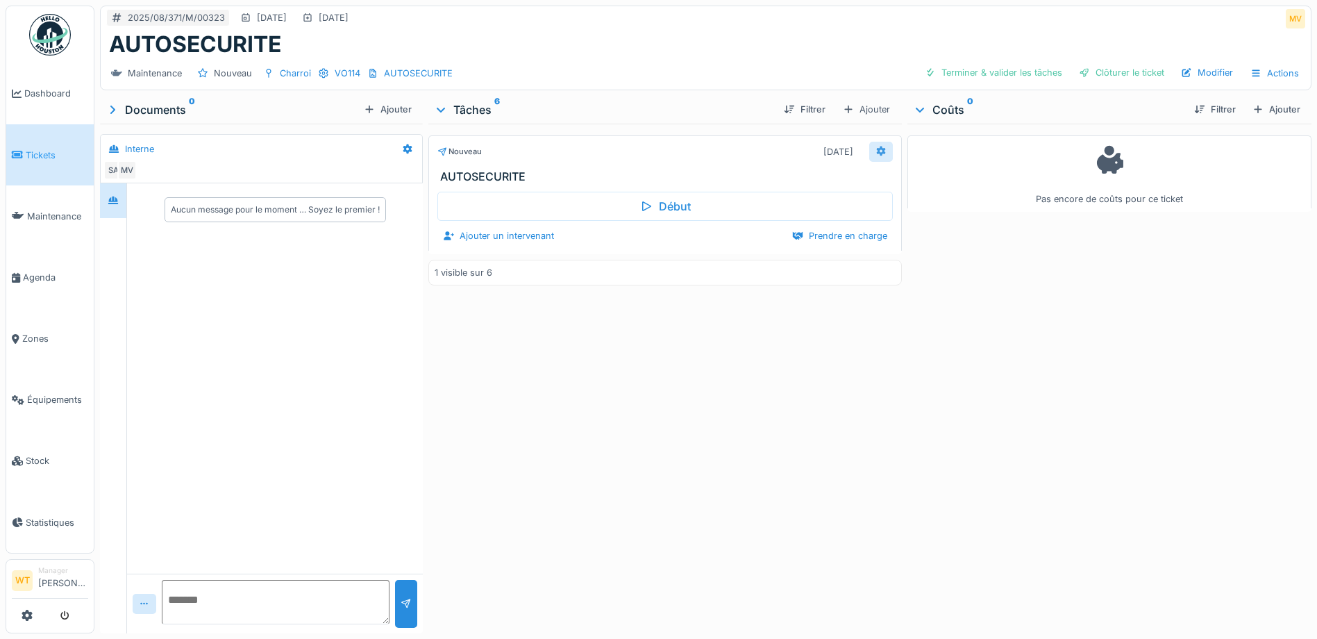
click at [877, 154] on icon at bounding box center [881, 151] width 9 height 10
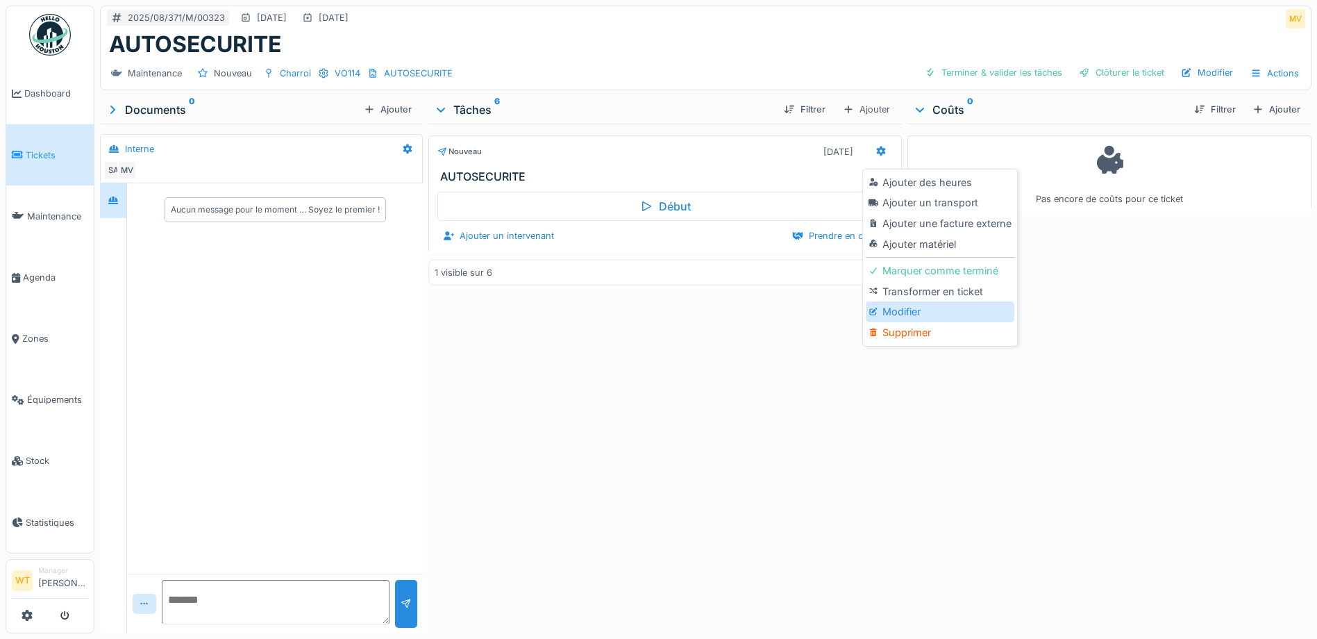
click at [936, 313] on div "Modifier" at bounding box center [940, 311] width 148 height 21
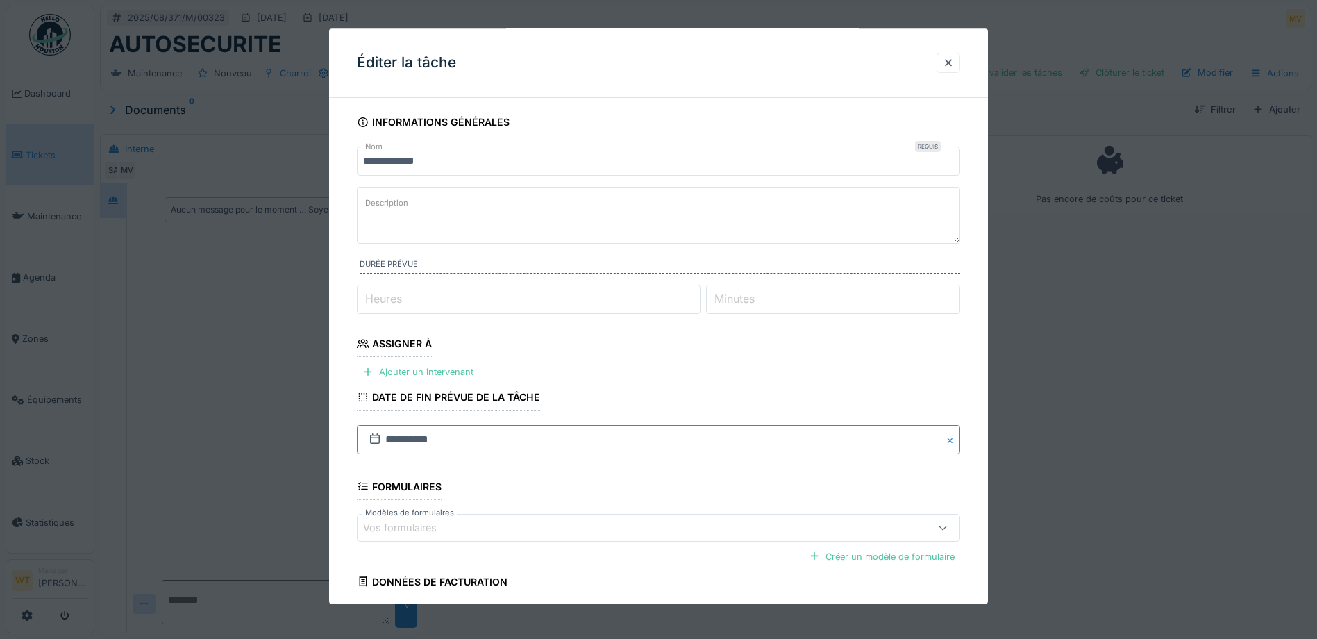
click at [464, 445] on input "**********" at bounding box center [658, 439] width 603 height 29
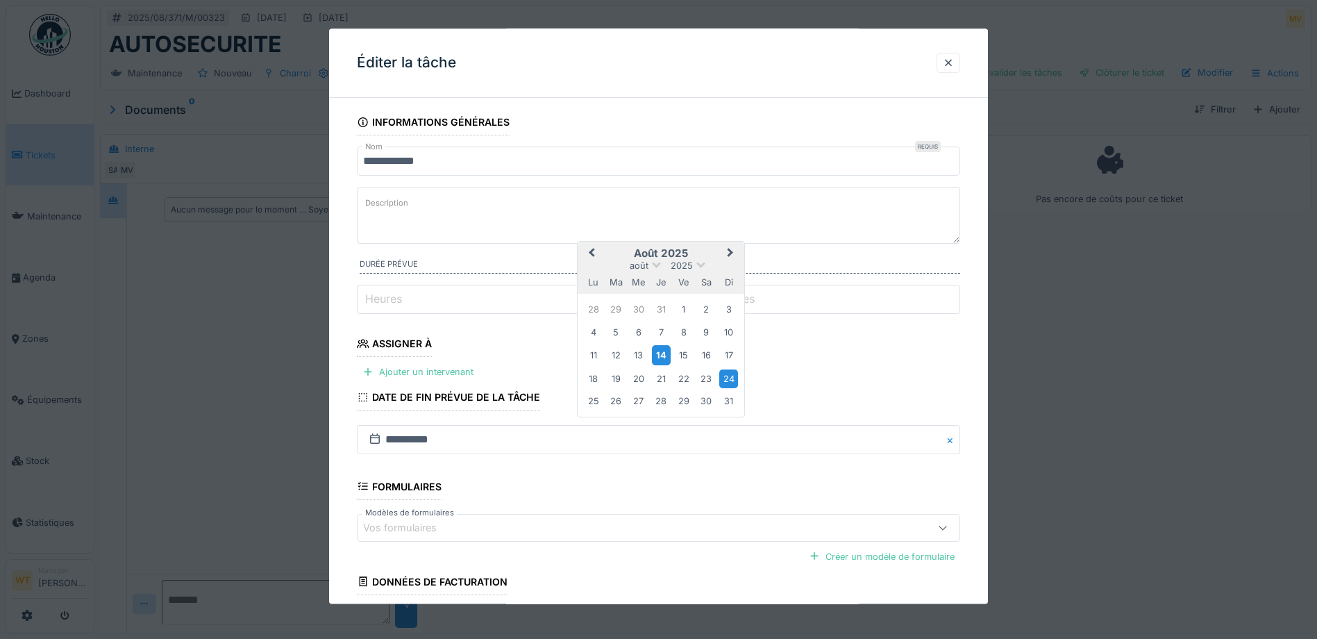
click at [662, 355] on div "14" at bounding box center [661, 356] width 19 height 20
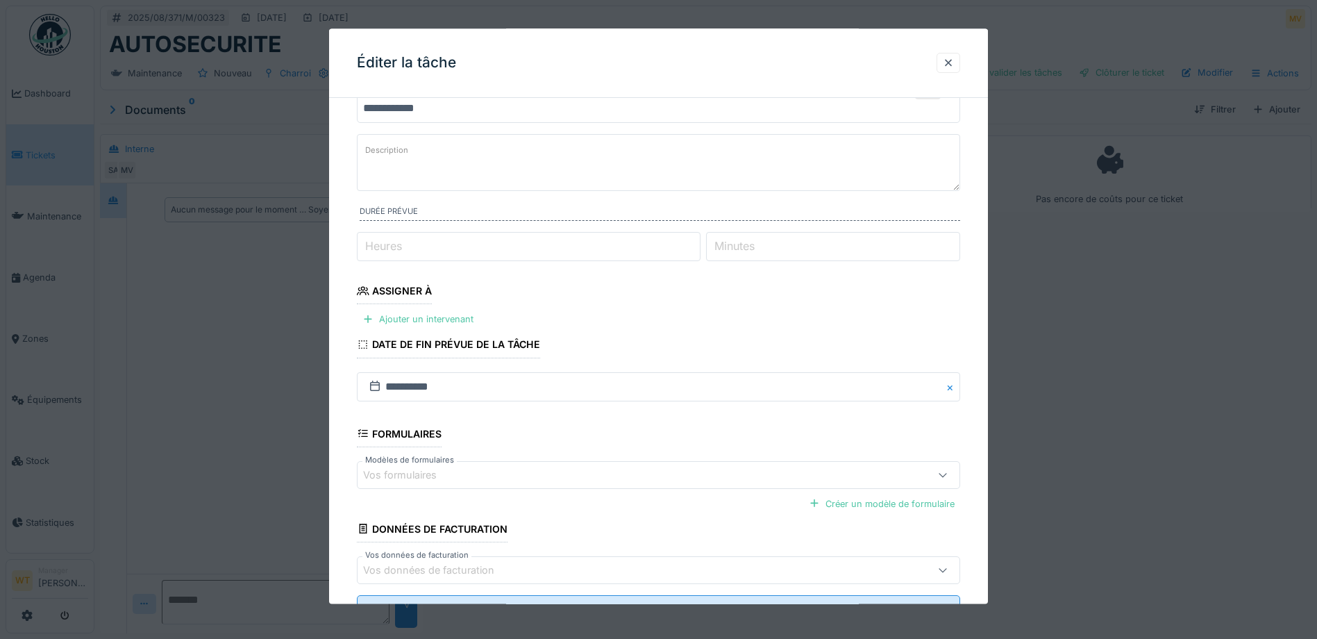
scroll to position [112, 0]
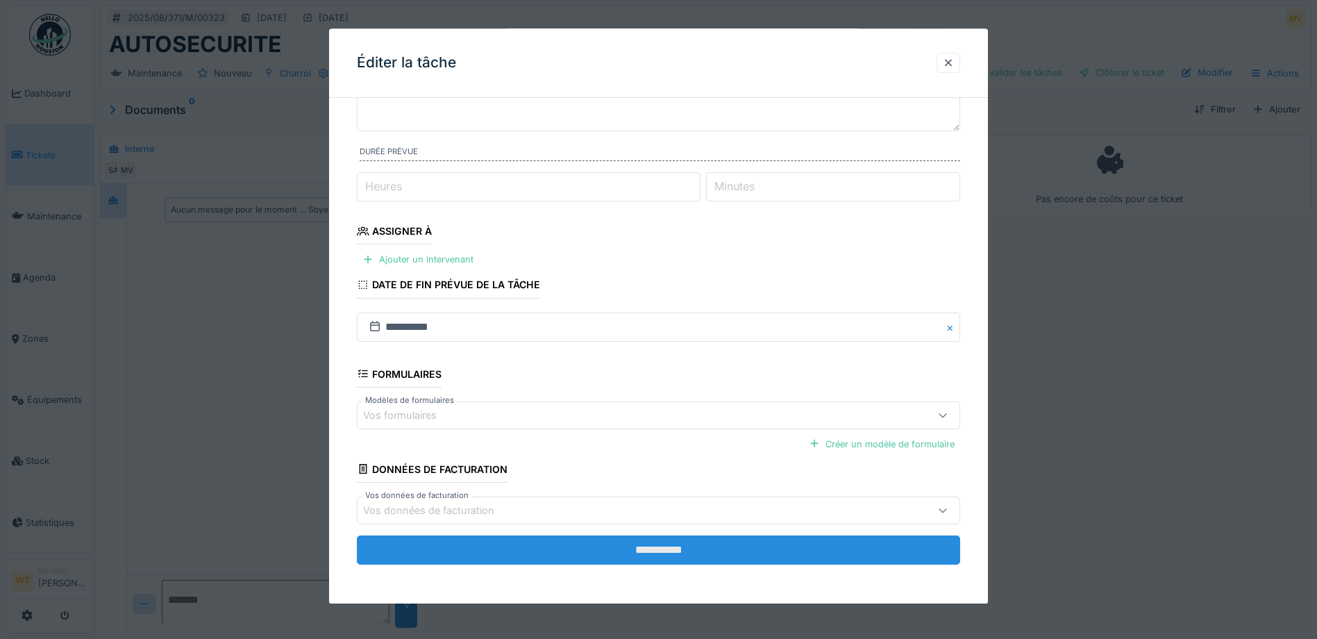
click at [455, 542] on input "**********" at bounding box center [658, 549] width 603 height 29
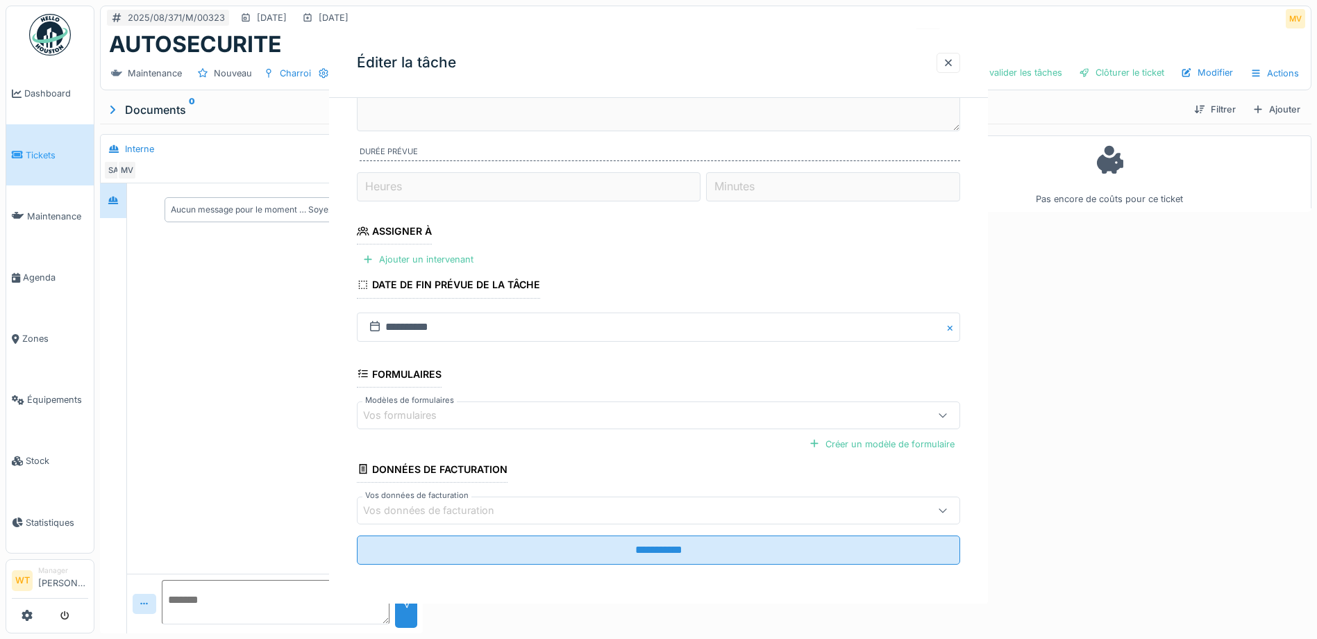
scroll to position [0, 0]
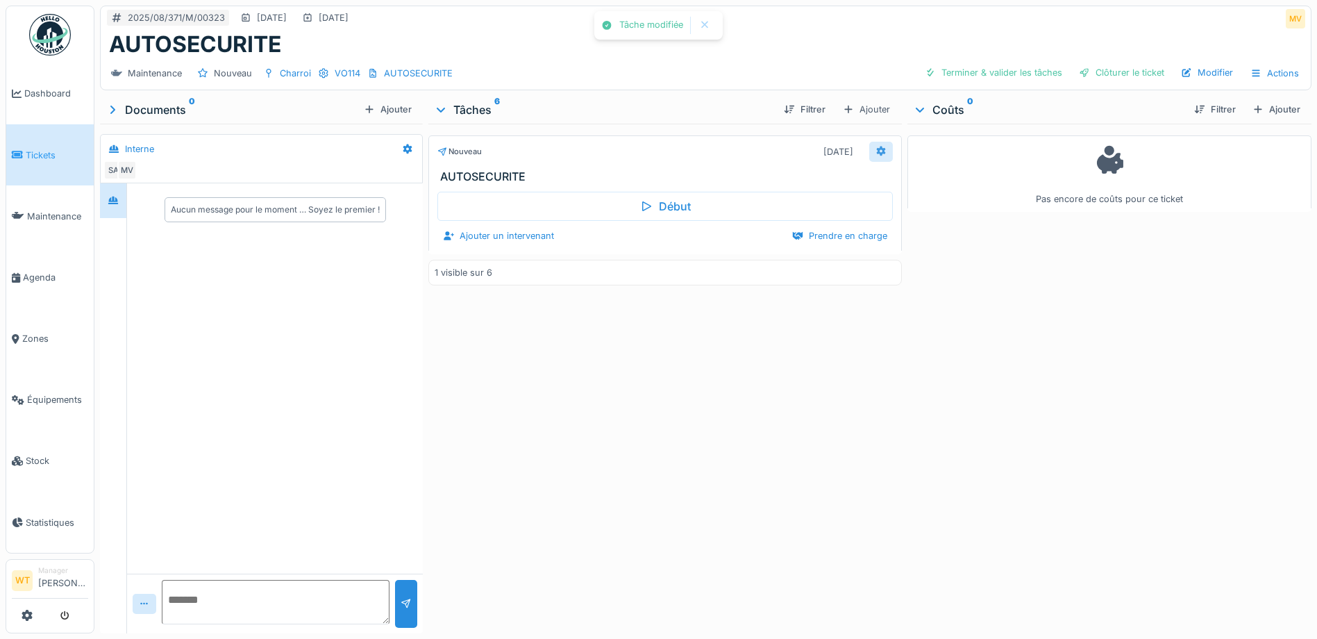
click at [875, 158] on div at bounding box center [880, 151] width 11 height 13
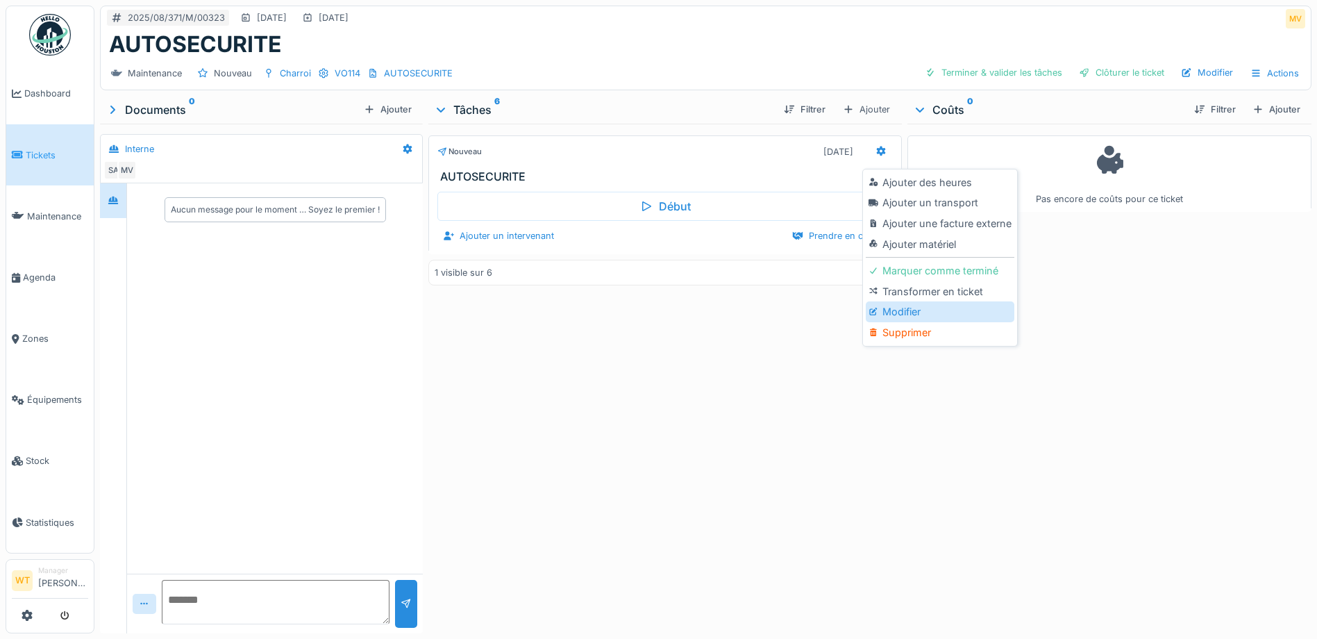
click at [915, 319] on div "Modifier" at bounding box center [940, 311] width 148 height 21
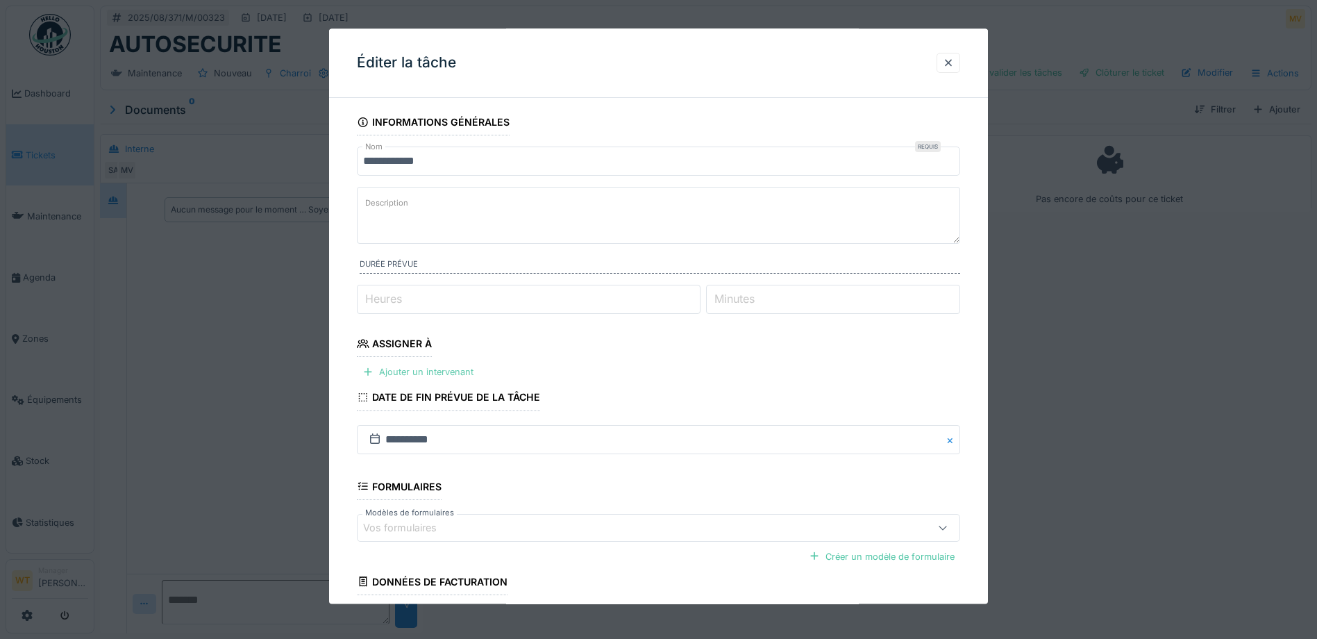
click at [438, 376] on div "Ajouter un intervenant" at bounding box center [418, 372] width 122 height 19
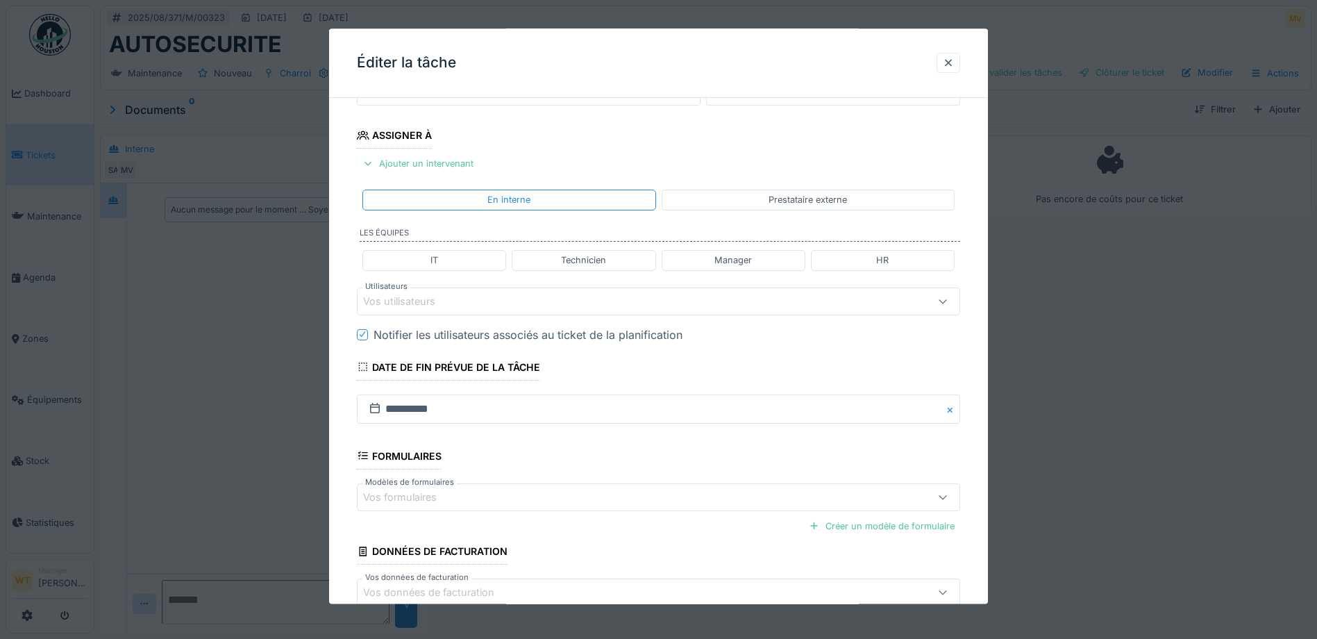
click at [404, 303] on div "Vos utilisateurs" at bounding box center [409, 301] width 92 height 15
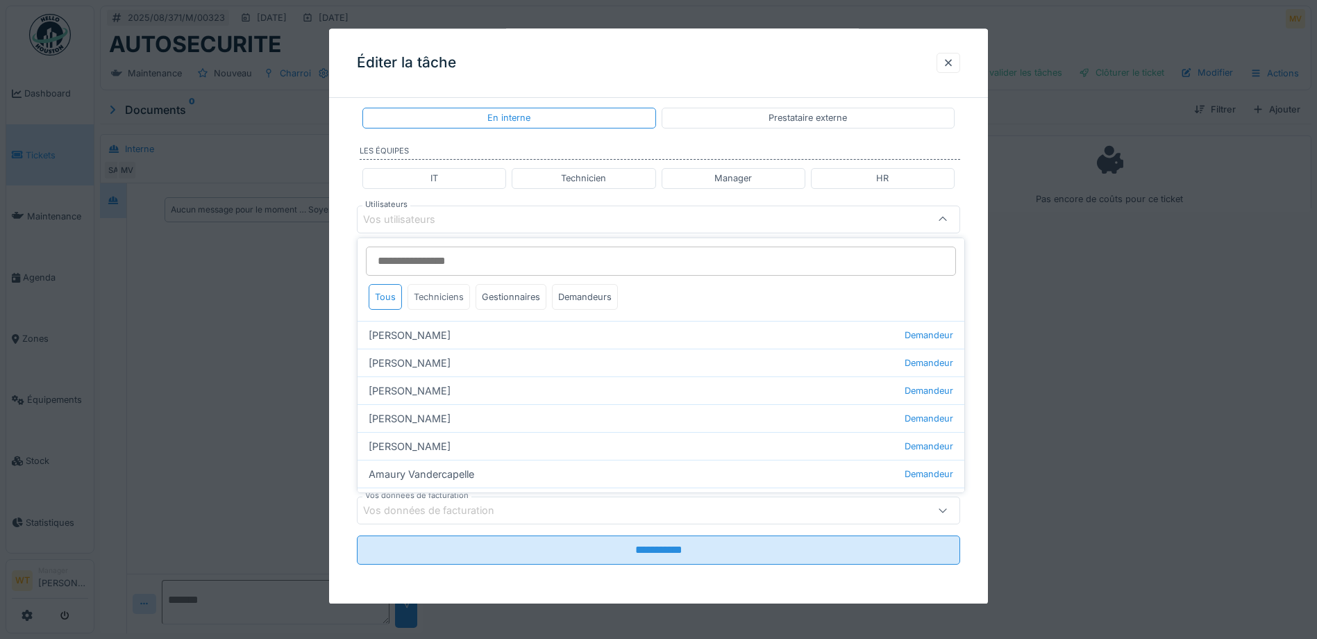
click at [436, 301] on div "Techniciens" at bounding box center [439, 297] width 62 height 26
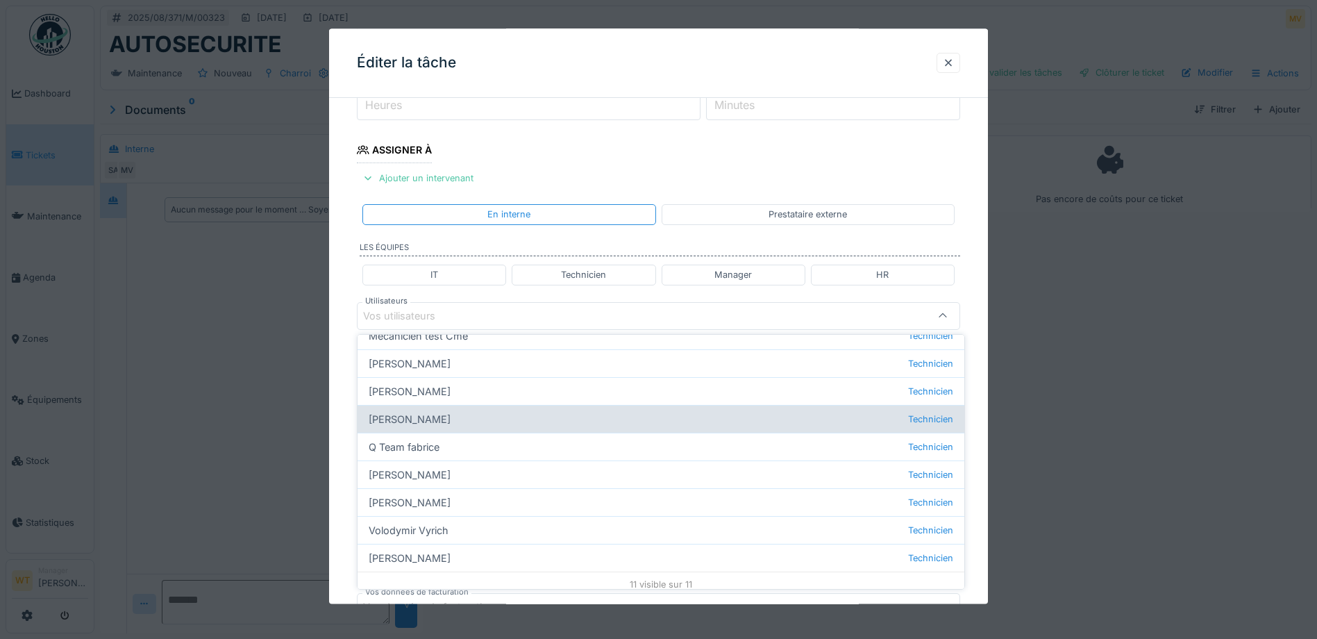
scroll to position [159, 0]
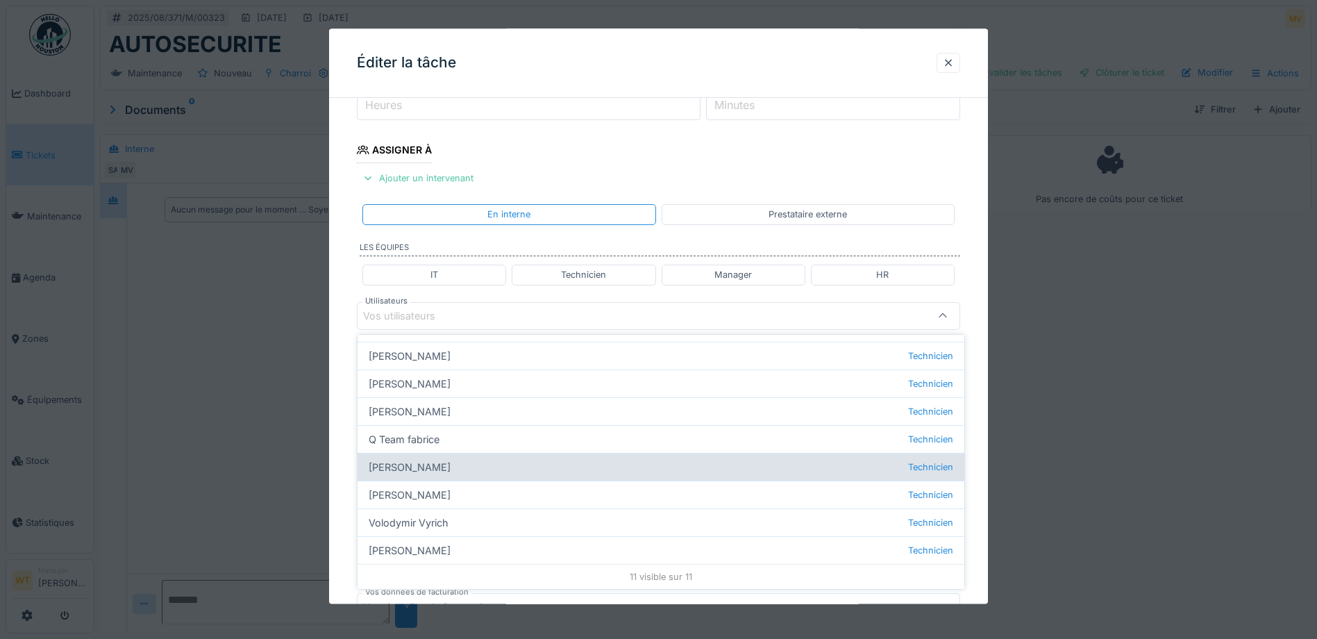
click at [446, 475] on div "Sergej Mandzjuk Technicien" at bounding box center [661, 467] width 607 height 28
type input "****"
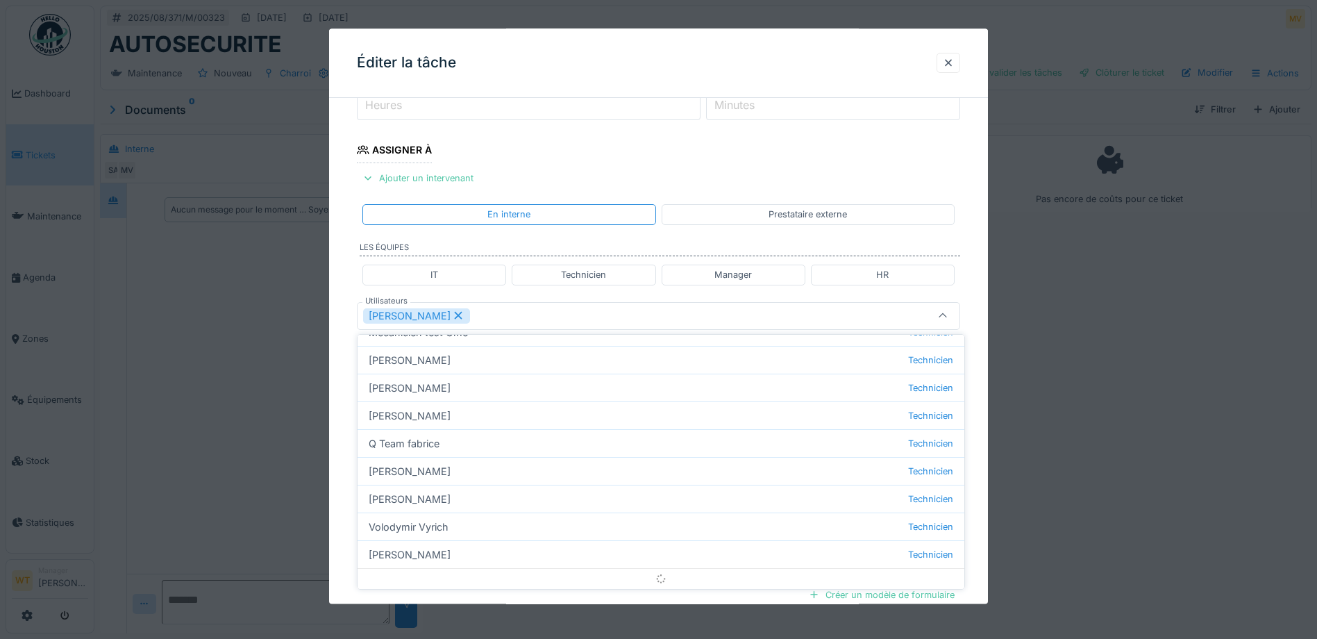
scroll to position [0, 0]
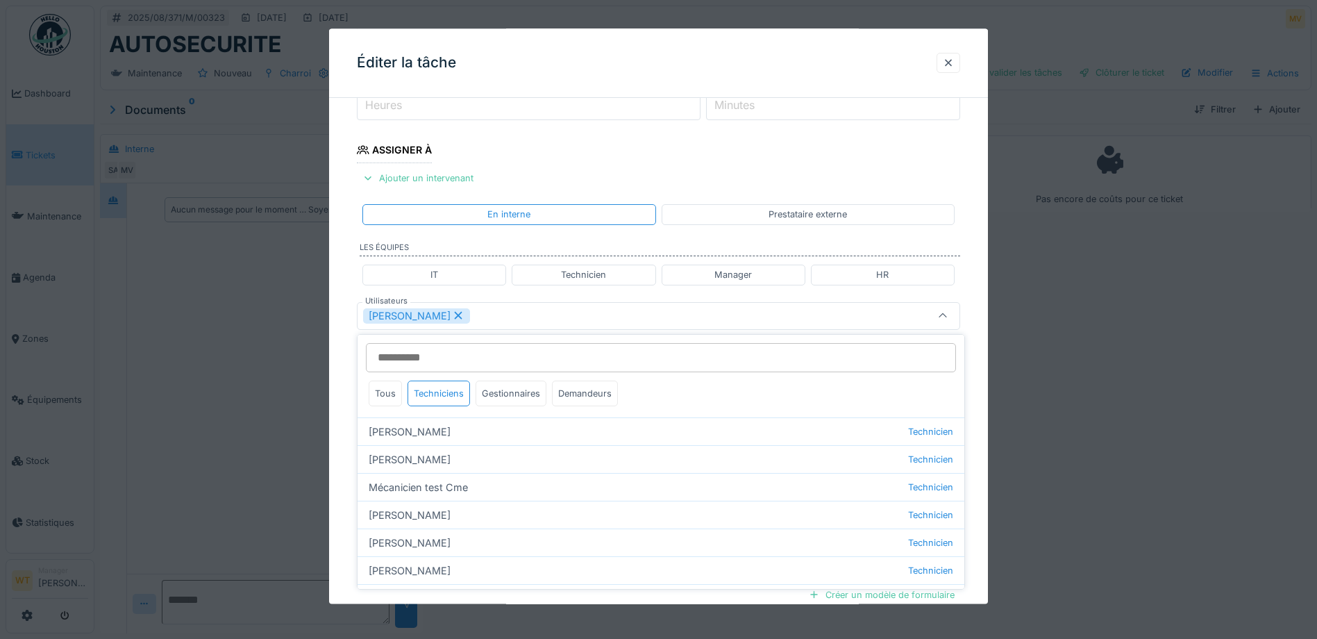
click at [484, 303] on div "Sergej Mandzjuk" at bounding box center [658, 316] width 603 height 28
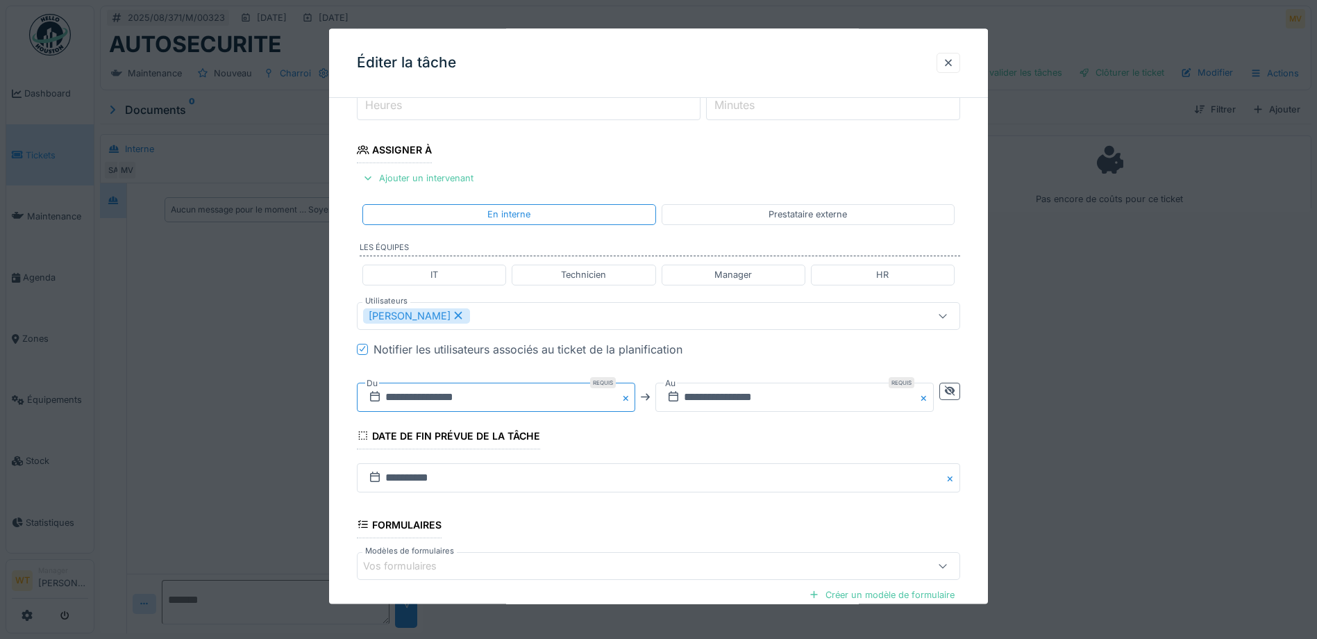
click at [481, 392] on input "**********" at bounding box center [496, 397] width 278 height 29
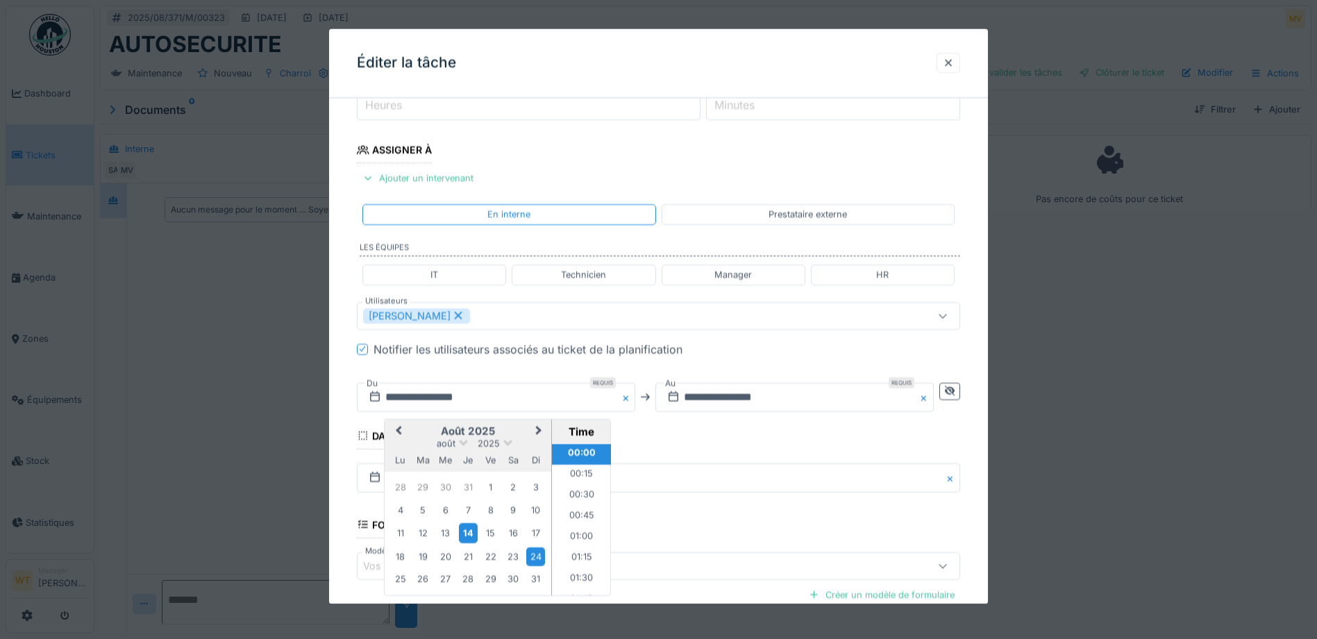
click at [469, 535] on div "14" at bounding box center [468, 533] width 19 height 20
click at [701, 399] on input "**********" at bounding box center [794, 397] width 278 height 29
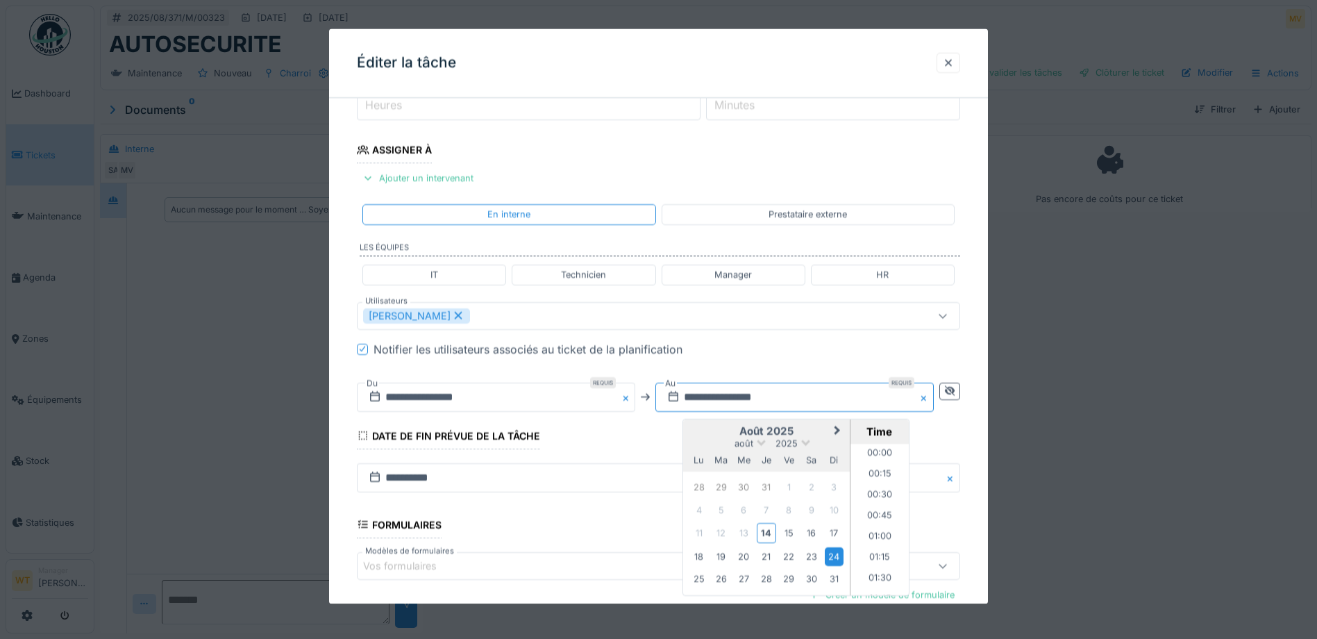
scroll to position [1848, 0]
click at [771, 535] on div "14" at bounding box center [766, 533] width 19 height 20
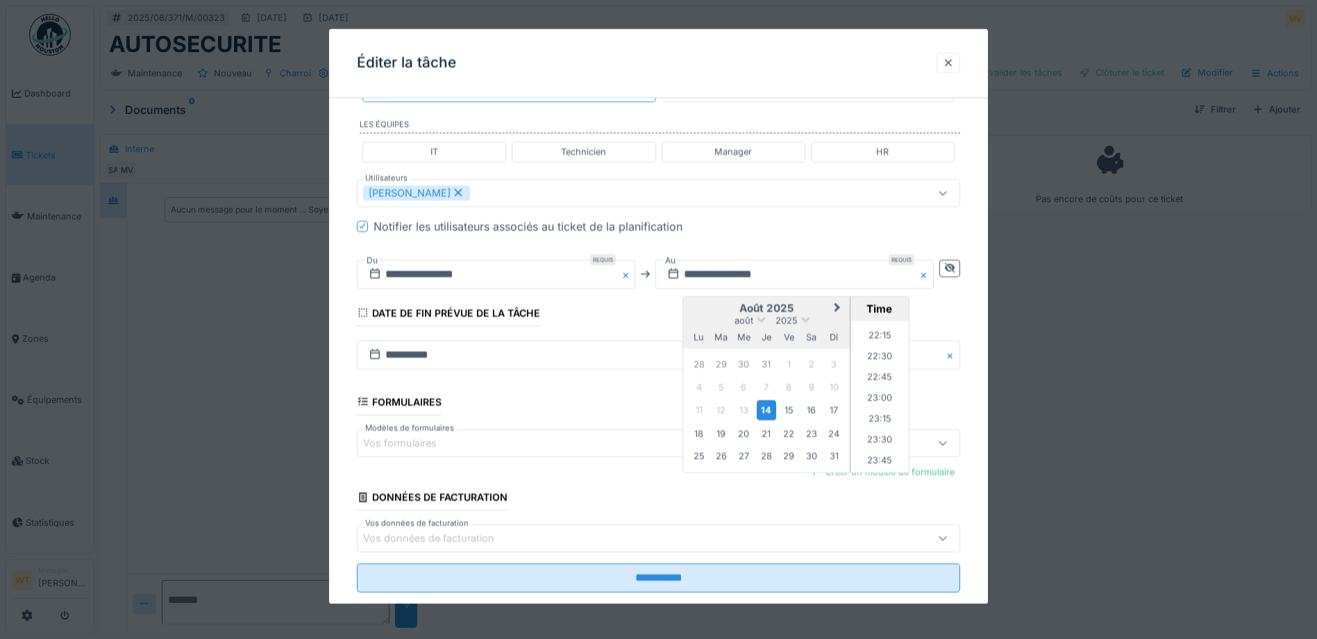
scroll to position [344, 0]
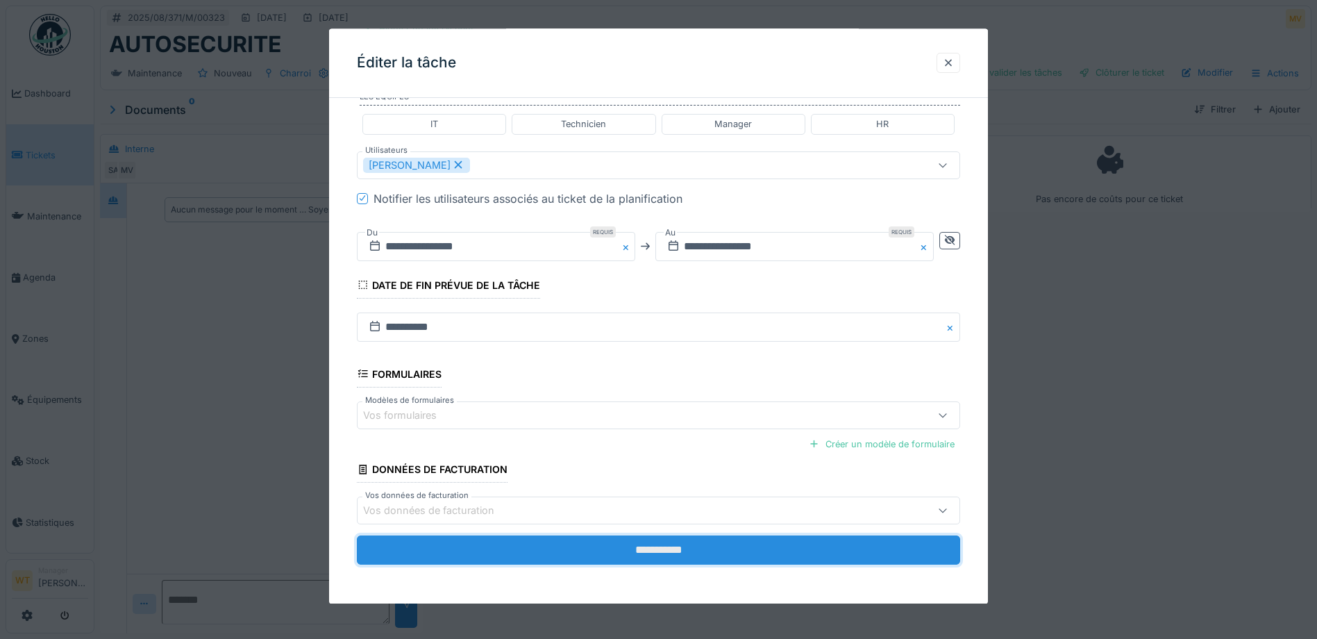
click at [538, 545] on input "**********" at bounding box center [658, 549] width 603 height 29
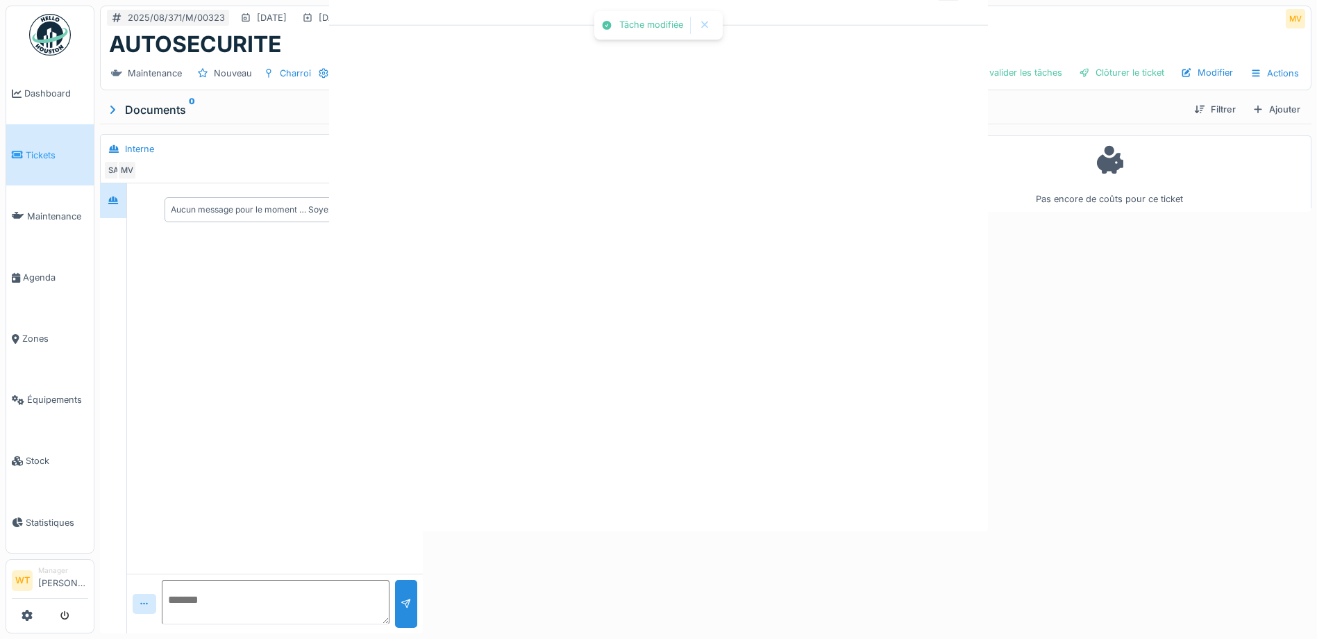
scroll to position [0, 0]
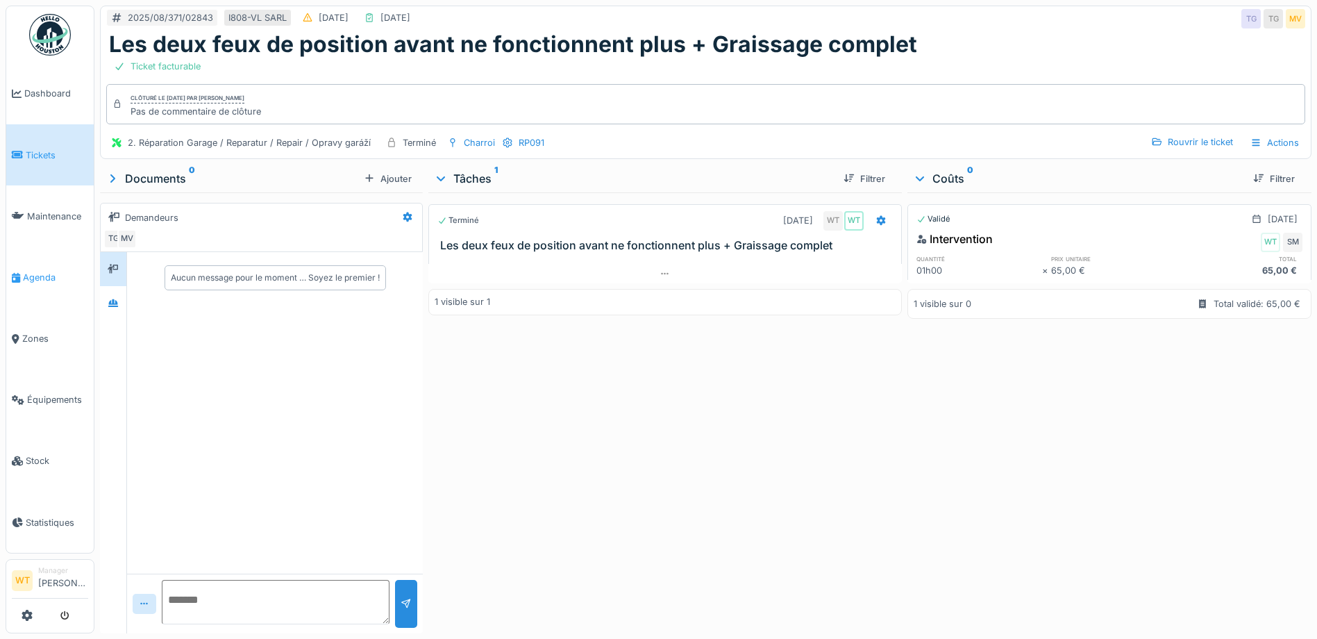
click at [50, 285] on link "Agenda" at bounding box center [49, 276] width 87 height 61
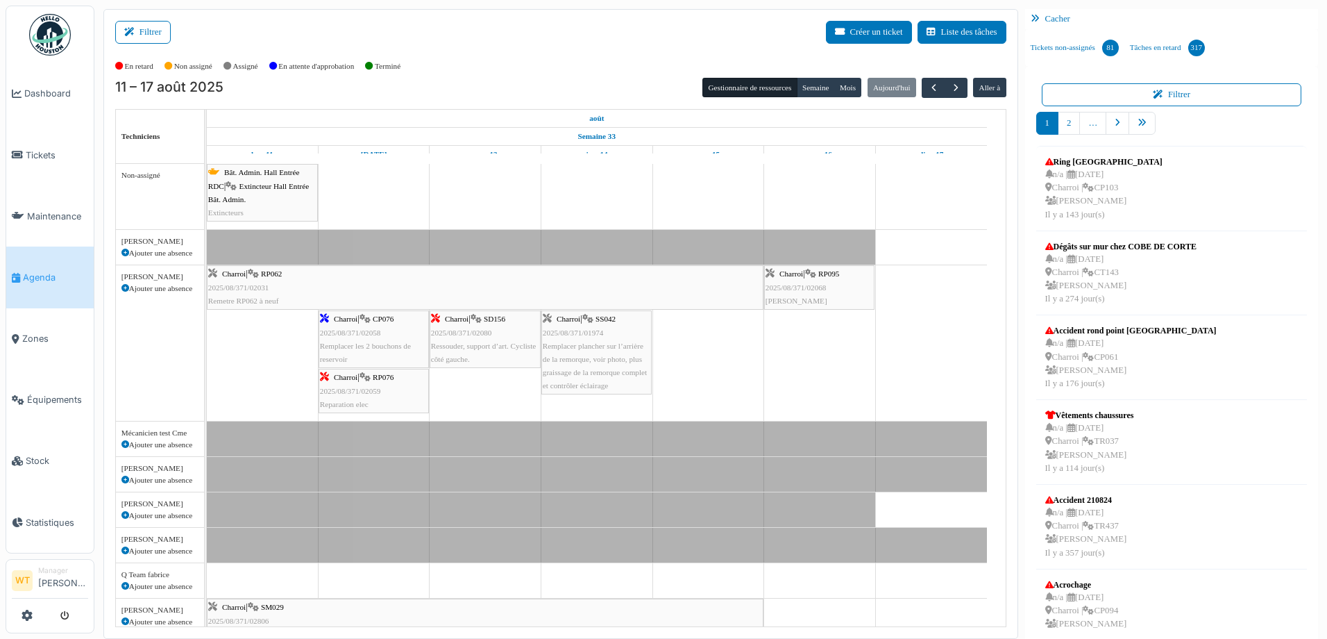
click at [418, 285] on div "Charroi | RP062 2025/08/371/02031 Remetre RP062 à neuf" at bounding box center [485, 287] width 554 height 40
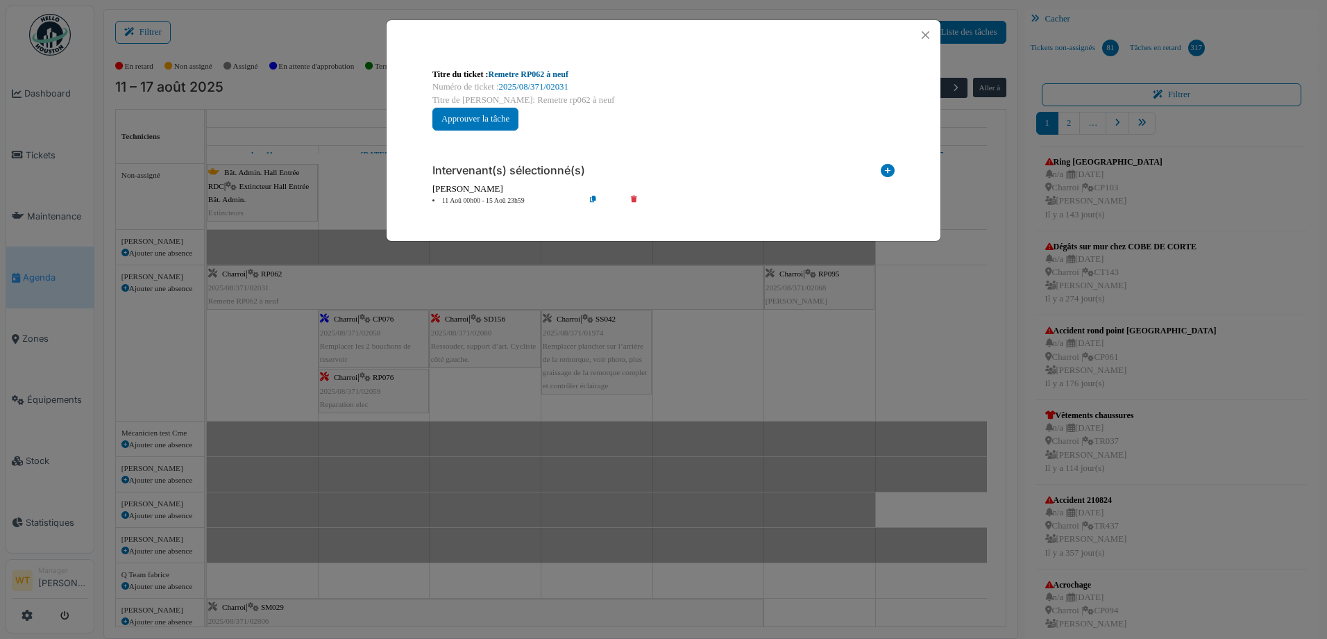
click at [507, 74] on link "Remetre RP062 à neuf" at bounding box center [529, 74] width 80 height 10
